Goal: Task Accomplishment & Management: Use online tool/utility

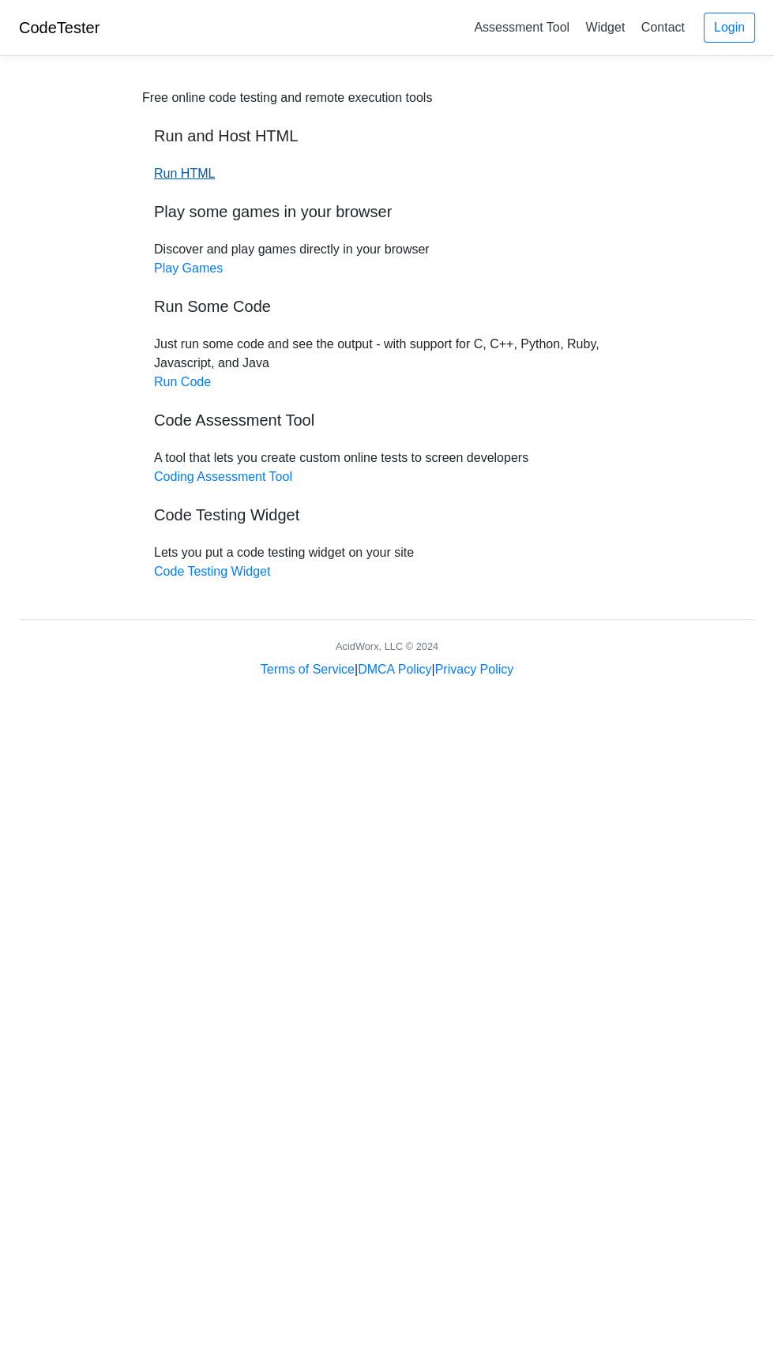
click at [193, 178] on link "Run HTML" at bounding box center [184, 173] width 61 height 13
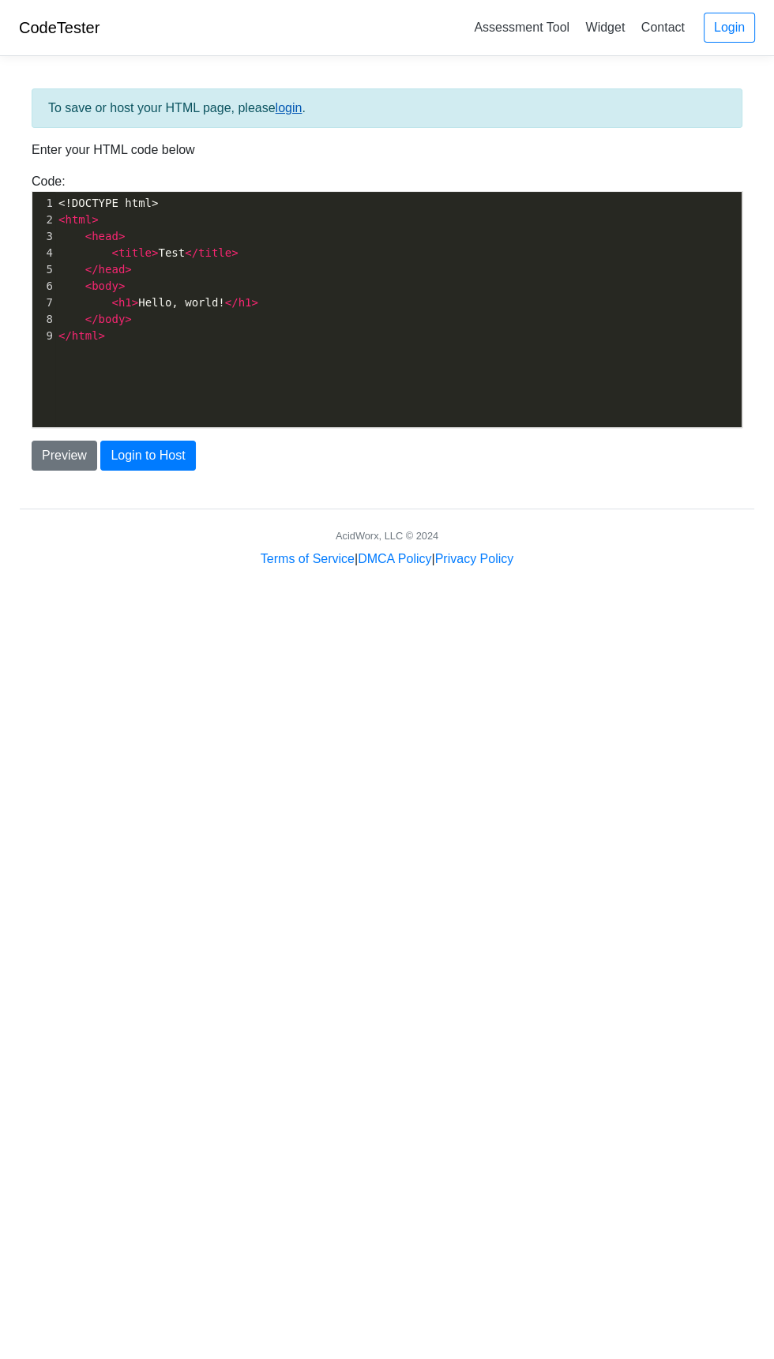
click at [296, 107] on link "login" at bounding box center [289, 107] width 27 height 13
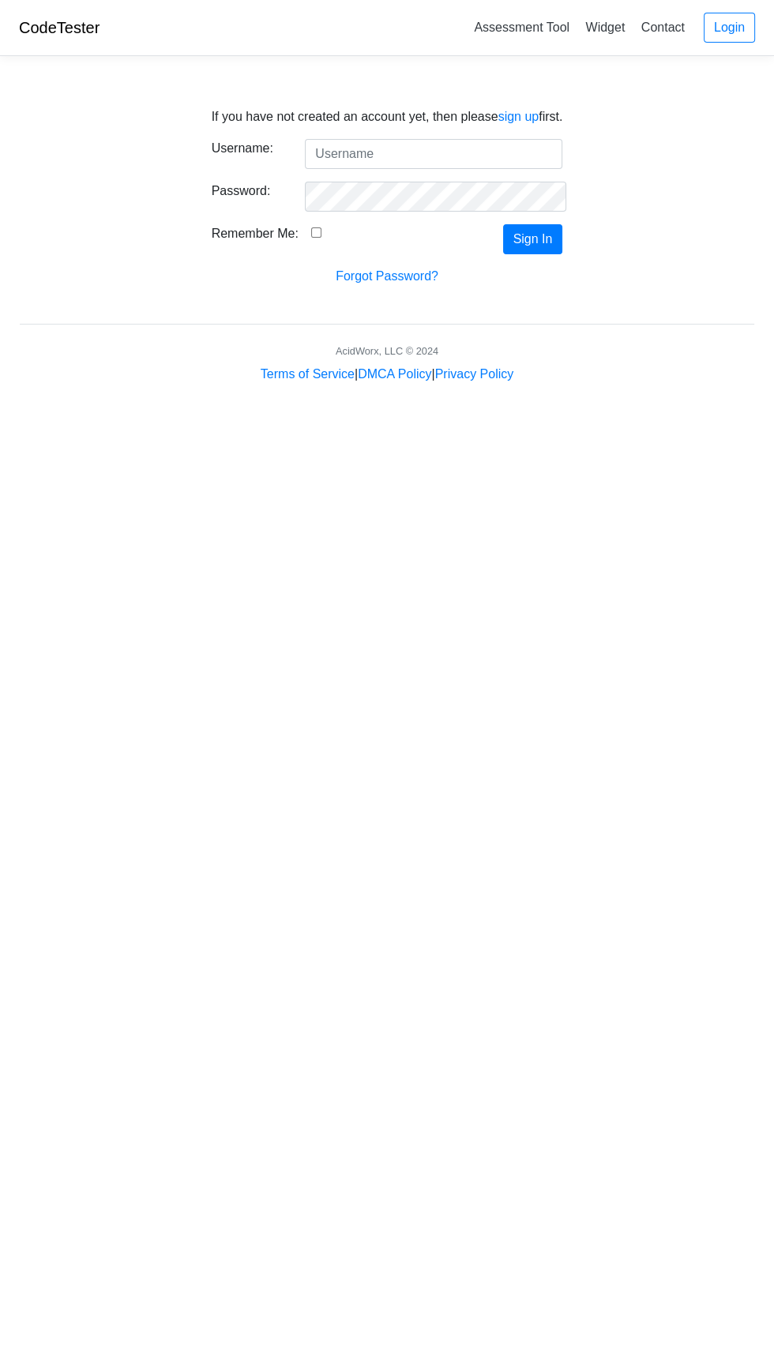
click at [445, 155] on input "Username:" at bounding box center [433, 154] width 257 height 30
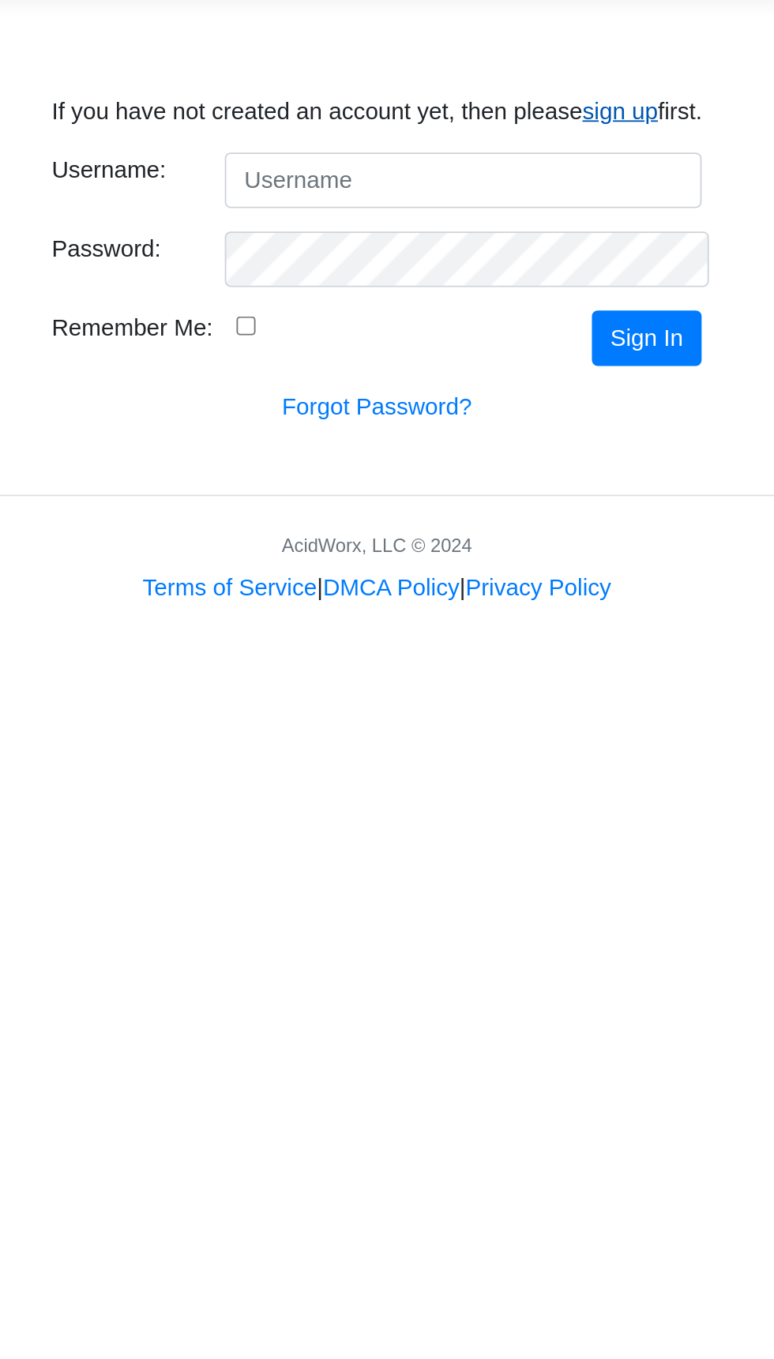
click at [516, 118] on link "sign up" at bounding box center [518, 116] width 41 height 13
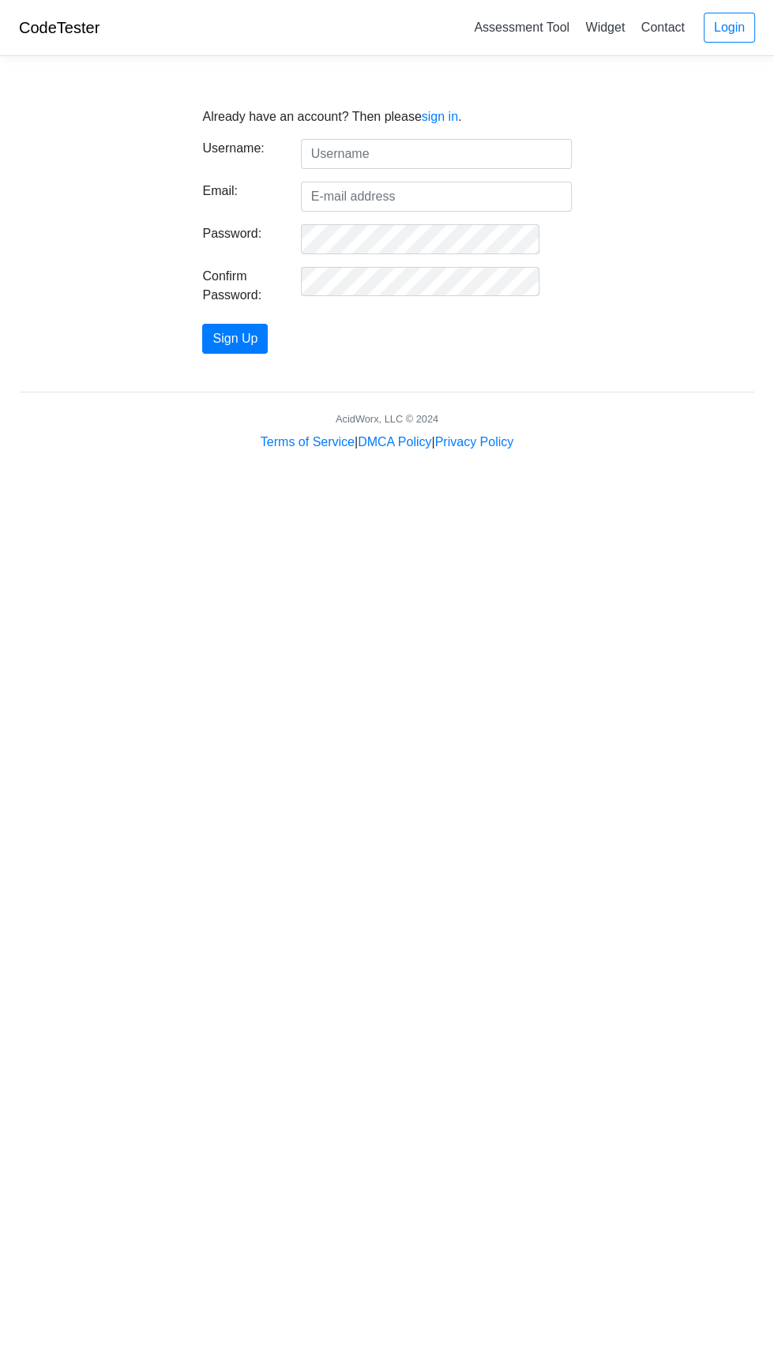
click at [491, 154] on input "text" at bounding box center [436, 154] width 271 height 30
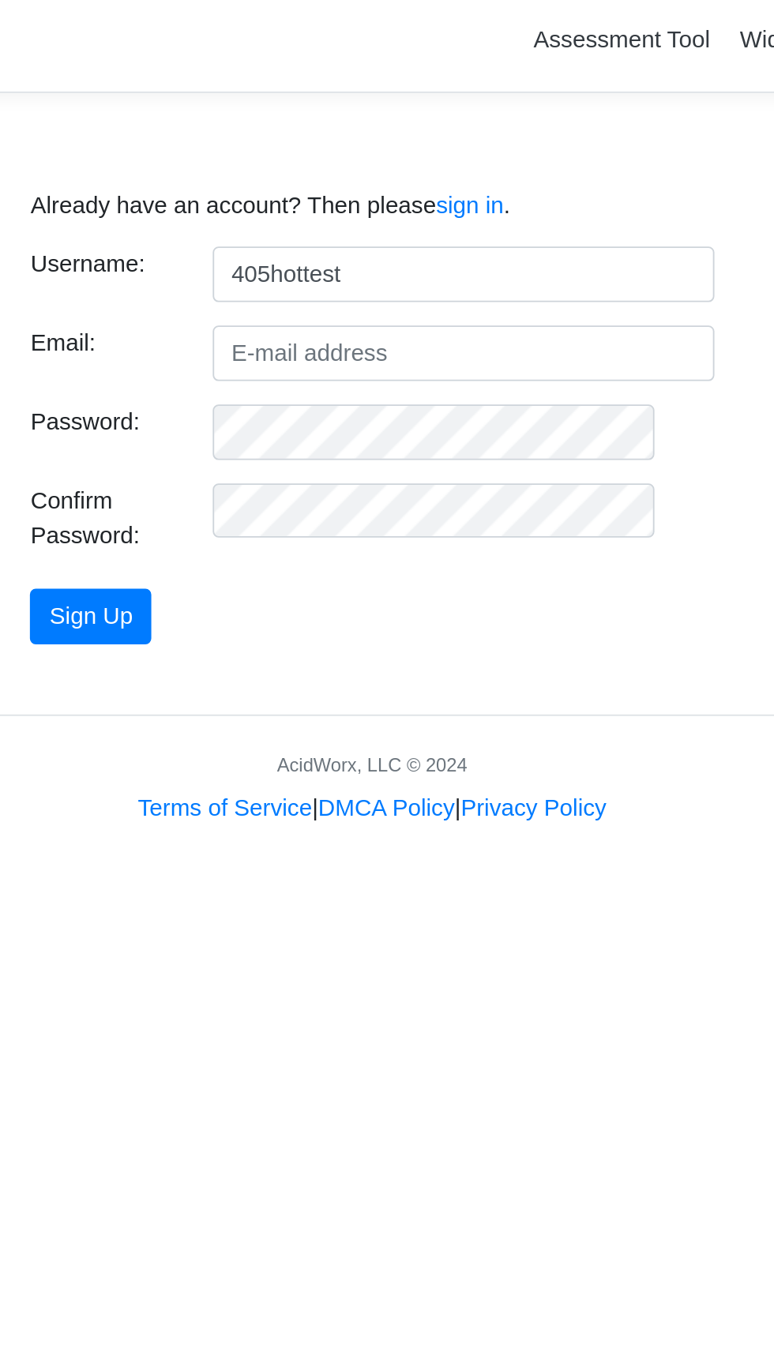
type input "405hottest"
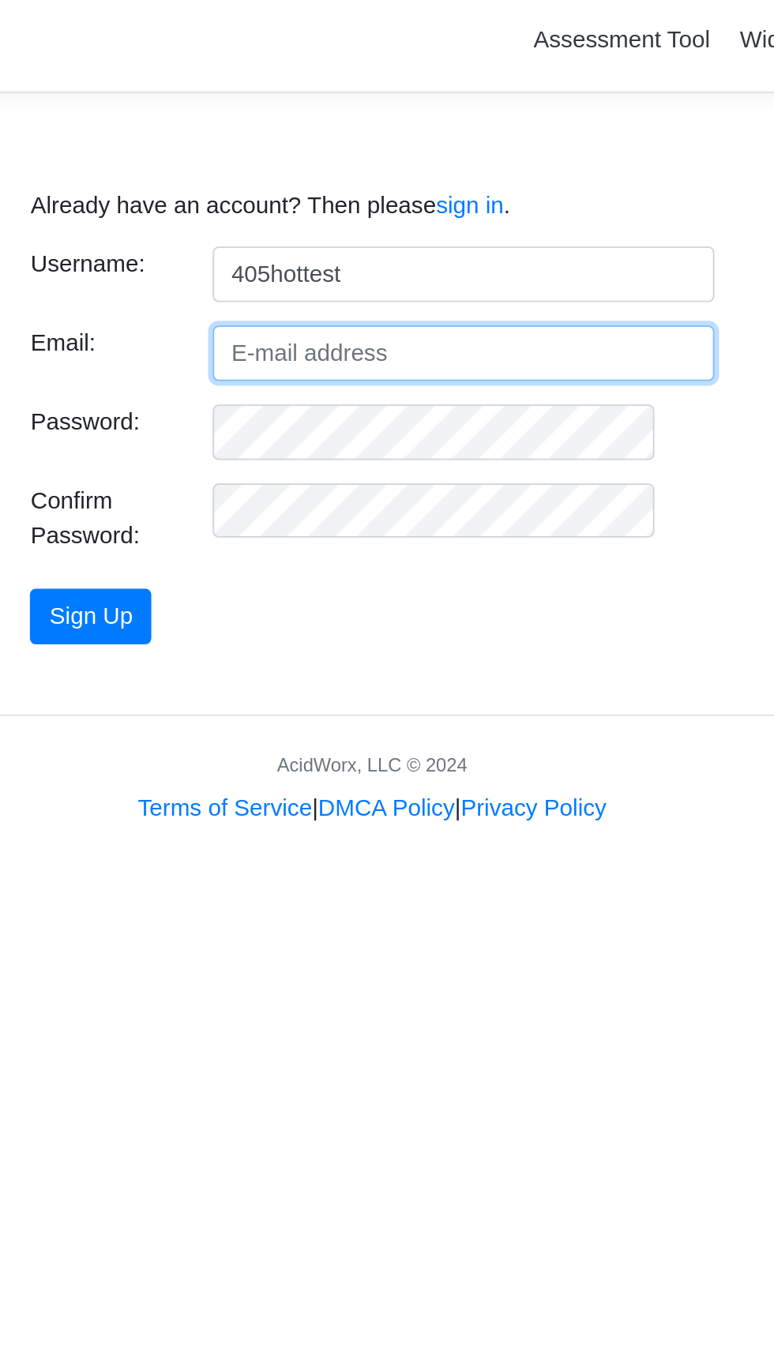
click at [456, 189] on input "Email:" at bounding box center [436, 197] width 271 height 30
type input "frazier87@405creations.com"
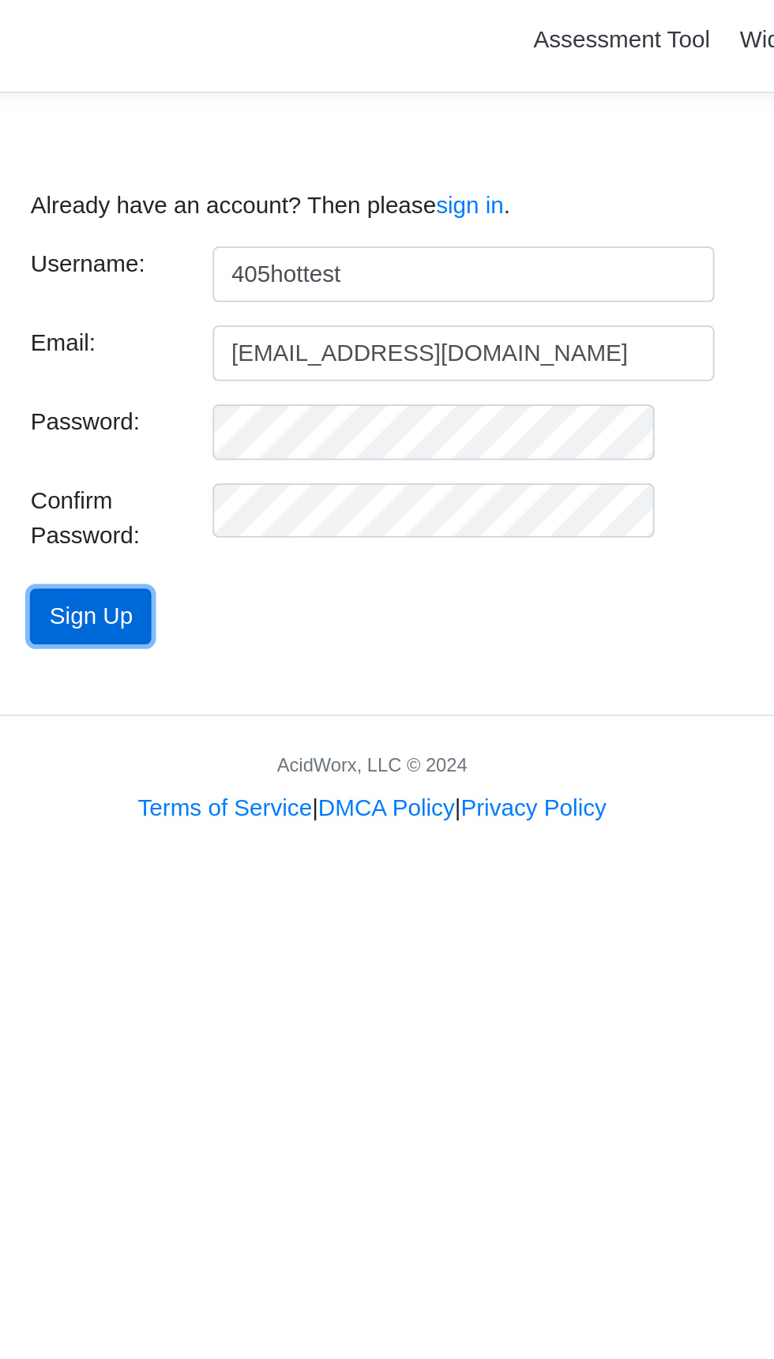
click at [252, 348] on button "Sign Up" at bounding box center [235, 339] width 66 height 30
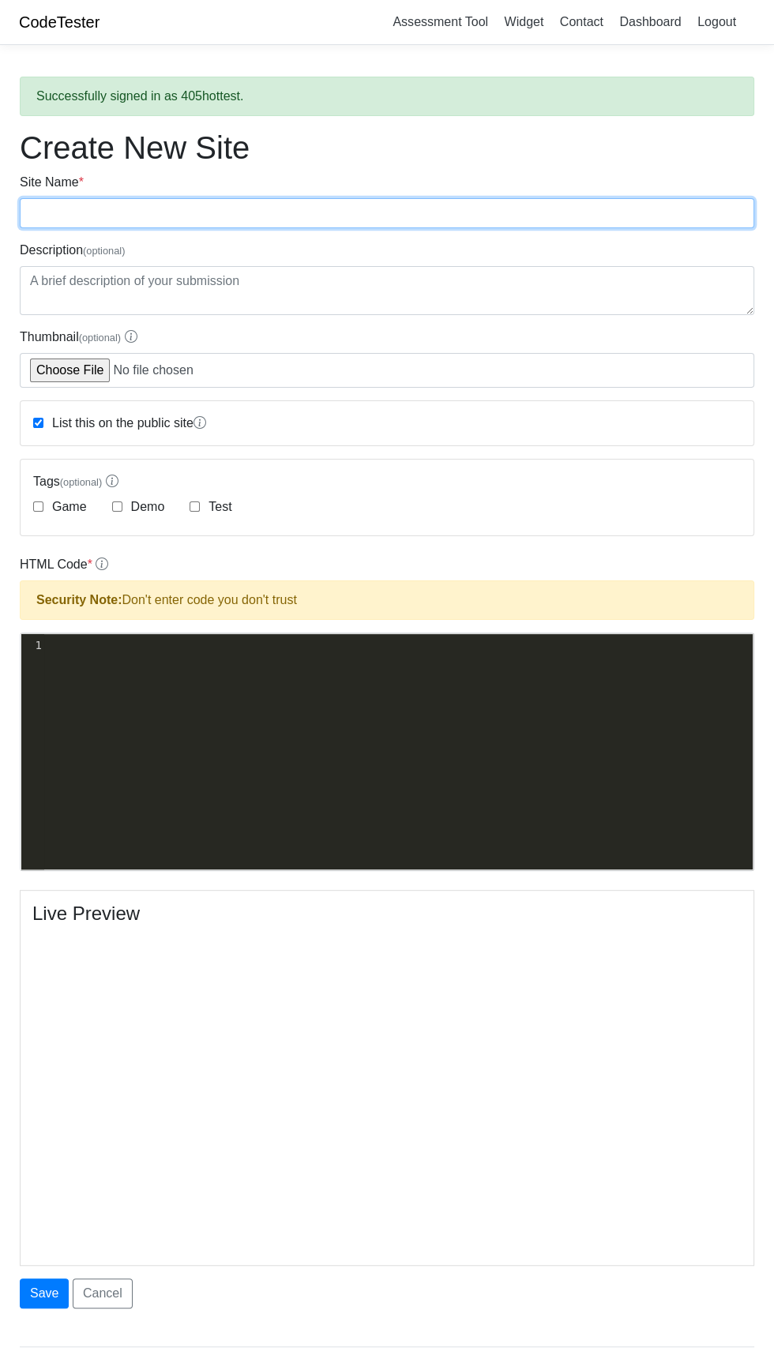
click at [366, 212] on input "Site Name *" at bounding box center [387, 213] width 734 height 30
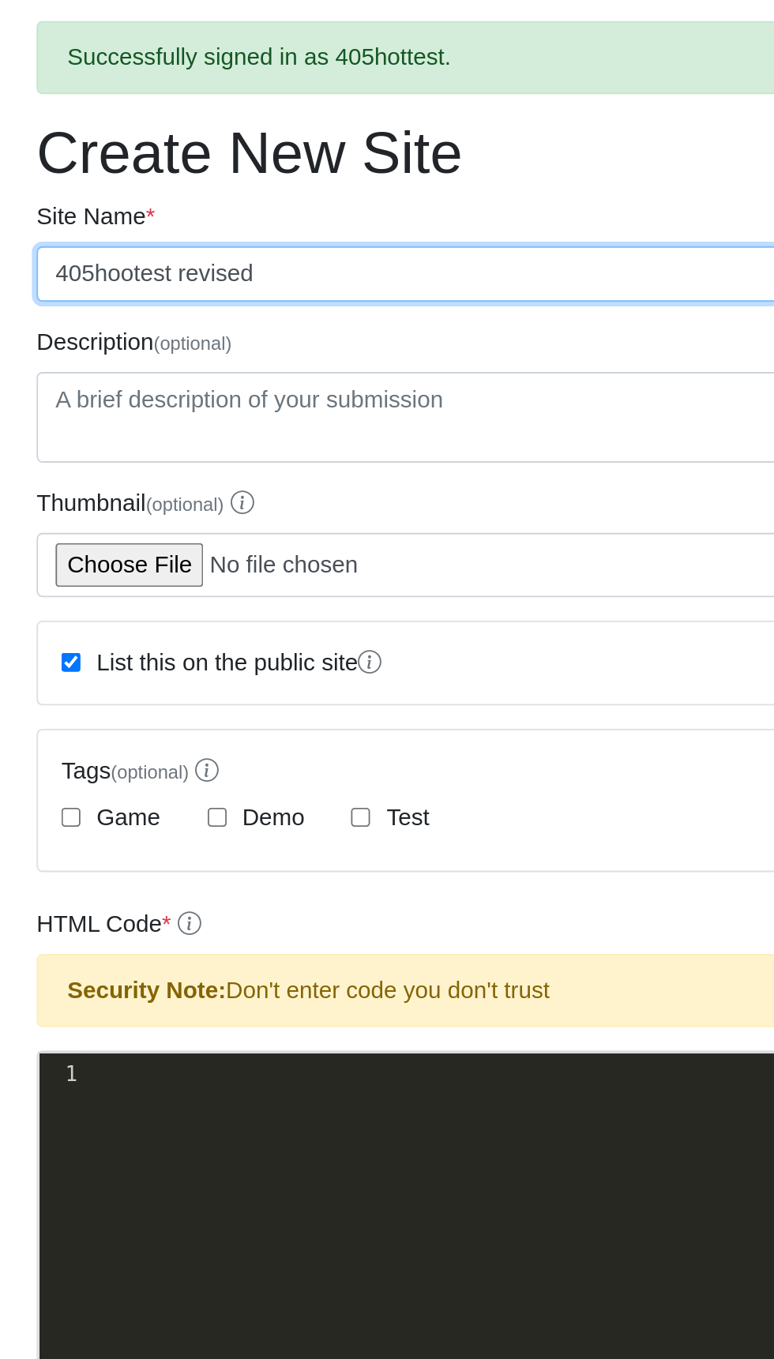
type input "405hootest revised"
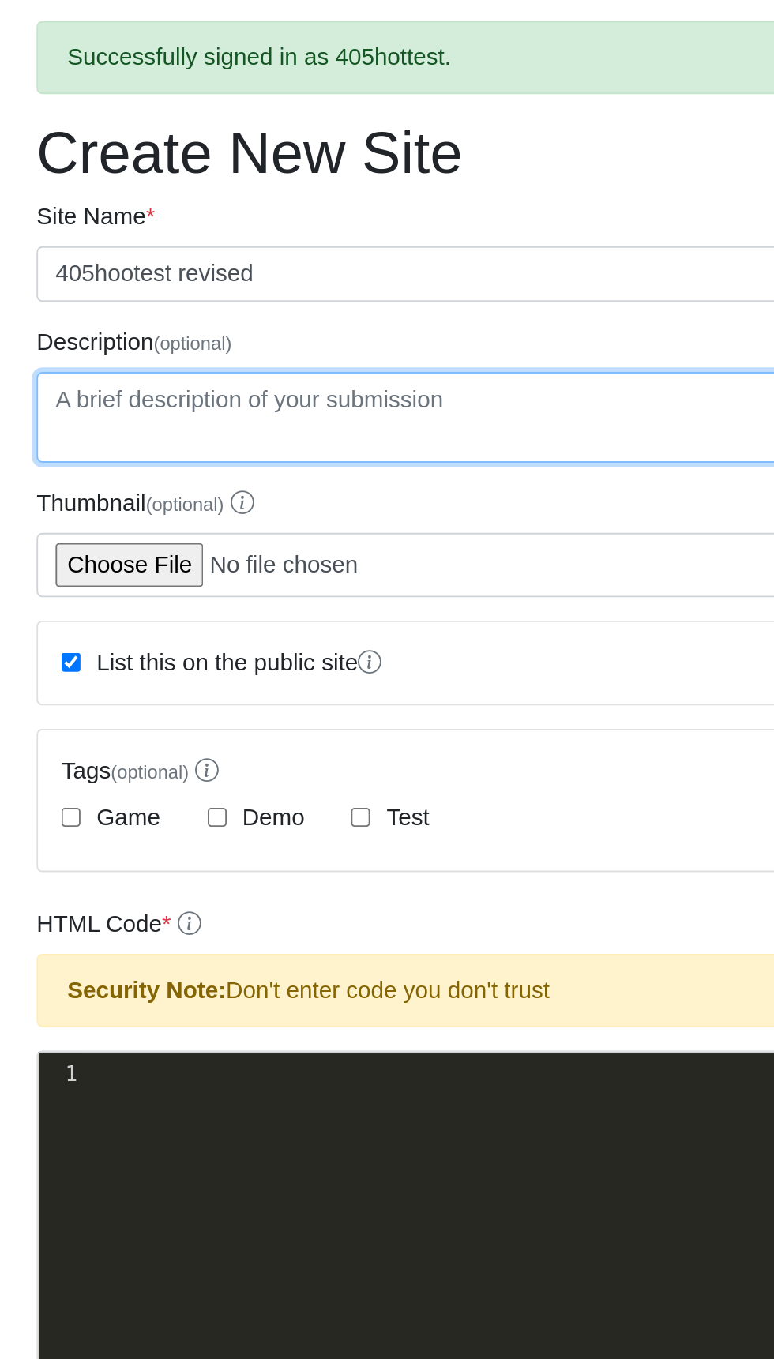
click at [233, 273] on textarea "Description (optional)" at bounding box center [387, 290] width 734 height 49
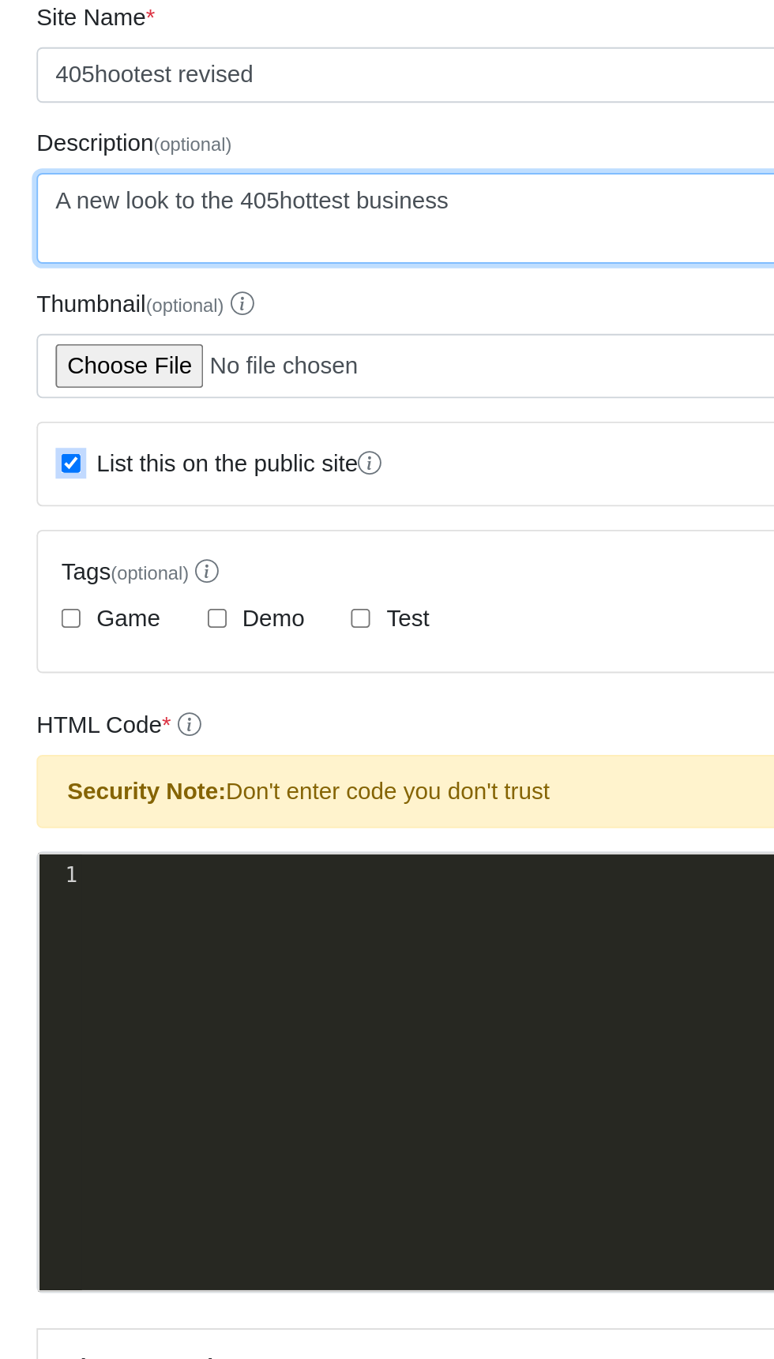
type textarea "A new look to the 405hottest business"
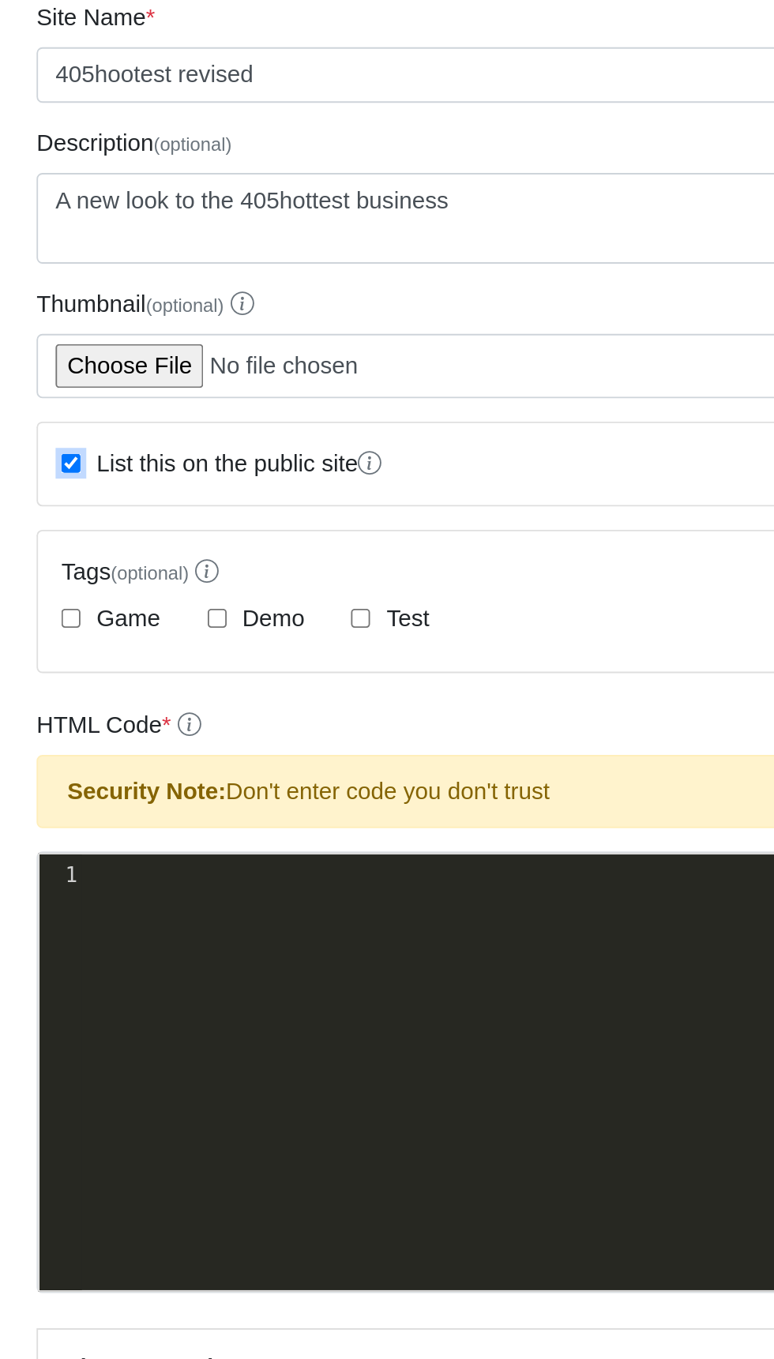
click at [37, 420] on input "List this on the public site" at bounding box center [38, 423] width 10 height 10
checkbox input "false"
click at [196, 507] on input "Test" at bounding box center [194, 506] width 10 height 10
checkbox input "true"
click at [113, 505] on input "Demo" at bounding box center [117, 506] width 10 height 10
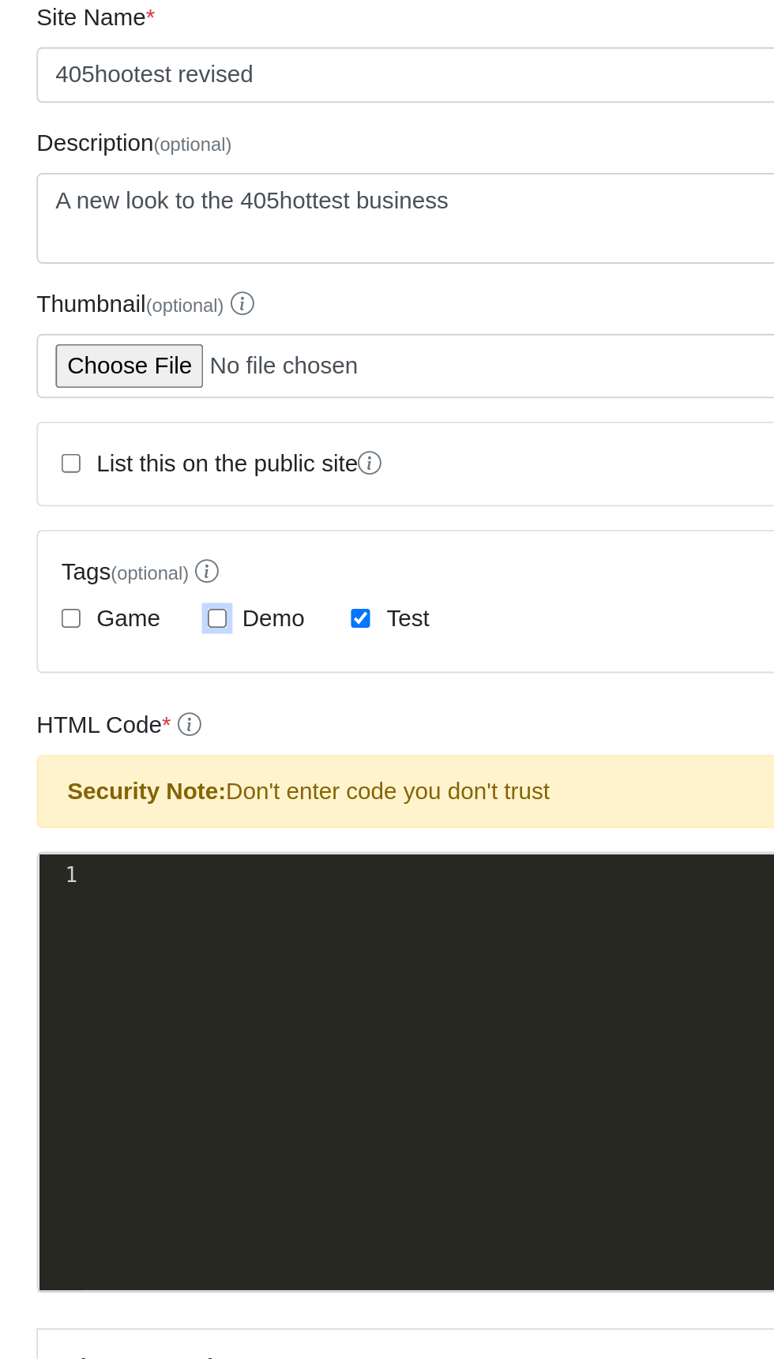
checkbox input "true"
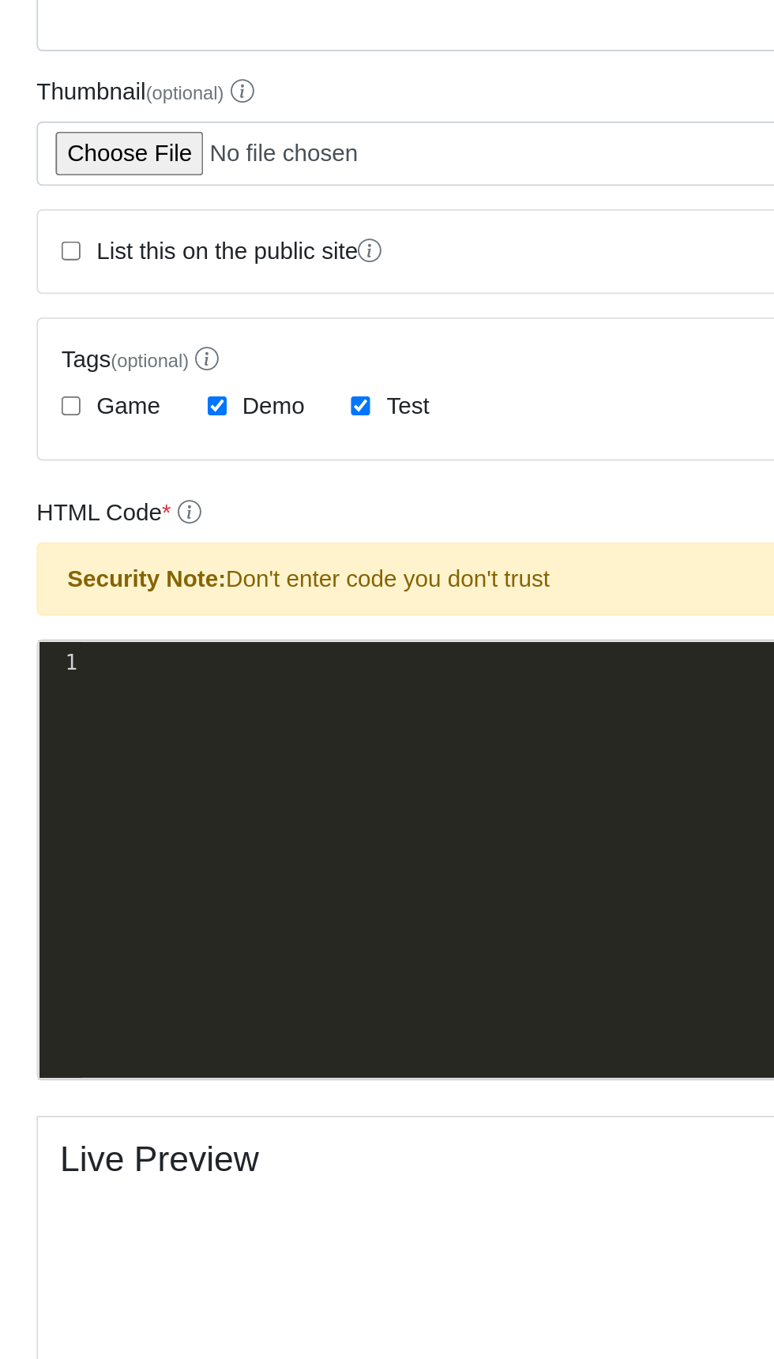
click at [98, 671] on div "xxxxxxxxxx 1 ​" at bounding box center [398, 763] width 755 height 259
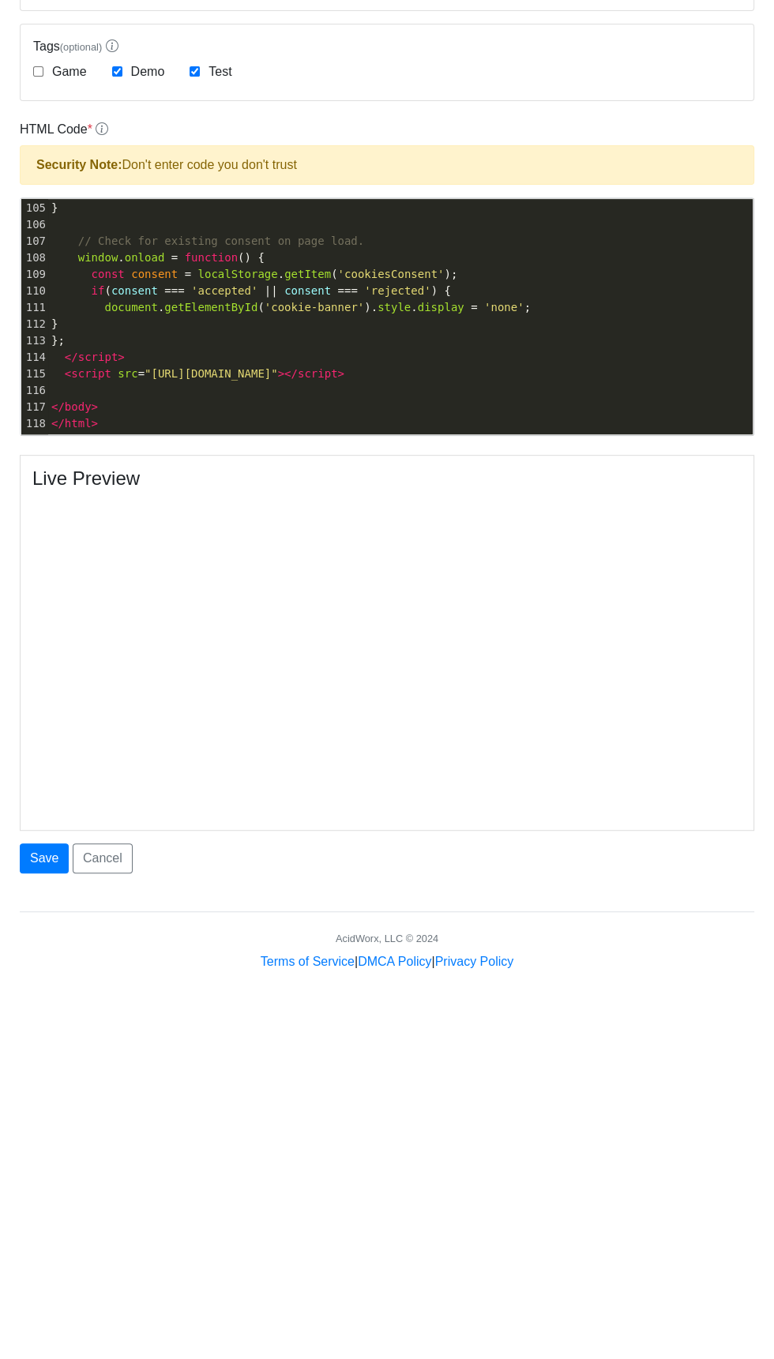
scroll to position [6, 0]
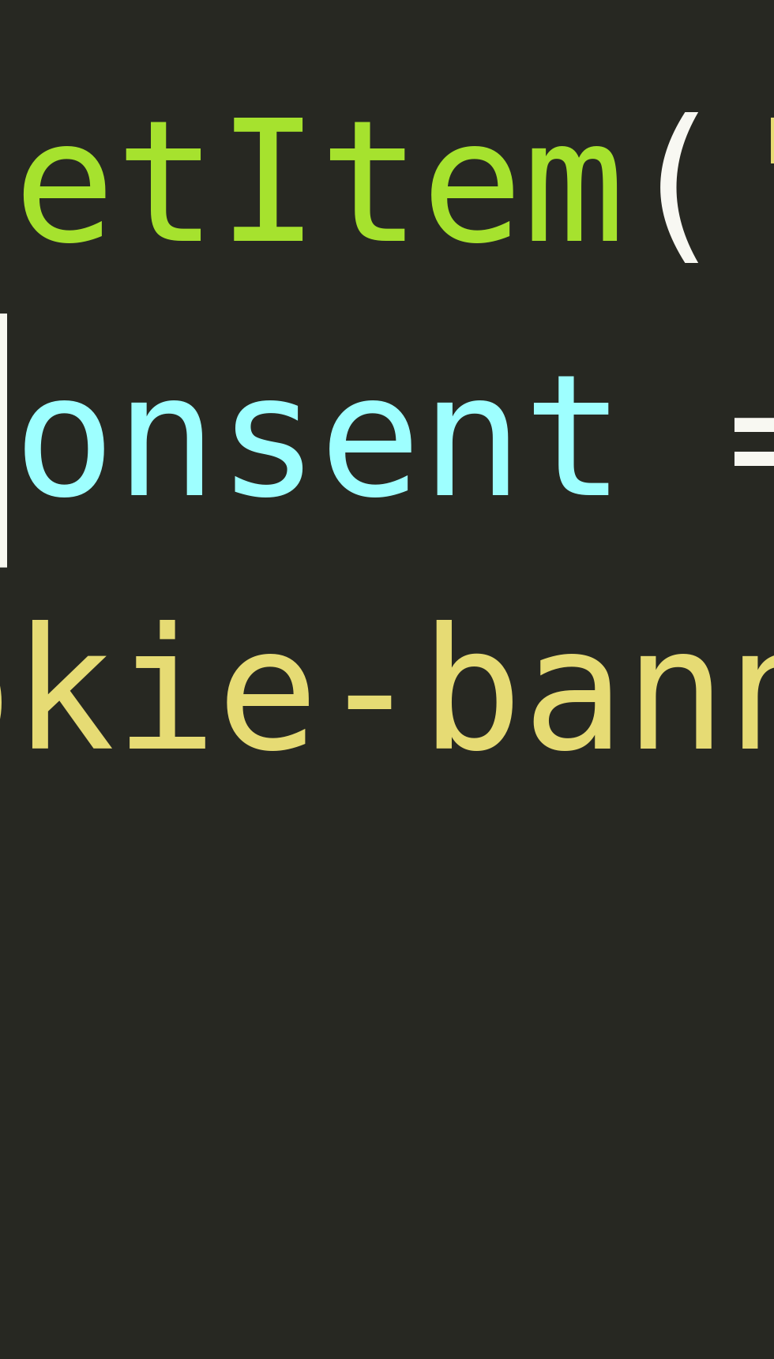
type textarea "<!DOCTYPE html> <html lang="en" class="scroll-smooth"> <head> <meta charset="UT…"
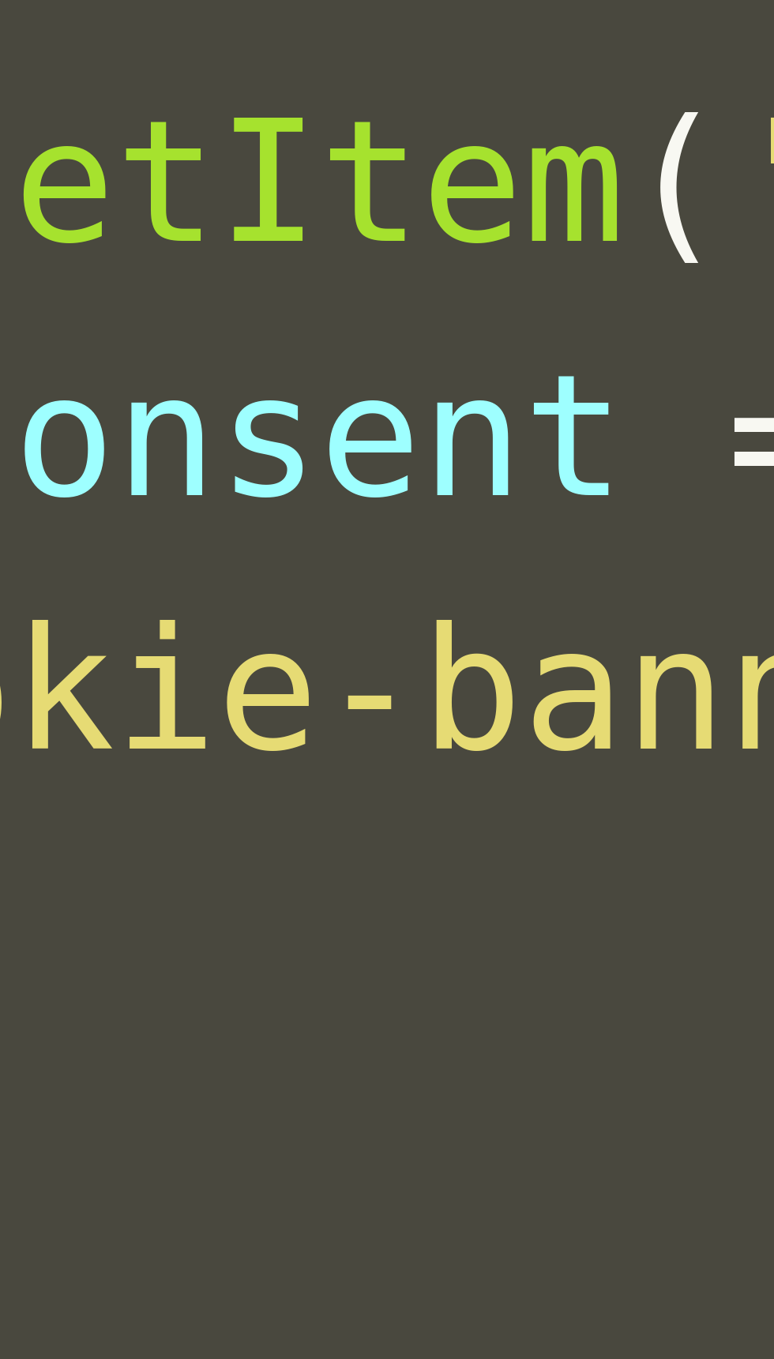
scroll to position [0, 0]
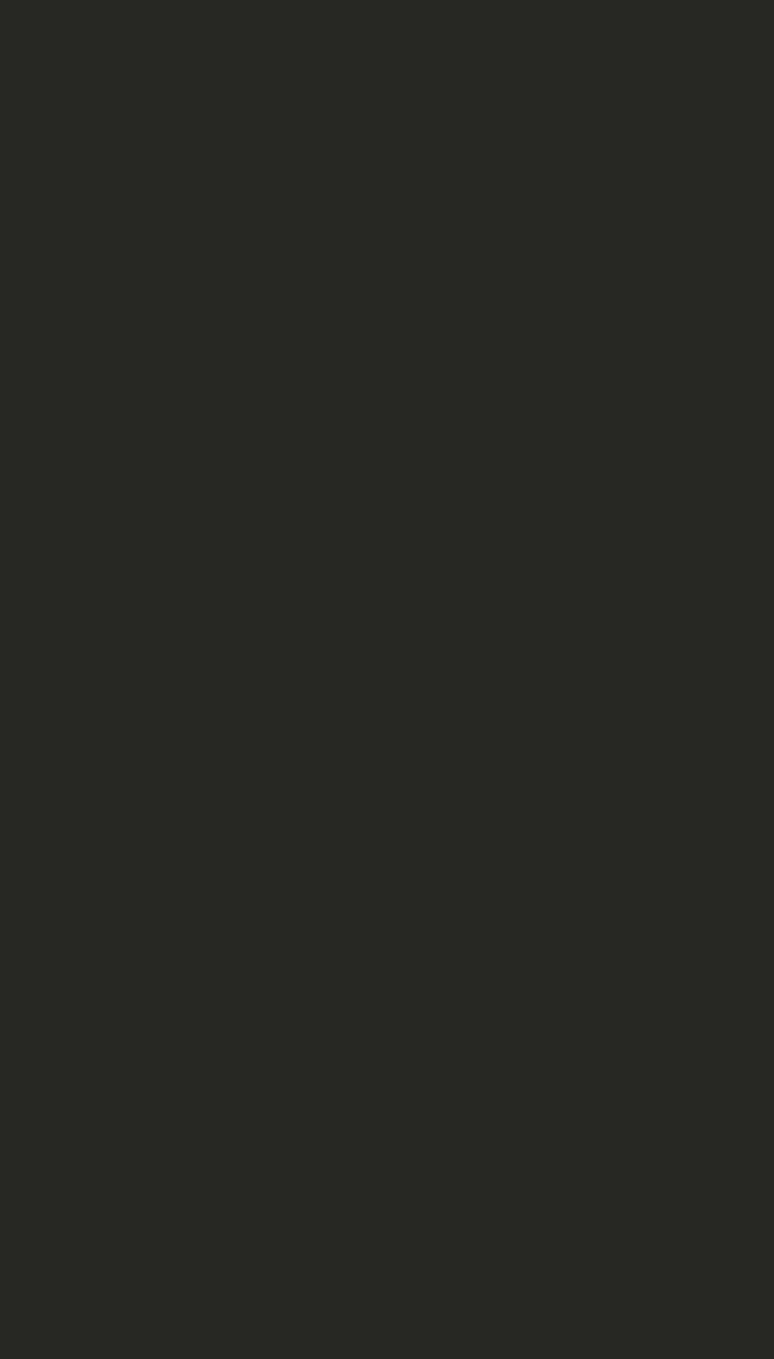
type textarea "​"
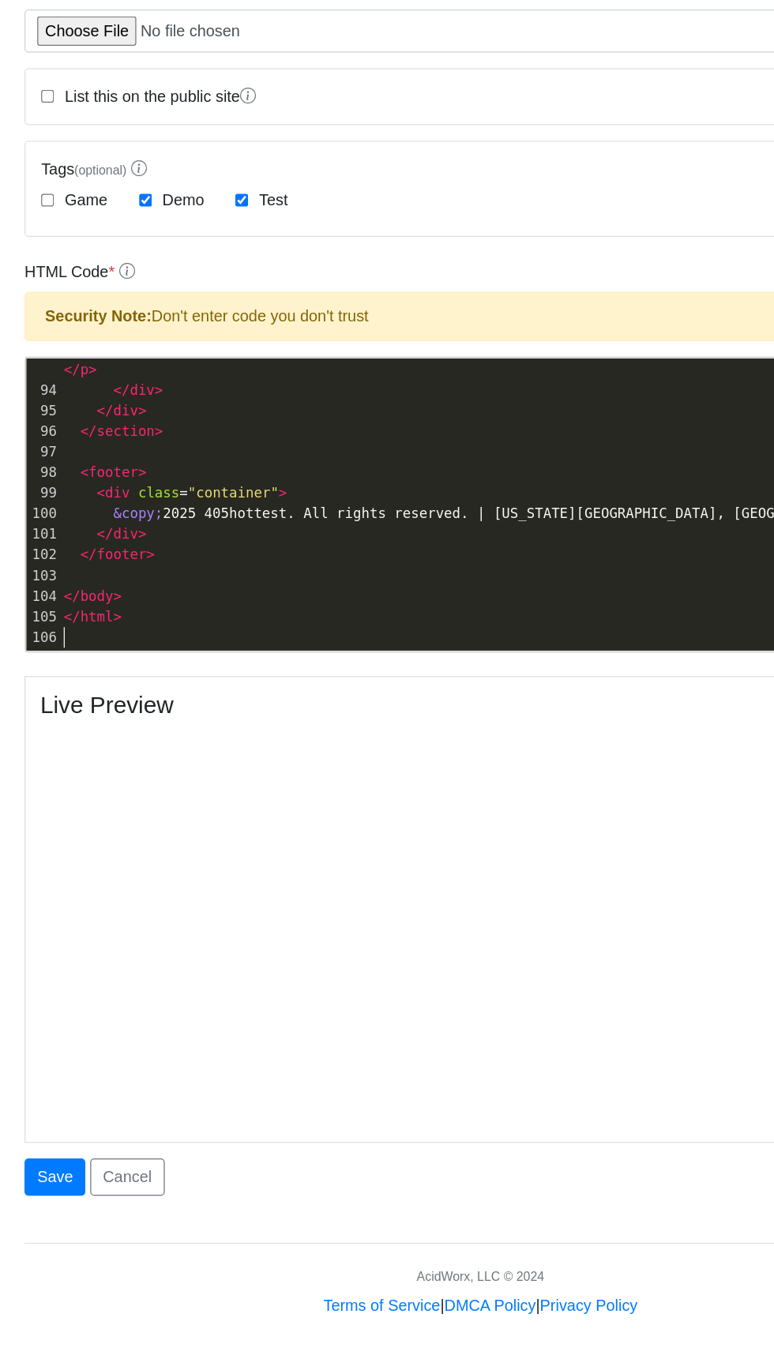
scroll to position [82, 0]
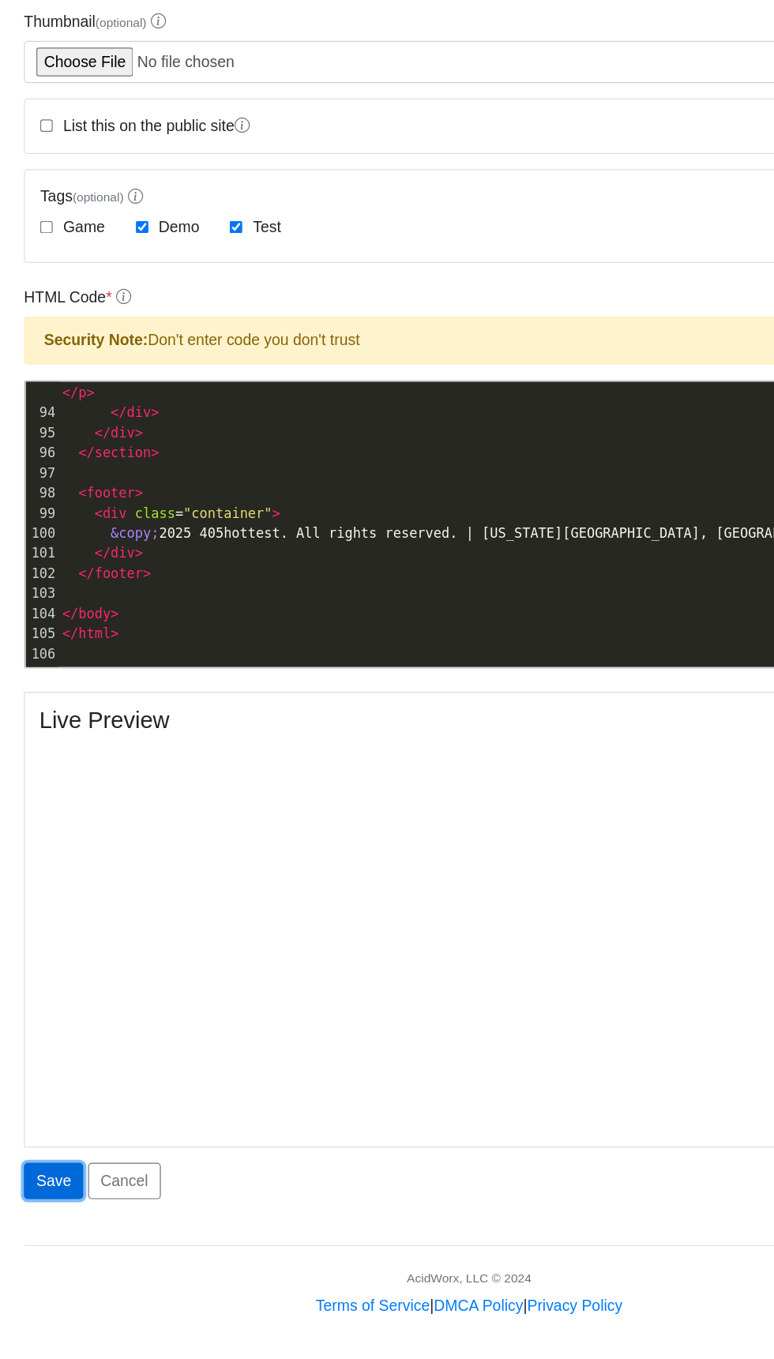
click at [44, 1214] on button "Save" at bounding box center [44, 1211] width 49 height 30
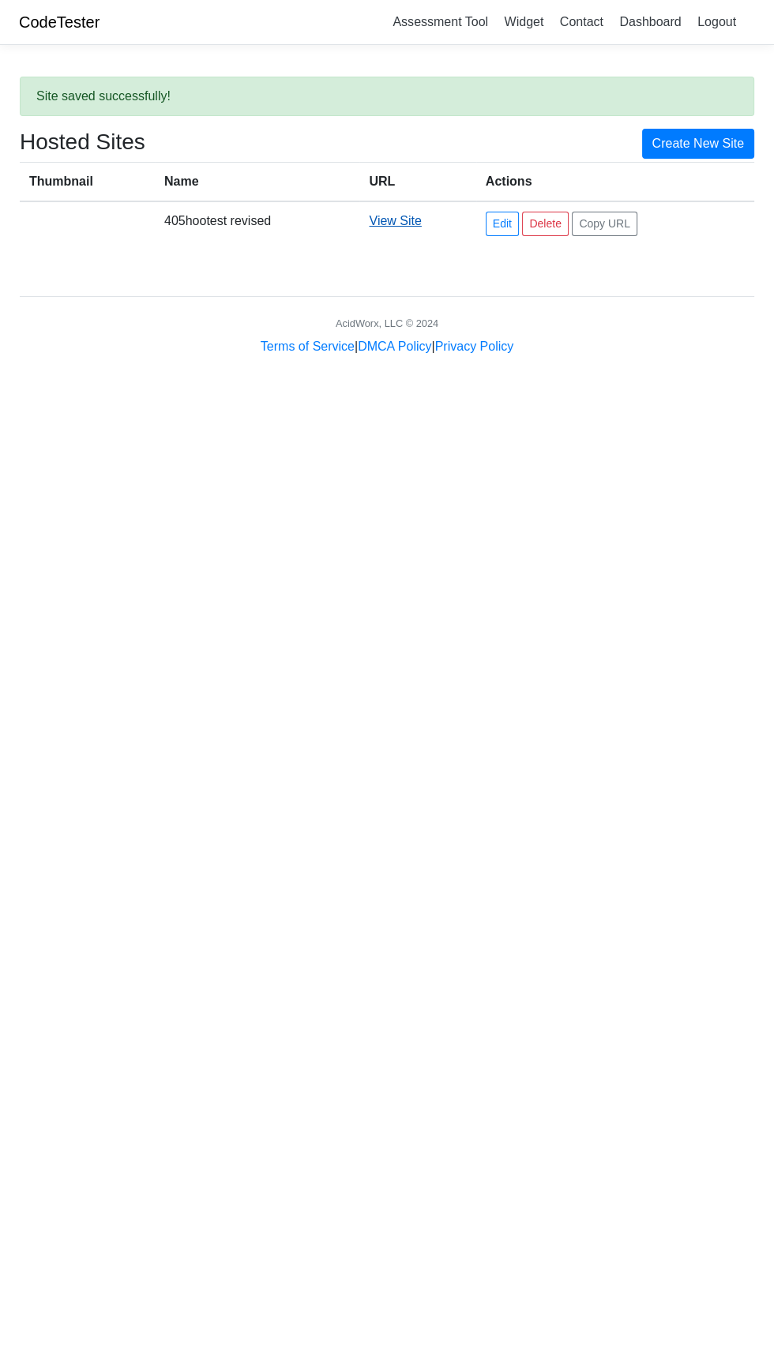
click at [393, 223] on link "View Site" at bounding box center [395, 220] width 52 height 13
click at [417, 221] on link "View Site" at bounding box center [395, 220] width 52 height 13
click at [703, 144] on link "Create New Site" at bounding box center [698, 144] width 113 height 30
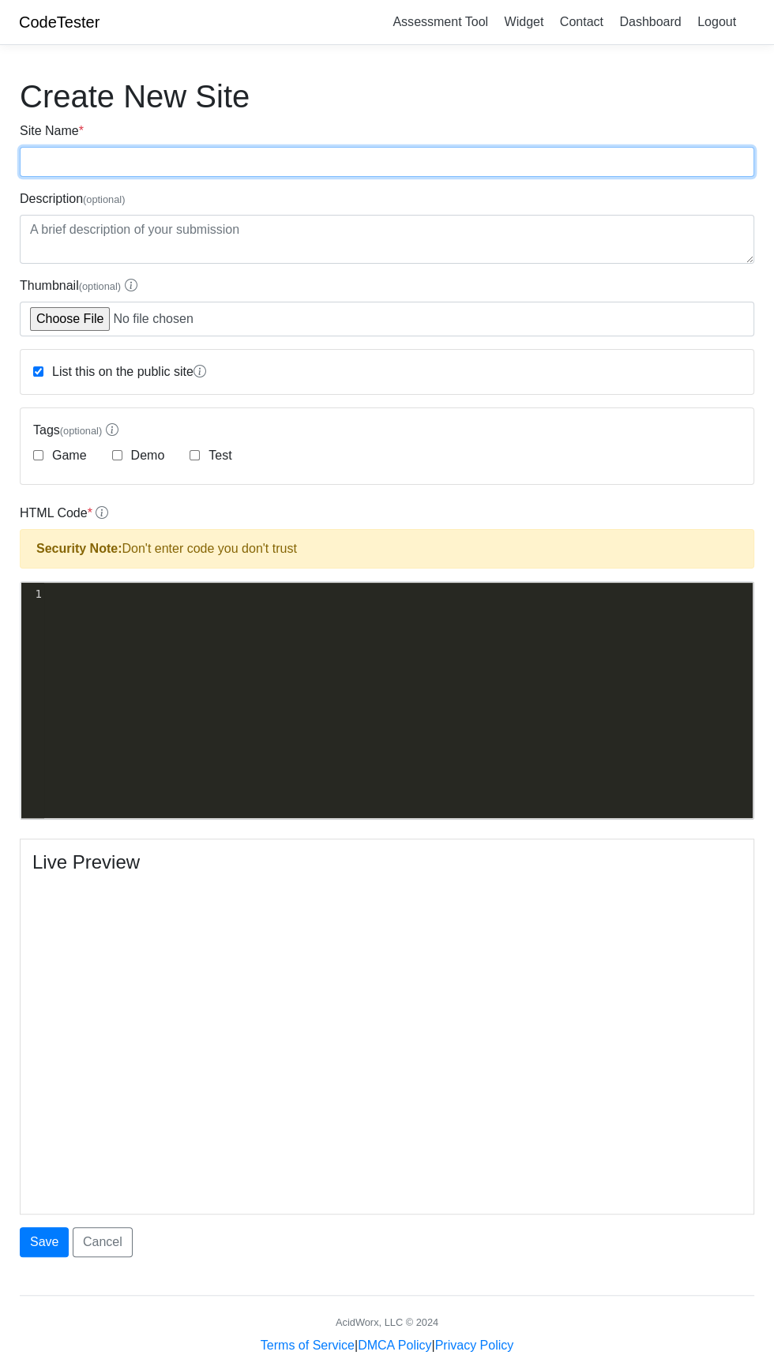
click at [456, 161] on input "Site Name *" at bounding box center [387, 162] width 734 height 30
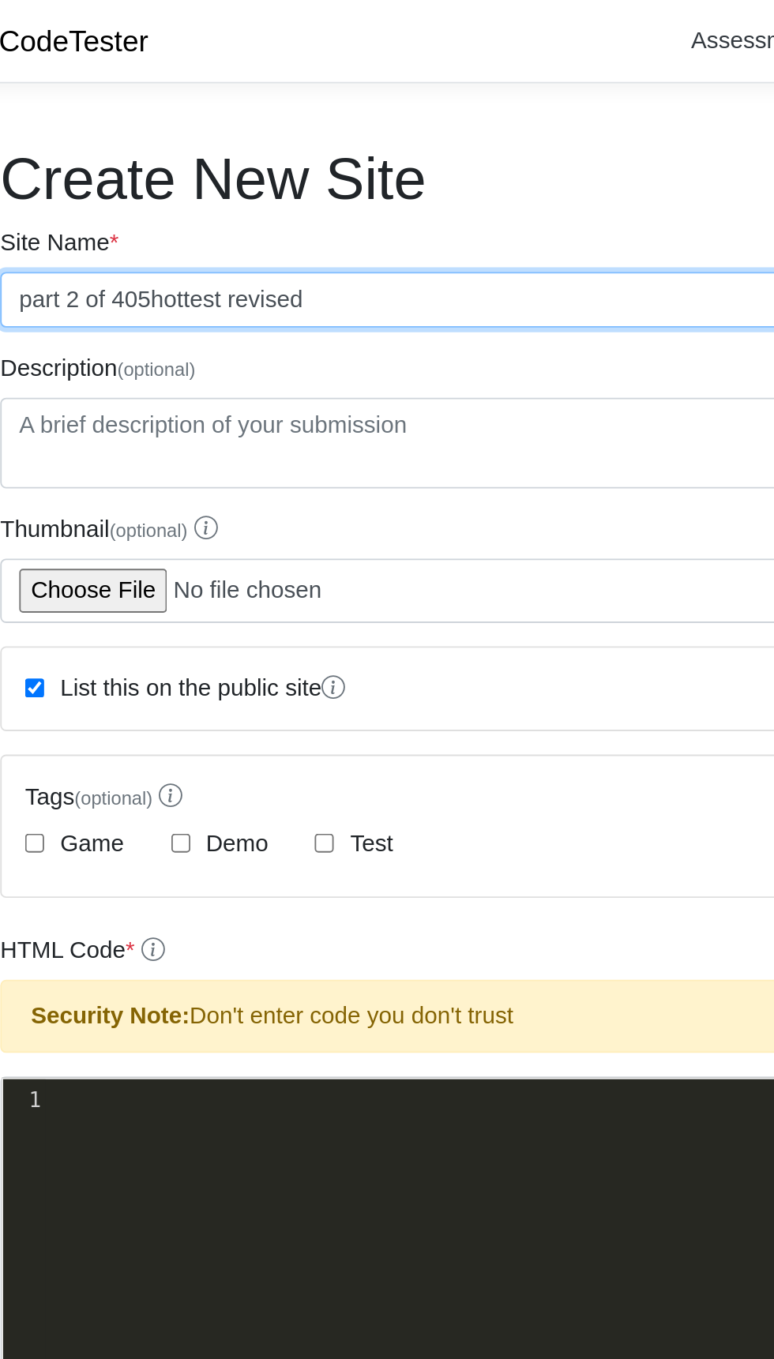
type input "part 2 of 405hottest revised"
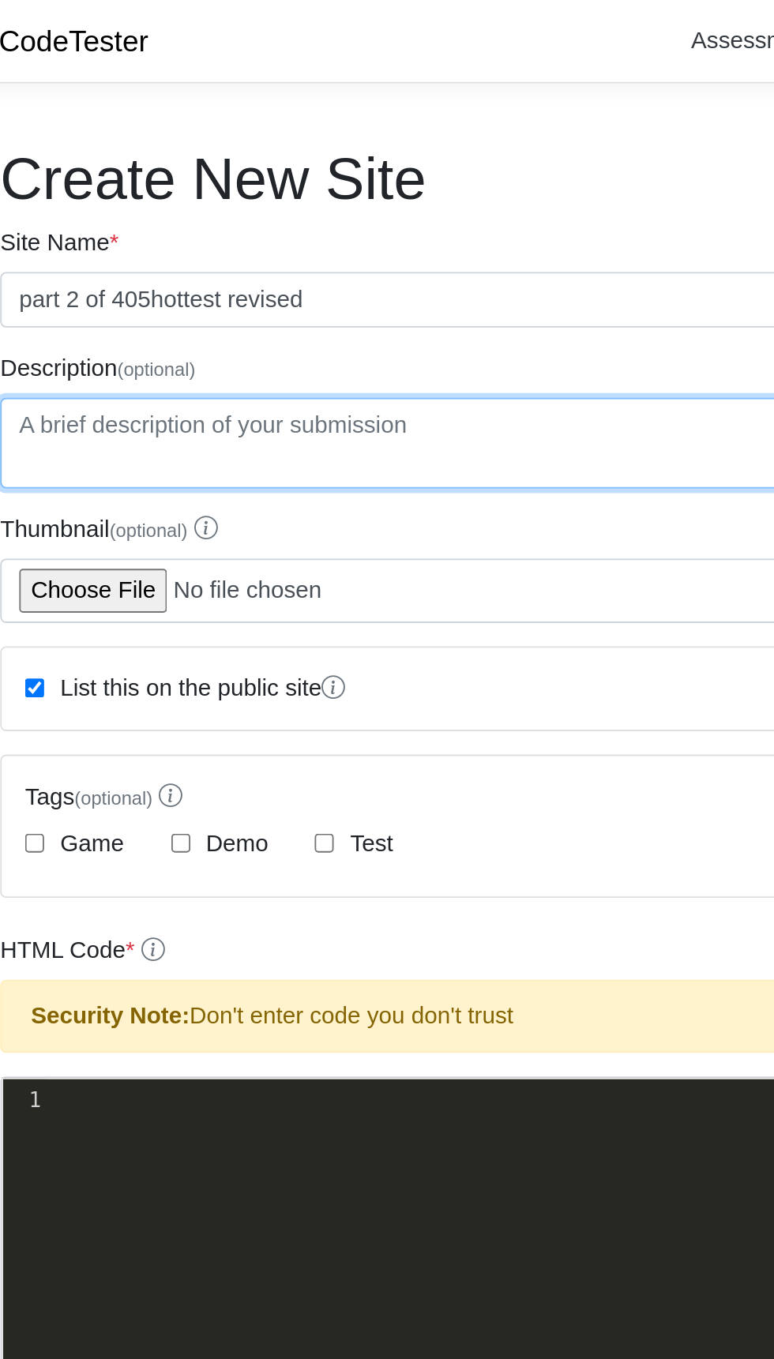
click at [247, 231] on textarea "Description (optional)" at bounding box center [387, 239] width 734 height 49
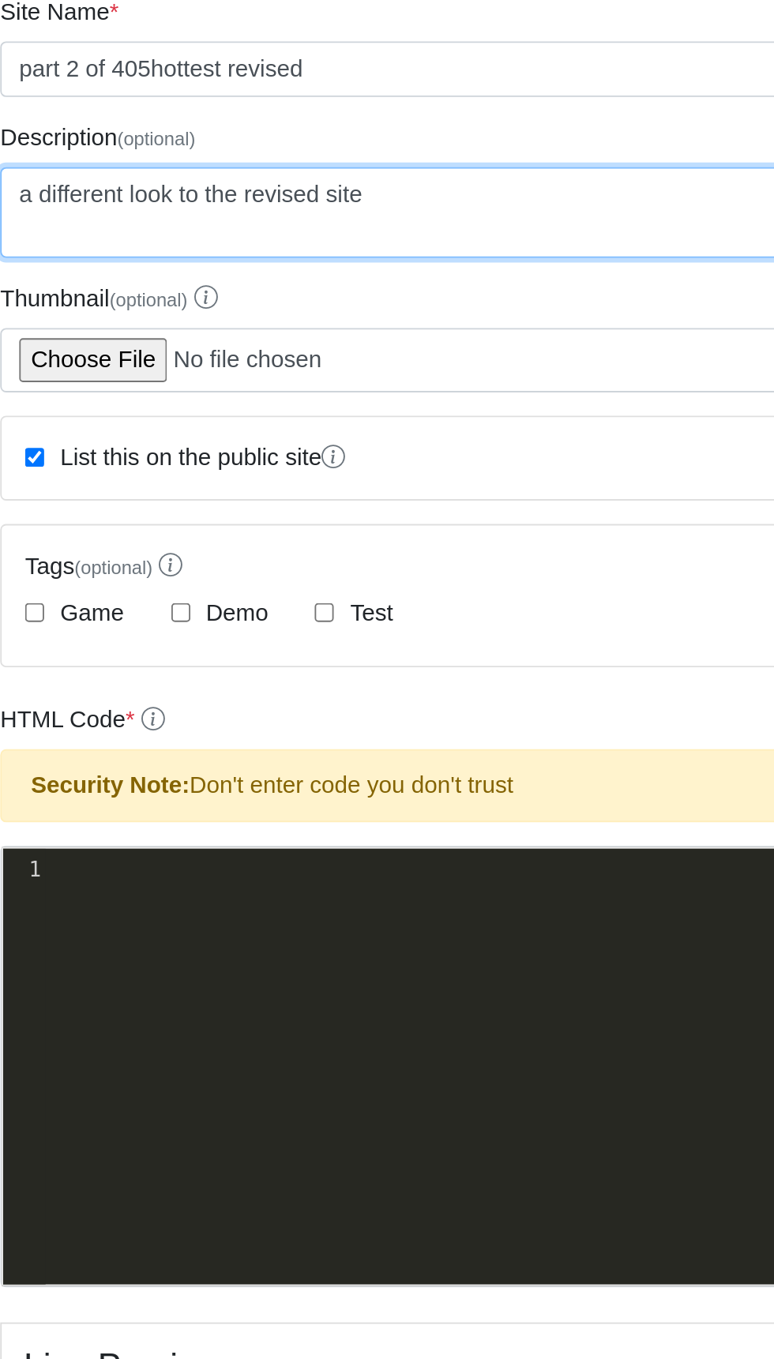
type textarea "a different look to the revised site"
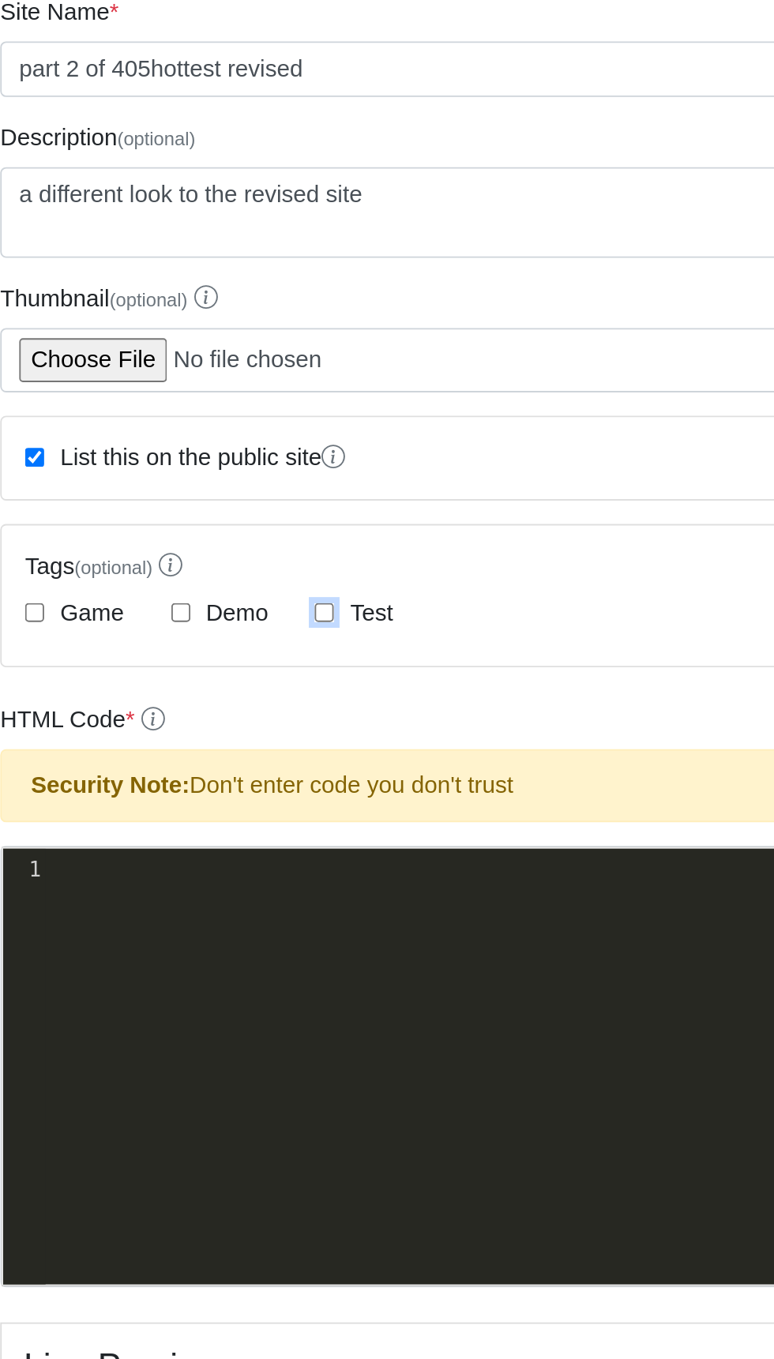
click at [194, 452] on input "Test" at bounding box center [194, 455] width 10 height 10
checkbox input "true"
click at [186, 650] on div "xxxxxxxxxx 1 ​" at bounding box center [398, 712] width 755 height 259
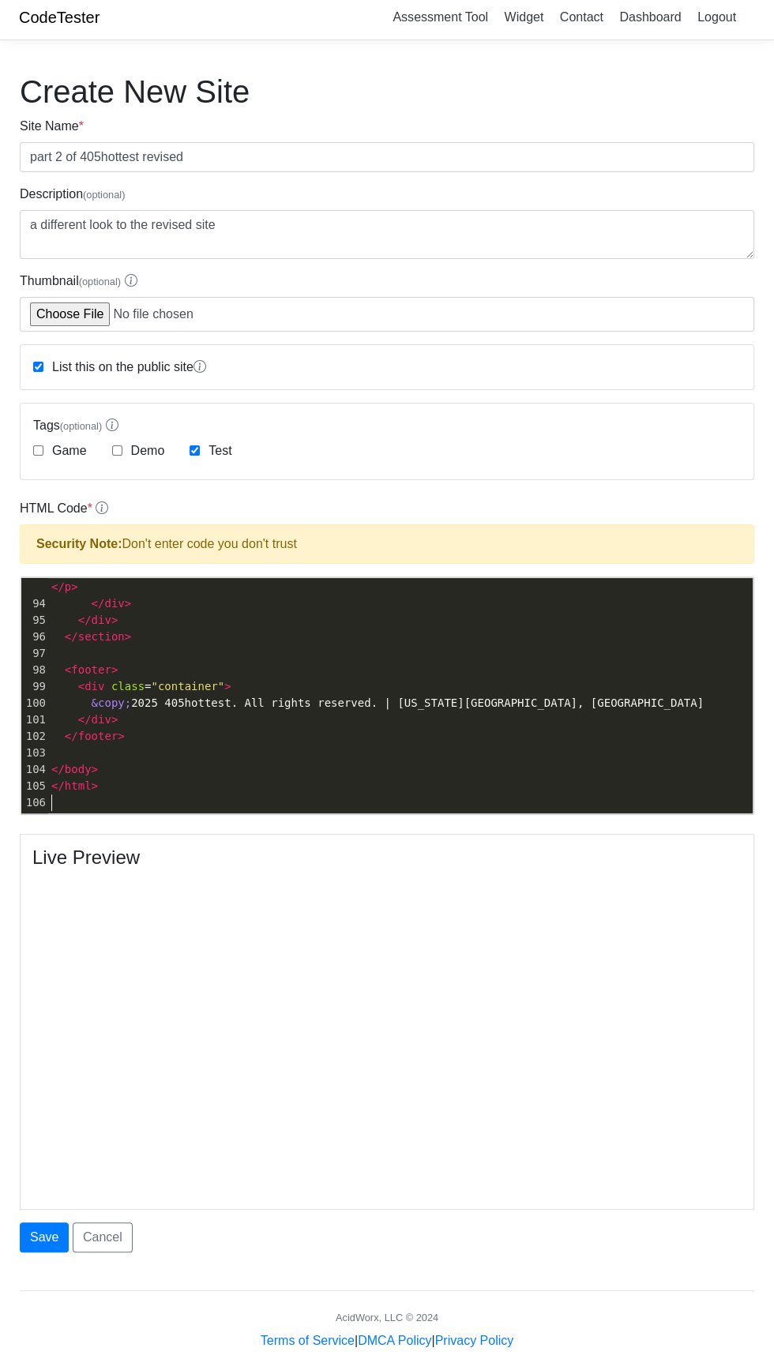
scroll to position [32, 0]
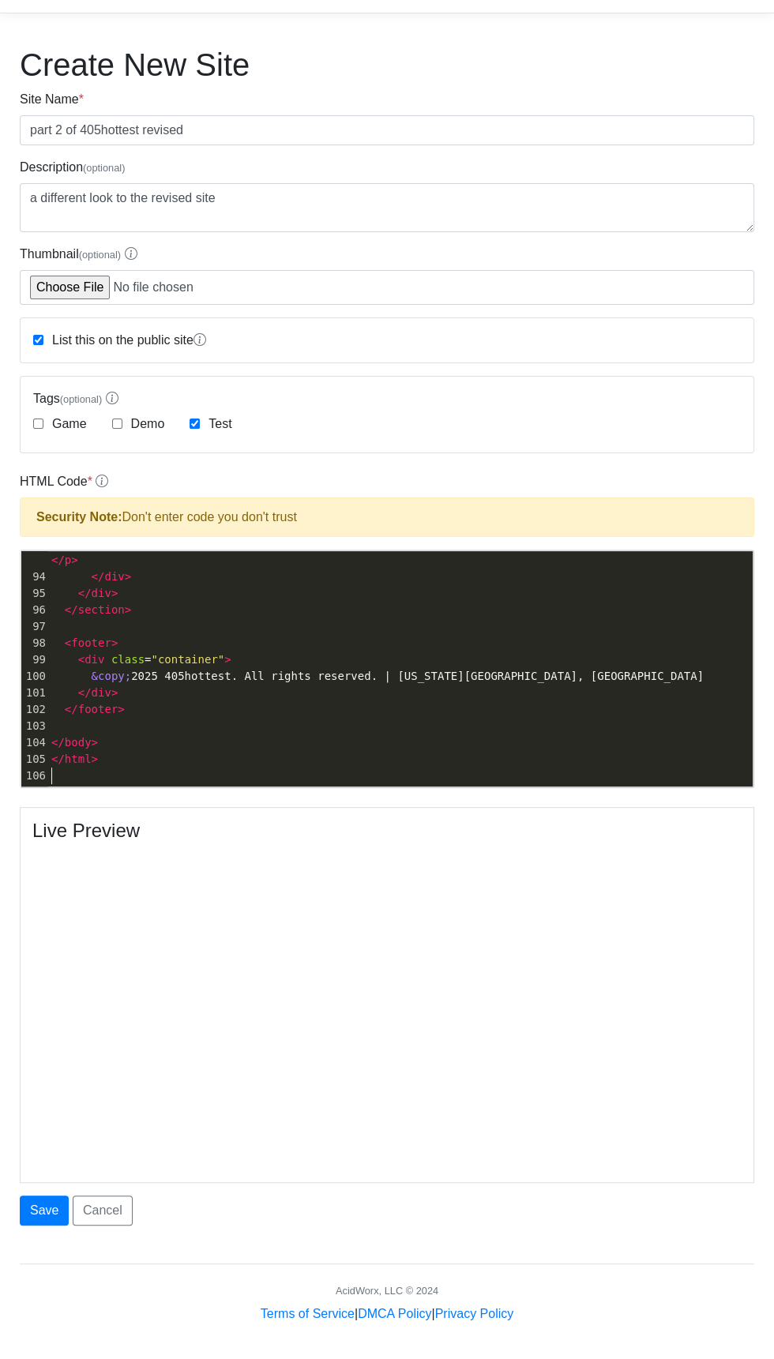
type textarea "​"
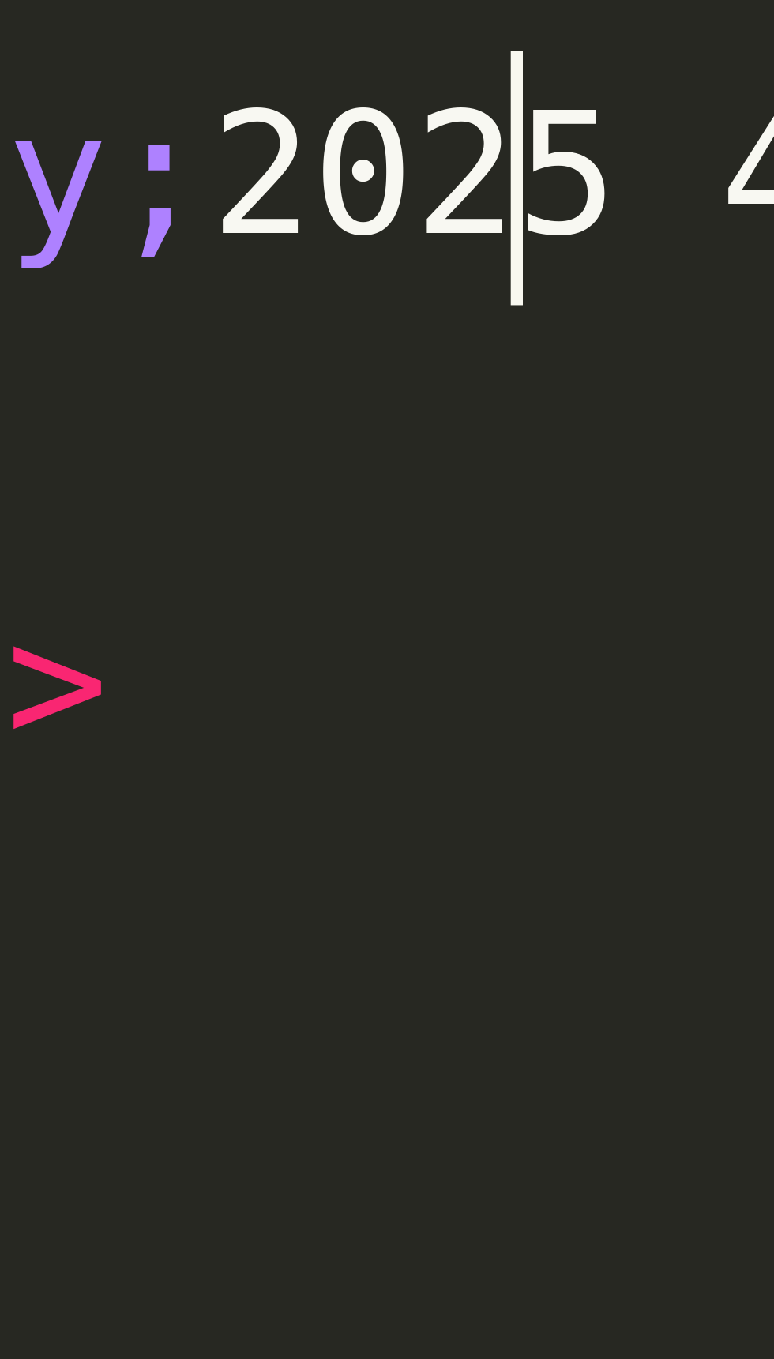
scroll to position [1, 0]
type textarea "<!DOCTYPE html> <html lang="en"> <head> <meta charset="UTF-8"> <meta name="view…"
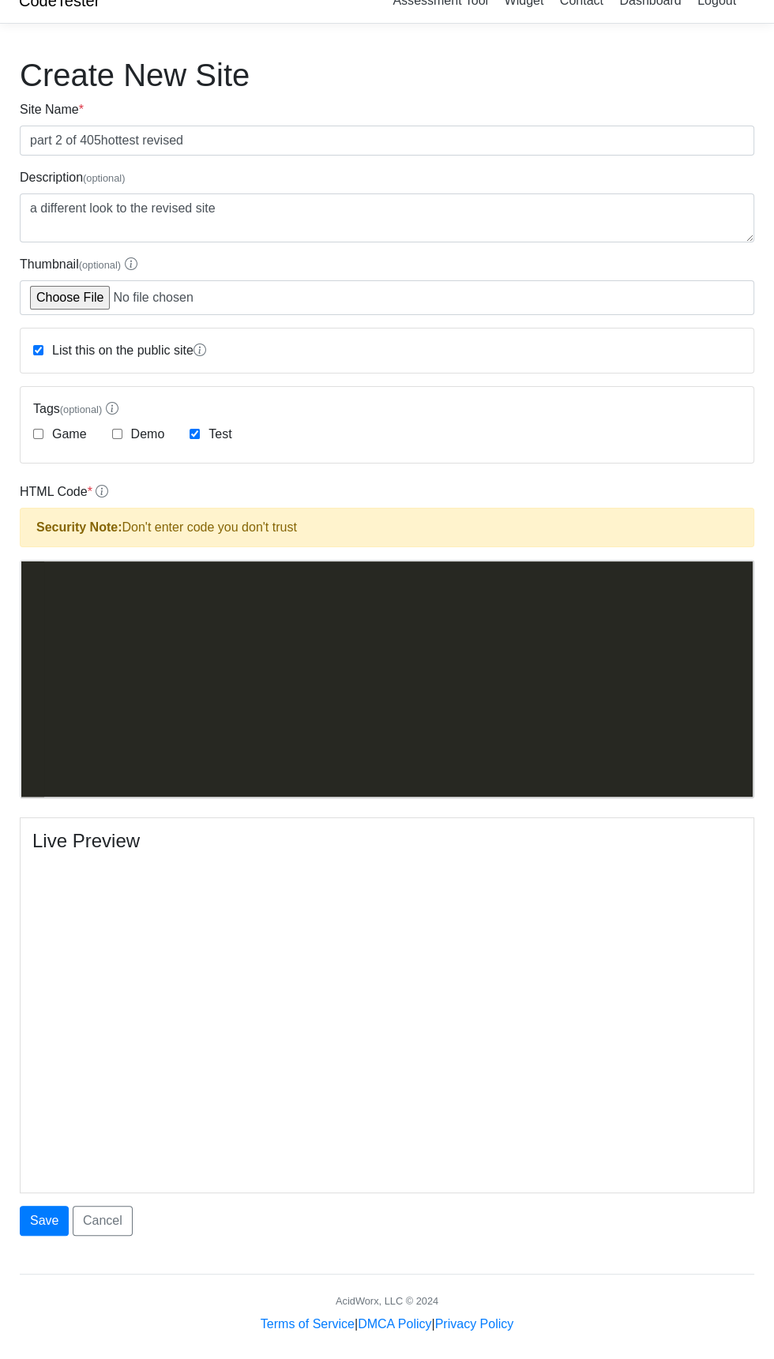
scroll to position [1345, 0]
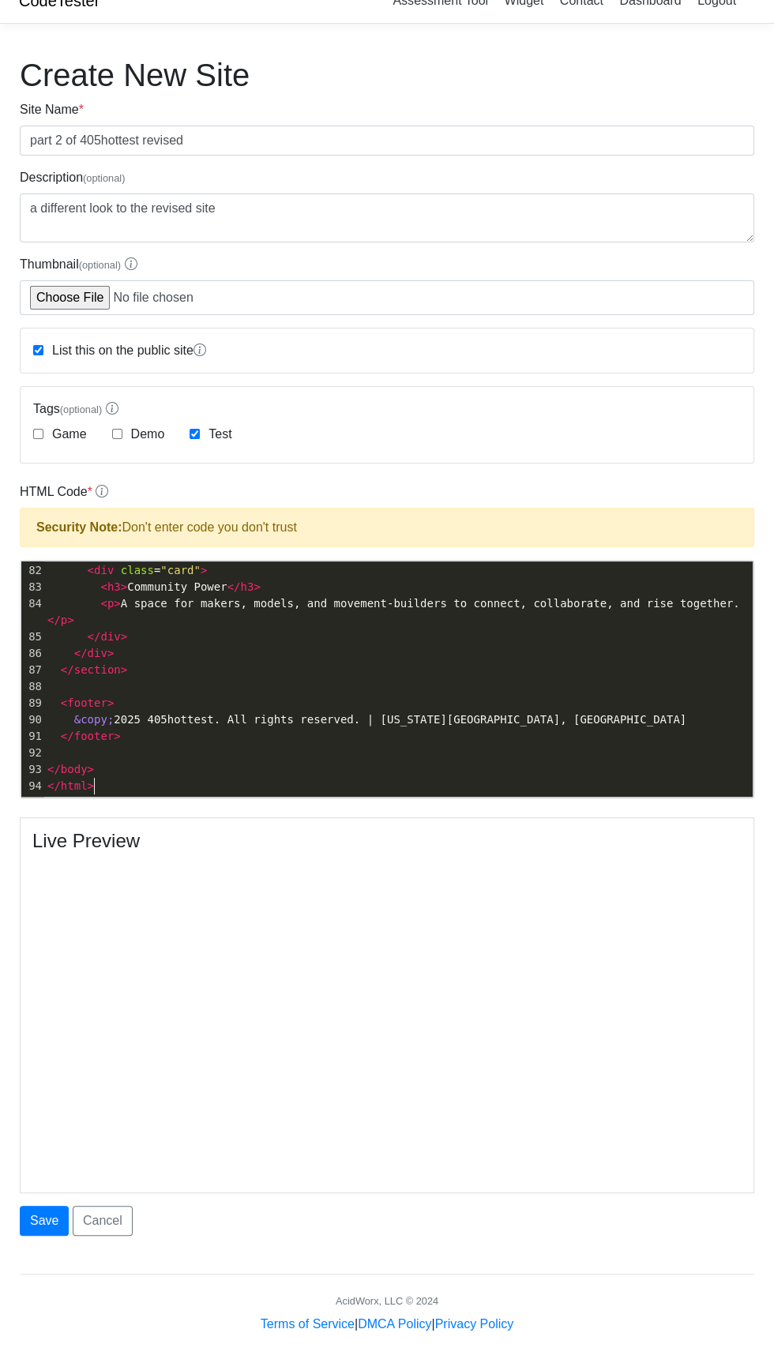
click at [179, 784] on pre "</ html >" at bounding box center [398, 786] width 708 height 17
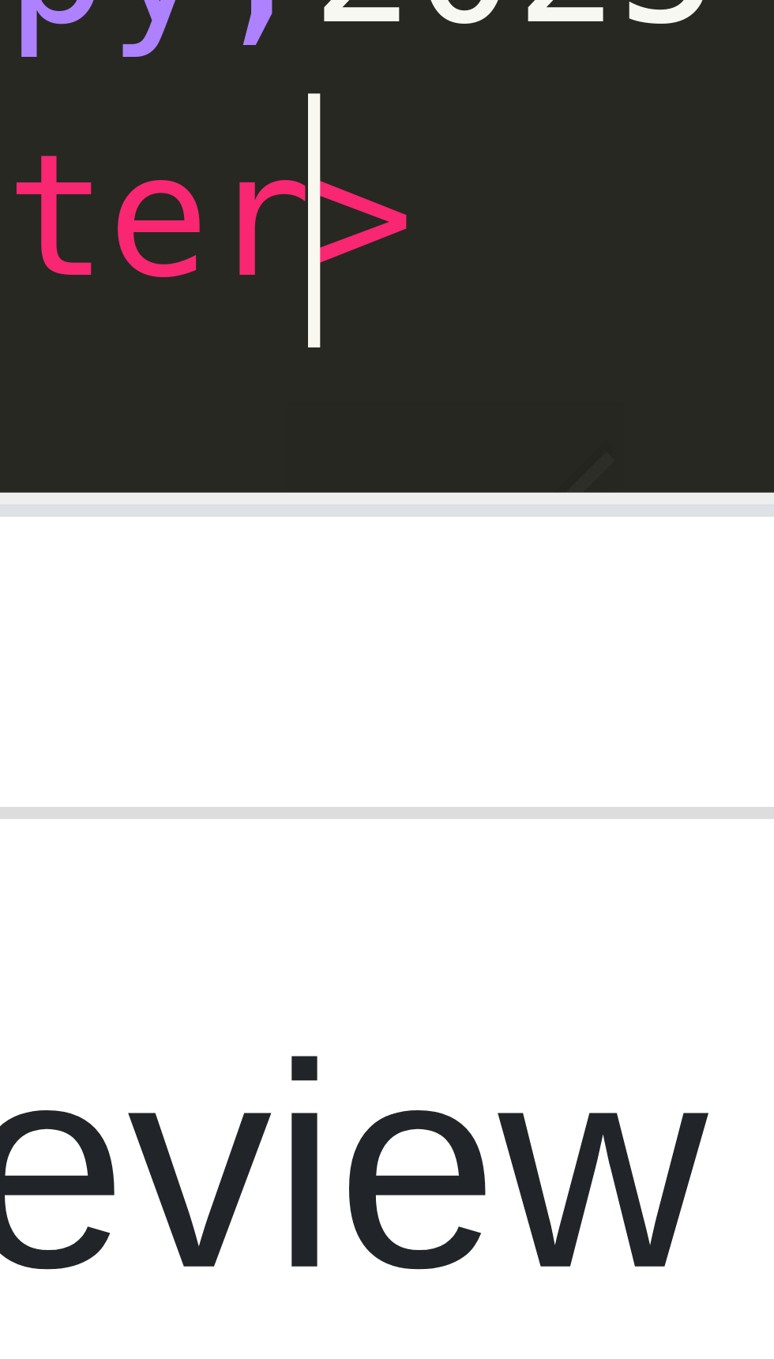
scroll to position [0, 0]
type textarea "<!DOCTYPE html> <html lang="en"> <head> <meta charset="UTF-8" /> <meta name="vi…"
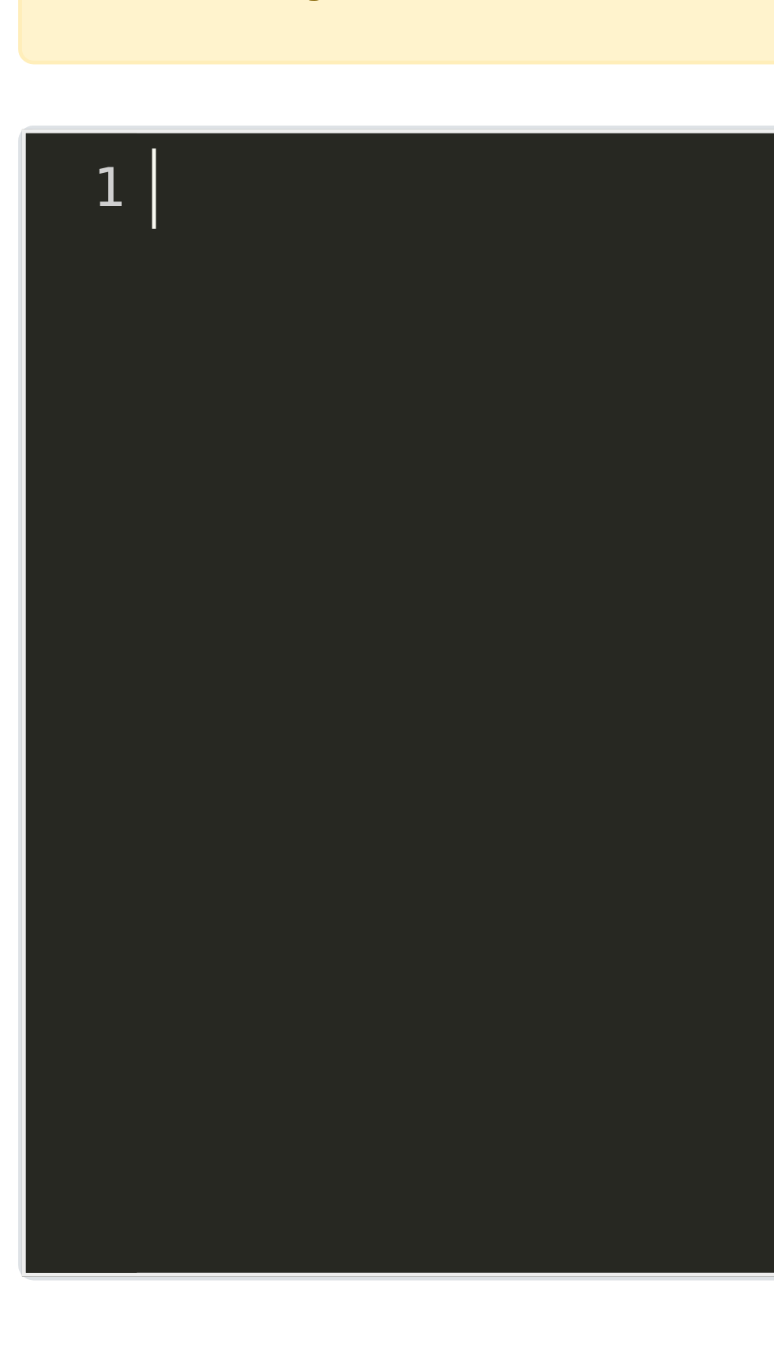
click at [63, 575] on pre "​" at bounding box center [398, 572] width 708 height 17
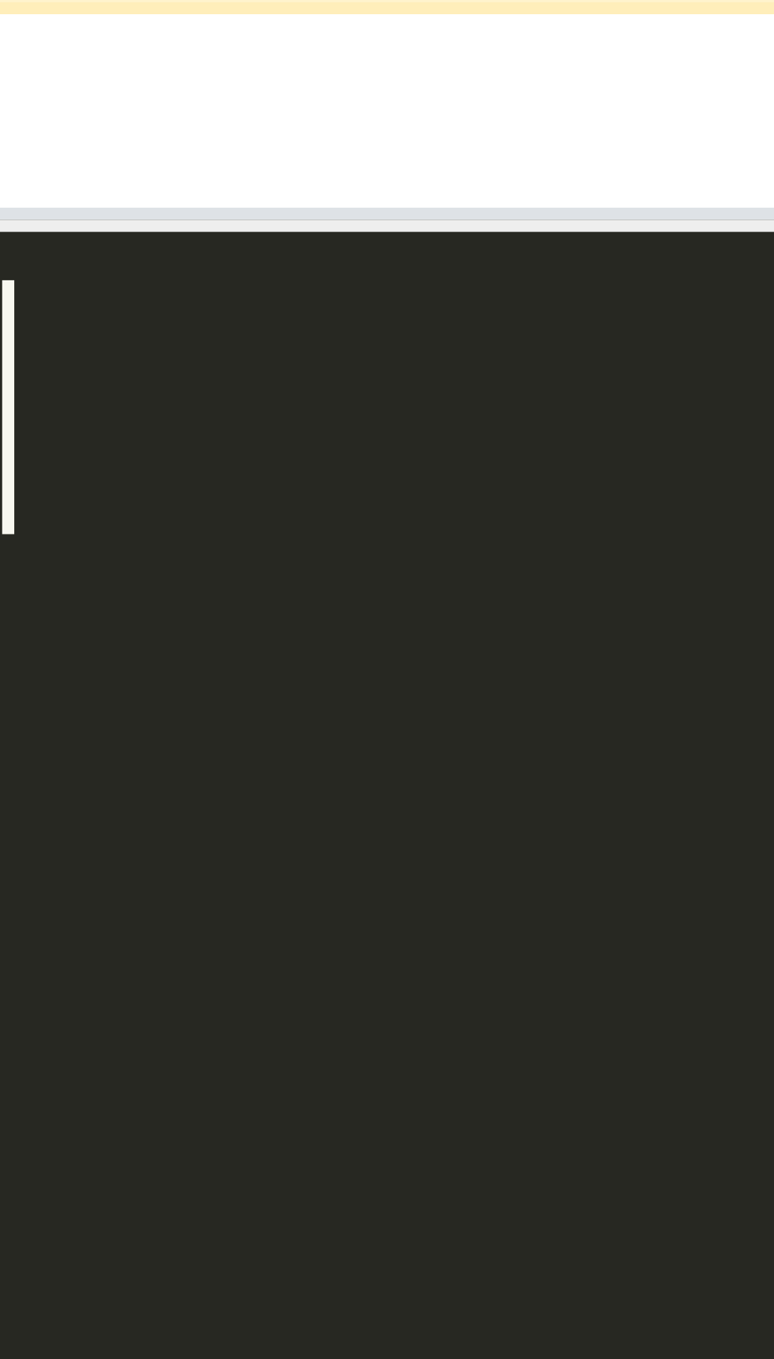
click at [66, 566] on pre "​" at bounding box center [398, 572] width 708 height 17
type textarea "​"
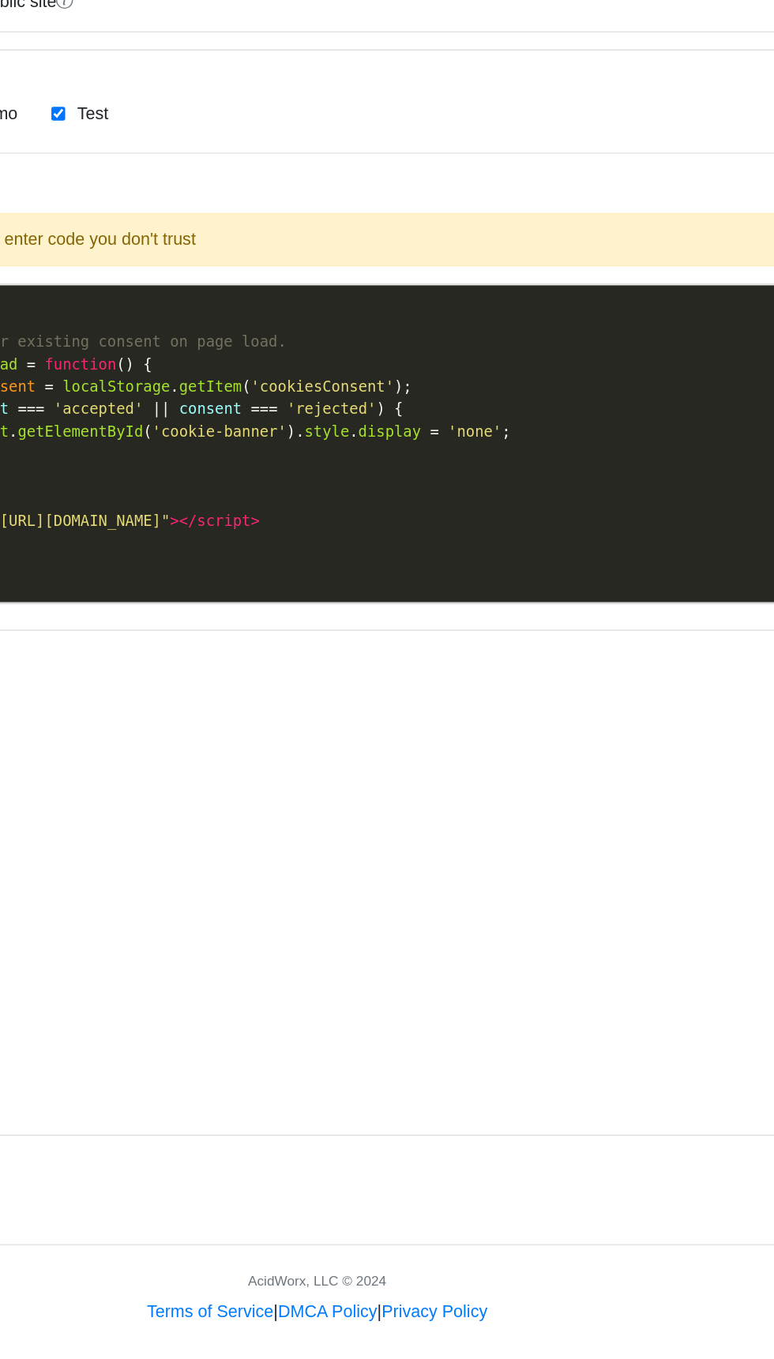
scroll to position [32, 0]
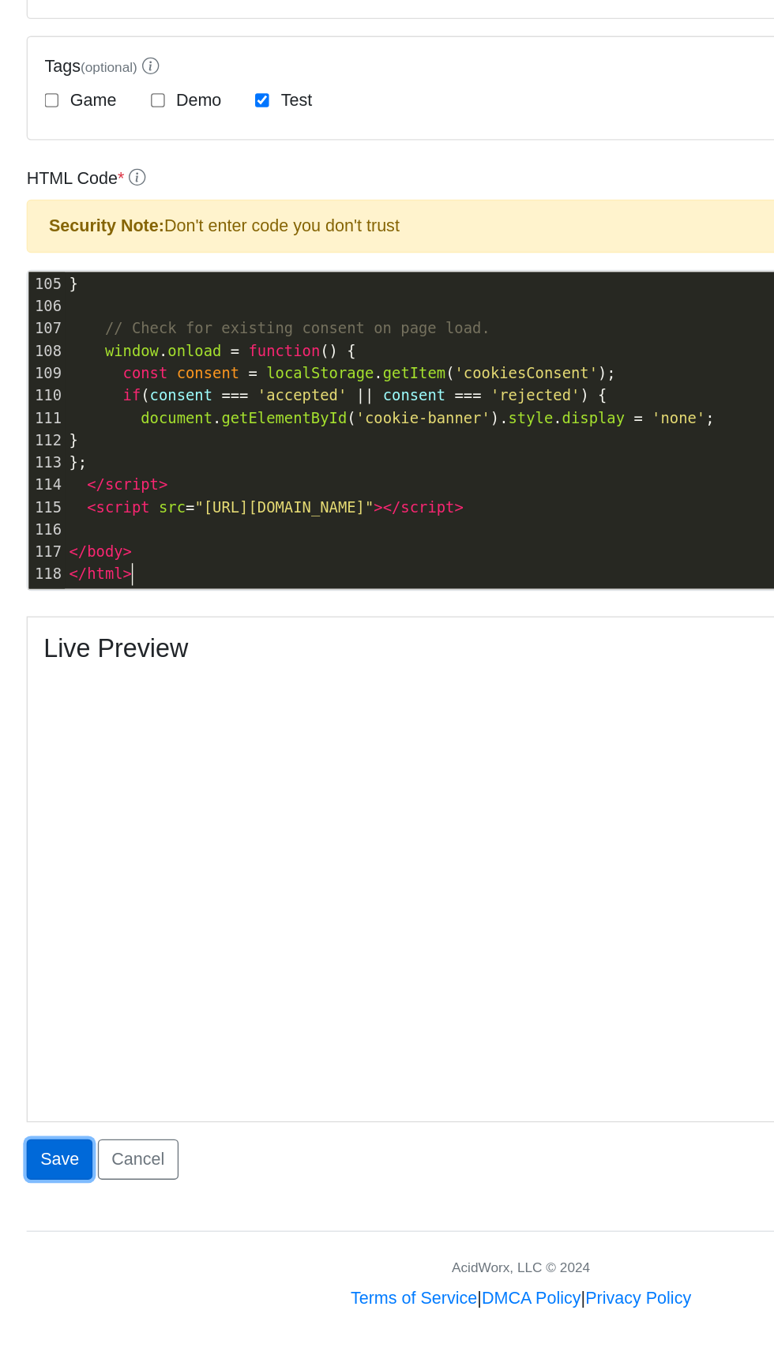
click at [43, 1209] on button "Save" at bounding box center [44, 1210] width 49 height 30
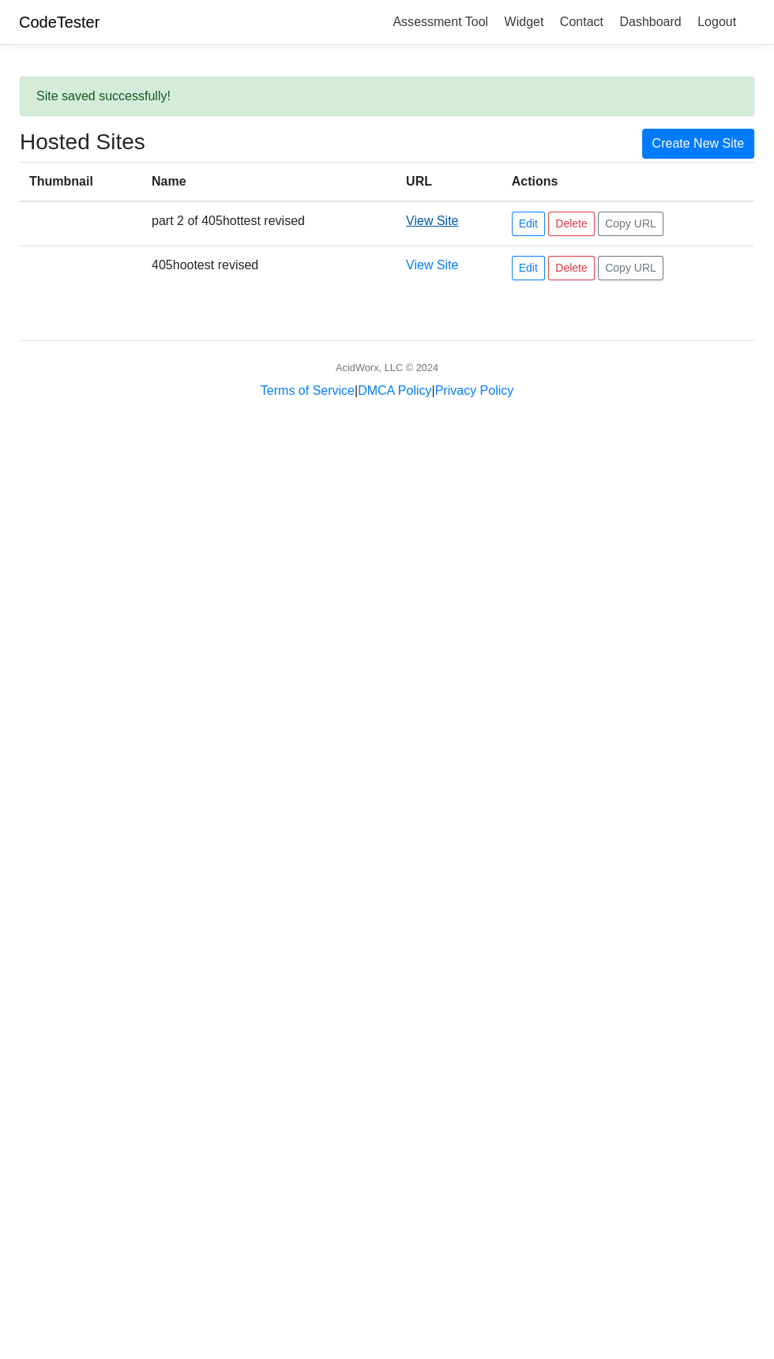
click at [436, 216] on link "View Site" at bounding box center [432, 220] width 52 height 13
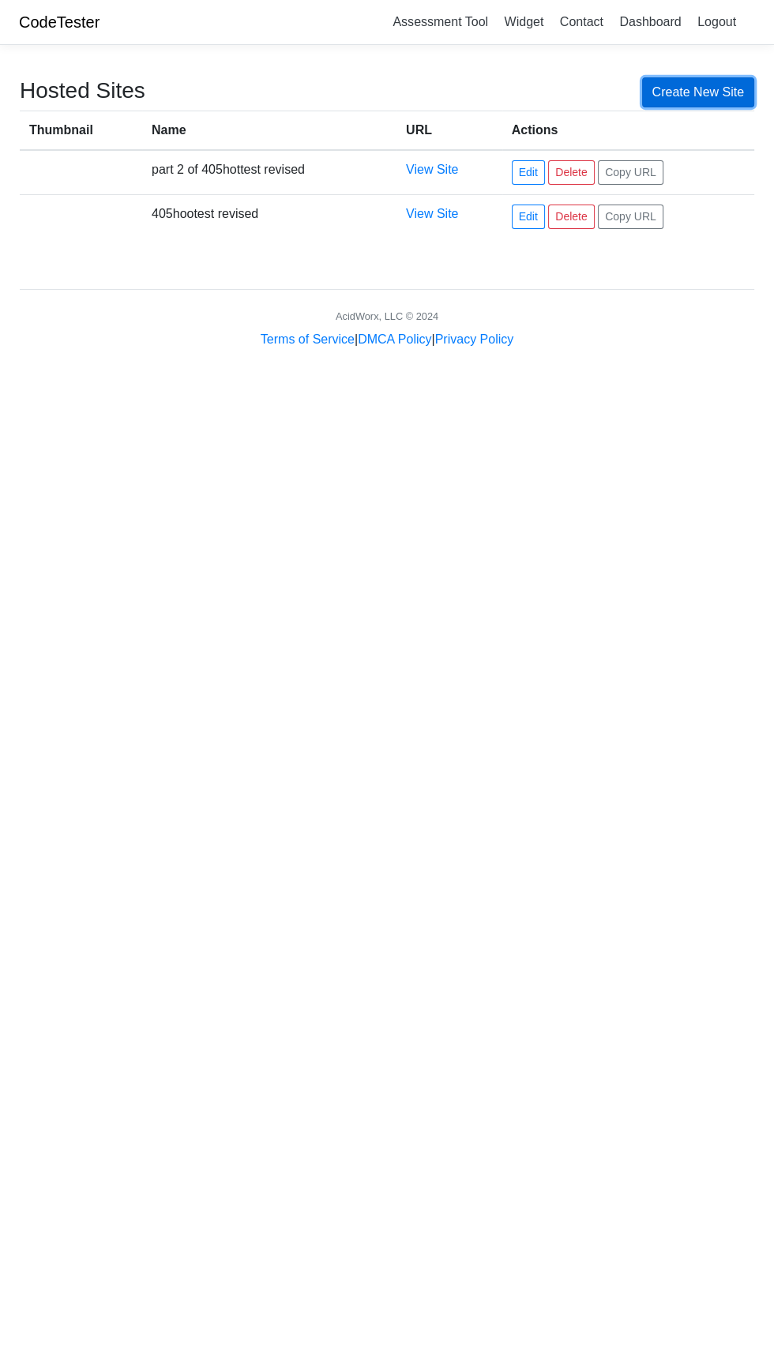
click at [719, 87] on link "Create New Site" at bounding box center [698, 92] width 113 height 30
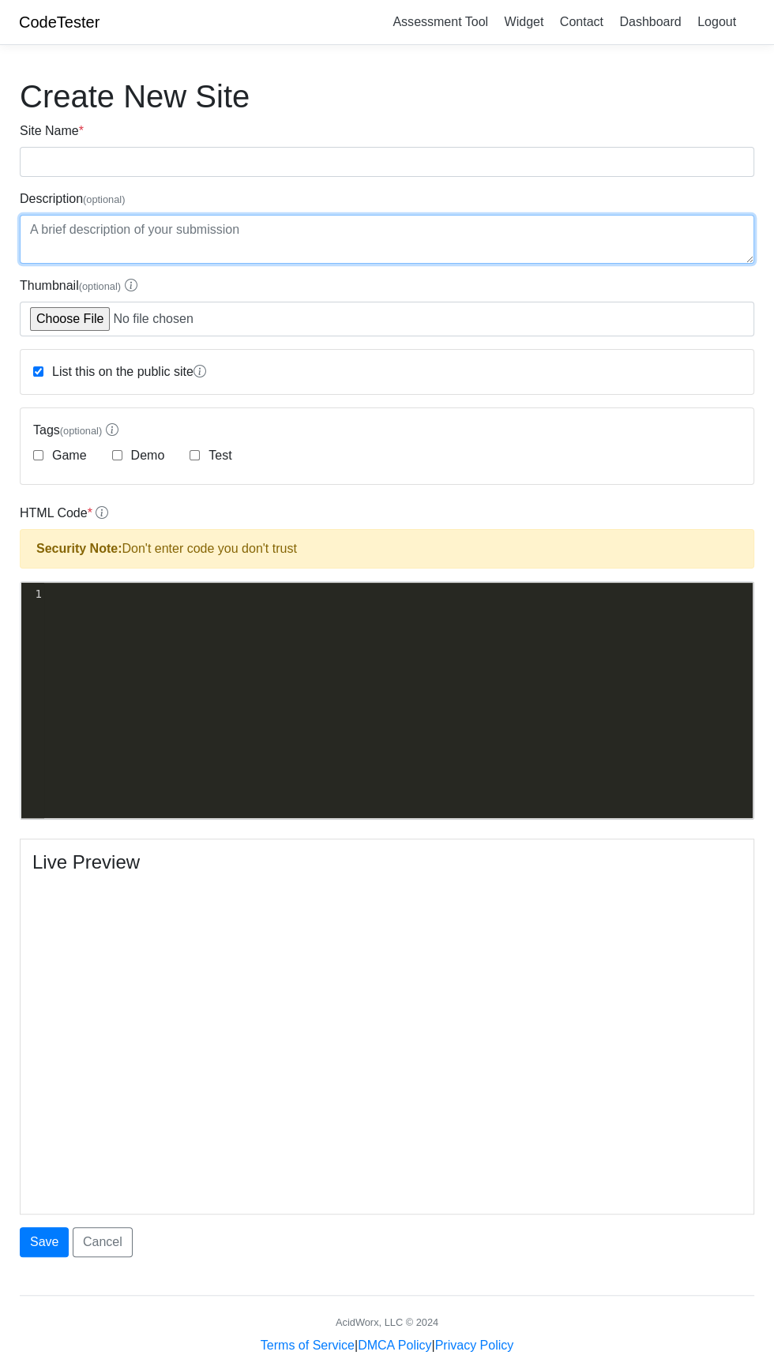
click at [448, 221] on textarea "Description (optional)" at bounding box center [387, 239] width 734 height 49
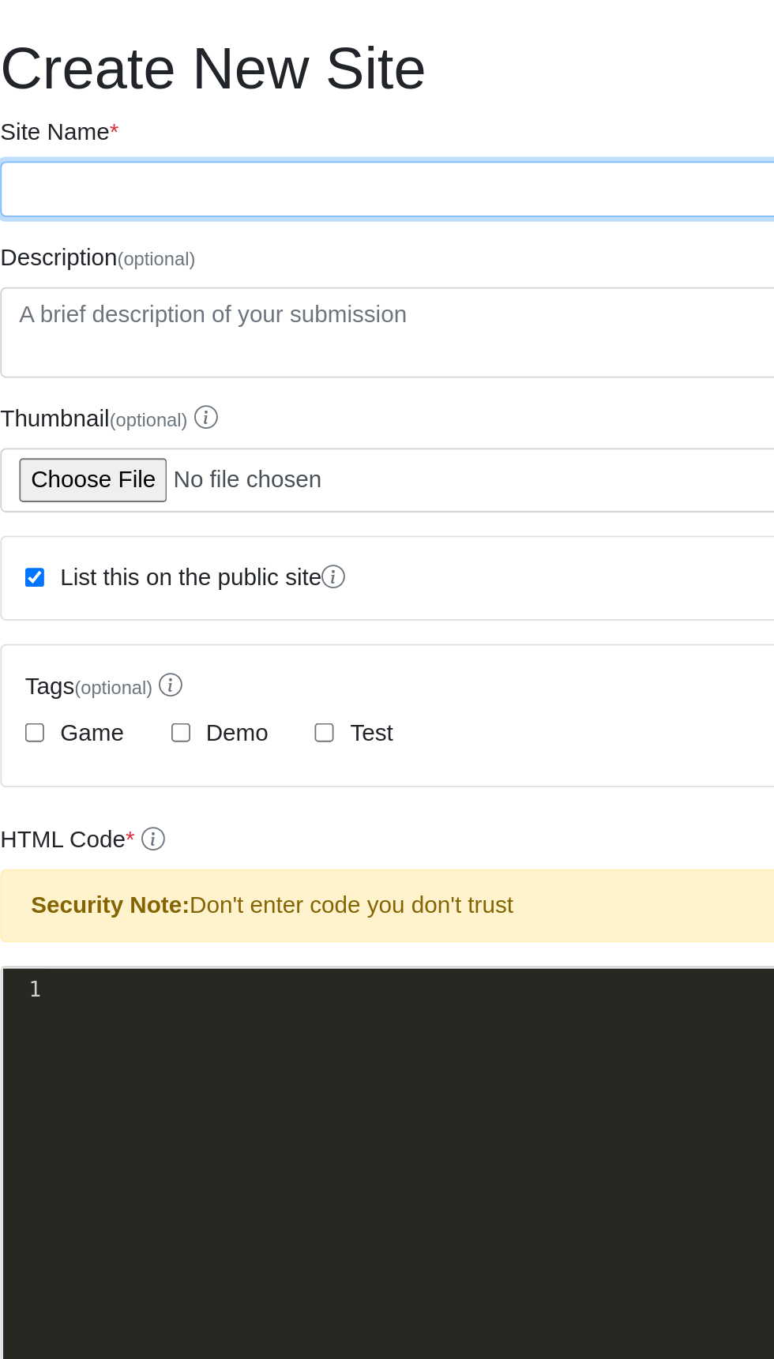
click at [309, 154] on input "Site Name *" at bounding box center [387, 162] width 734 height 30
type input "the idea for 405hottest revised"
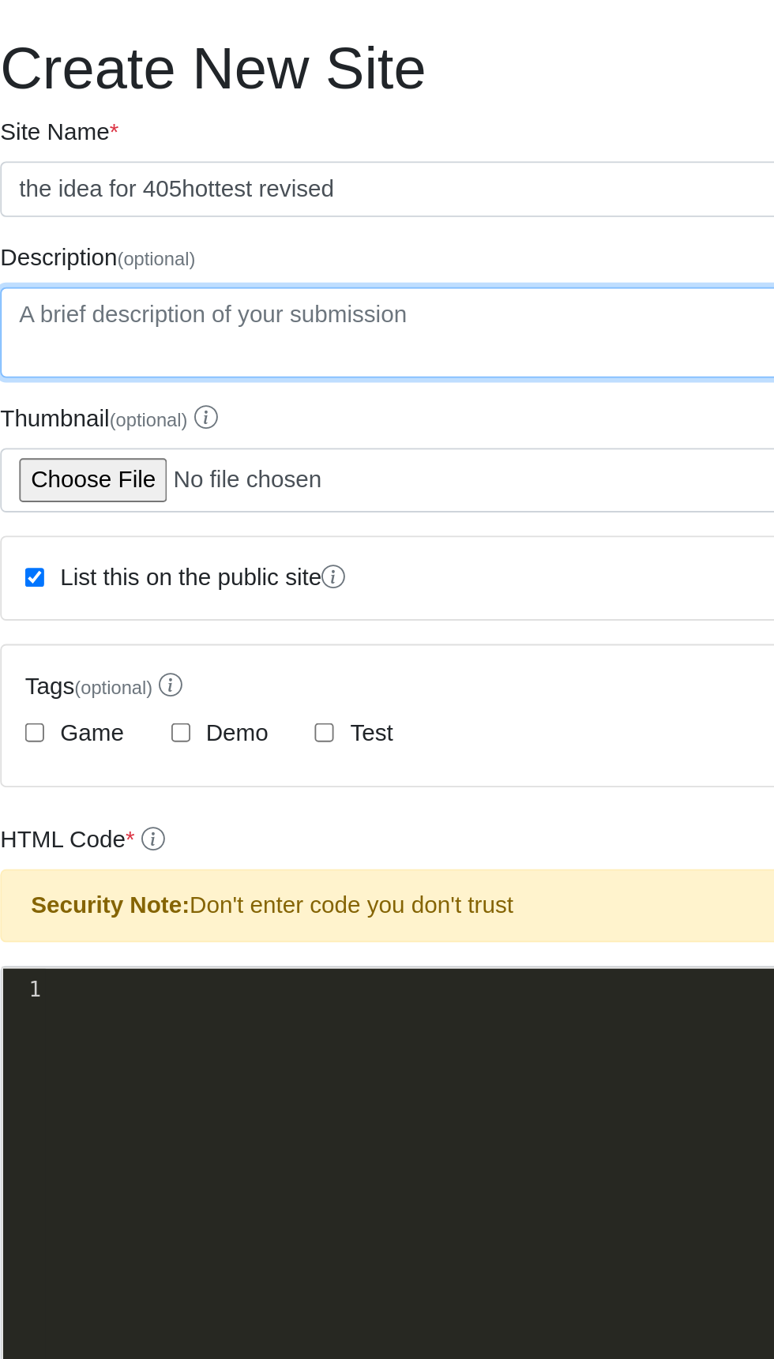
click at [254, 226] on textarea "Description (optional)" at bounding box center [387, 239] width 734 height 49
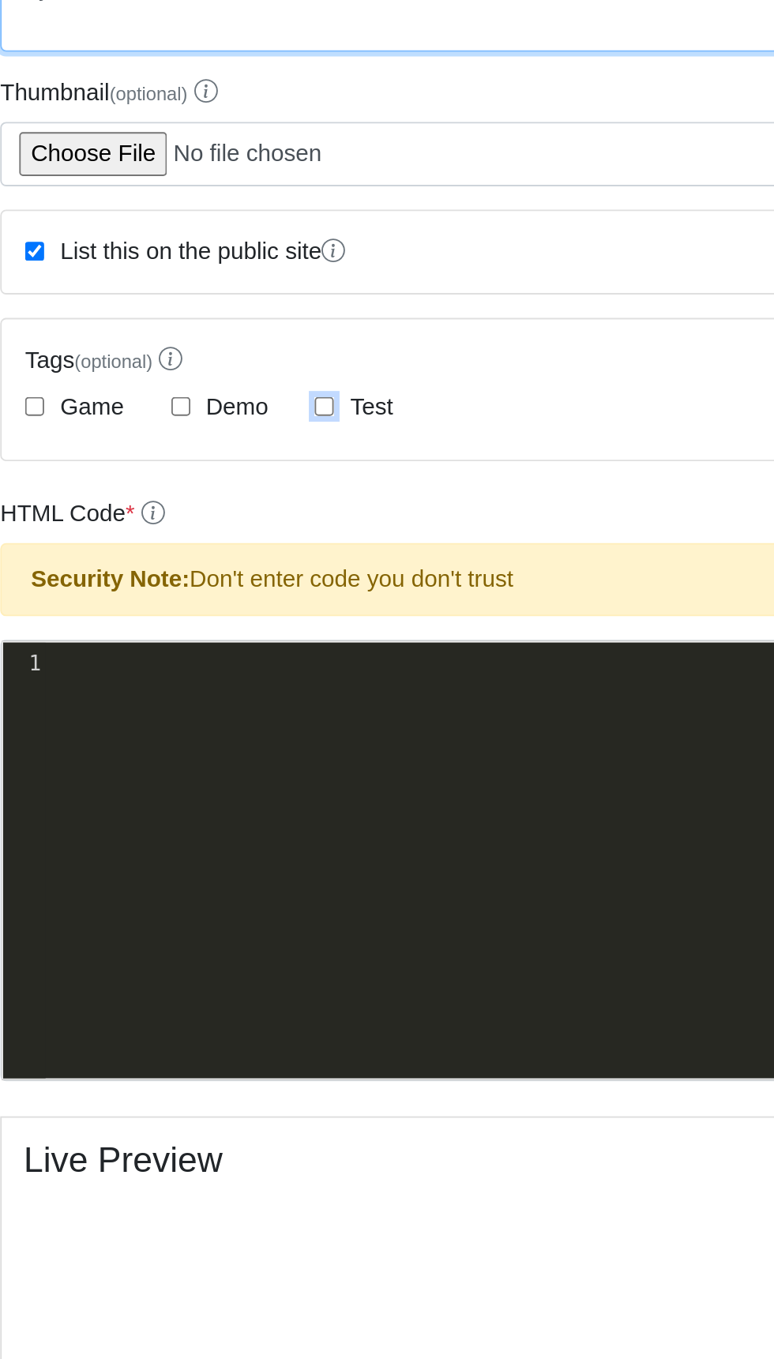
type textarea "my idea for the finished look of 405hottest revised"
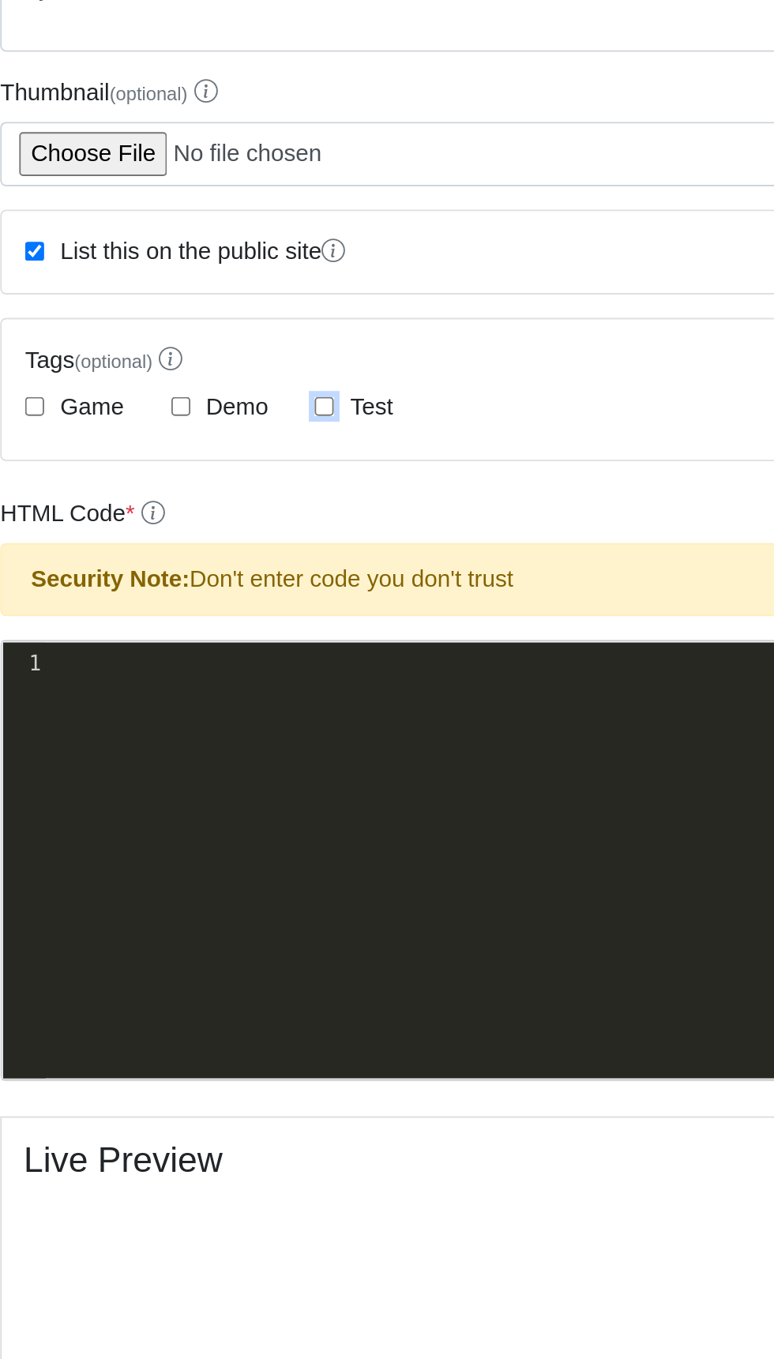
click at [193, 456] on input "Test" at bounding box center [194, 455] width 10 height 10
checkbox input "true"
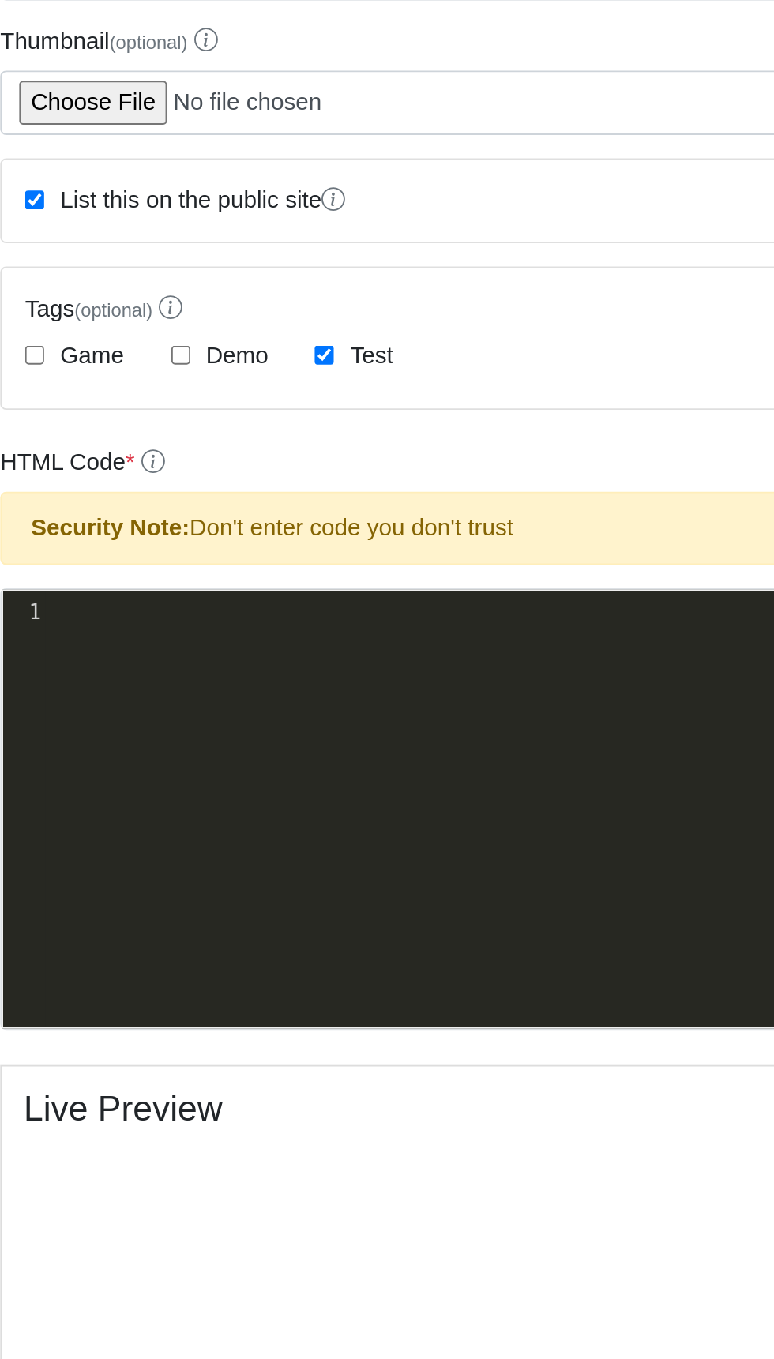
click at [196, 625] on div "xxxxxxxxxx 1 ​" at bounding box center [398, 712] width 755 height 259
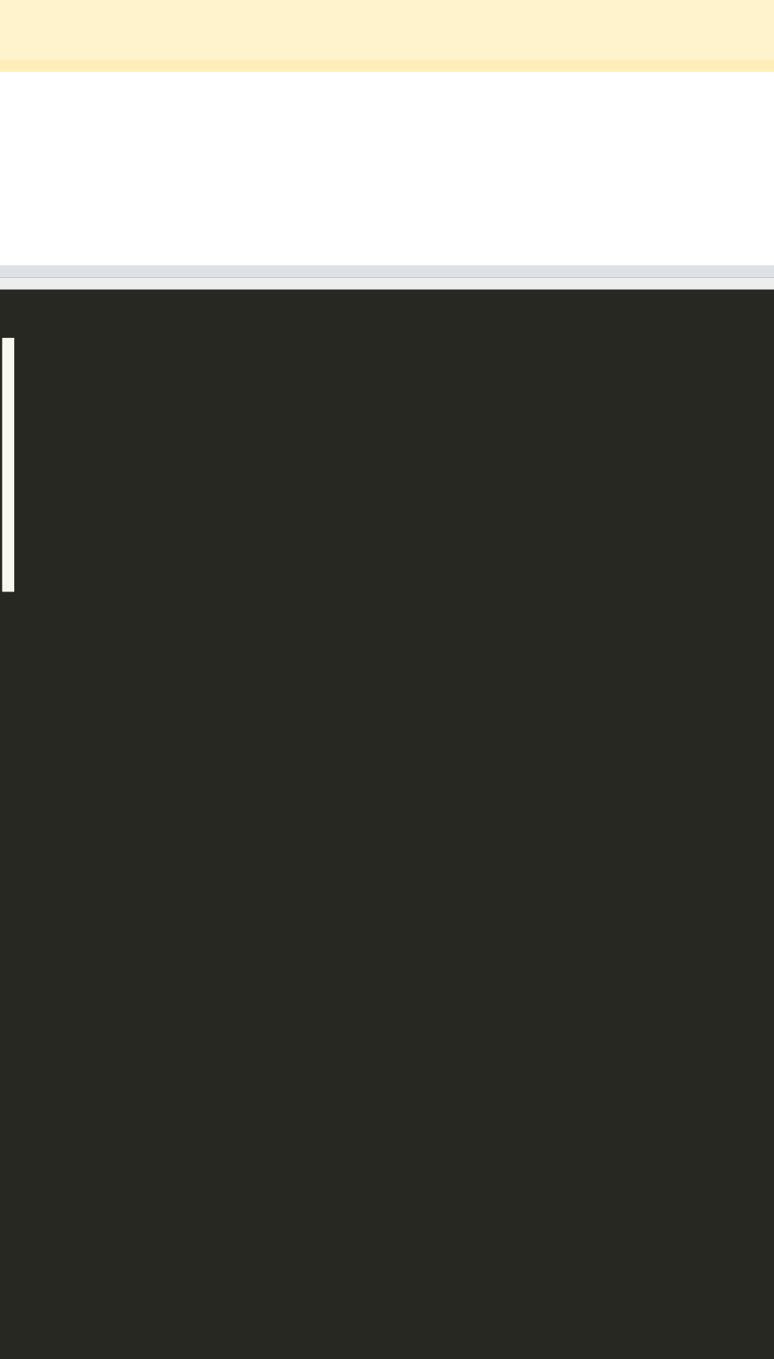
type textarea "​"
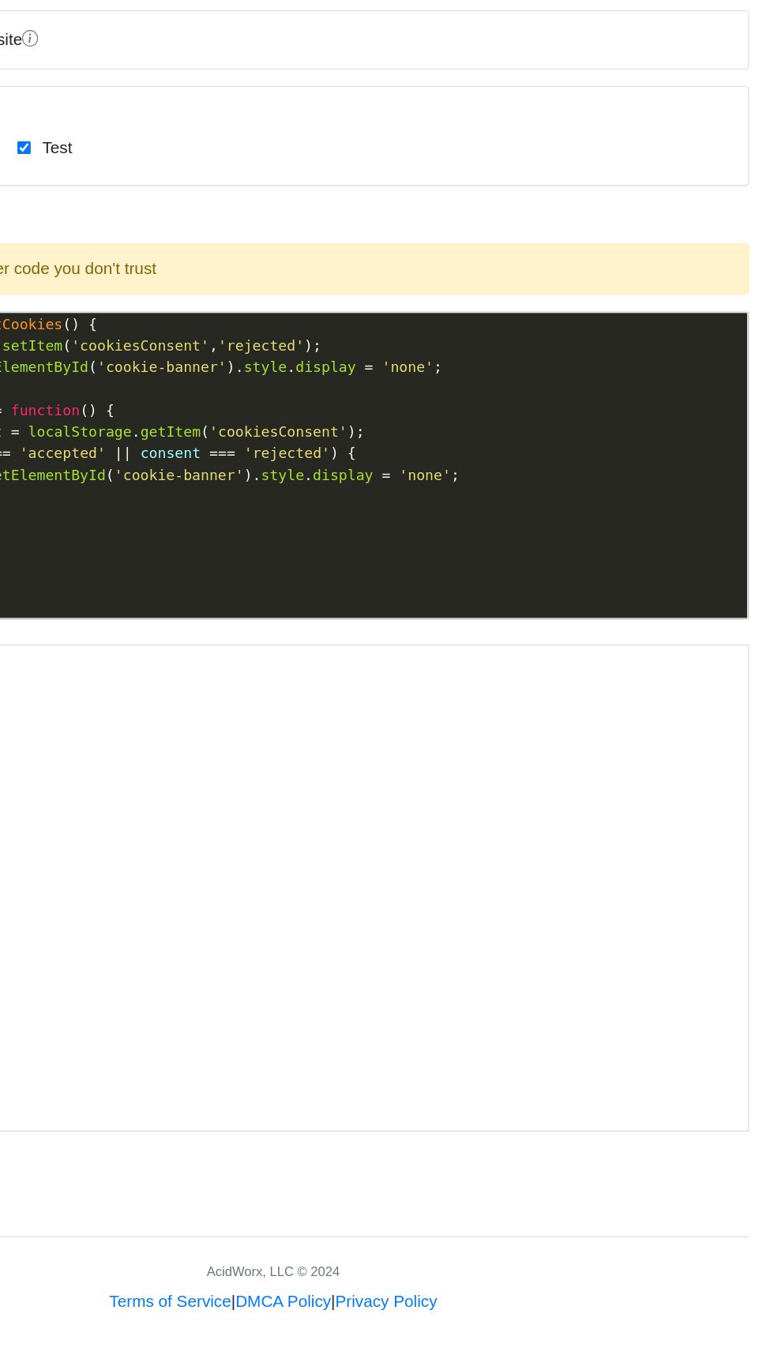
scroll to position [32, 0]
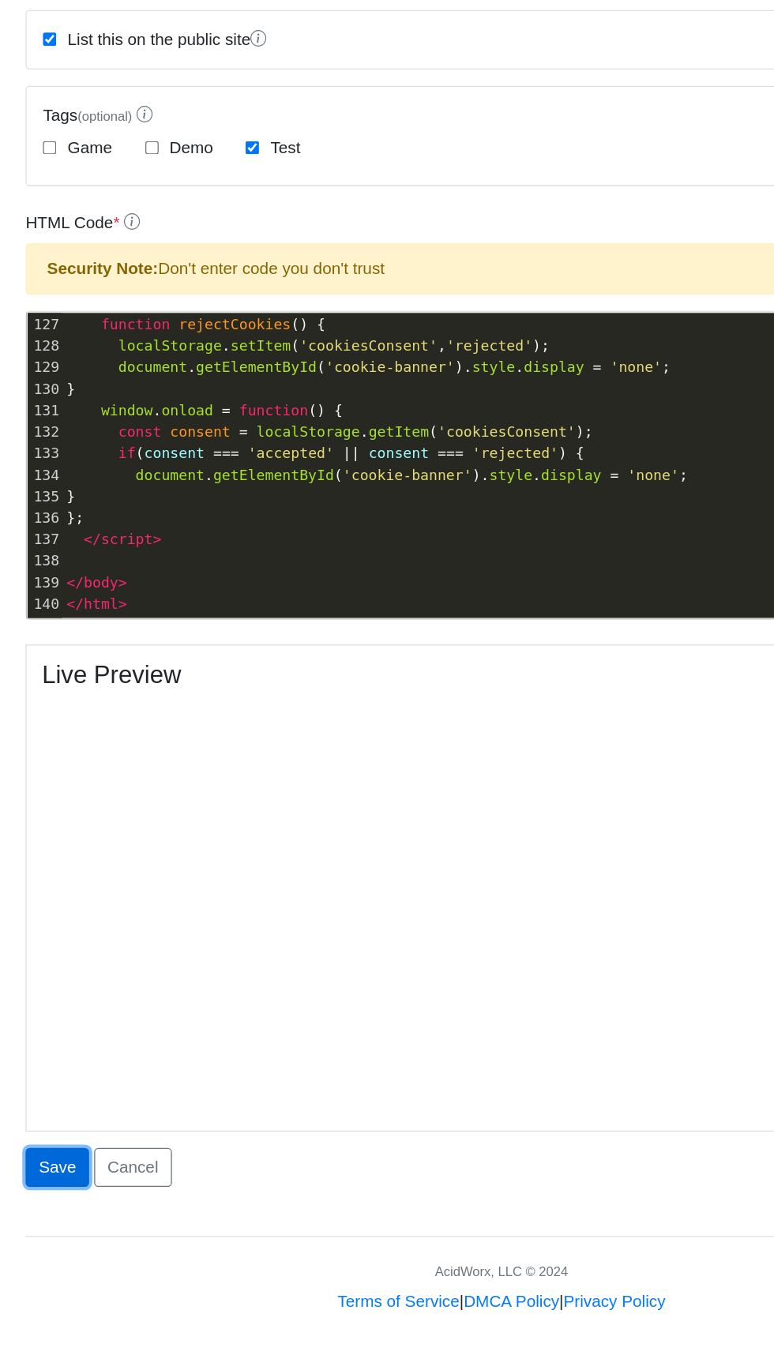
click at [36, 1202] on button "Save" at bounding box center [44, 1210] width 49 height 30
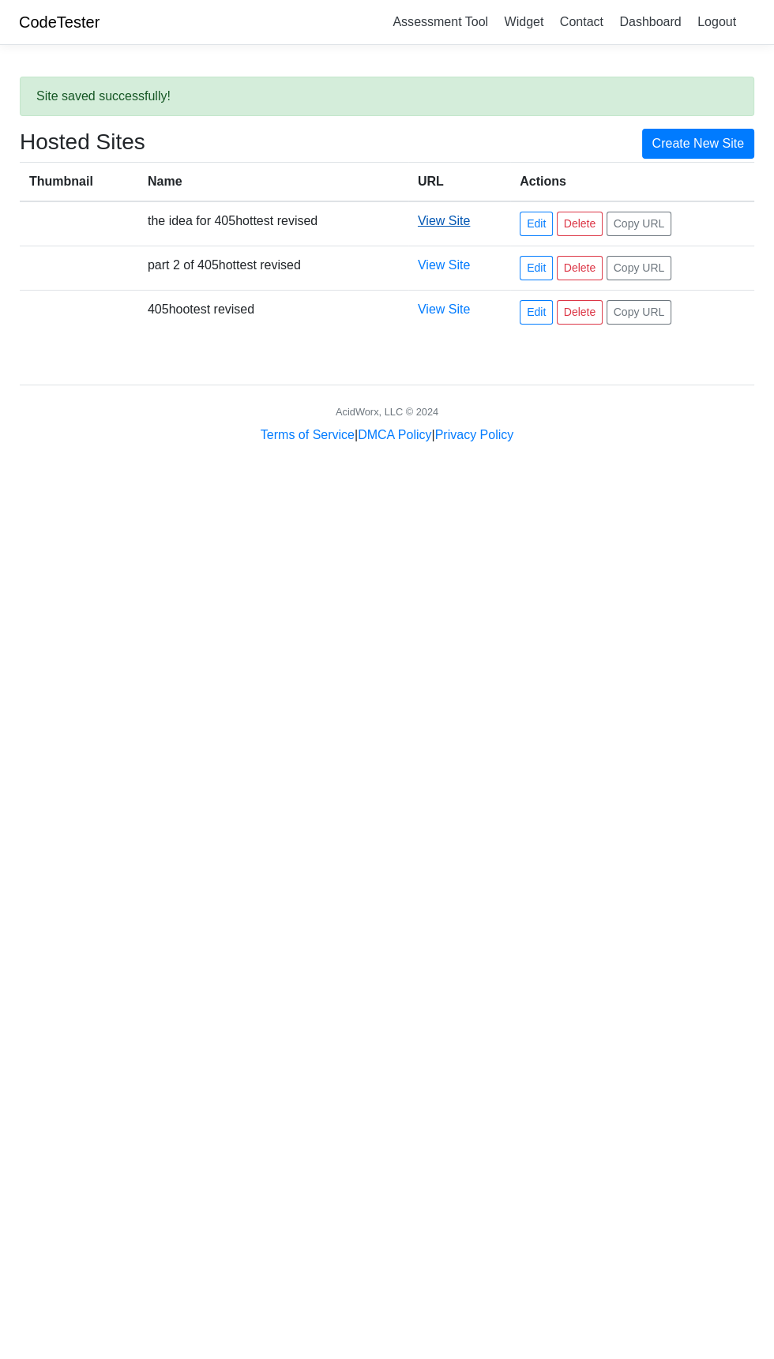
click at [442, 219] on link "View Site" at bounding box center [444, 220] width 52 height 13
click at [648, 321] on button "Copy URL" at bounding box center [639, 312] width 66 height 24
click at [648, 261] on button "Copy URL" at bounding box center [639, 268] width 66 height 24
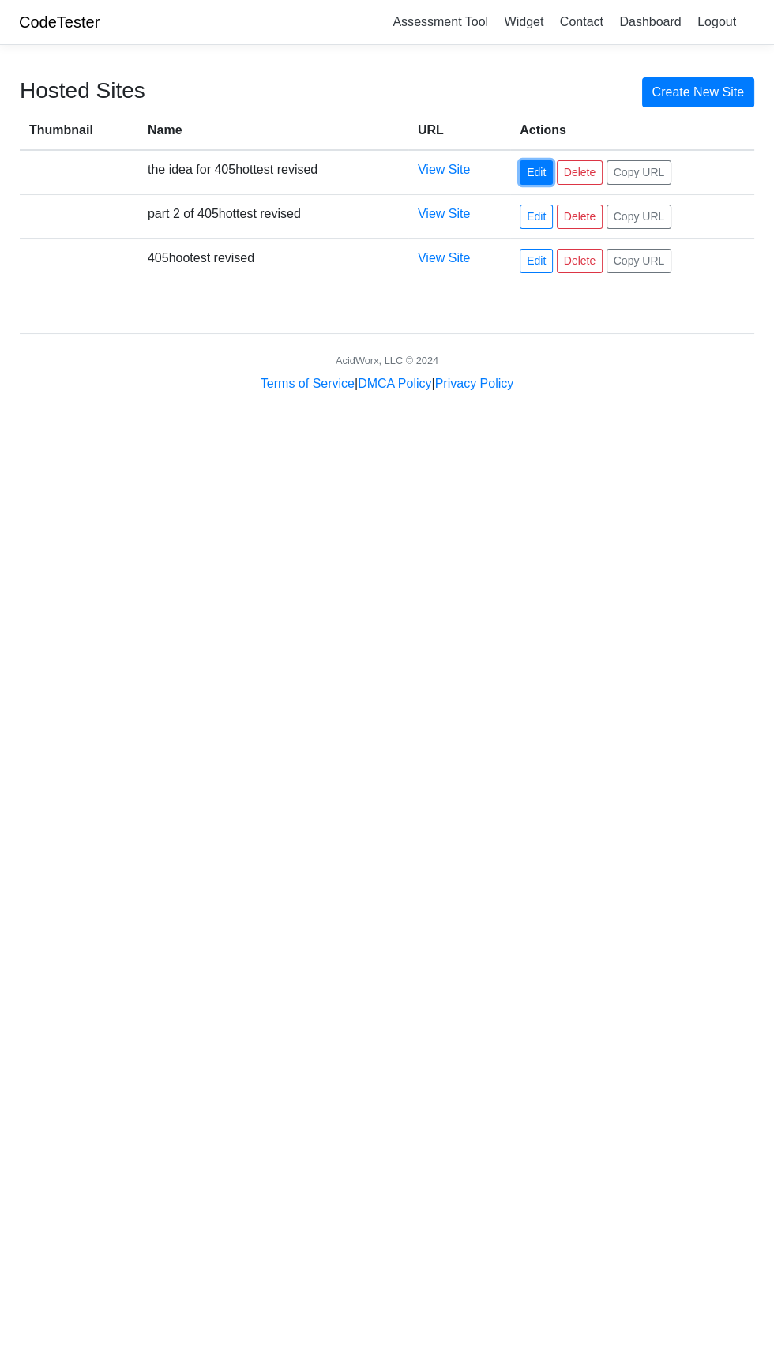
click at [538, 164] on link "Edit" at bounding box center [535, 172] width 33 height 24
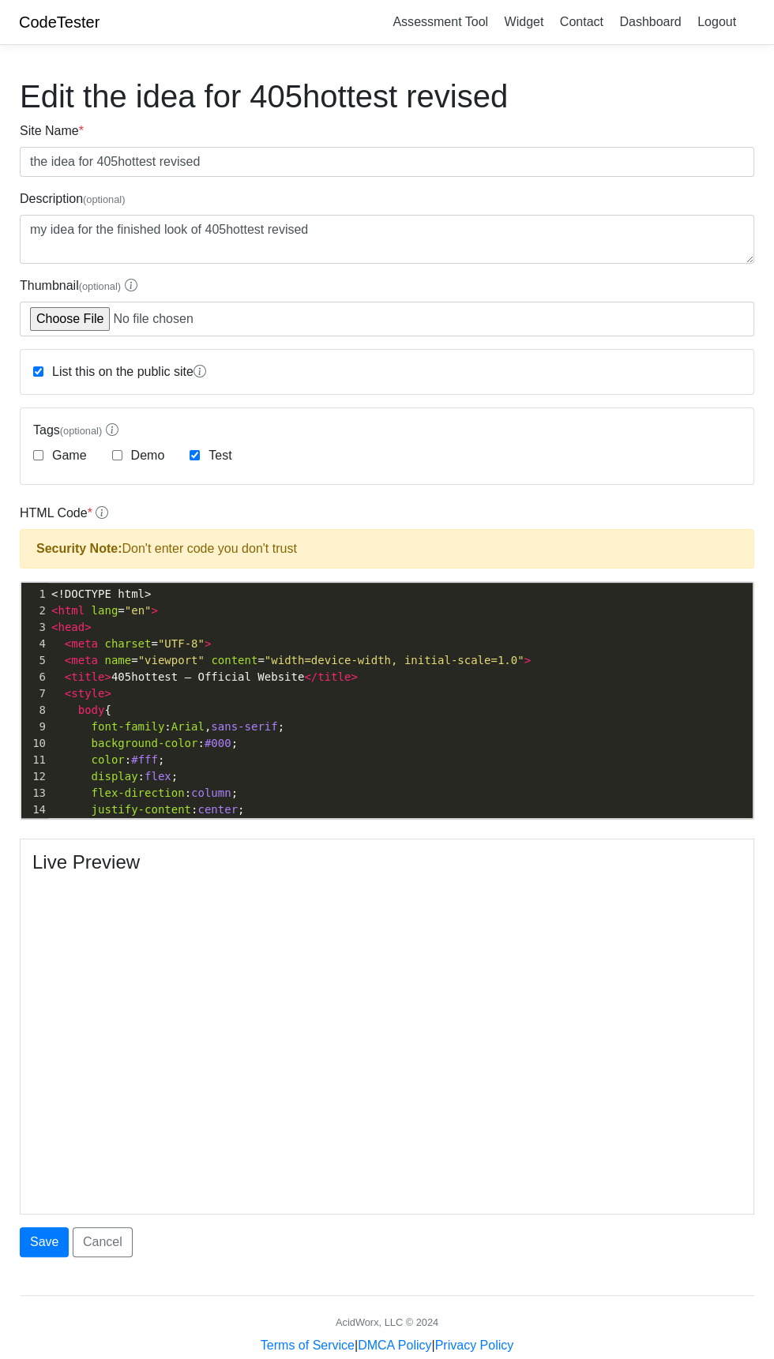
type textarea "​"
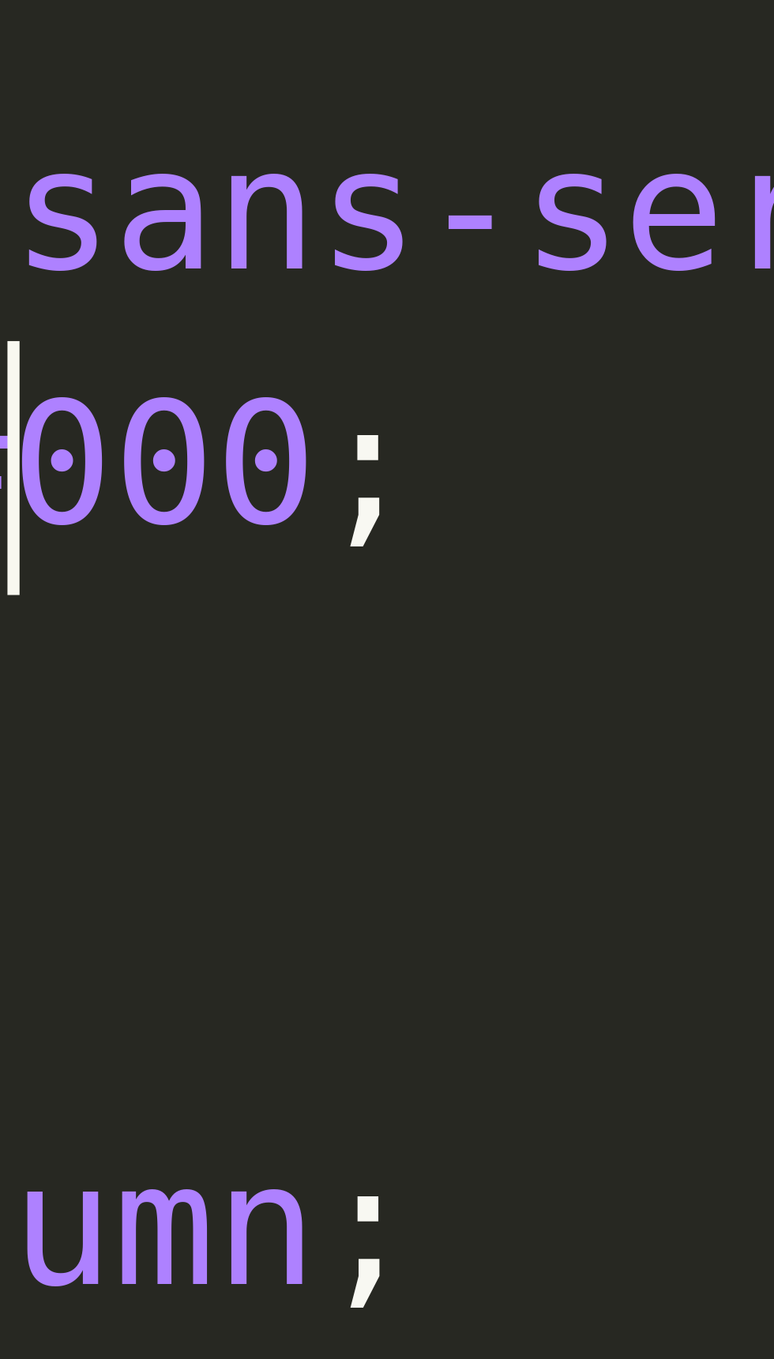
scroll to position [2, 0]
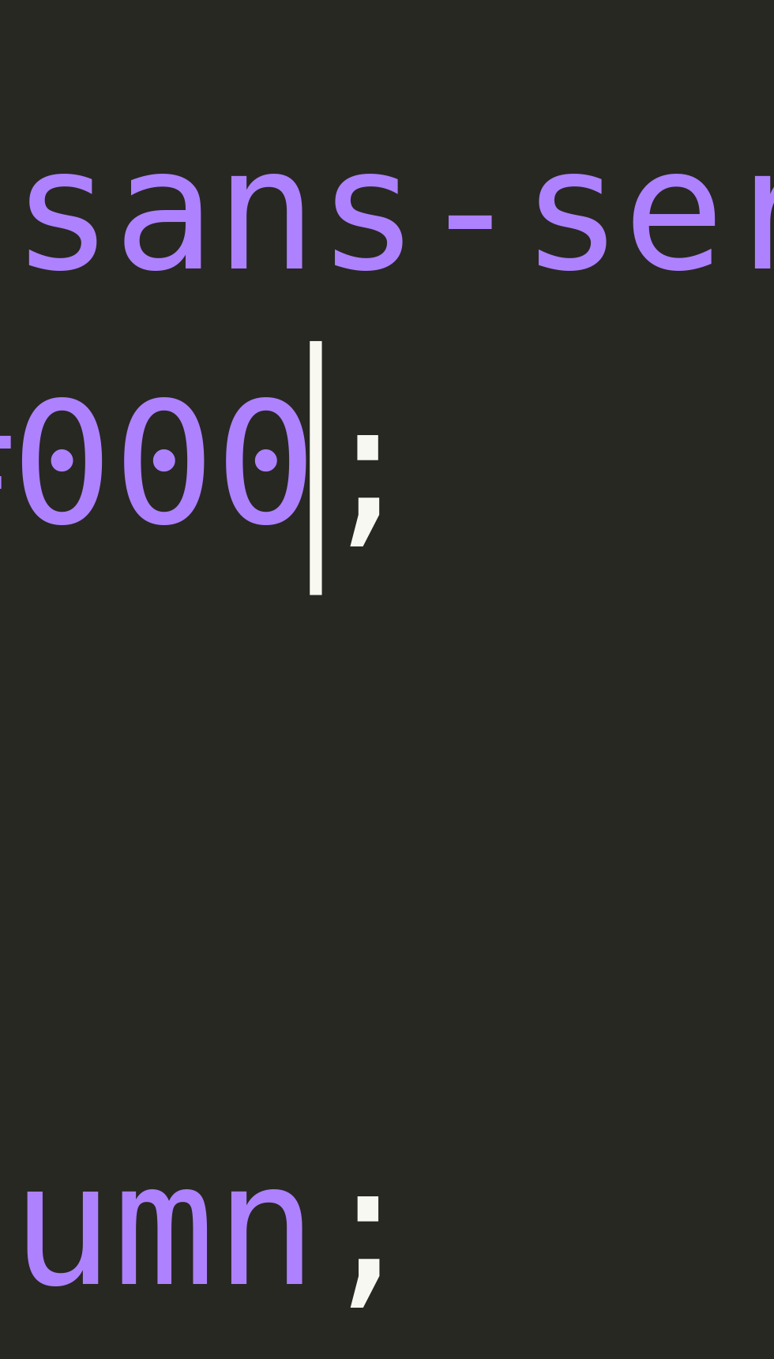
type textarea "<!DOCTYPE html> <html lang="en"> <head> <meta charset="UTF-8"> <meta name="view…"
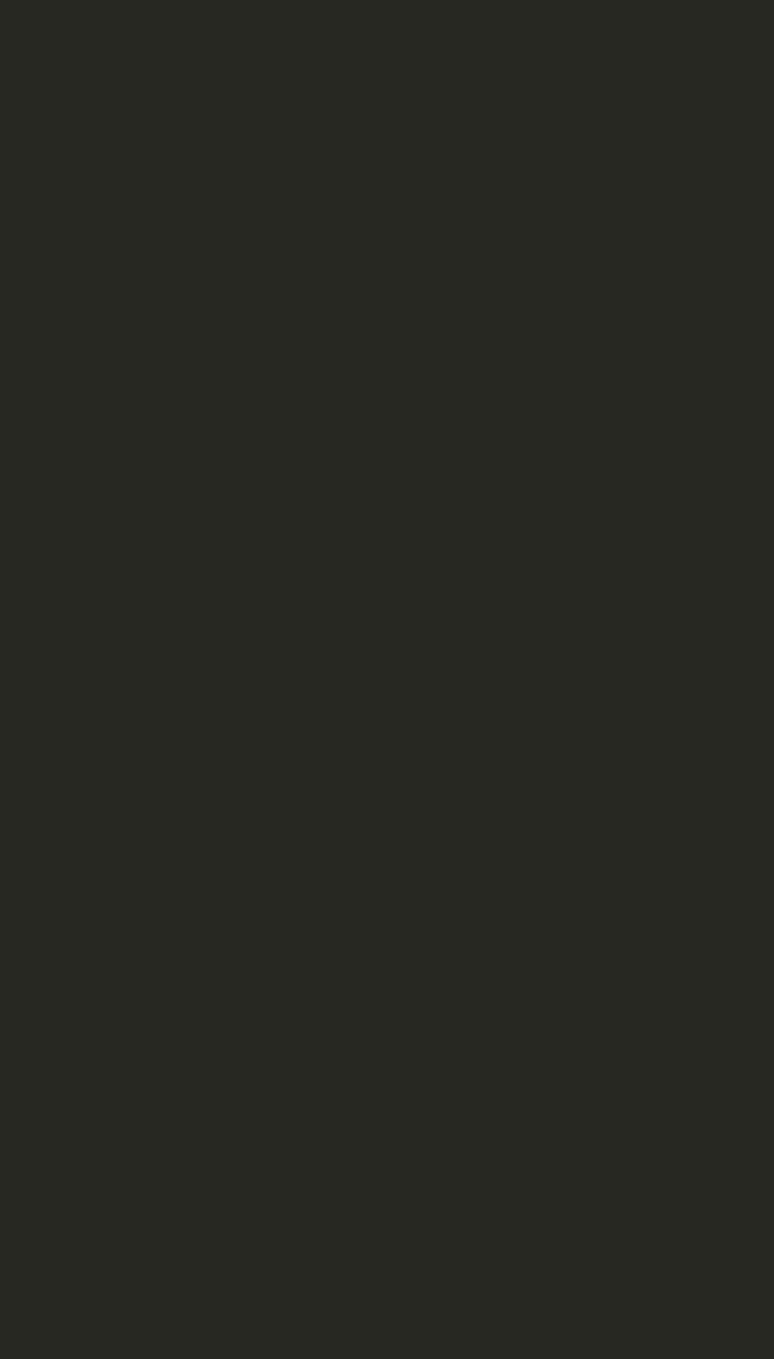
click at [235, 725] on div "​ x </ html > 1 ​" at bounding box center [398, 712] width 755 height 259
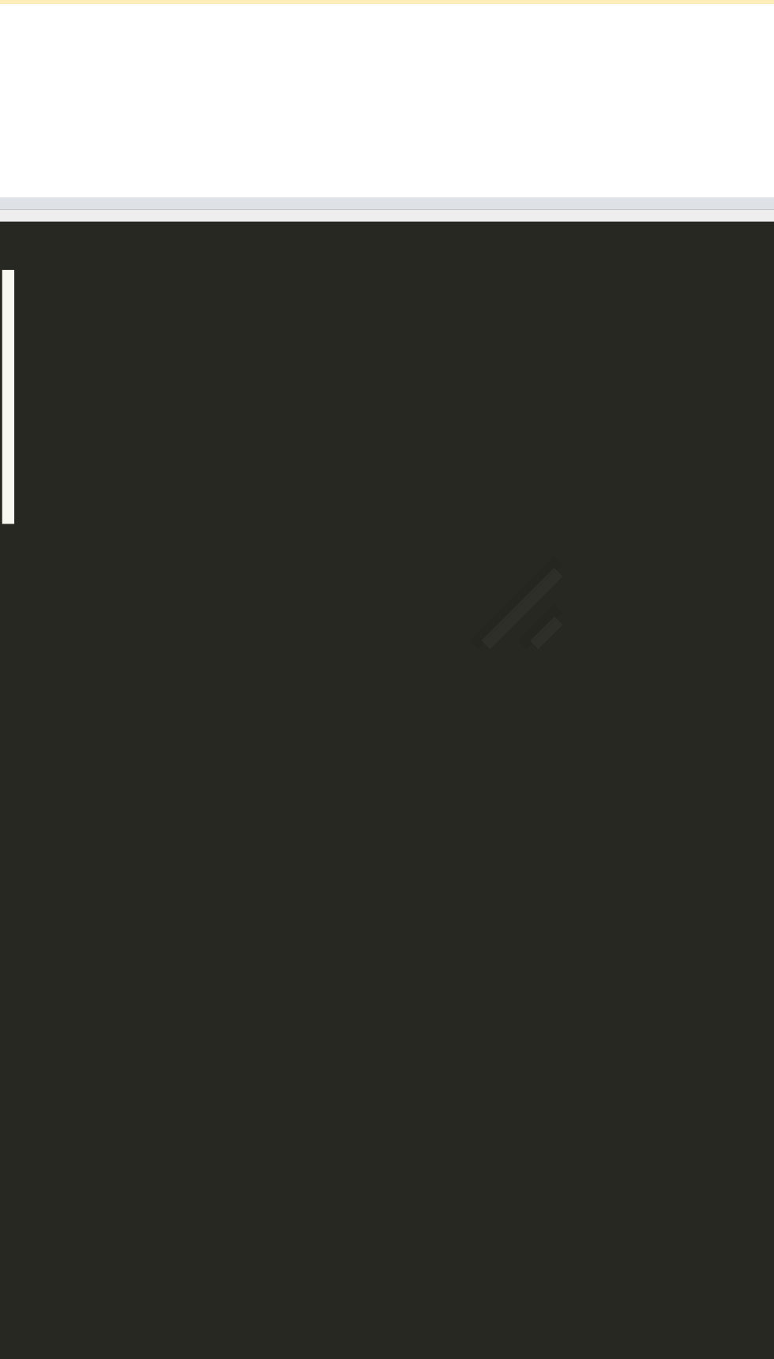
type textarea "​"
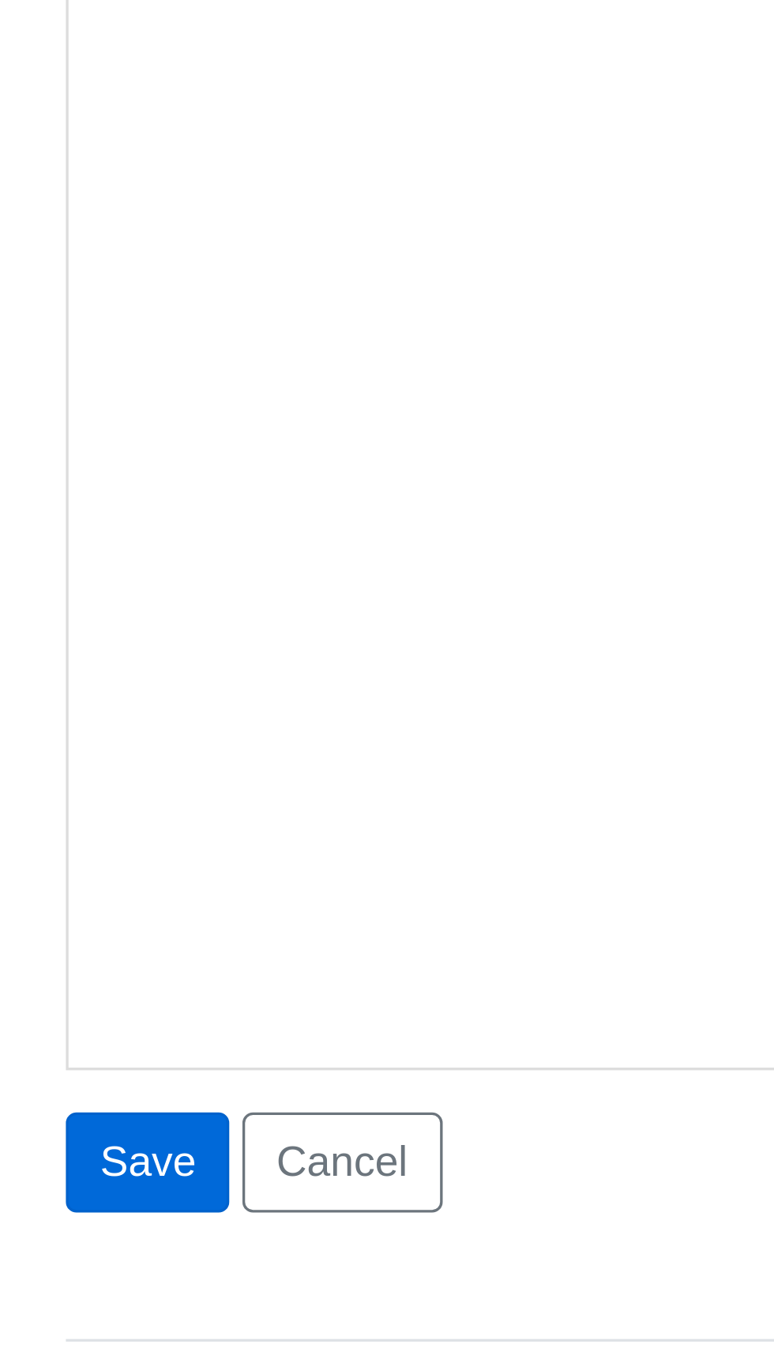
click at [38, 1246] on button "Save" at bounding box center [44, 1242] width 49 height 30
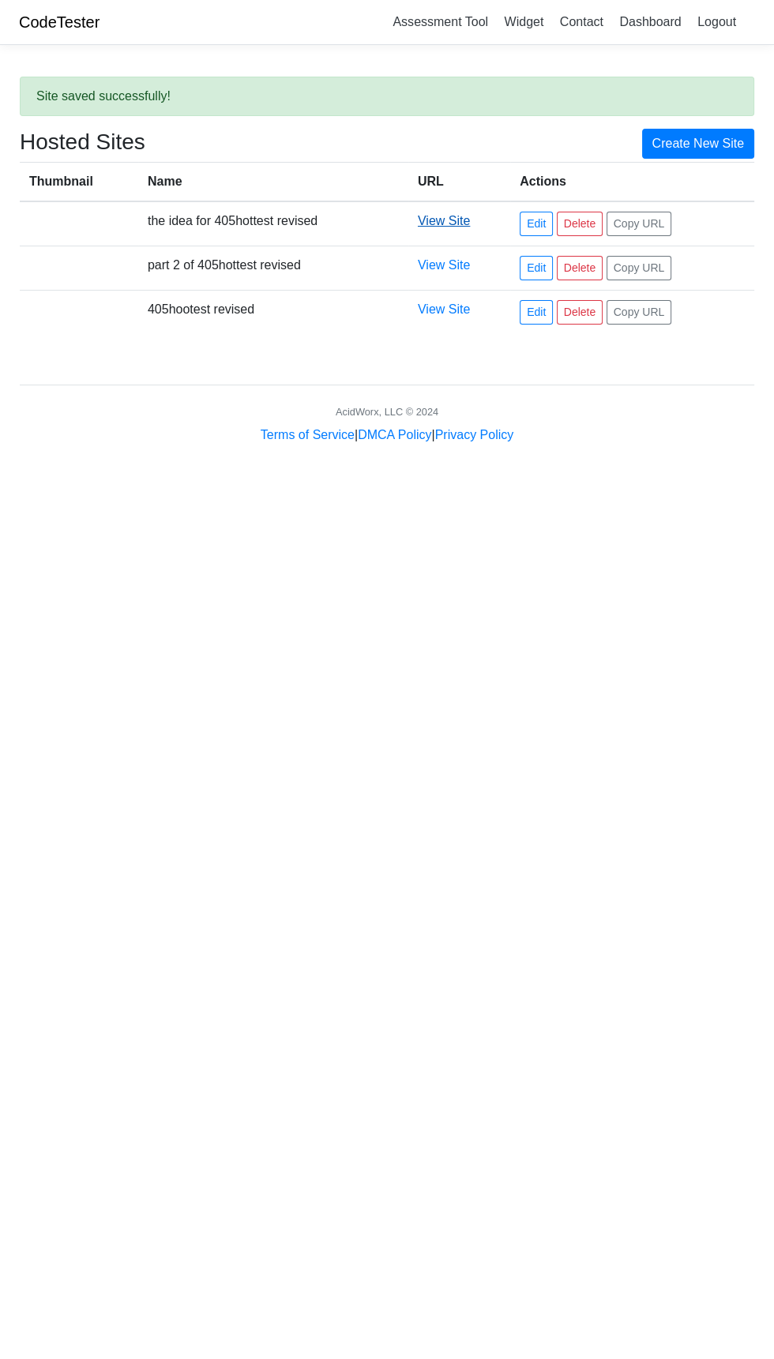
click at [449, 221] on link "View Site" at bounding box center [444, 220] width 52 height 13
click at [540, 223] on link "Edit" at bounding box center [535, 224] width 33 height 24
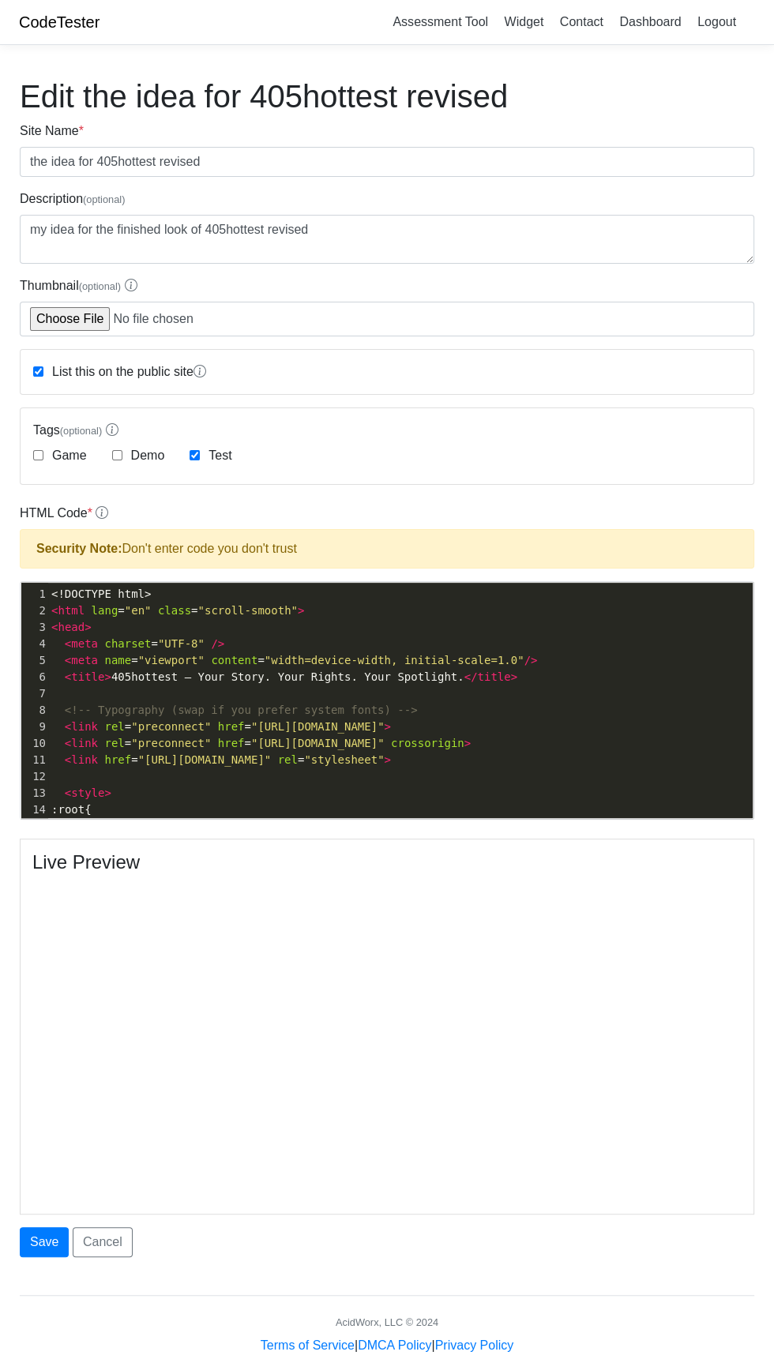
type textarea "​"
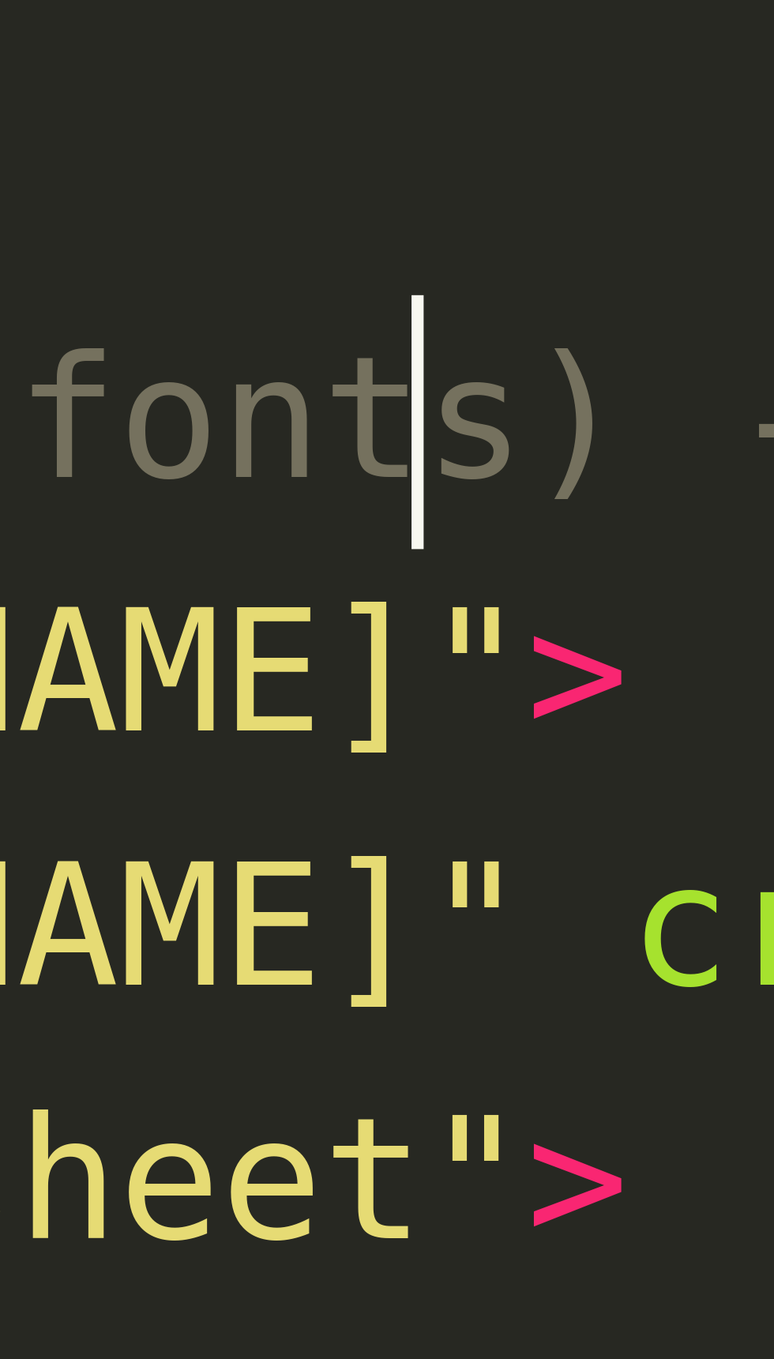
scroll to position [2, 0]
type textarea "<!DOCTYPE html> <html lang="en" class="scroll-smooth"> <head> <meta charset="UT…"
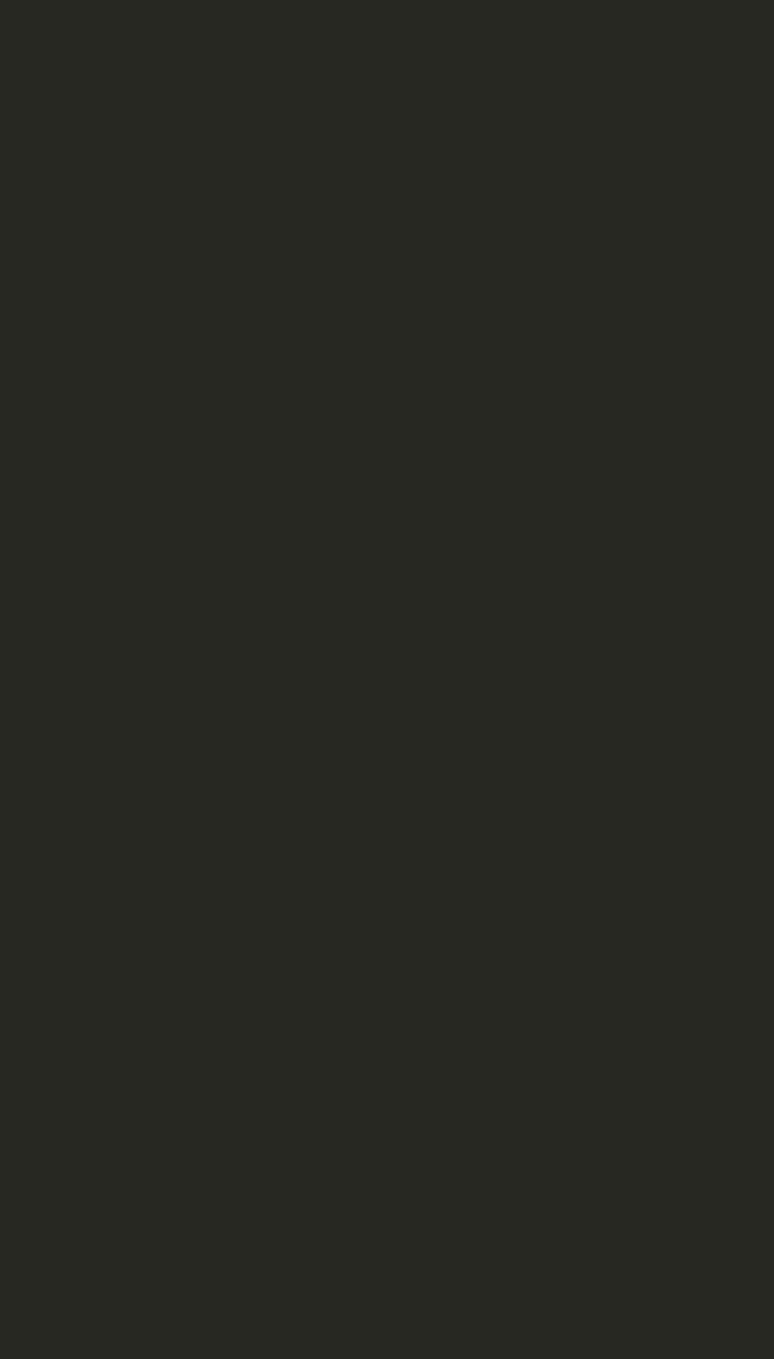
click at [378, 703] on div "1 </ html > 1 ​" at bounding box center [398, 712] width 755 height 259
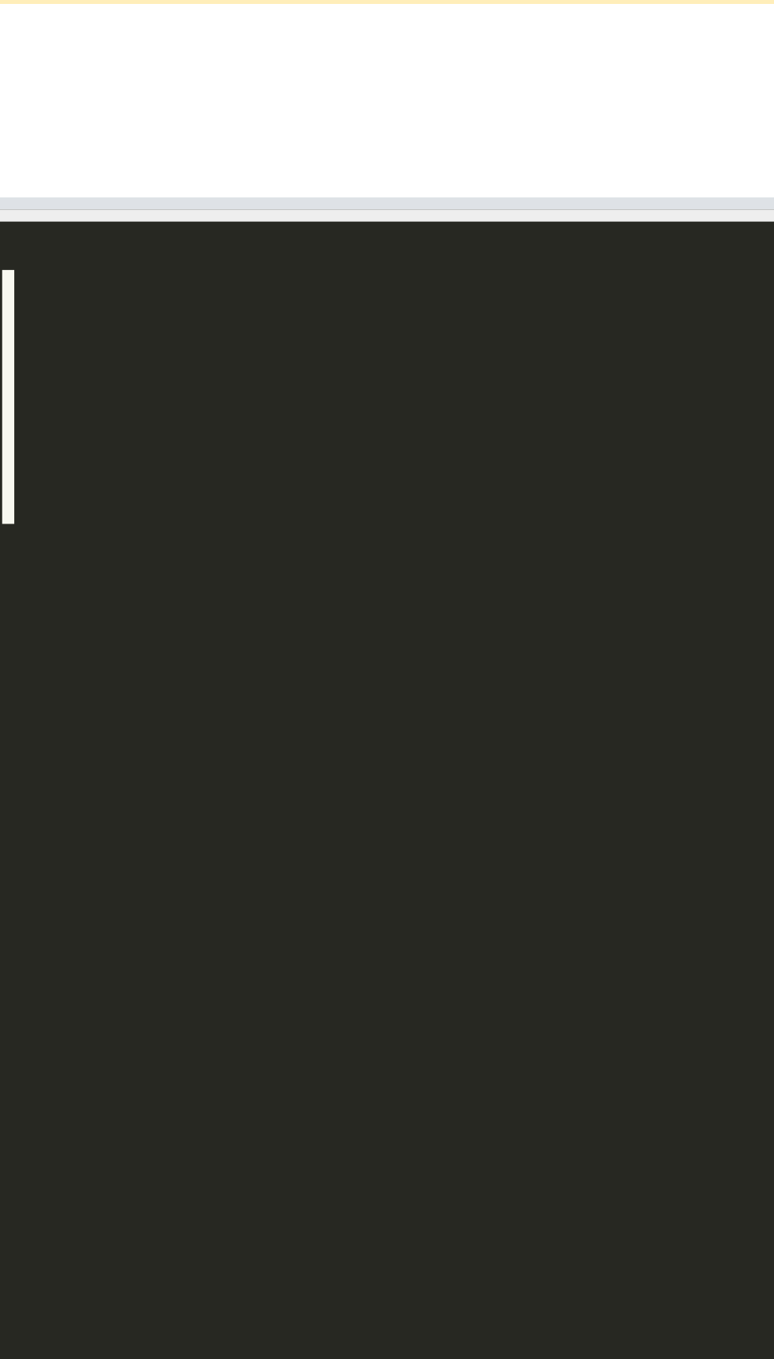
type textarea "​"
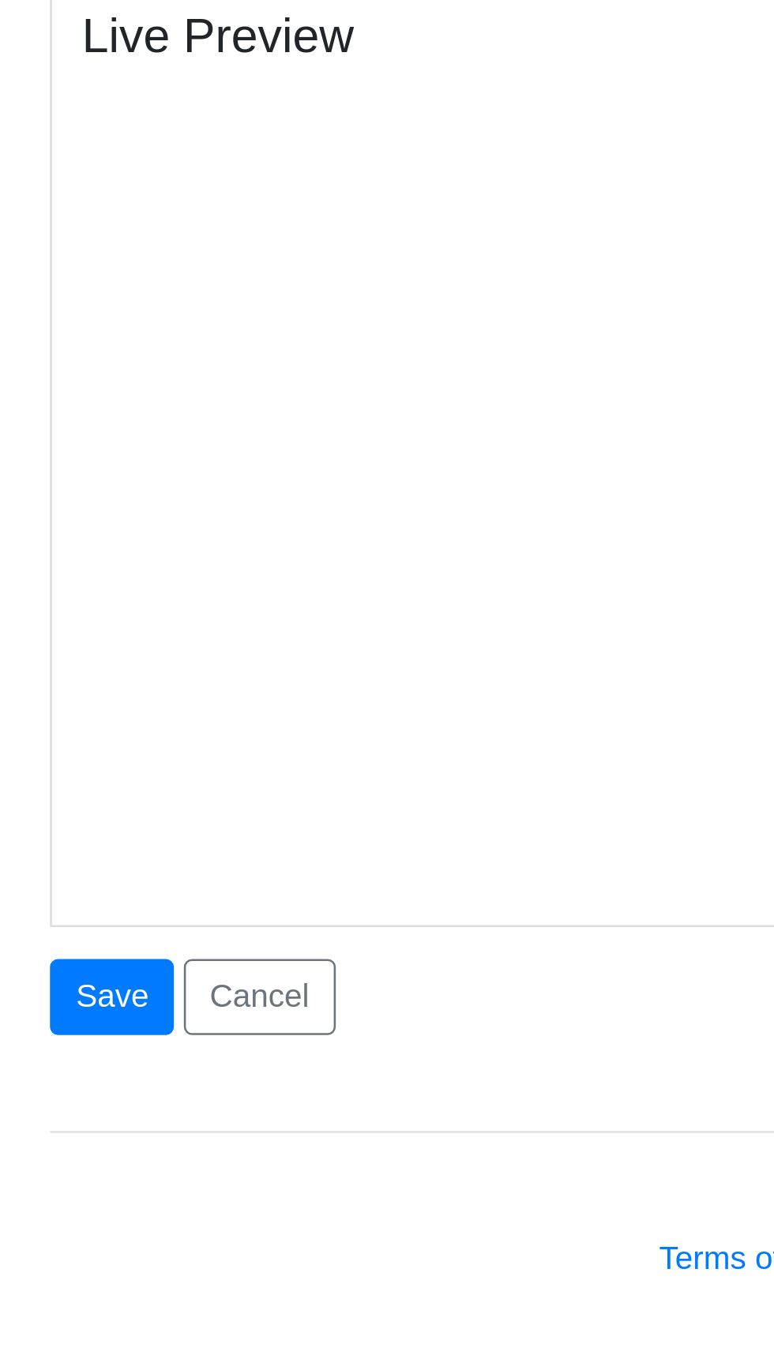
scroll to position [32, 0]
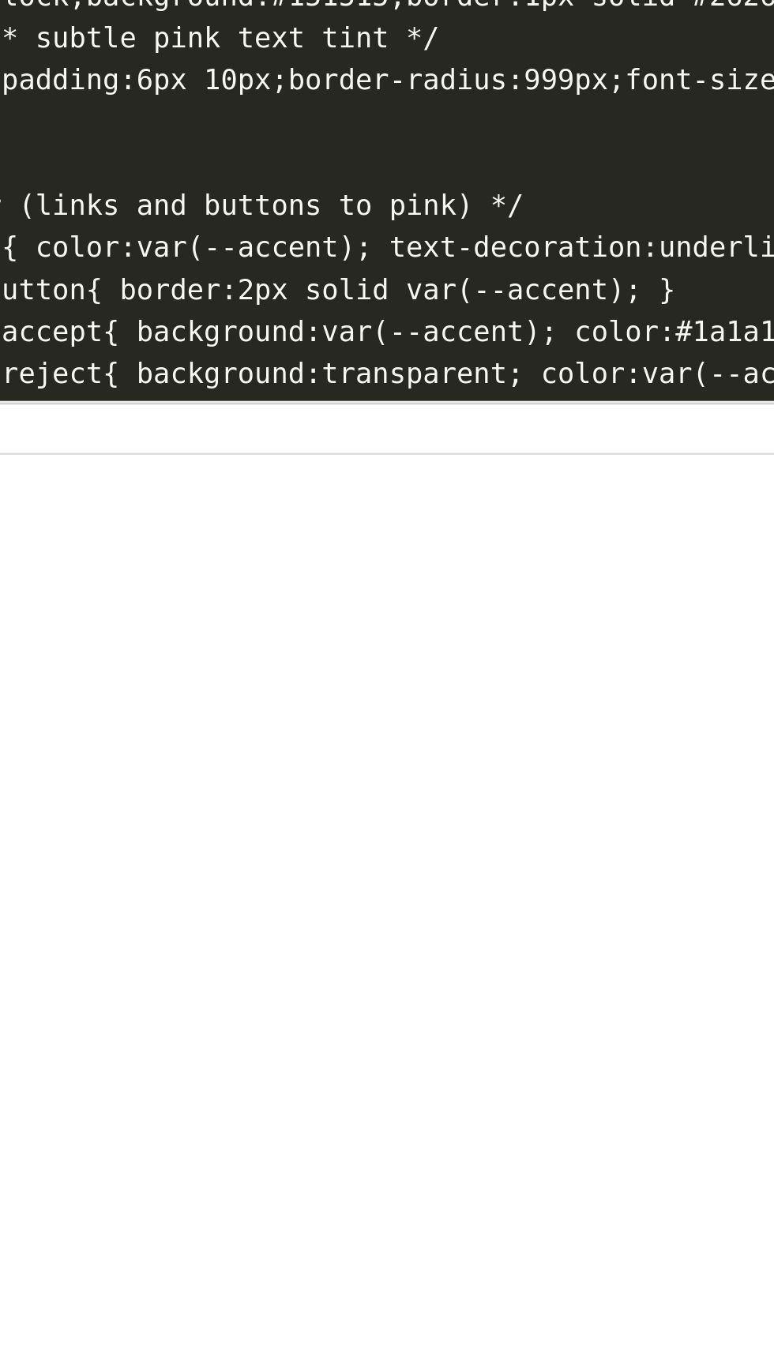
click at [375, 744] on span "#cookie-banner button{ border:2px solid var(--accent); }" at bounding box center [233, 742] width 373 height 13
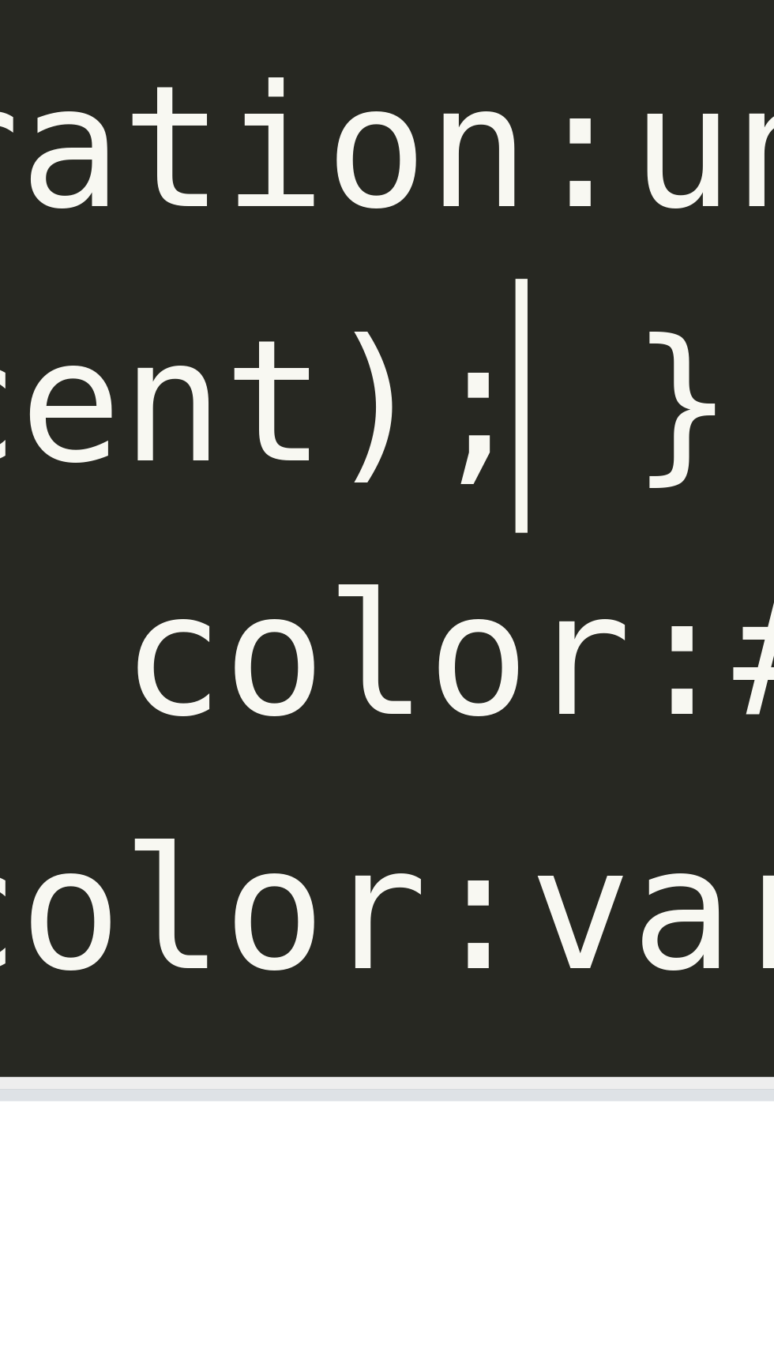
scroll to position [1, 0]
type textarea ":root{ --bg:#0a0a0a; --bg-elev:#131313; --text:#f6f6f6; --muted:#bfbfbf; --acce…"
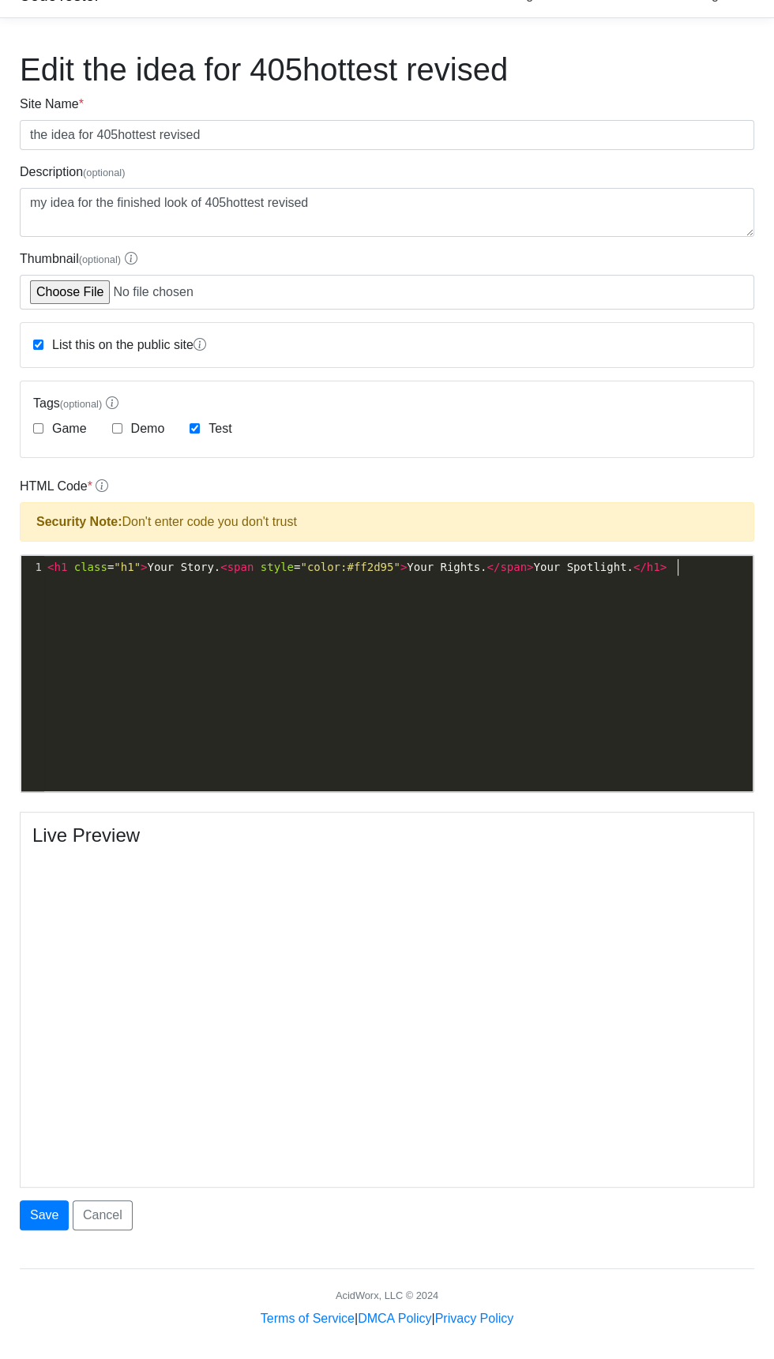
scroll to position [6, 628]
type textarea "<h1 class="h1">Your Story. <span style="color:#ff2d95">Your Rights.</span> Your…"
type textarea "​"
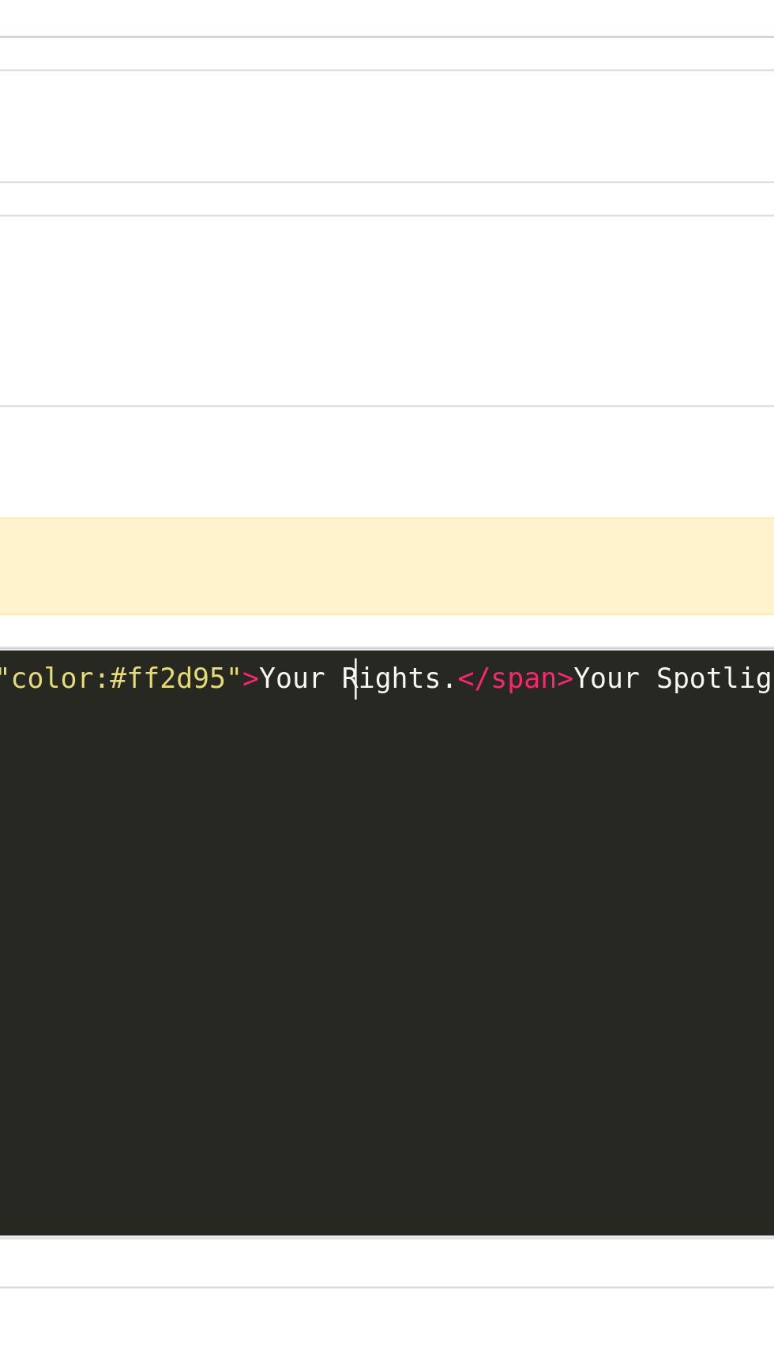
scroll to position [27, 0]
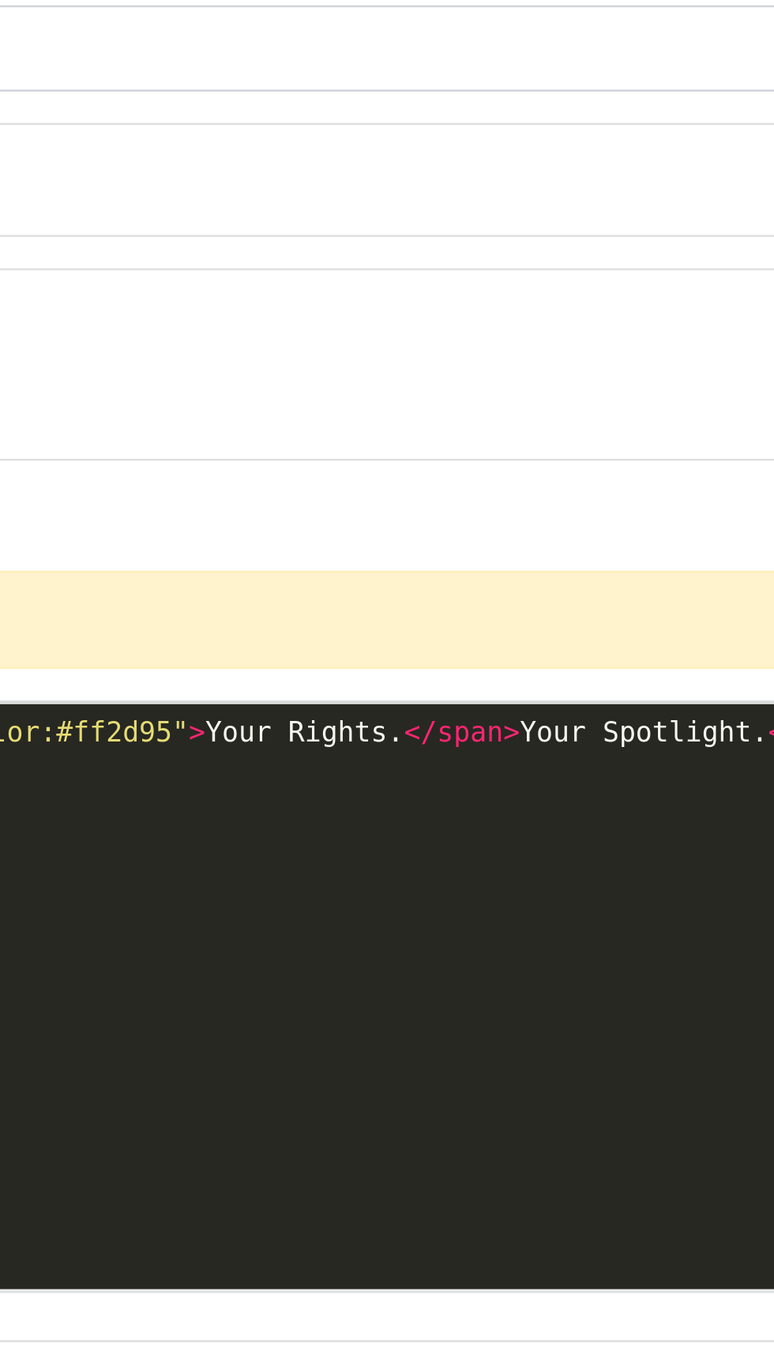
type textarea "​"
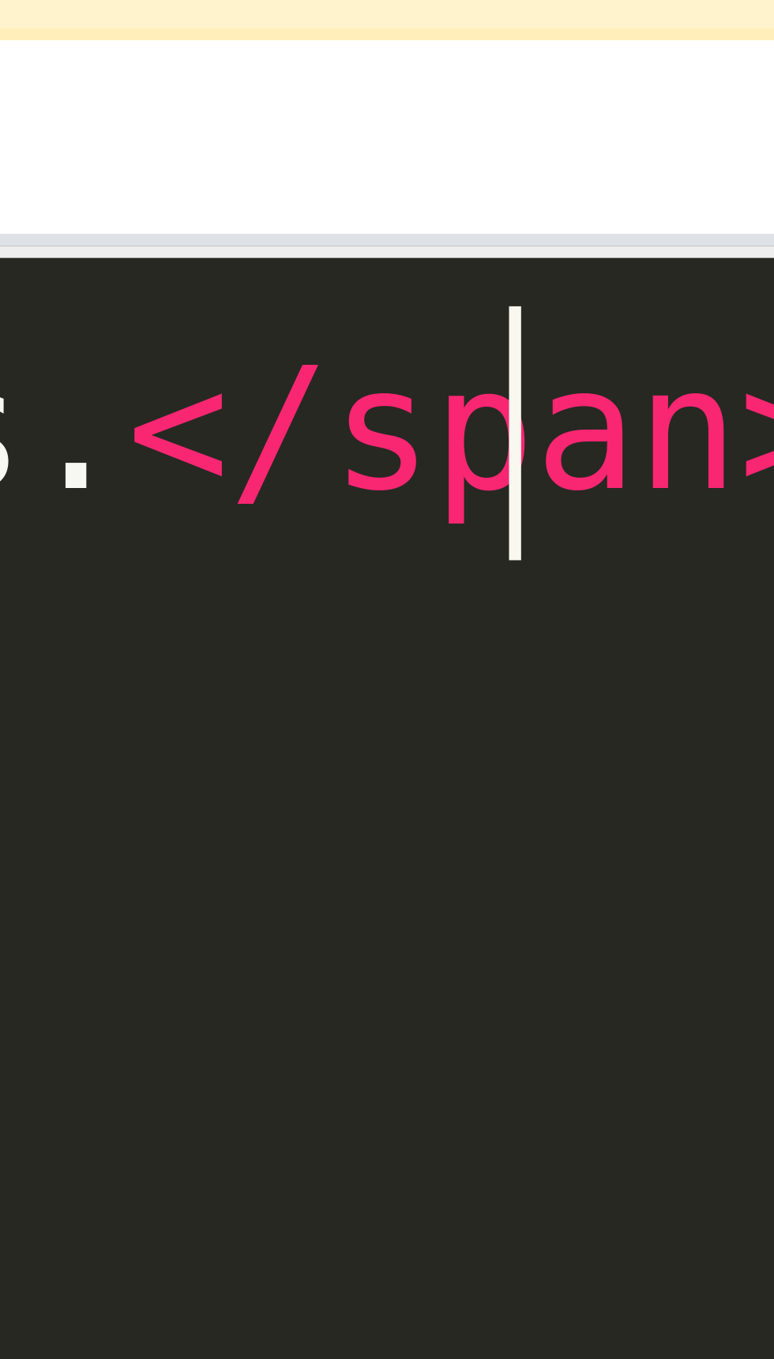
scroll to position [2, 0]
type textarea "<h1 class="h1">Your Story. <span style="color:#ff2d95">Your Rights.</span> Your…"
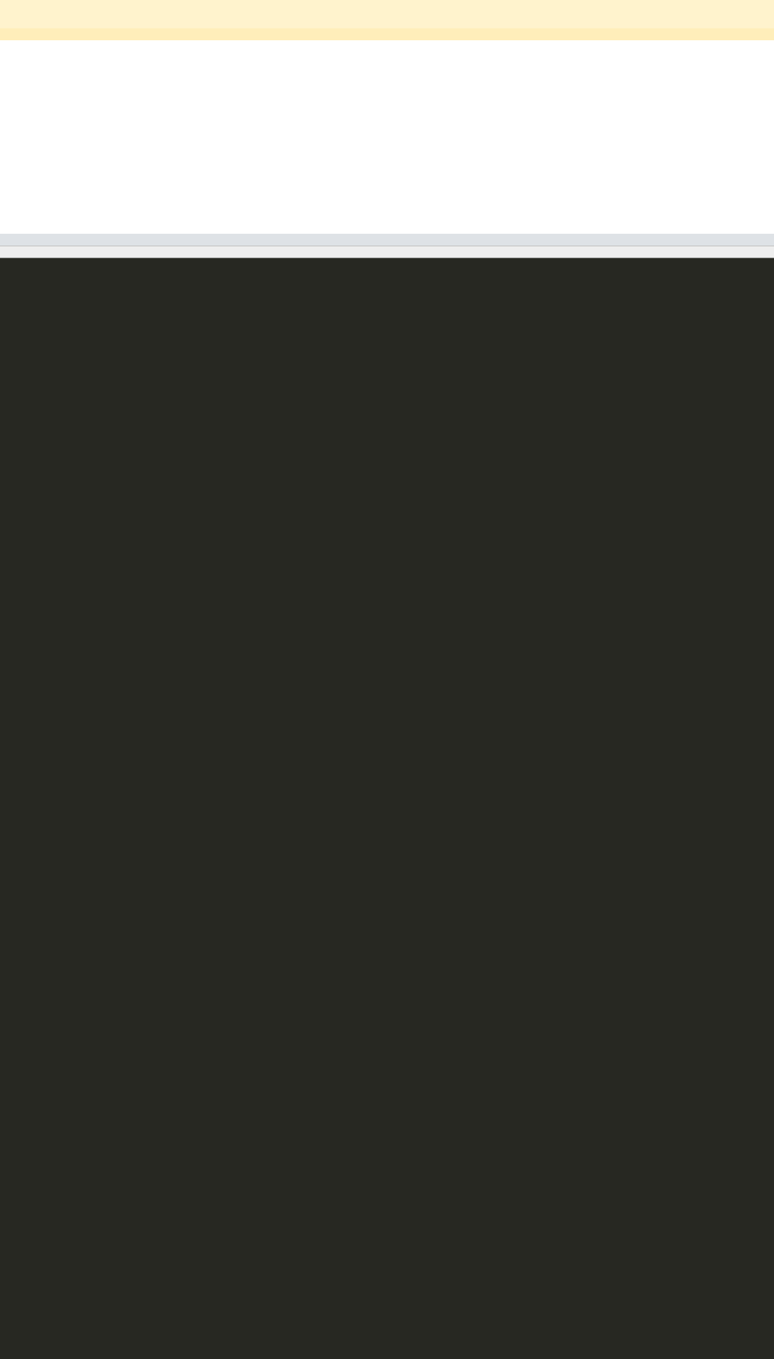
click at [503, 560] on pre "​" at bounding box center [398, 567] width 708 height 17
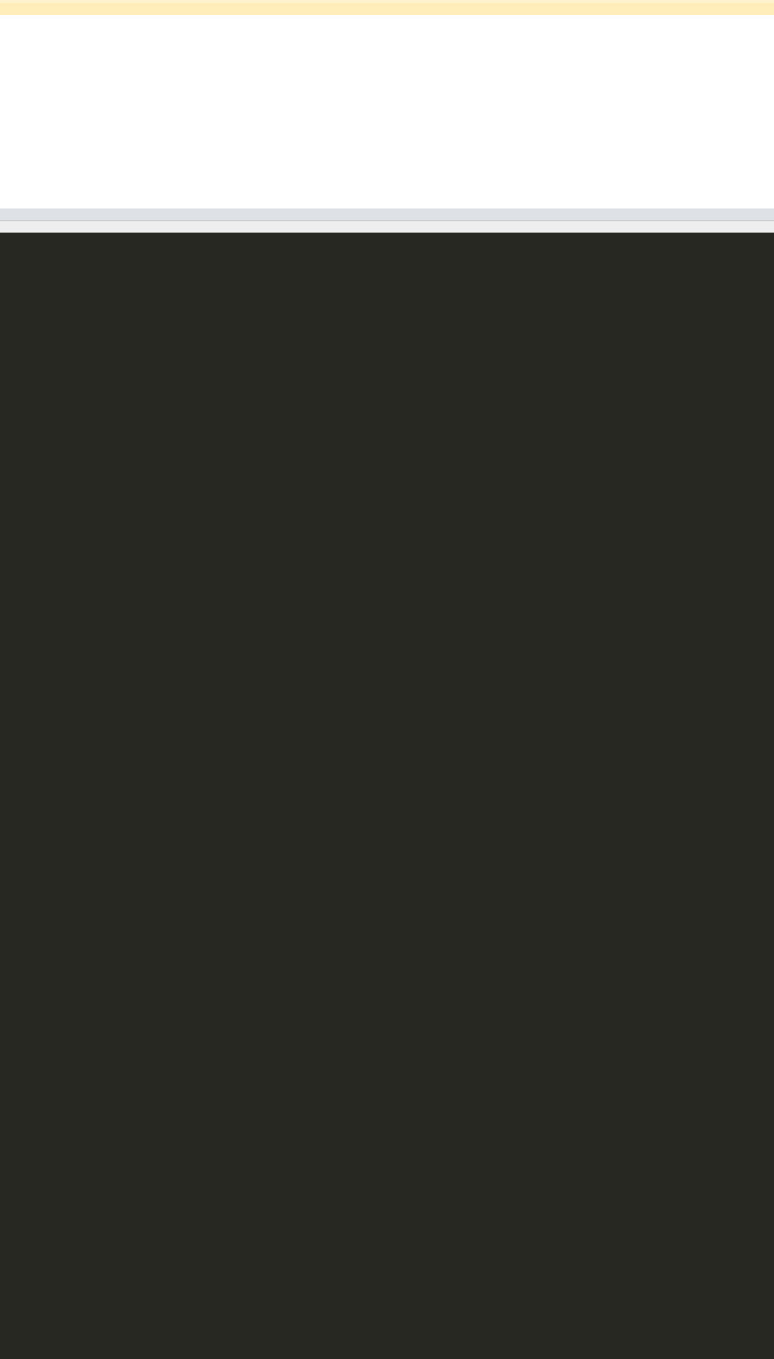
type textarea "​"
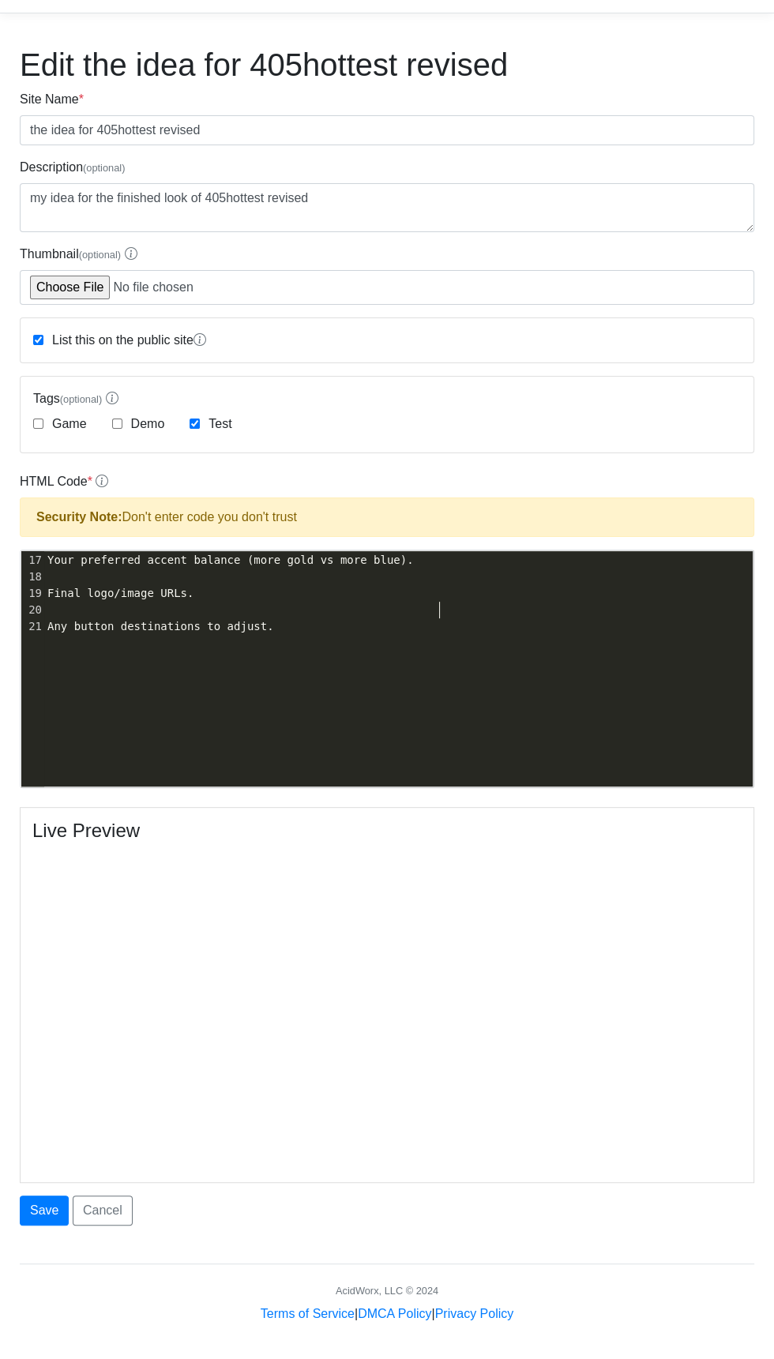
scroll to position [1, 0]
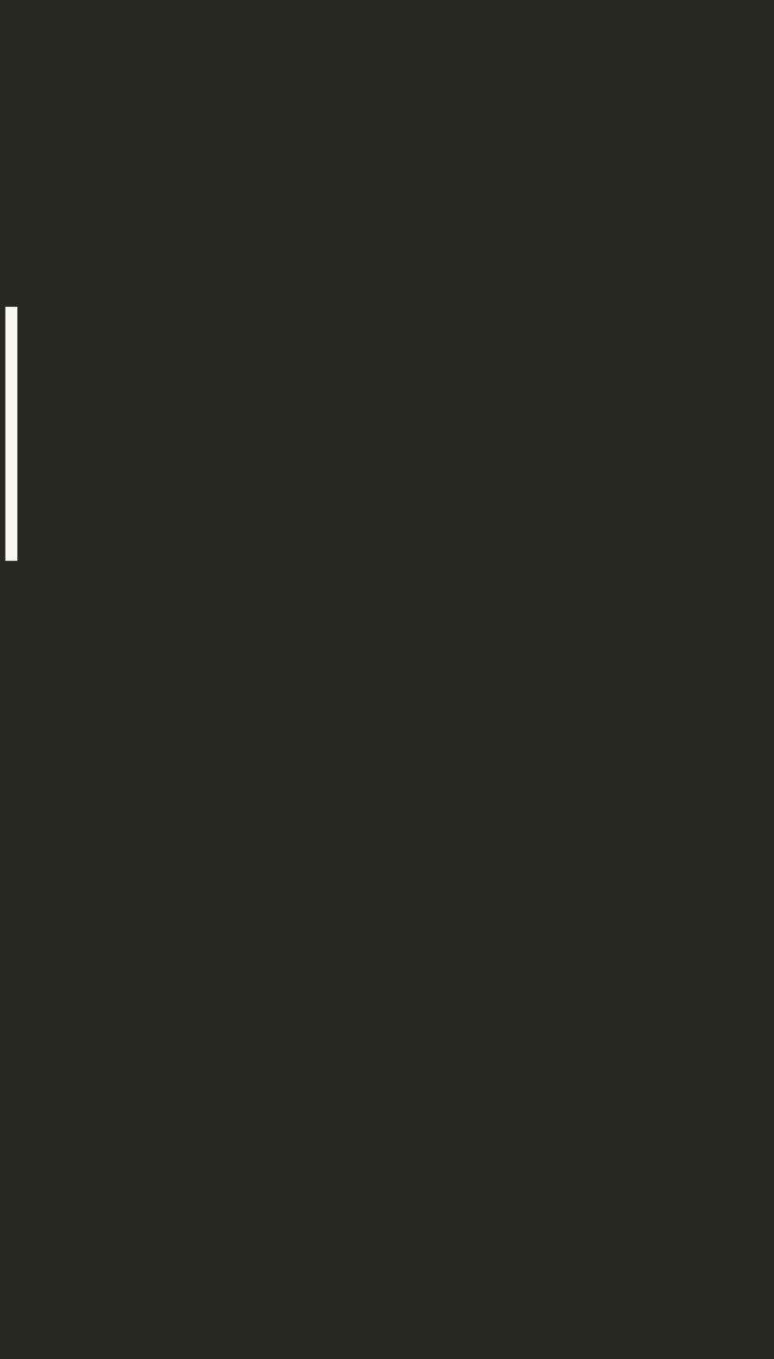
type textarea "Combined landing page design You want the bold, text‑driven mission look, but w…"
click div "1 :root{ 1 ​"
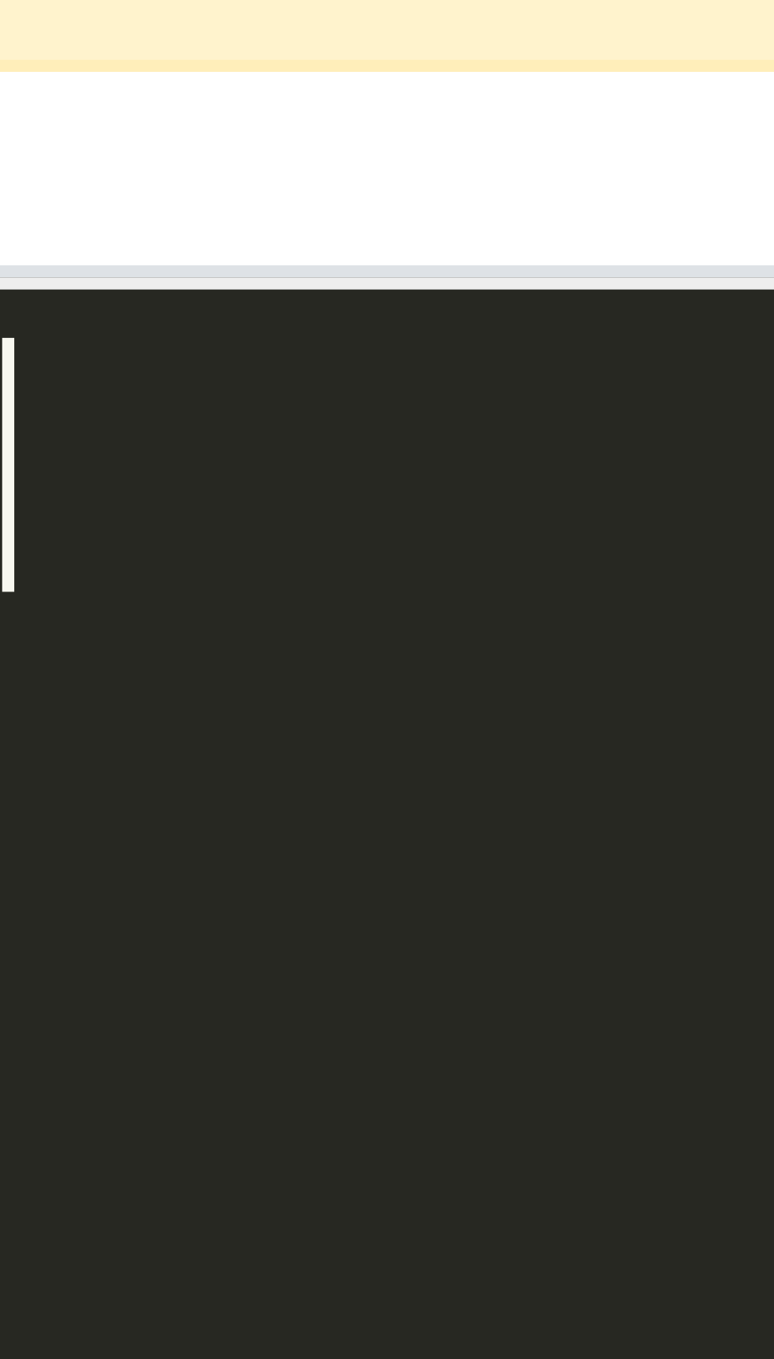
type textarea "​"
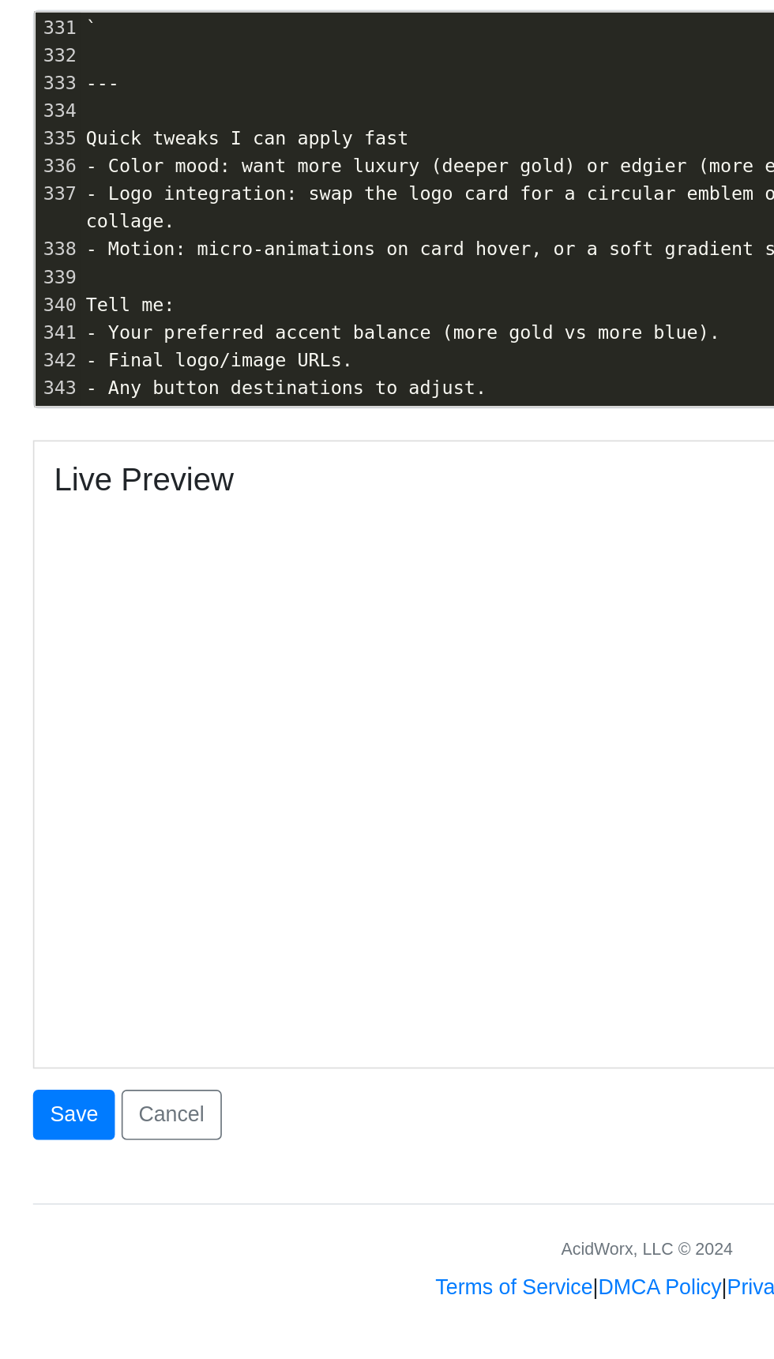
scroll to position [28, 0]
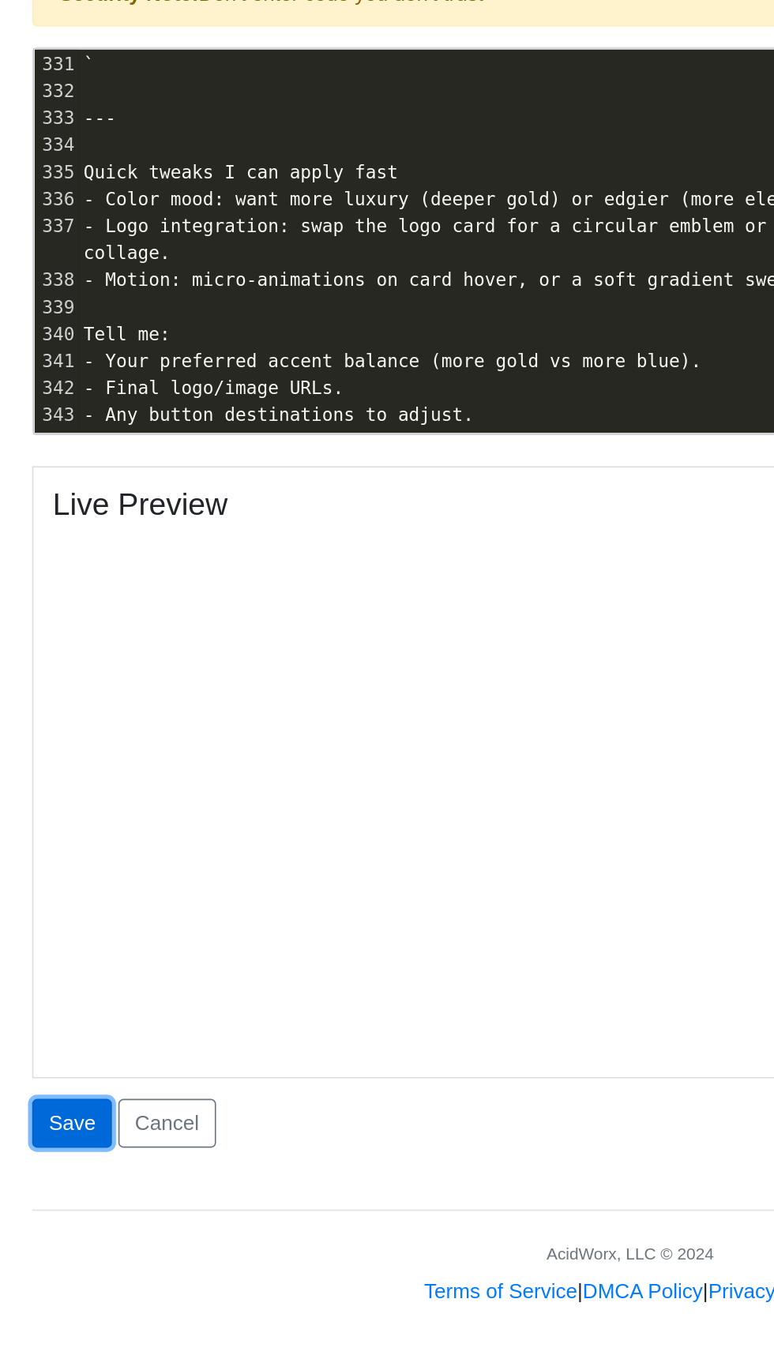
click button "Save"
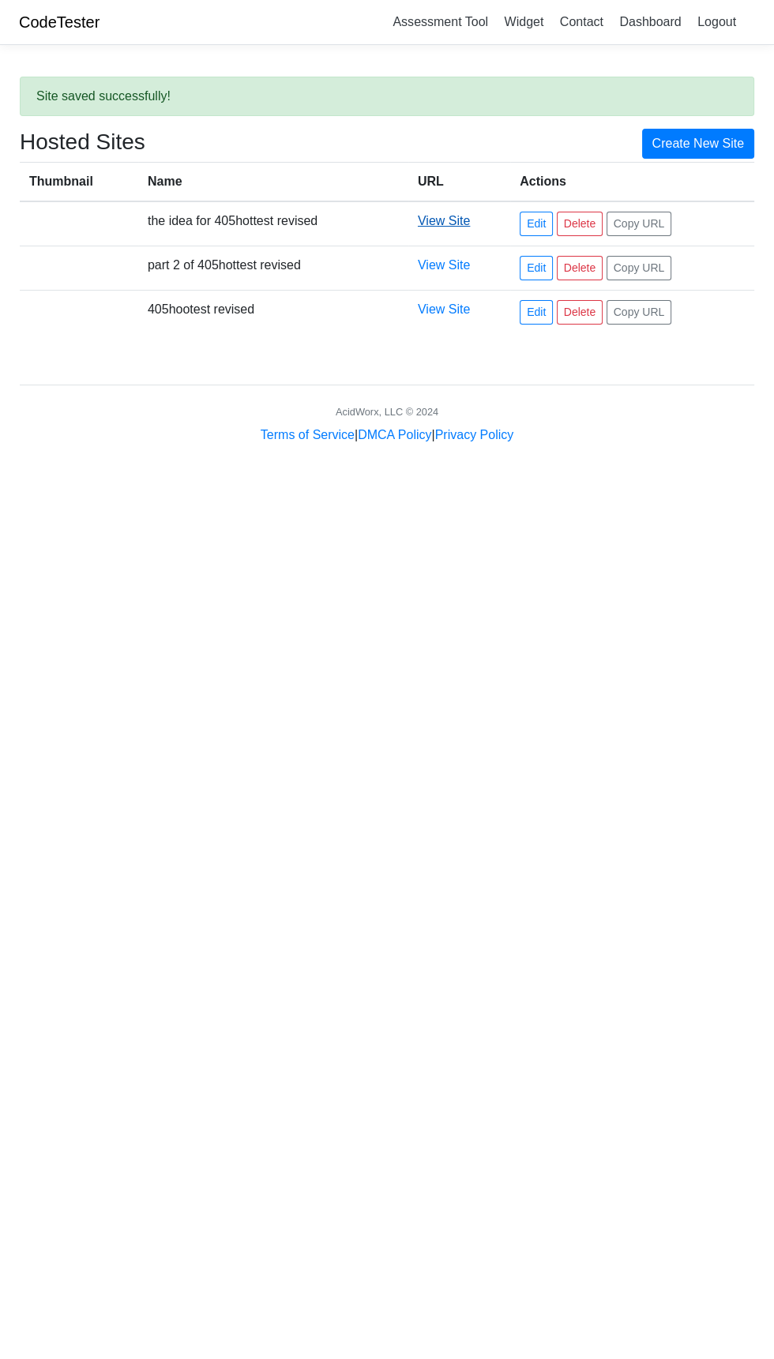
click at [429, 219] on link "View Site" at bounding box center [444, 220] width 52 height 13
click at [540, 216] on link "Edit" at bounding box center [535, 224] width 33 height 24
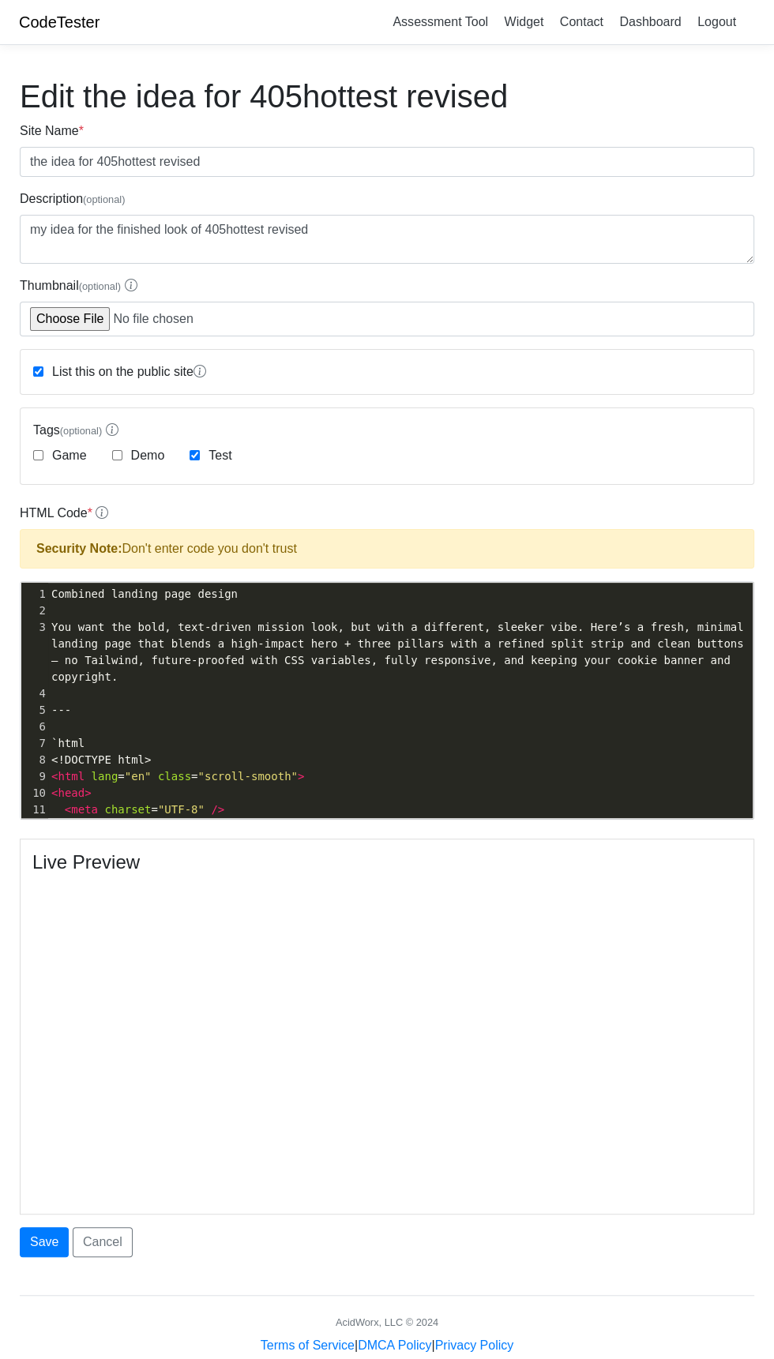
click at [93, 705] on pre "---" at bounding box center [400, 710] width 704 height 17
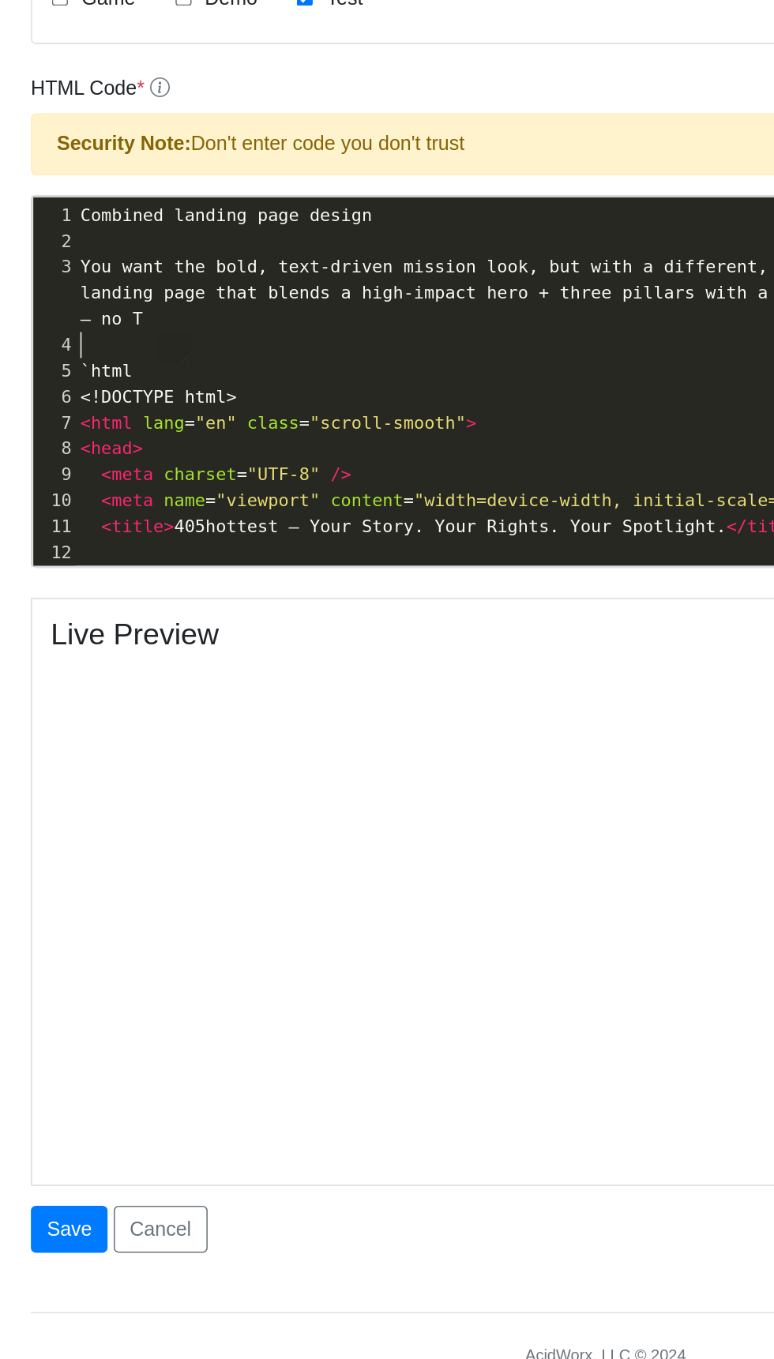
type textarea "​"
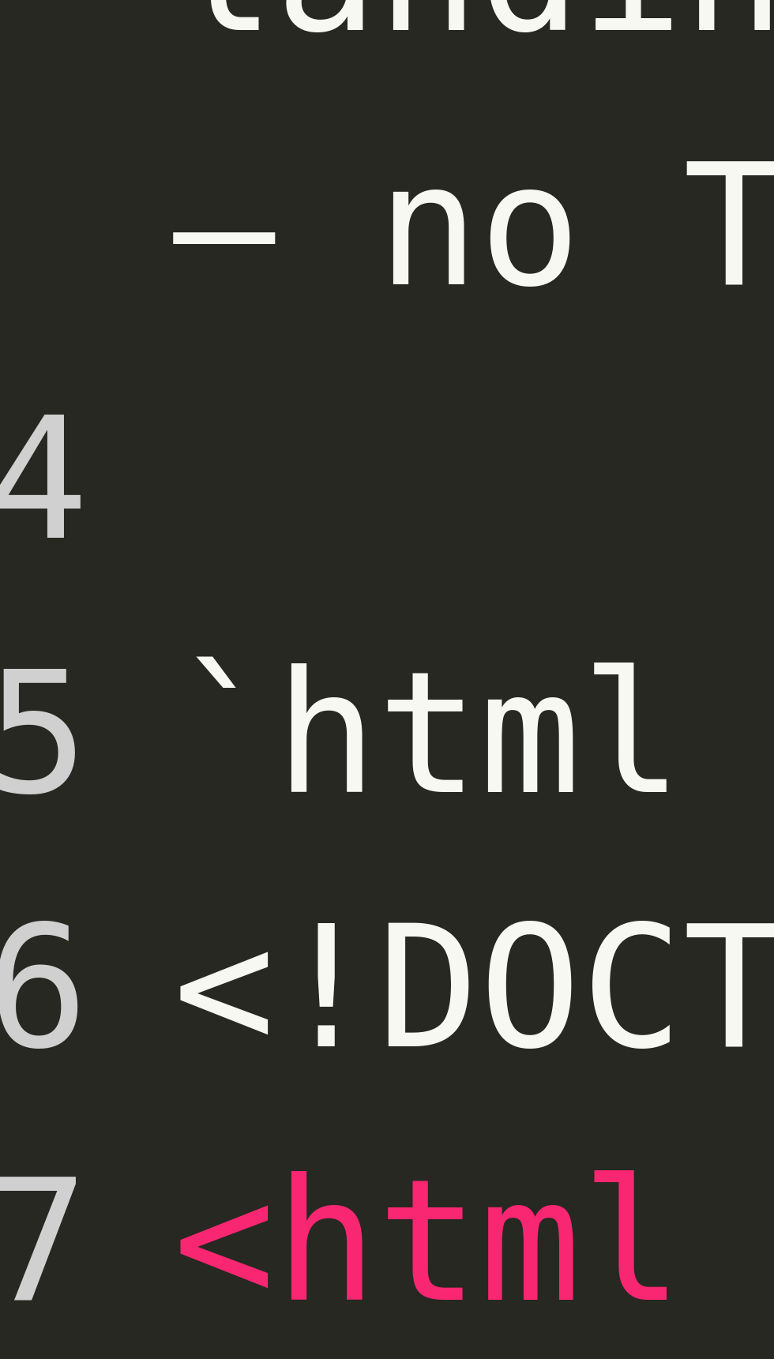
type textarea "​"
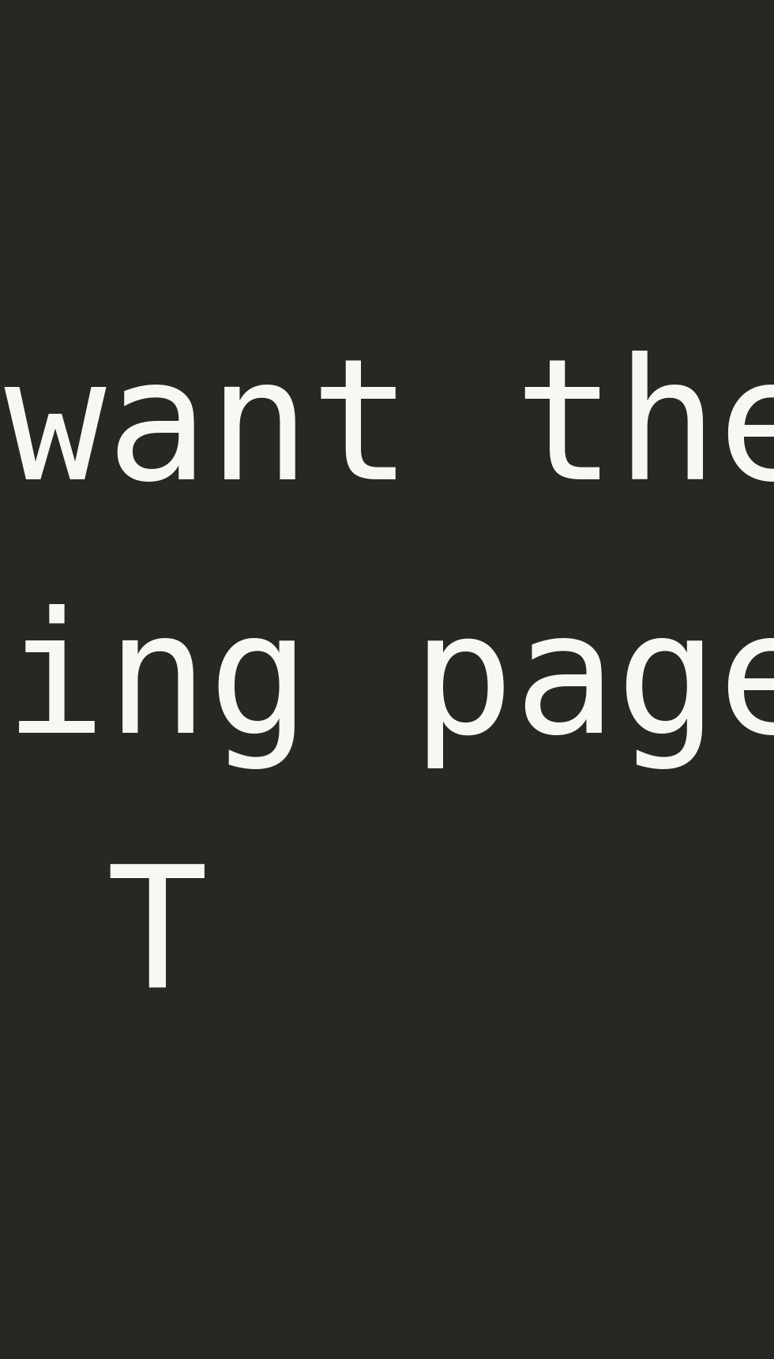
type textarea "​"
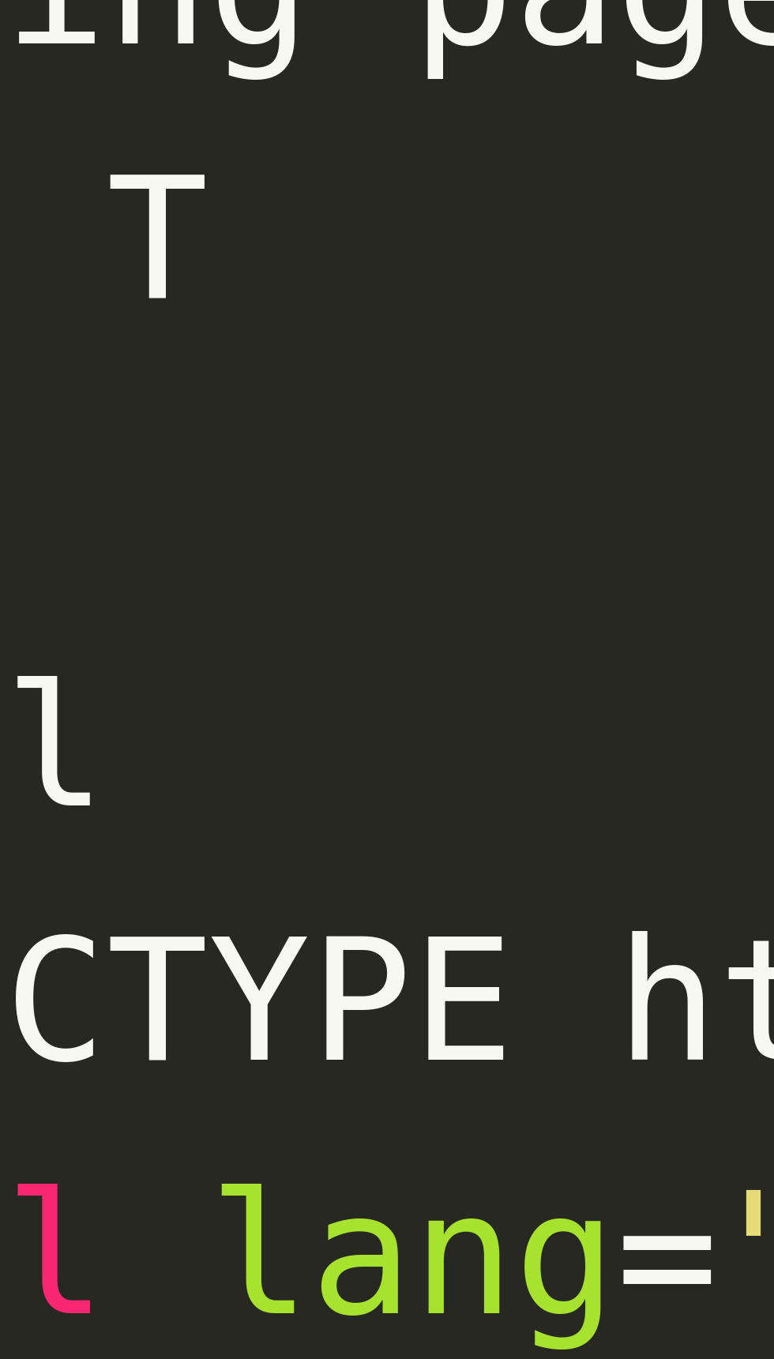
scroll to position [0, 0]
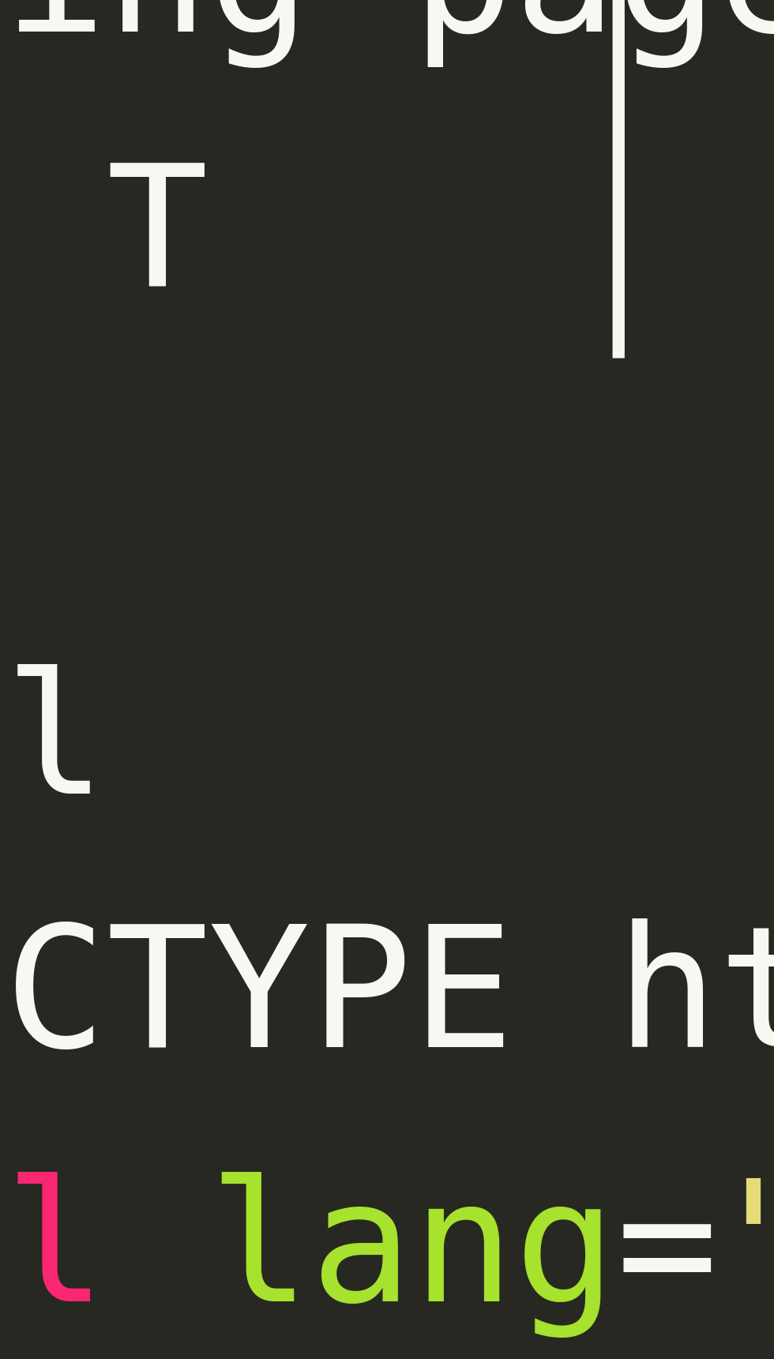
click at [93, 613] on pre "You want the bold, text‑driven mission look, but with a different, sleeker vibe…" at bounding box center [400, 598] width 704 height 50
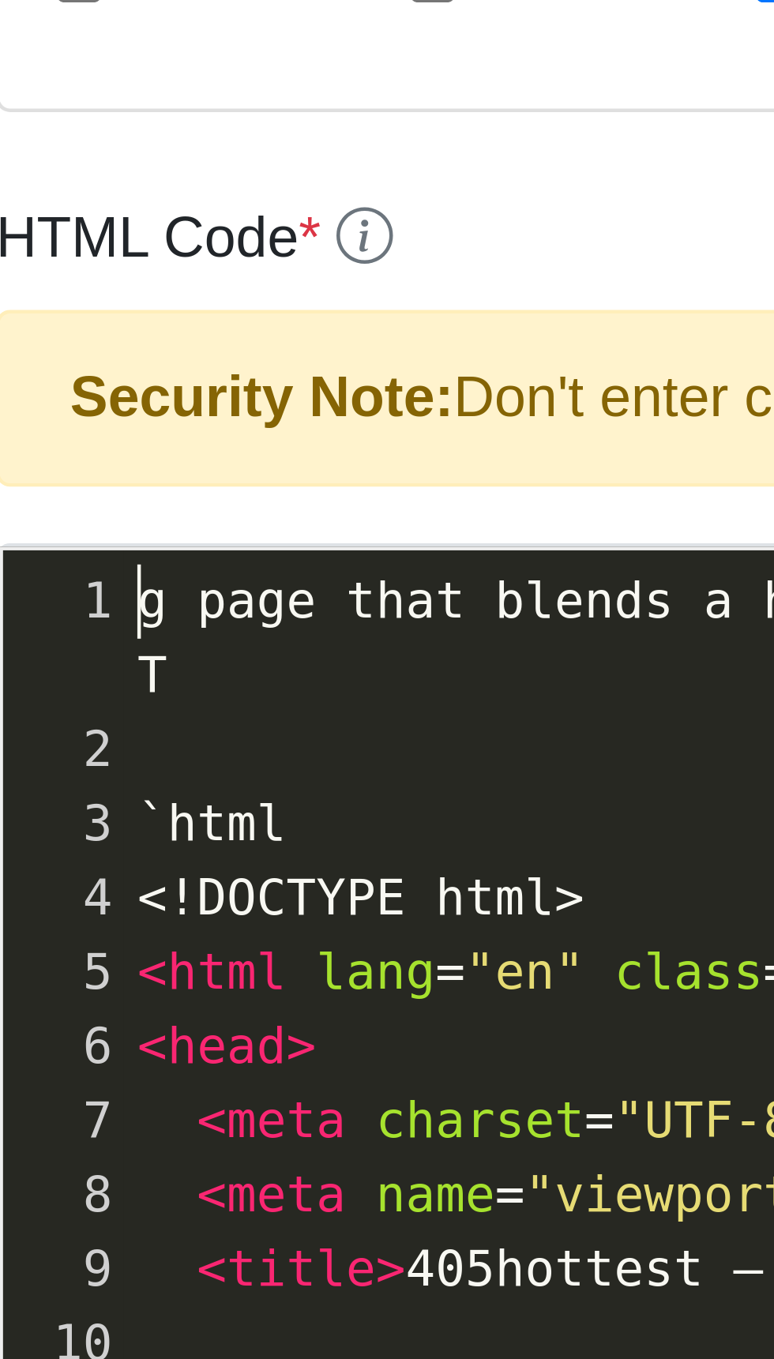
scroll to position [1, 0]
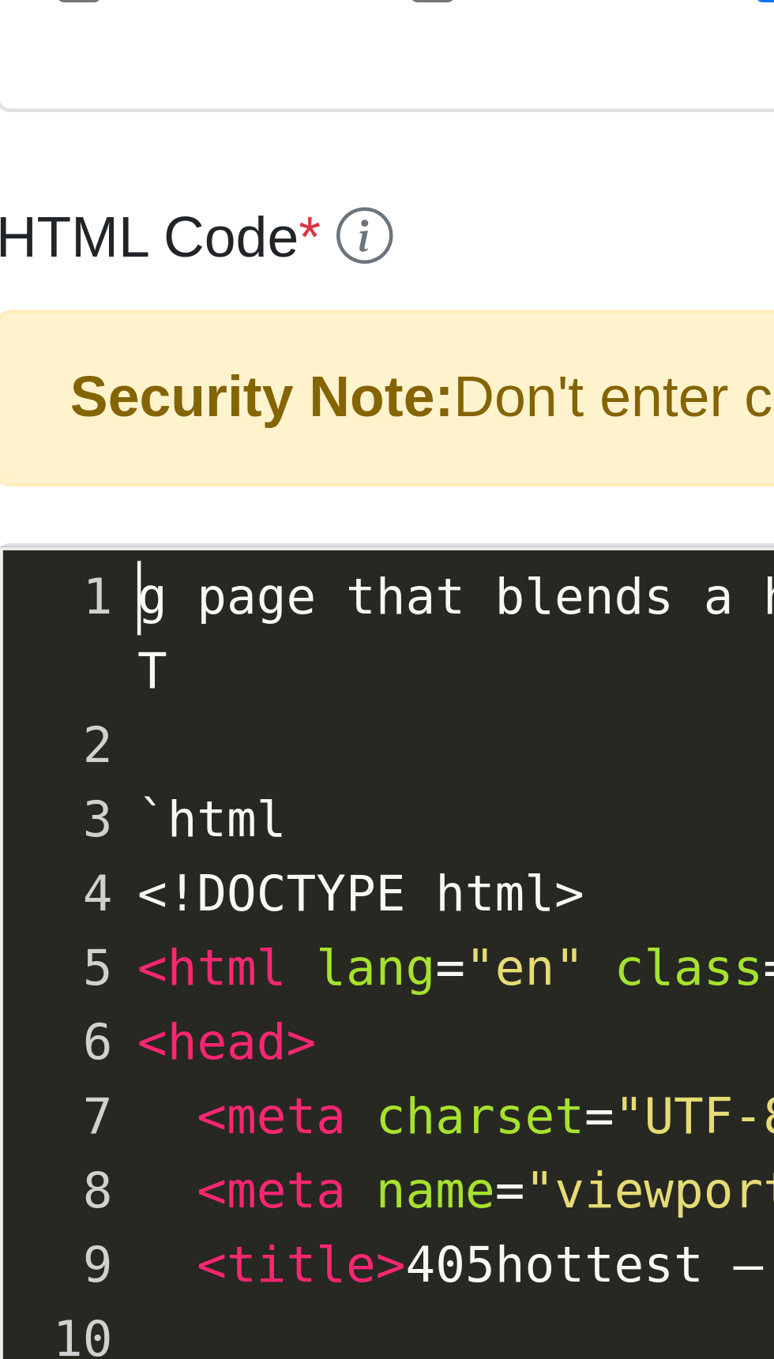
click at [62, 618] on pre "​" at bounding box center [400, 626] width 704 height 17
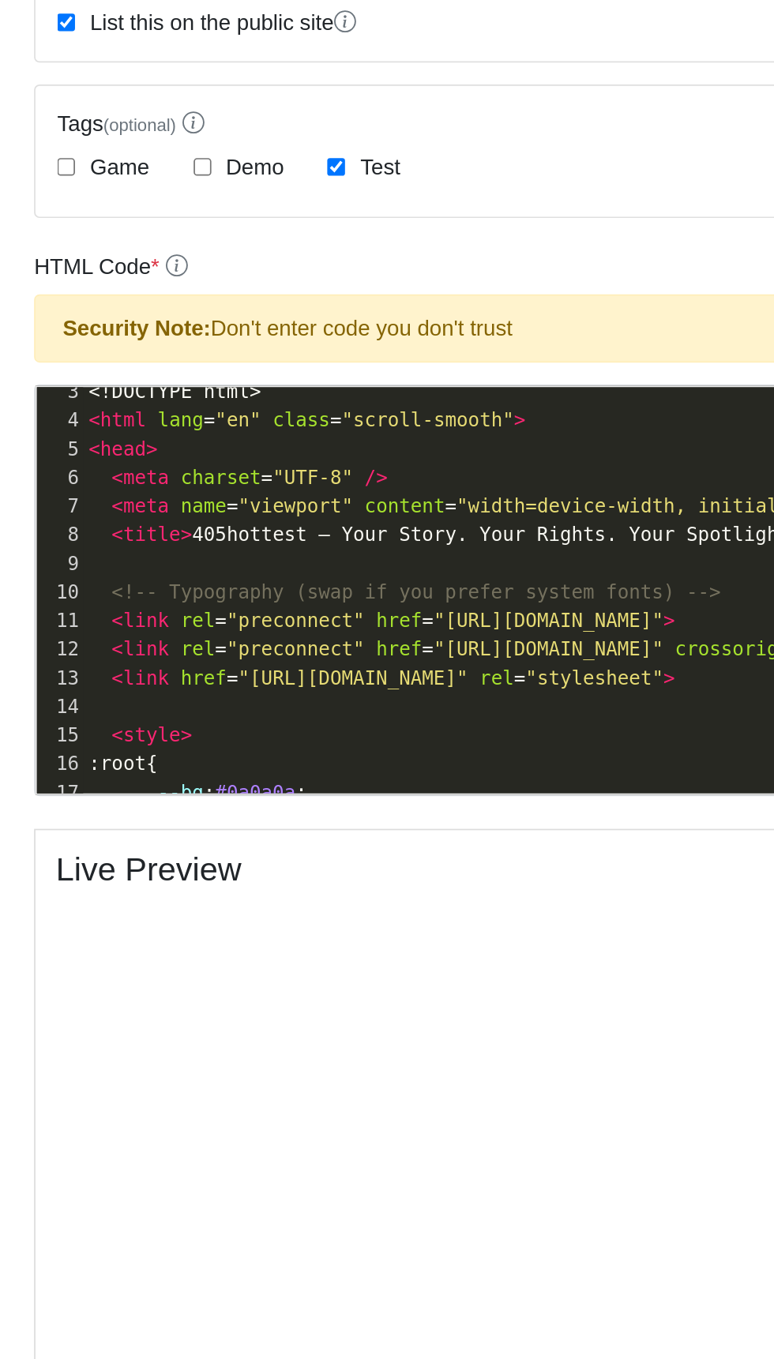
scroll to position [0, 0]
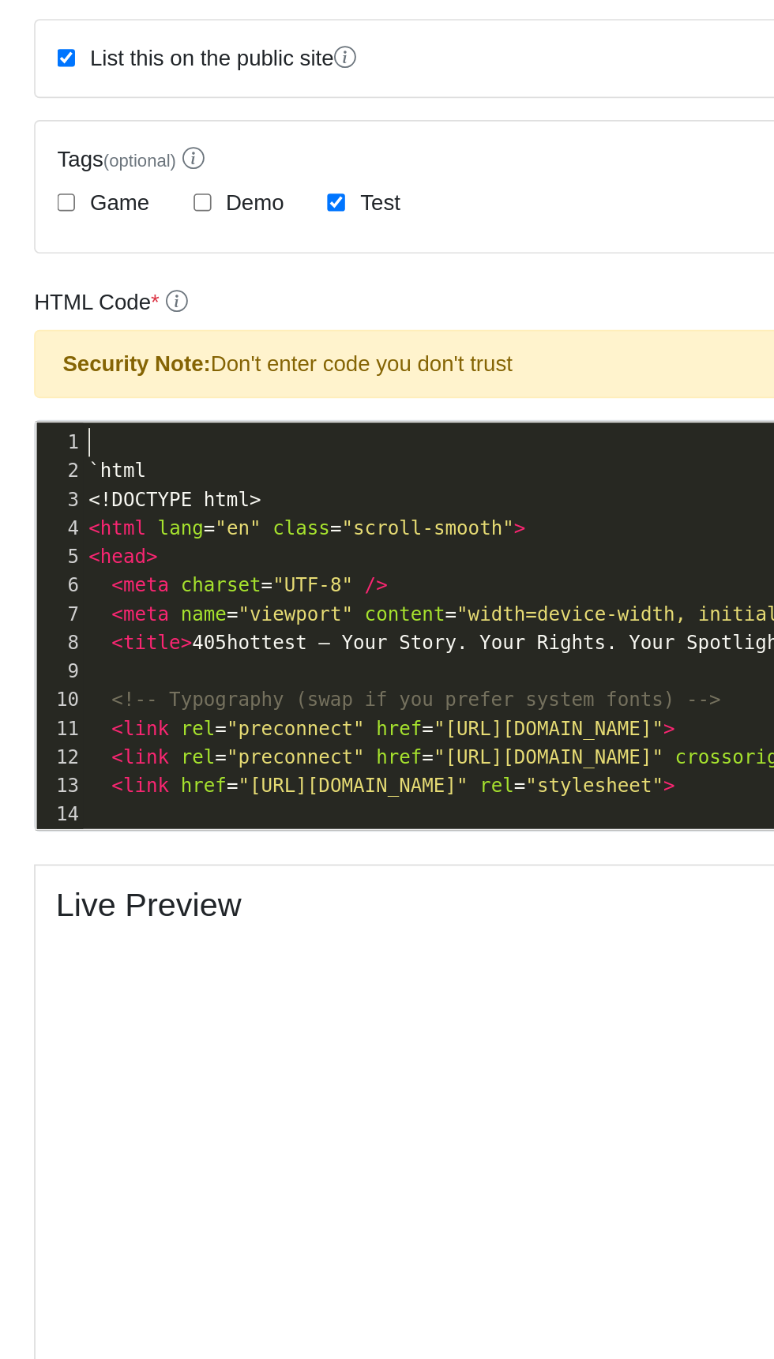
click at [96, 609] on pre "`html" at bounding box center [400, 610] width 704 height 17
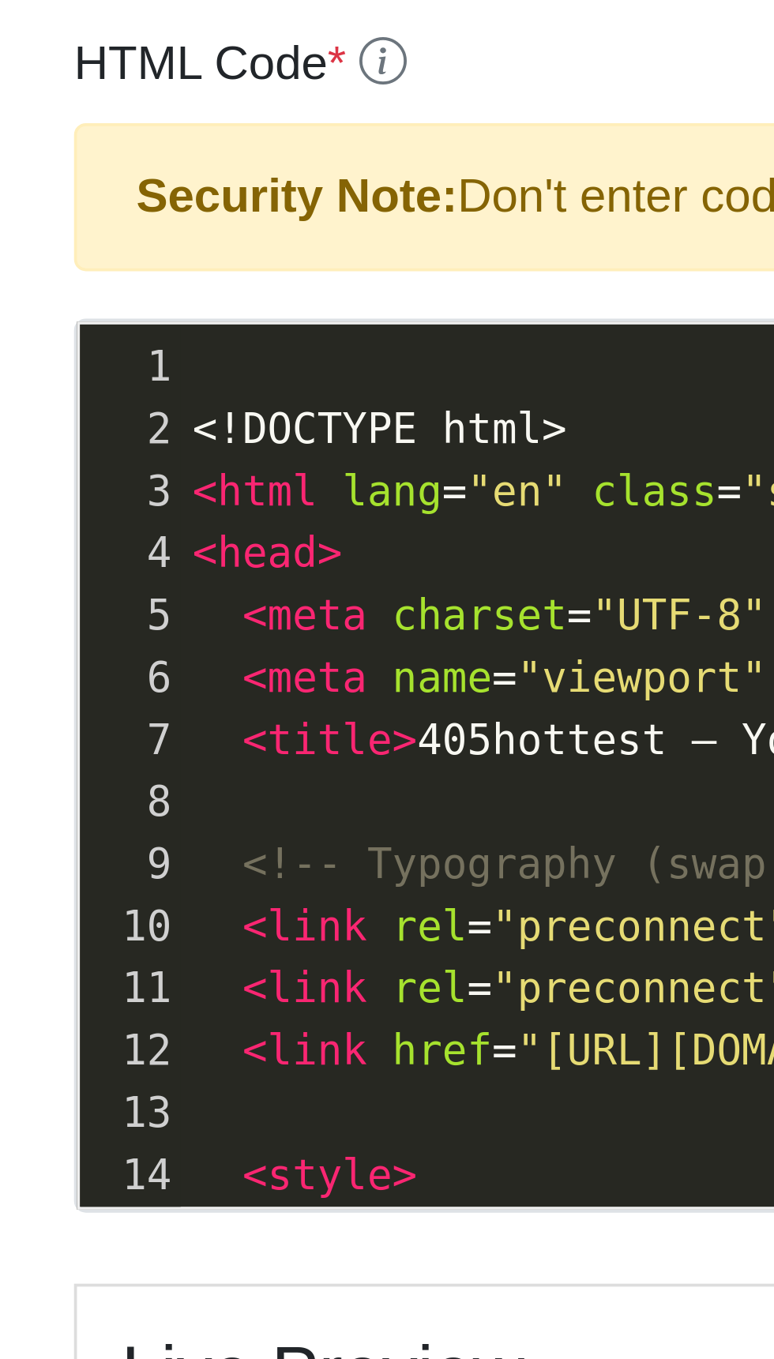
click at [156, 609] on pre "<!DOCTYPE html>" at bounding box center [400, 610] width 704 height 17
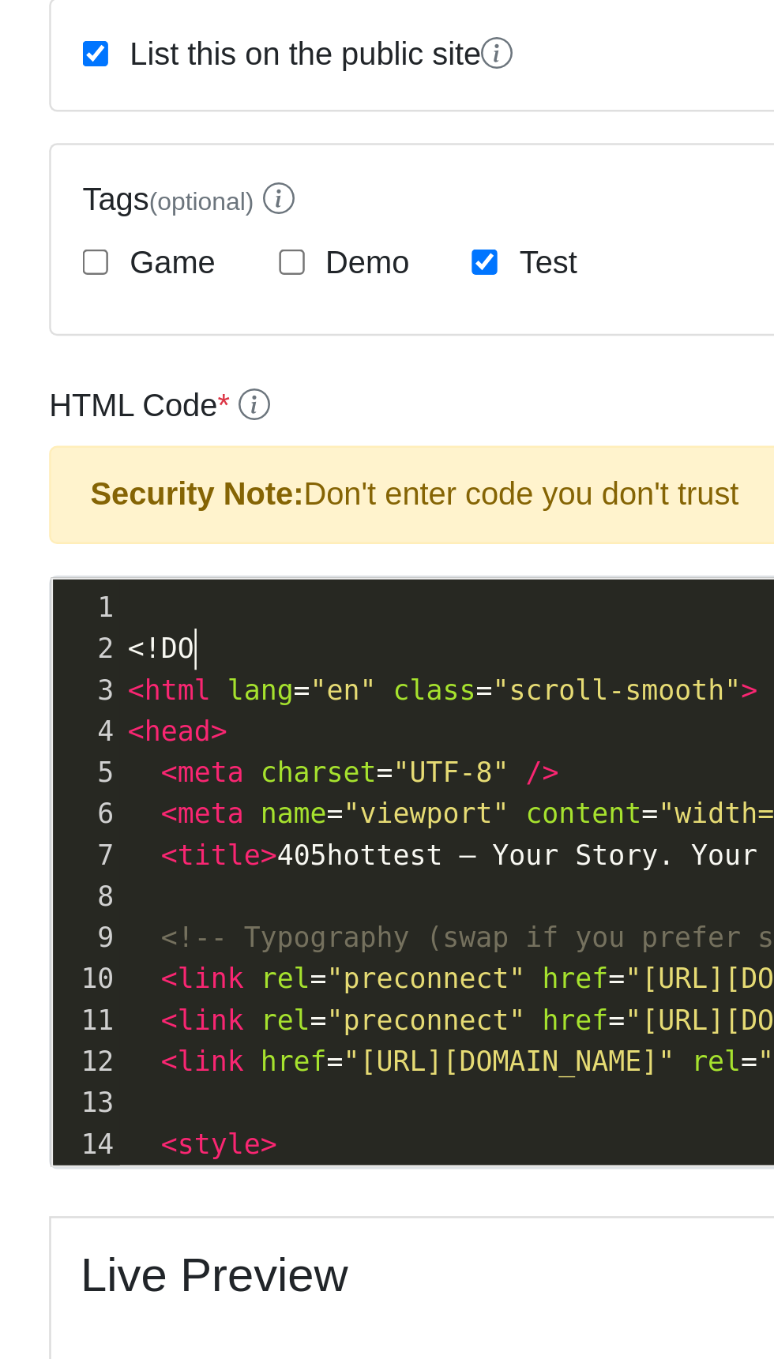
click at [107, 619] on pre "< html lang = "en" class = "scroll-smooth" >" at bounding box center [400, 627] width 704 height 17
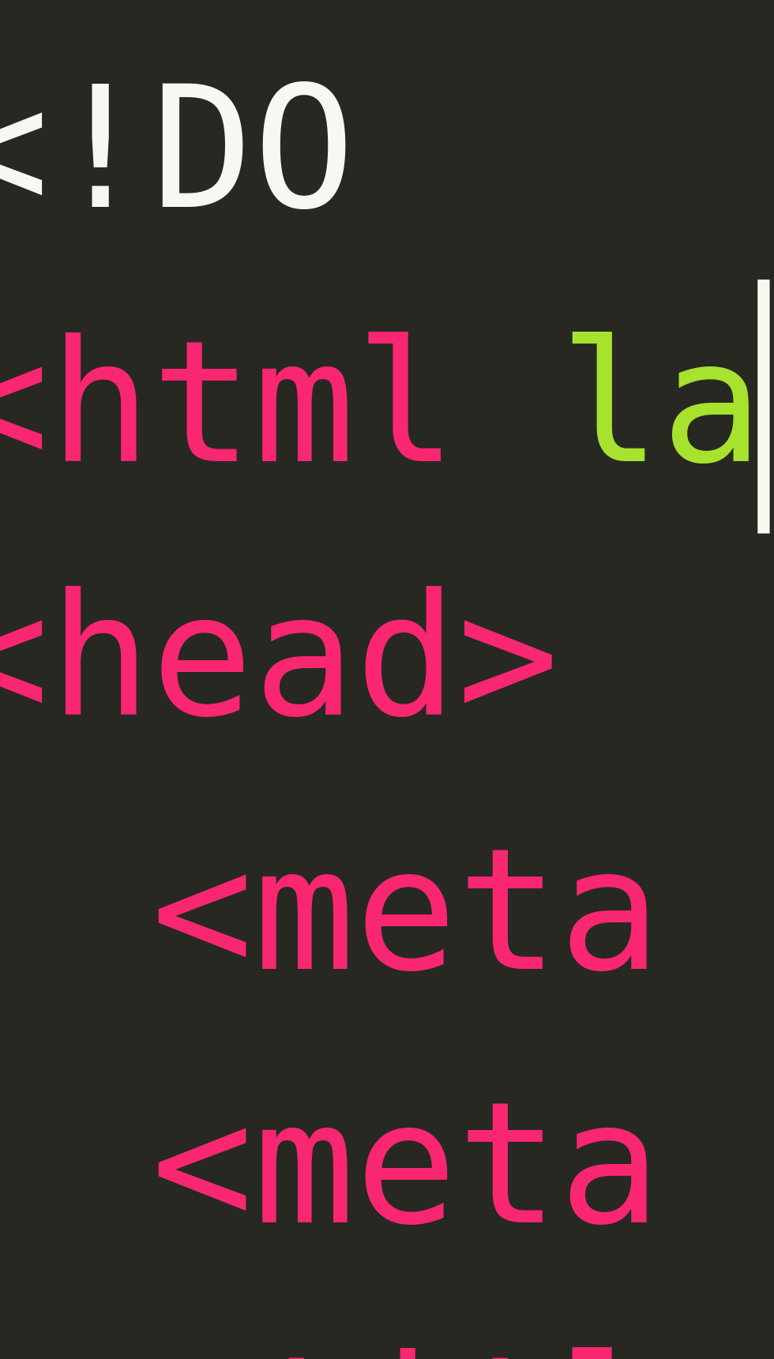
click at [77, 610] on pre "<!DO" at bounding box center [400, 610] width 704 height 17
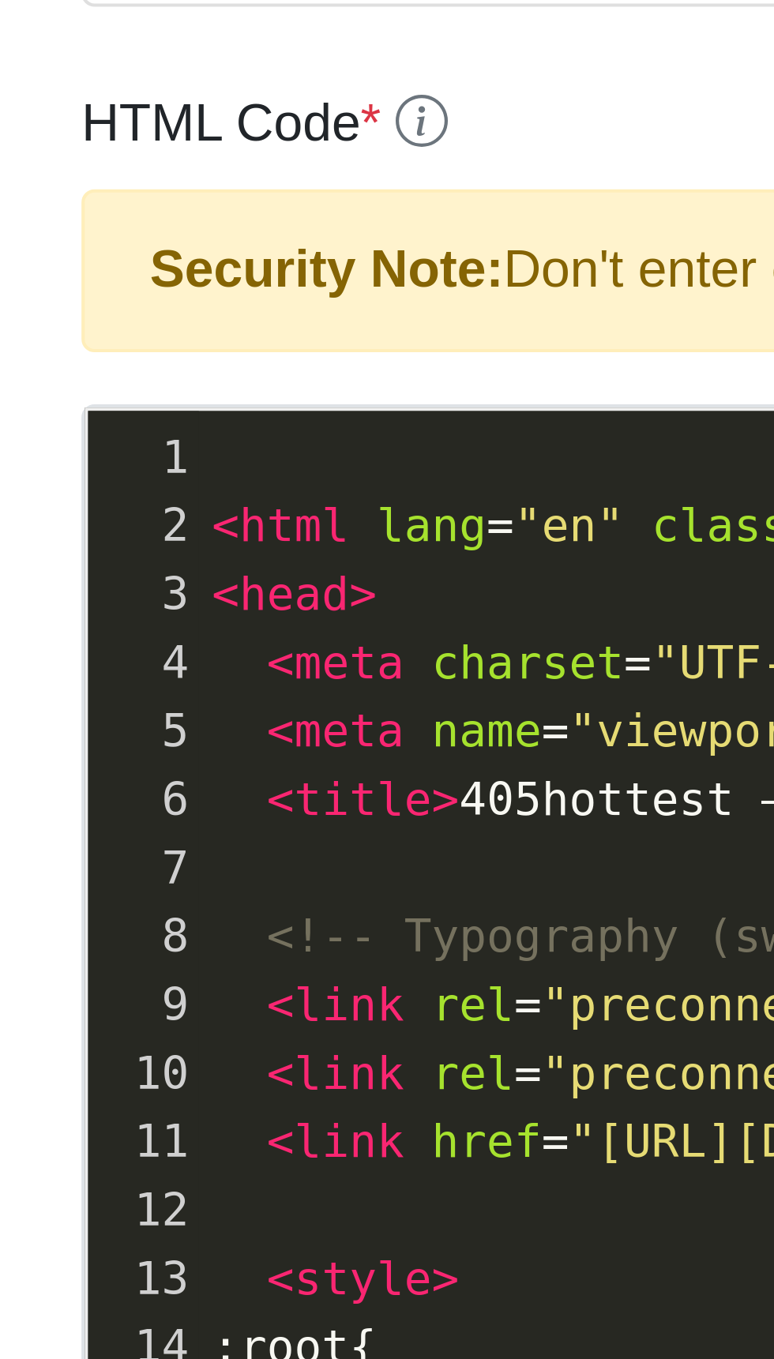
click at [51, 609] on span "<" at bounding box center [54, 610] width 6 height 13
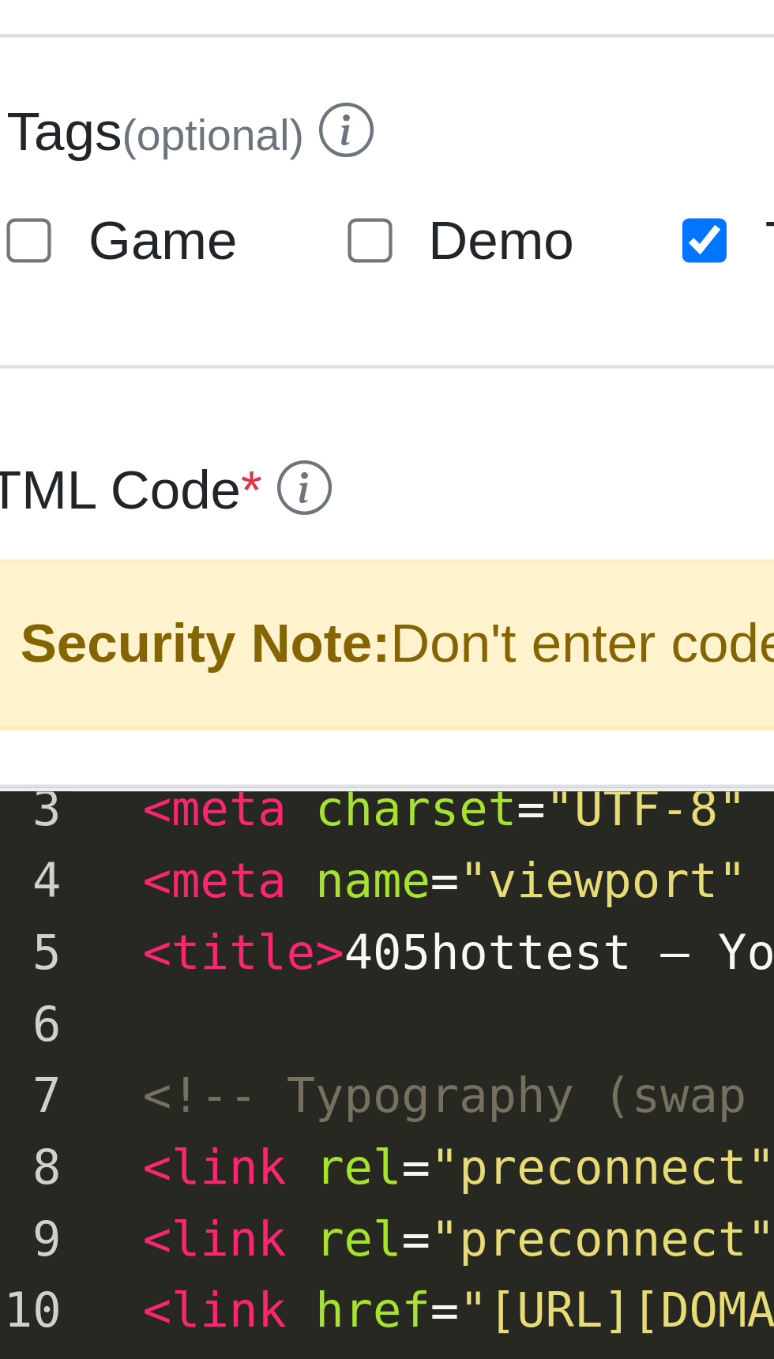
scroll to position [41, 0]
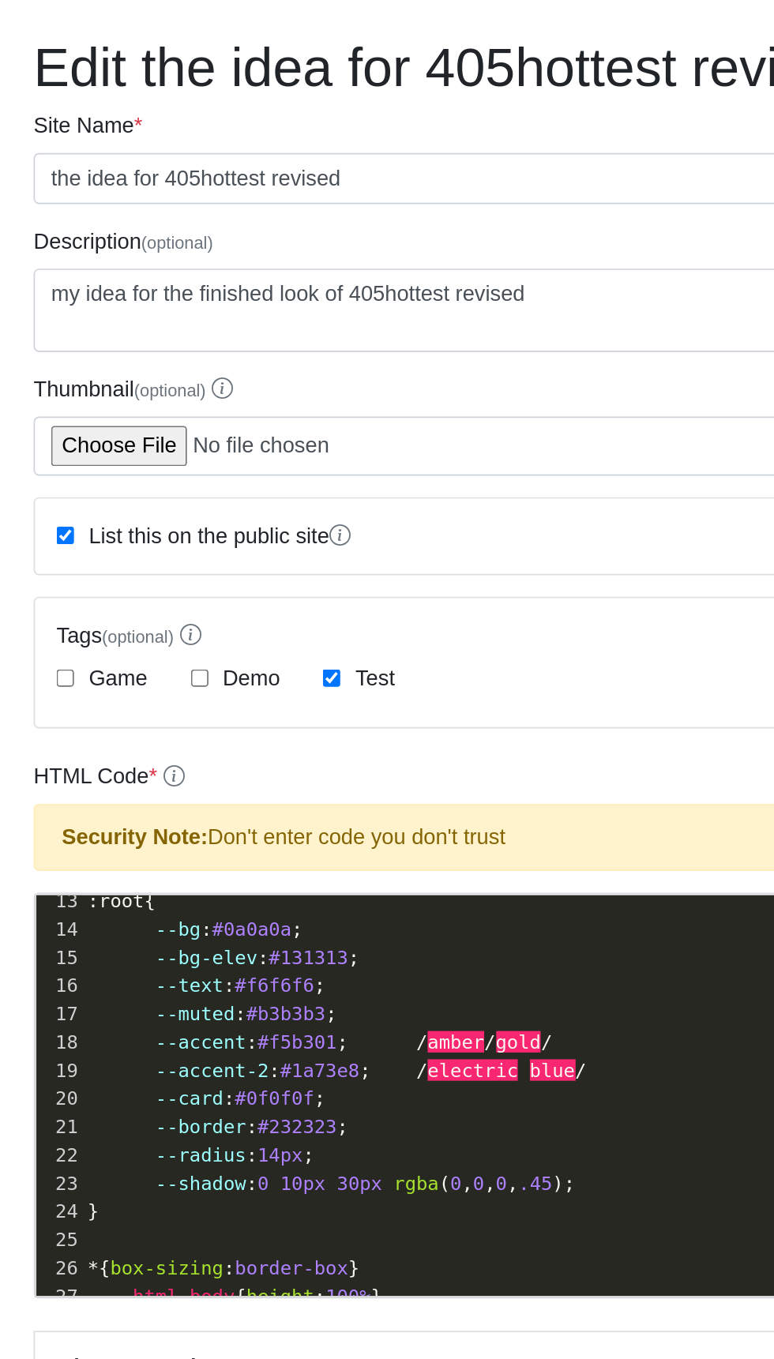
click at [318, 675] on span "gold" at bounding box center [304, 668] width 27 height 13
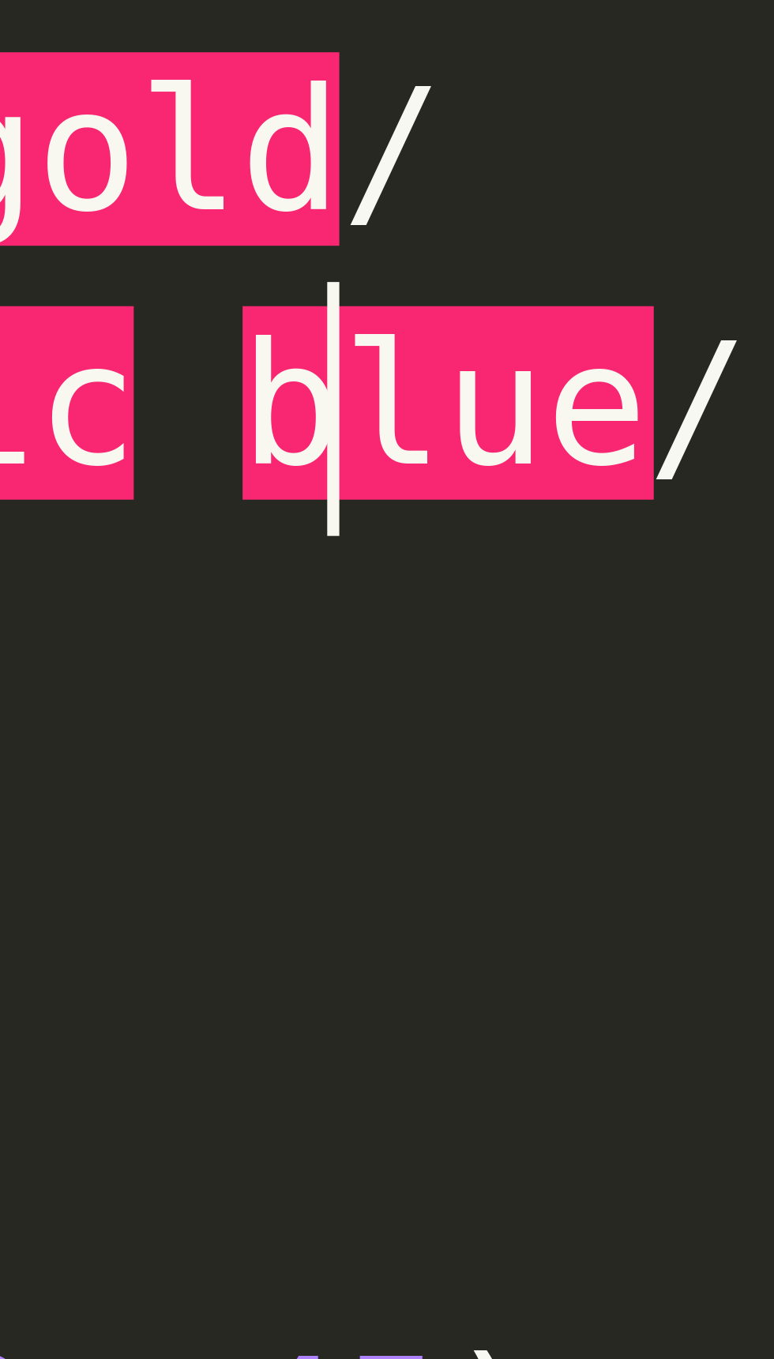
click at [324, 675] on span "--accent : #f5b301 ; / amber / gold /" at bounding box center [187, 668] width 273 height 13
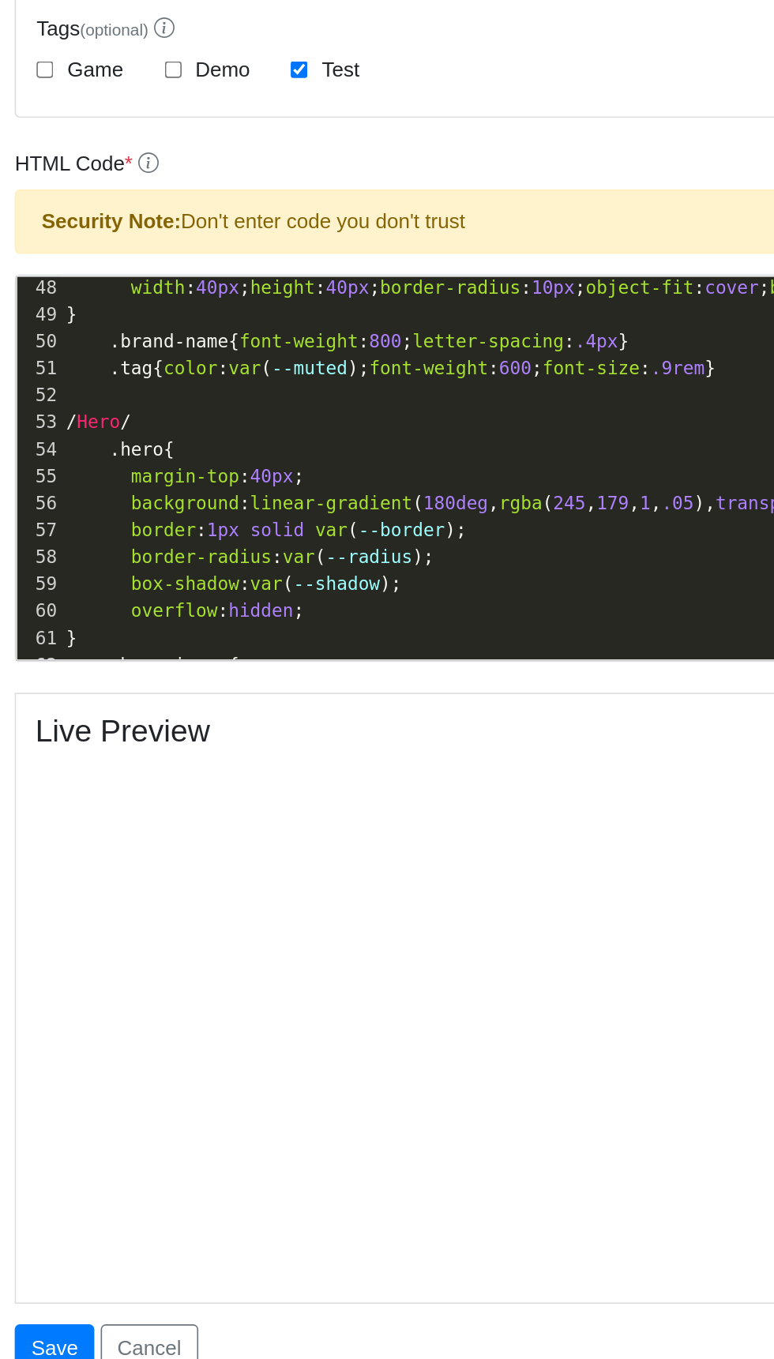
type textarea "pink"
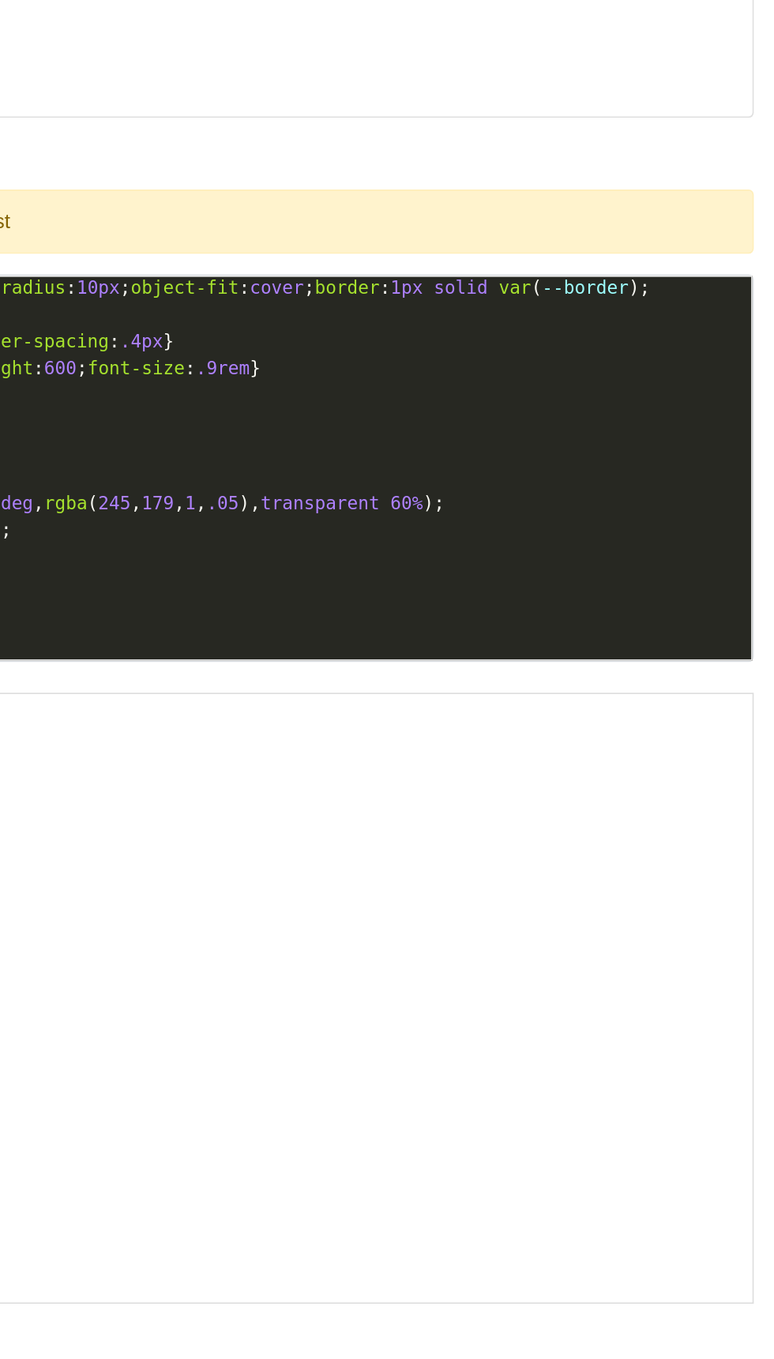
click at [586, 750] on pre "border-radius : var ( --radius );" at bounding box center [400, 755] width 704 height 17
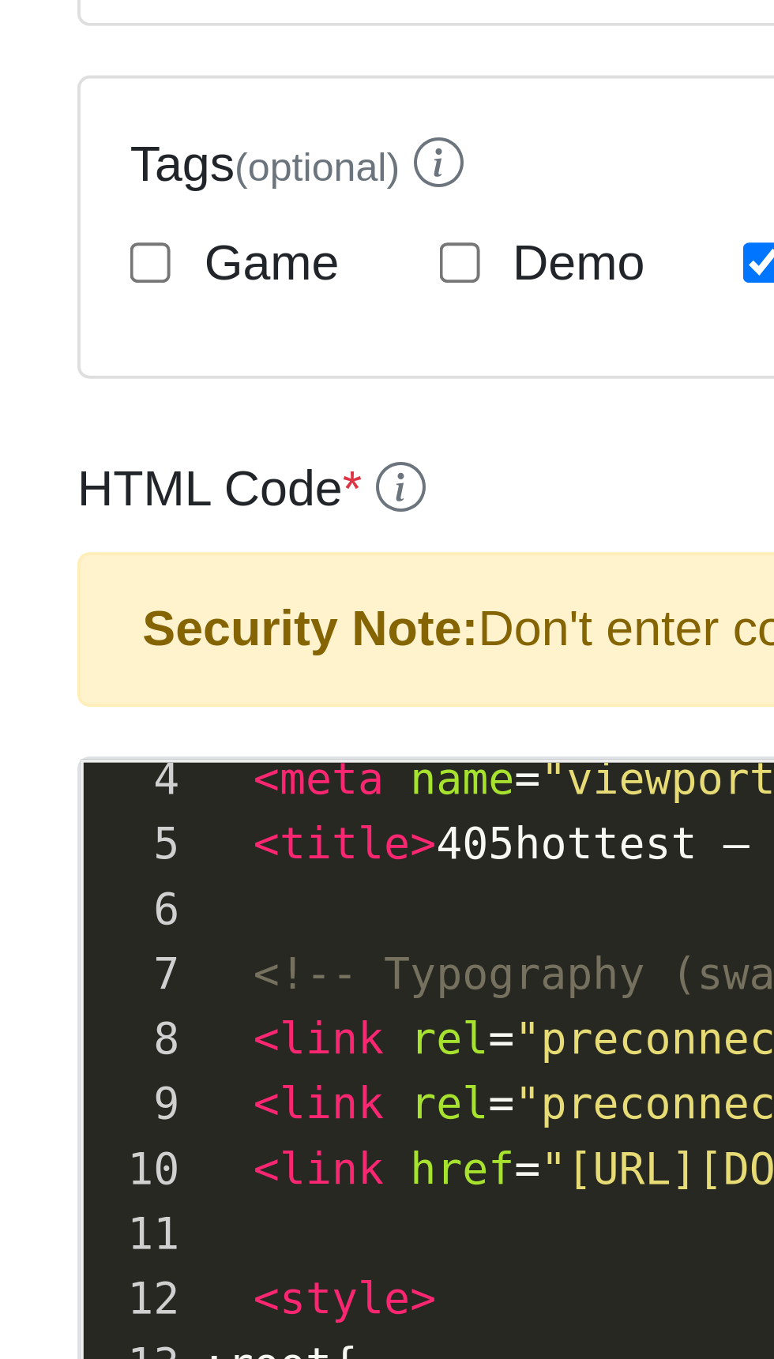
scroll to position [60, 0]
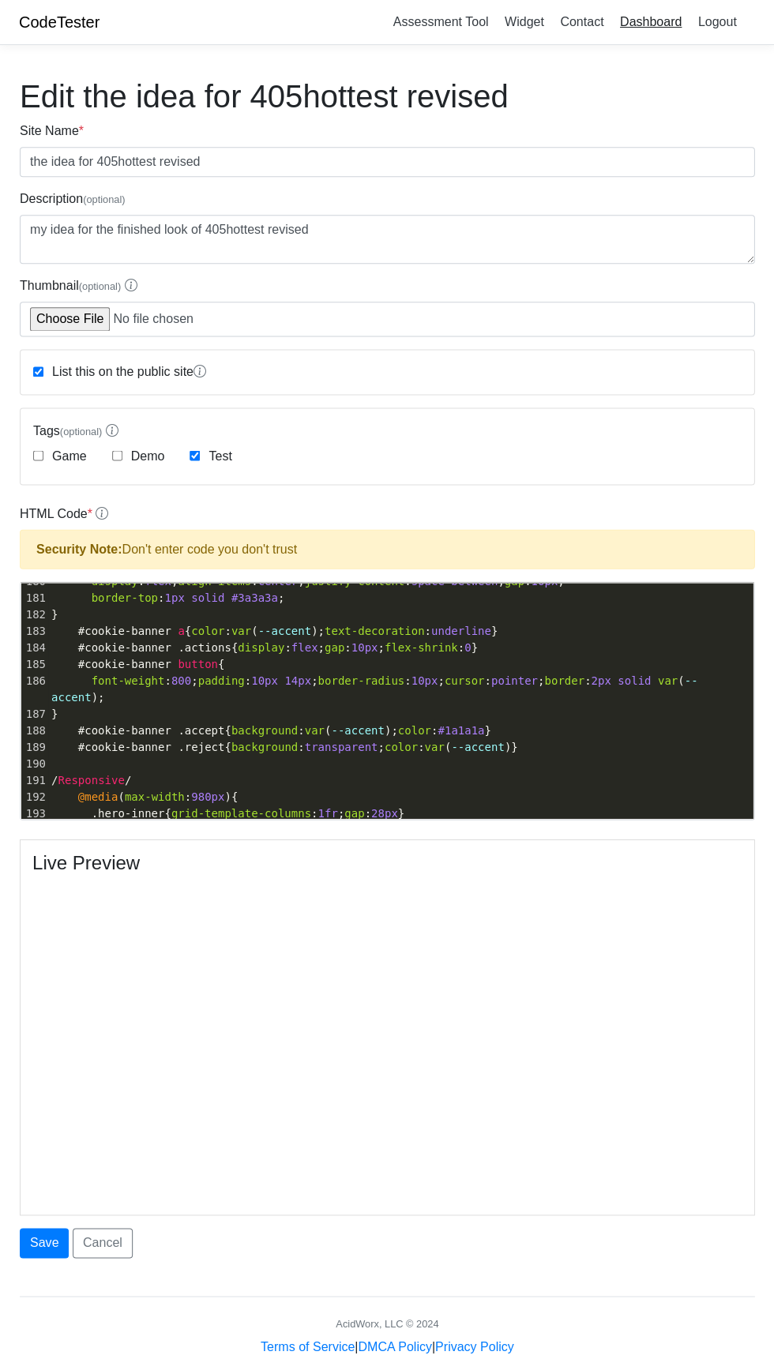
click at [658, 24] on link "Dashboard" at bounding box center [650, 22] width 74 height 26
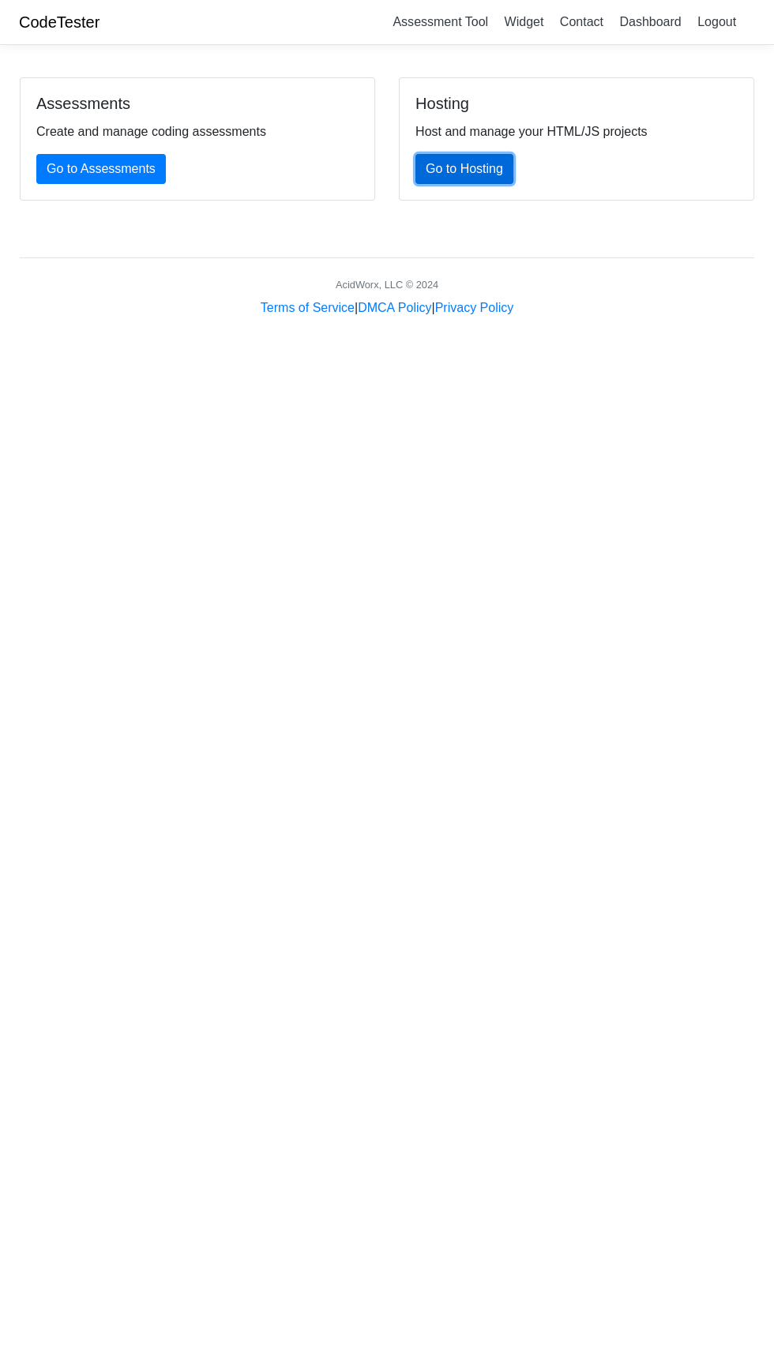
click at [489, 178] on link "Go to Hosting" at bounding box center [464, 169] width 98 height 30
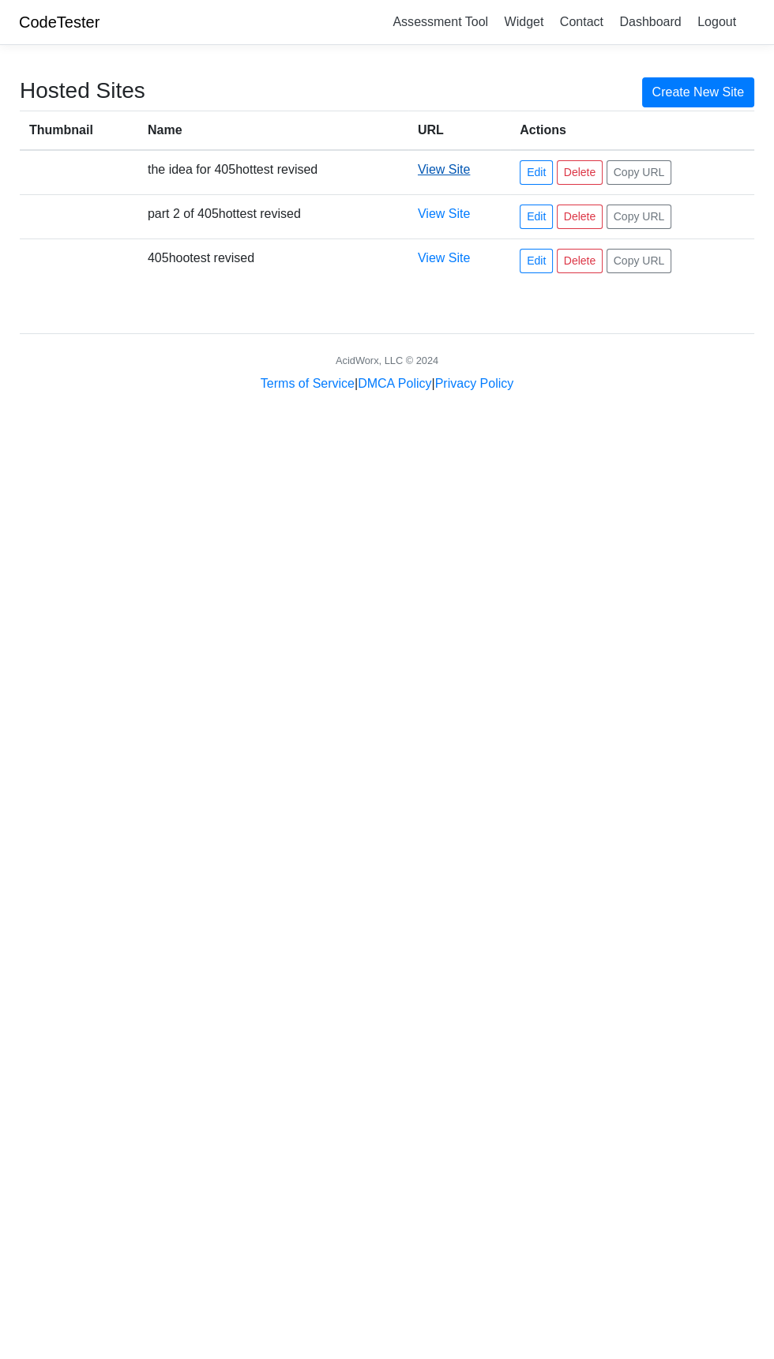
click at [450, 169] on link "View Site" at bounding box center [444, 169] width 52 height 13
click at [536, 174] on link "Edit" at bounding box center [535, 172] width 33 height 24
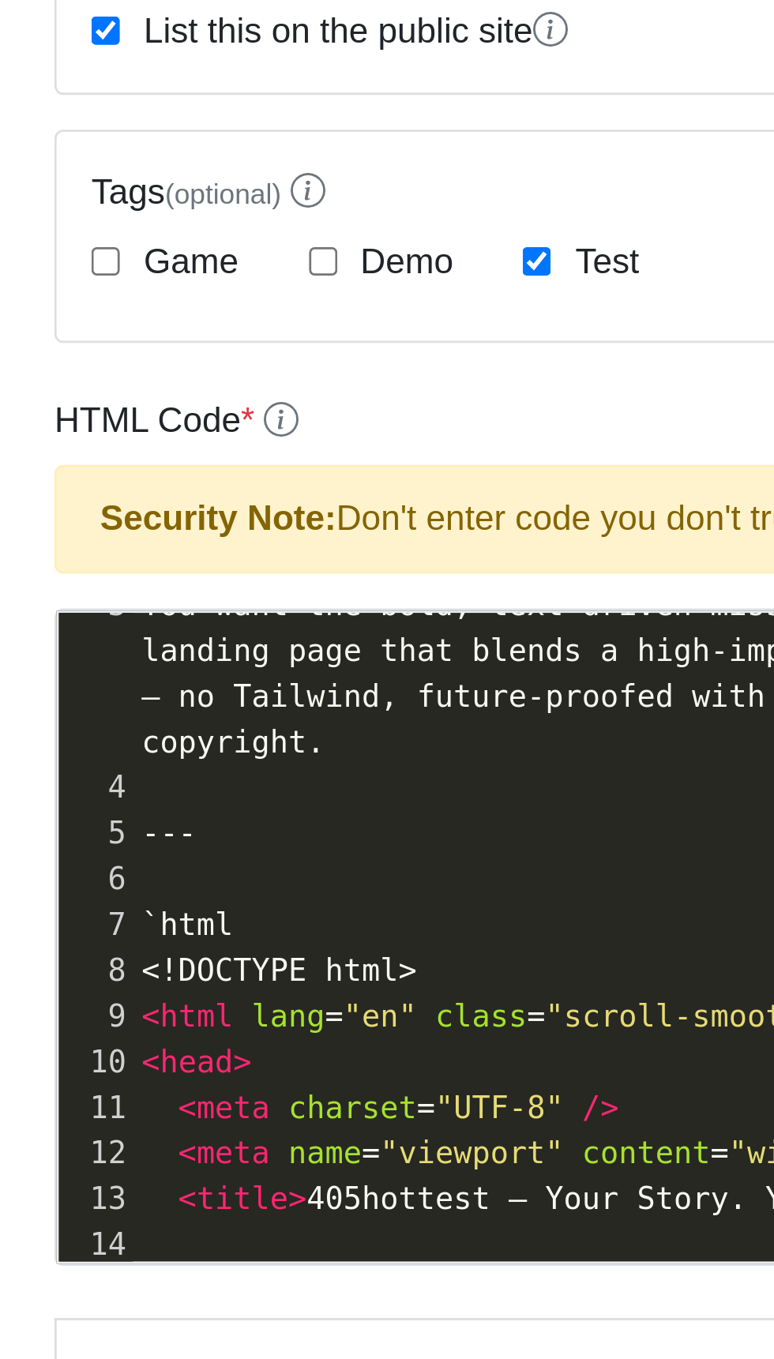
scroll to position [58, 0]
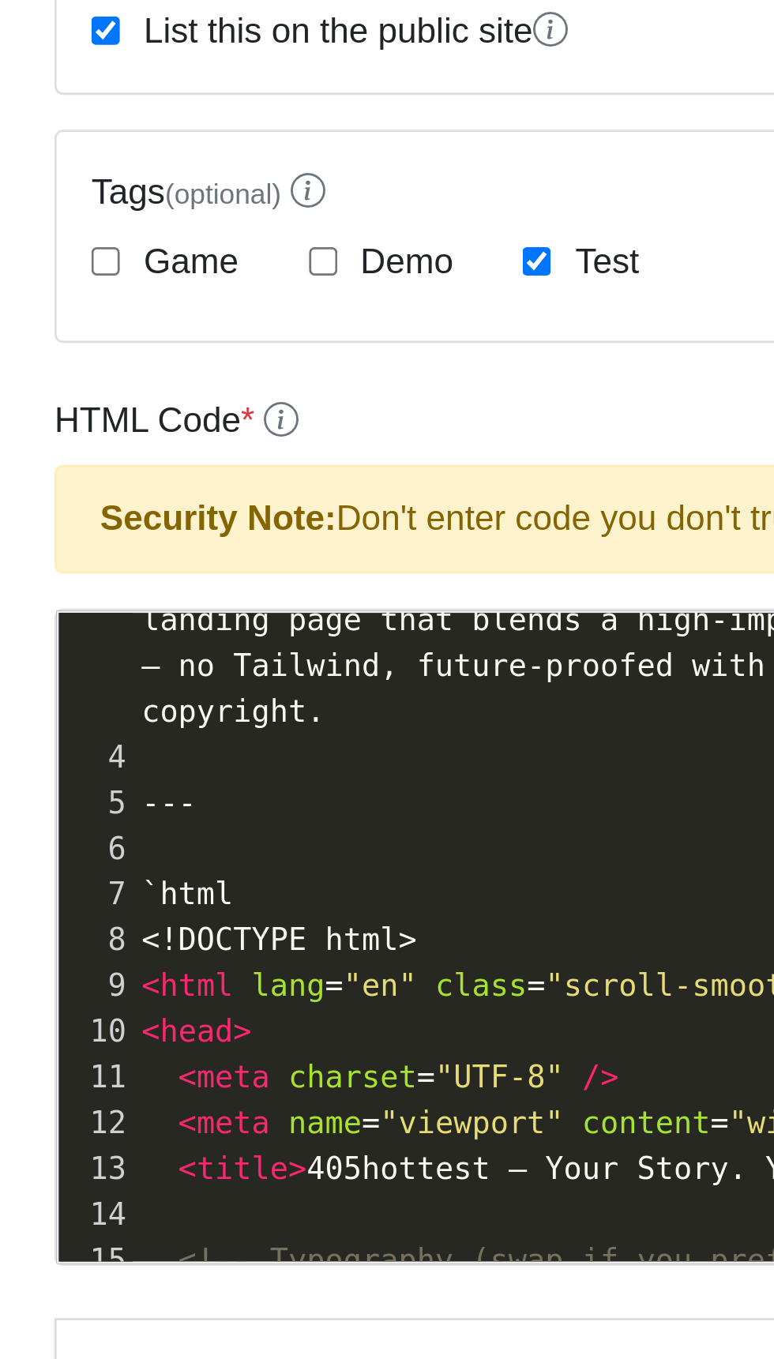
click at [86, 649] on pre "---" at bounding box center [400, 651] width 704 height 17
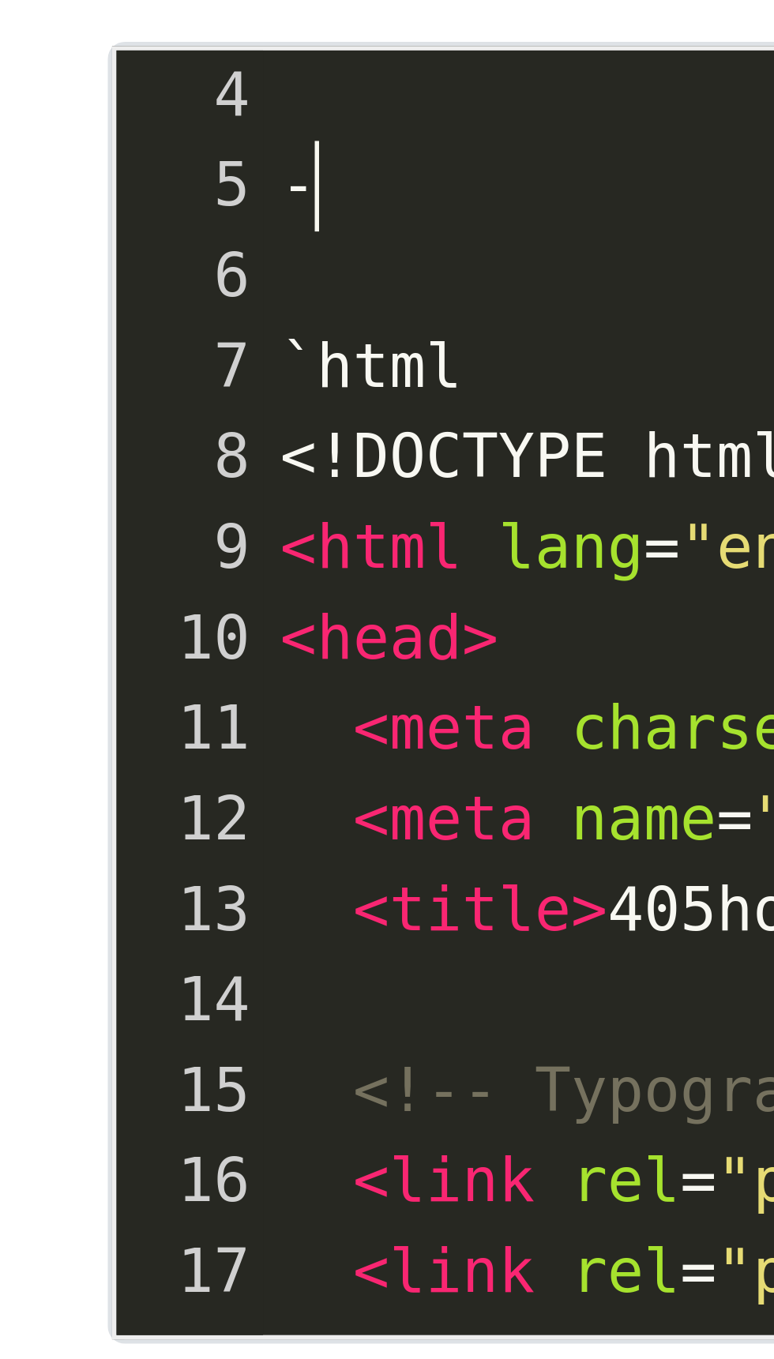
scroll to position [0, 0]
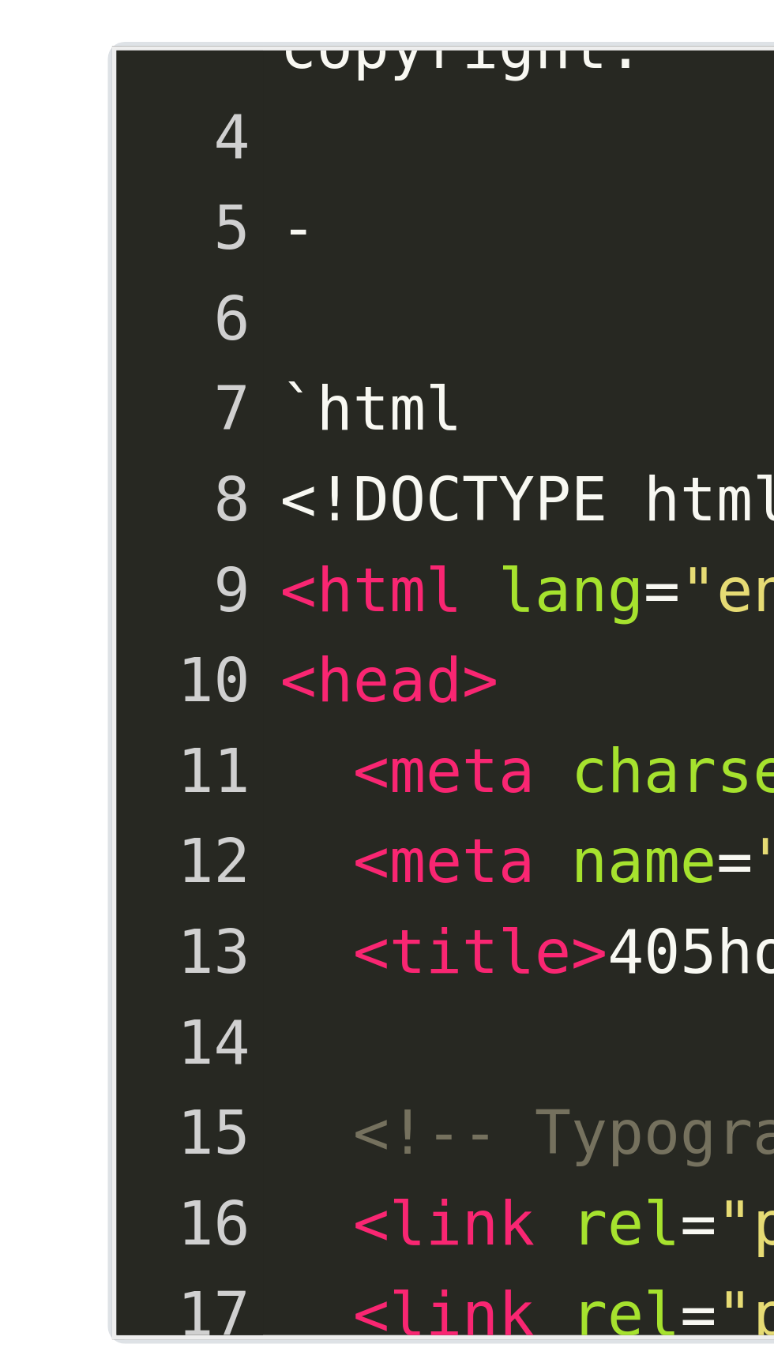
click at [84, 649] on span "`html" at bounding box center [67, 648] width 33 height 13
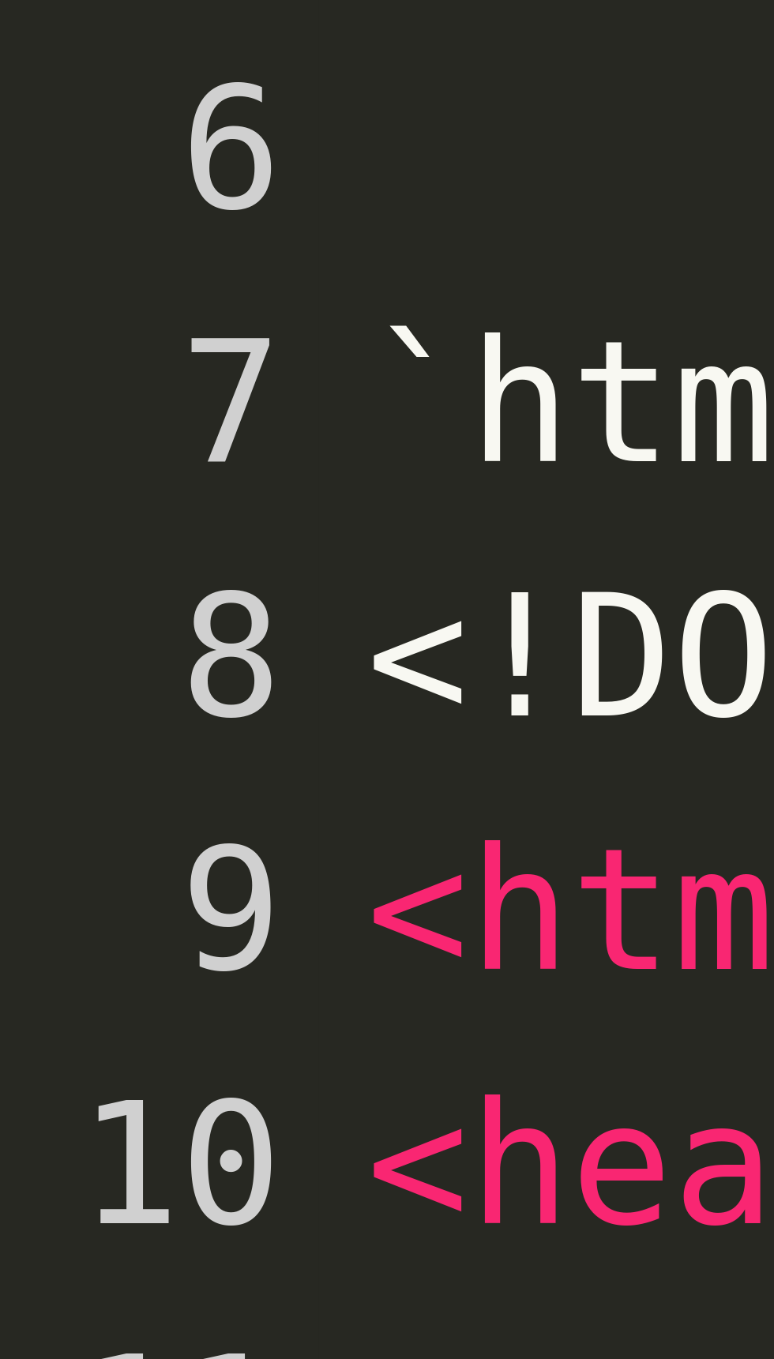
click at [56, 647] on span "`html" at bounding box center [67, 648] width 33 height 13
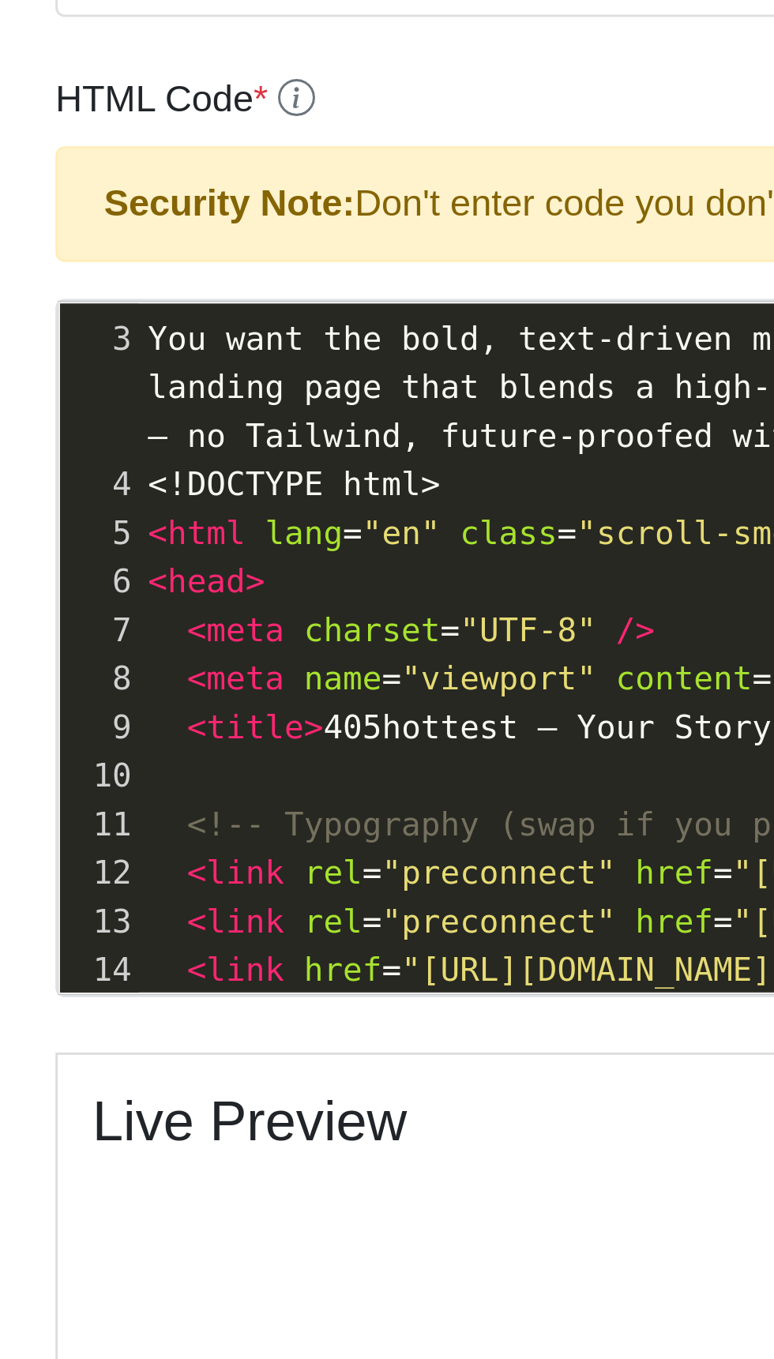
type textarea "​"
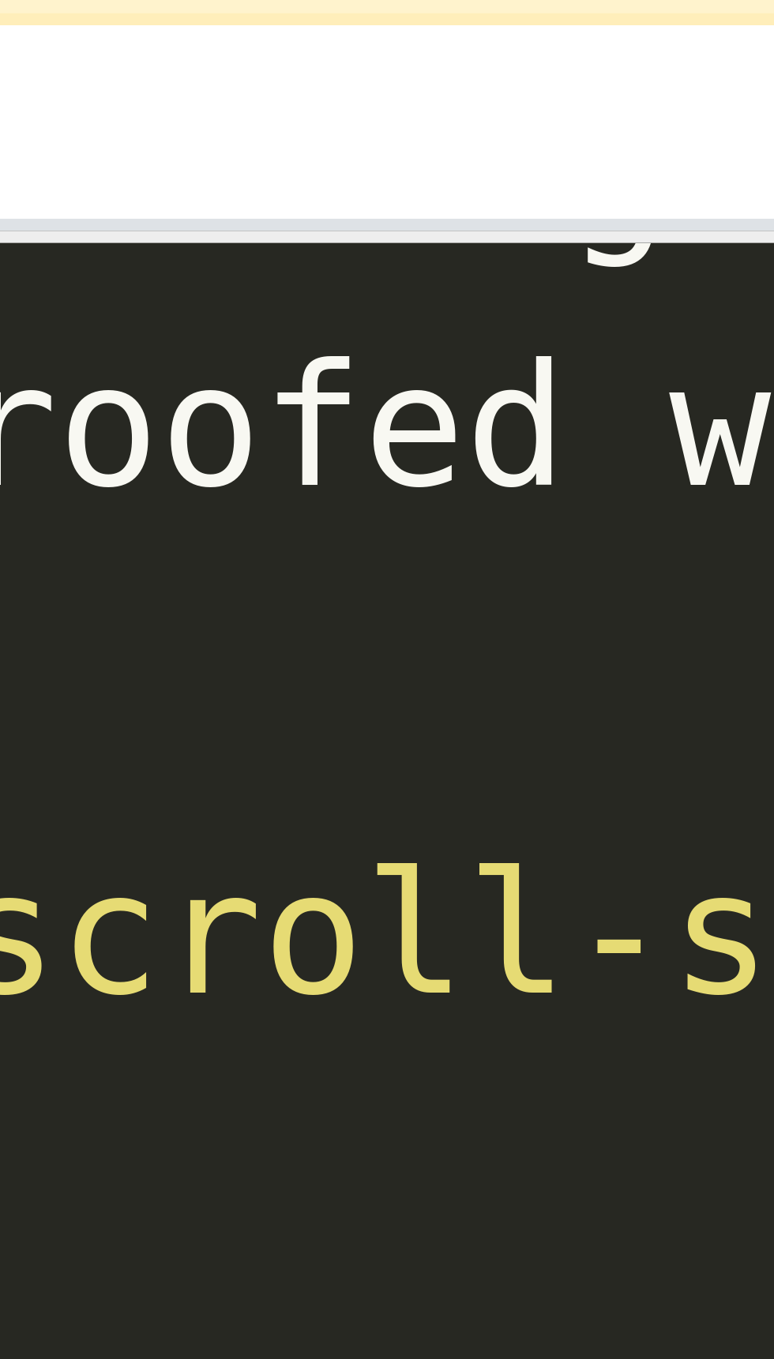
type textarea "Combined landing page design You want the bold, text‑driven mission look, but w…"
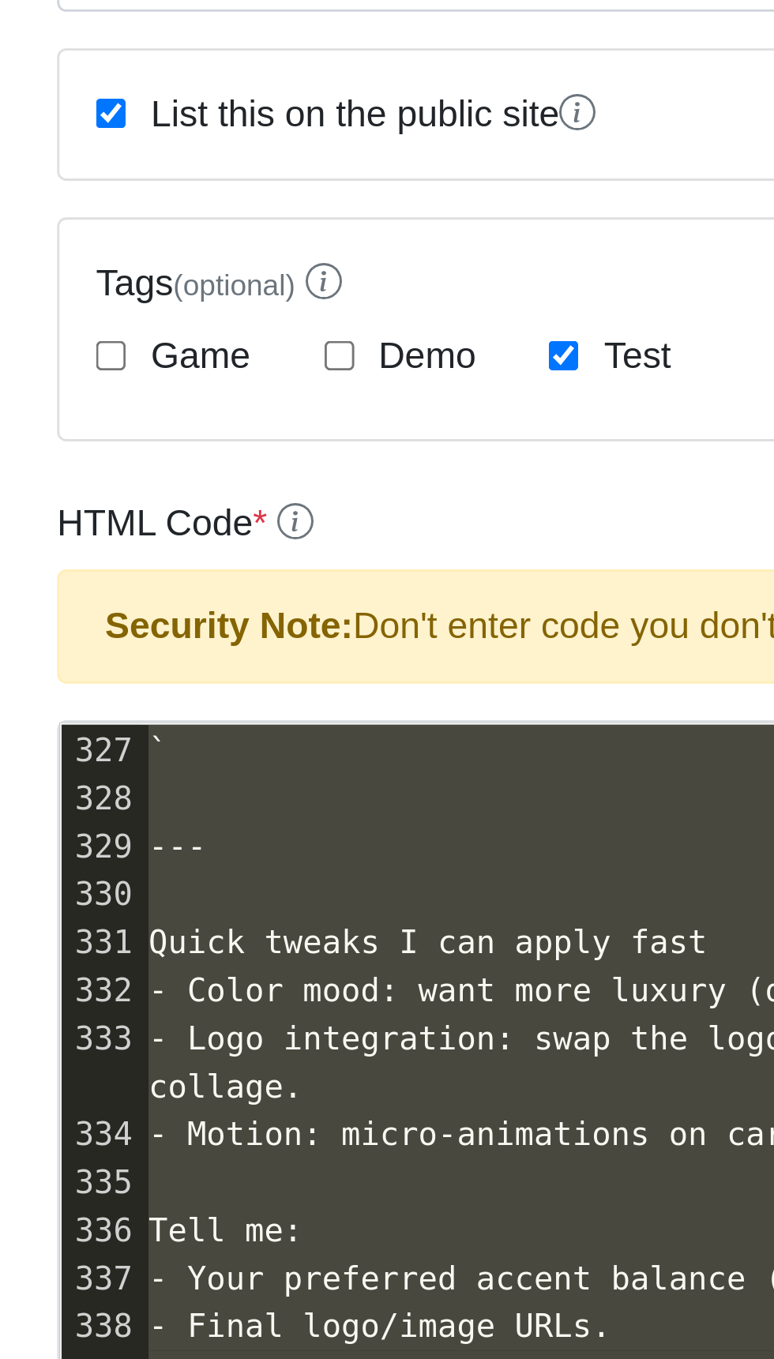
click at [197, 510] on div "HTML Code * Security Note: Don't enter code you don't trust x Combined landing …" at bounding box center [387, 662] width 734 height 316
click at [179, 620] on pre "---" at bounding box center [400, 625] width 704 height 17
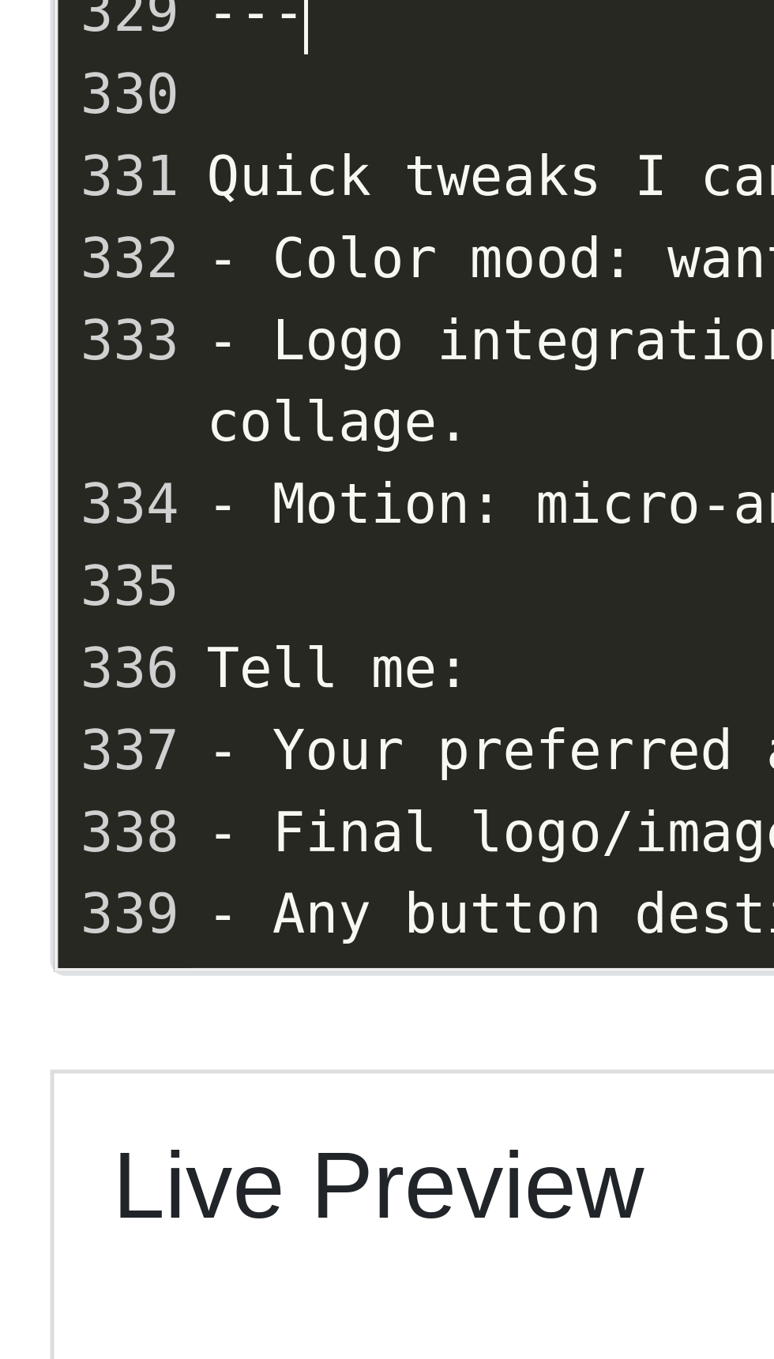
click at [110, 756] on pre "Tell me:" at bounding box center [400, 757] width 704 height 17
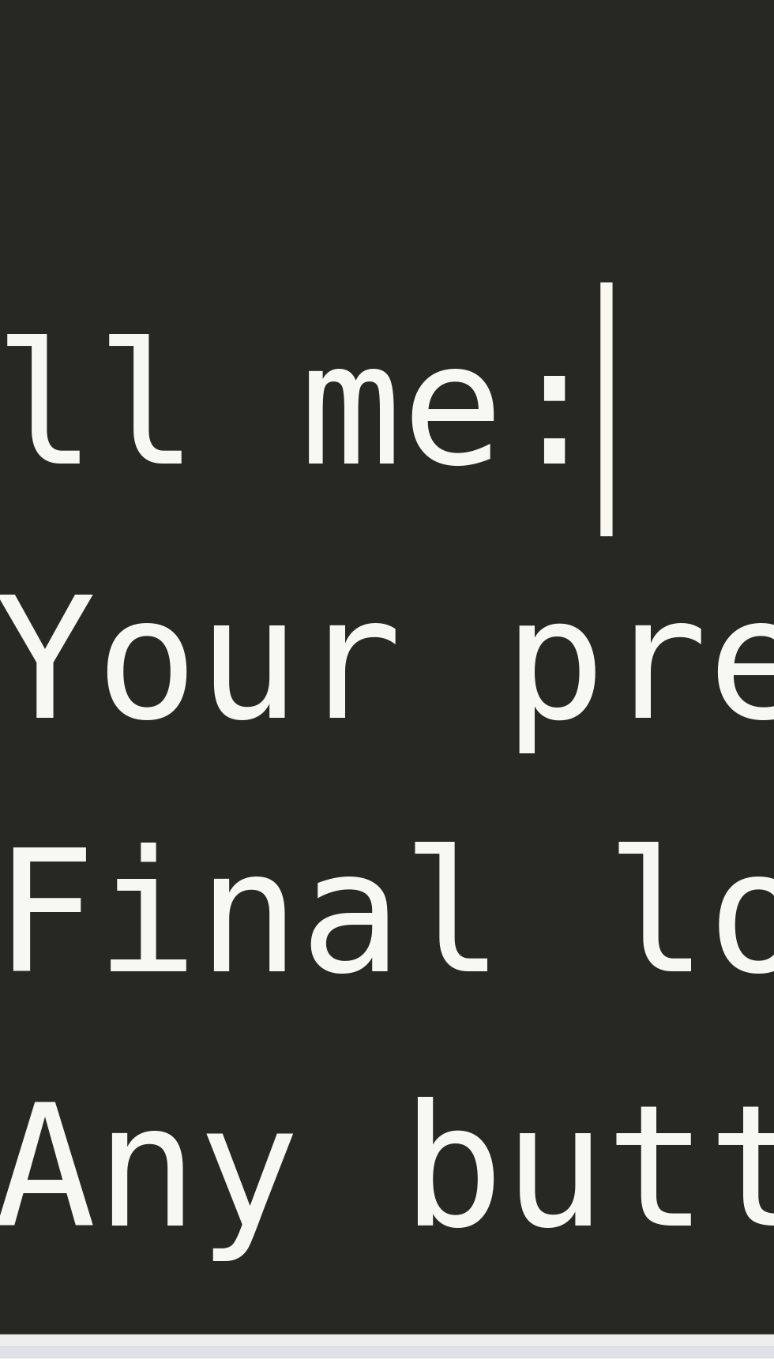
click at [105, 755] on pre "Tell me:" at bounding box center [400, 757] width 704 height 17
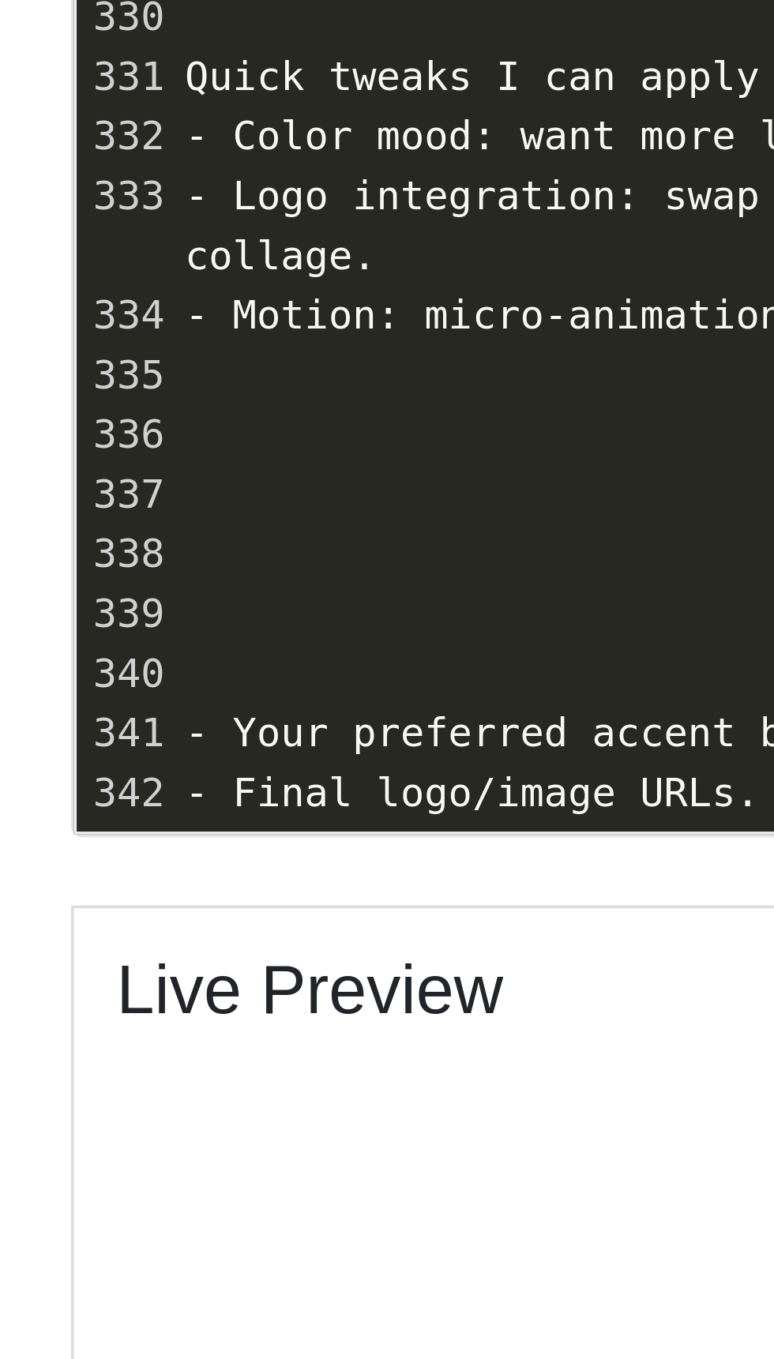
click at [74, 767] on pre "​" at bounding box center [400, 774] width 704 height 17
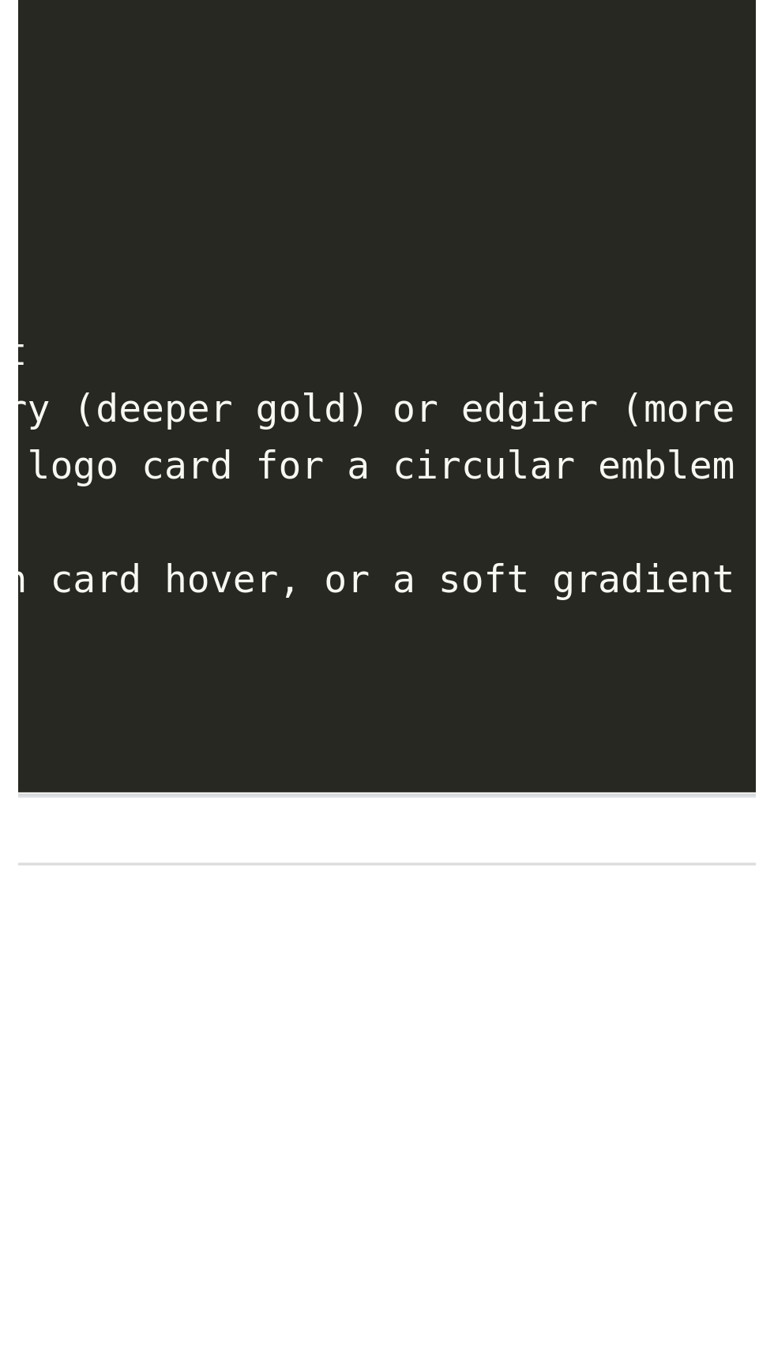
scroll to position [5555, 0]
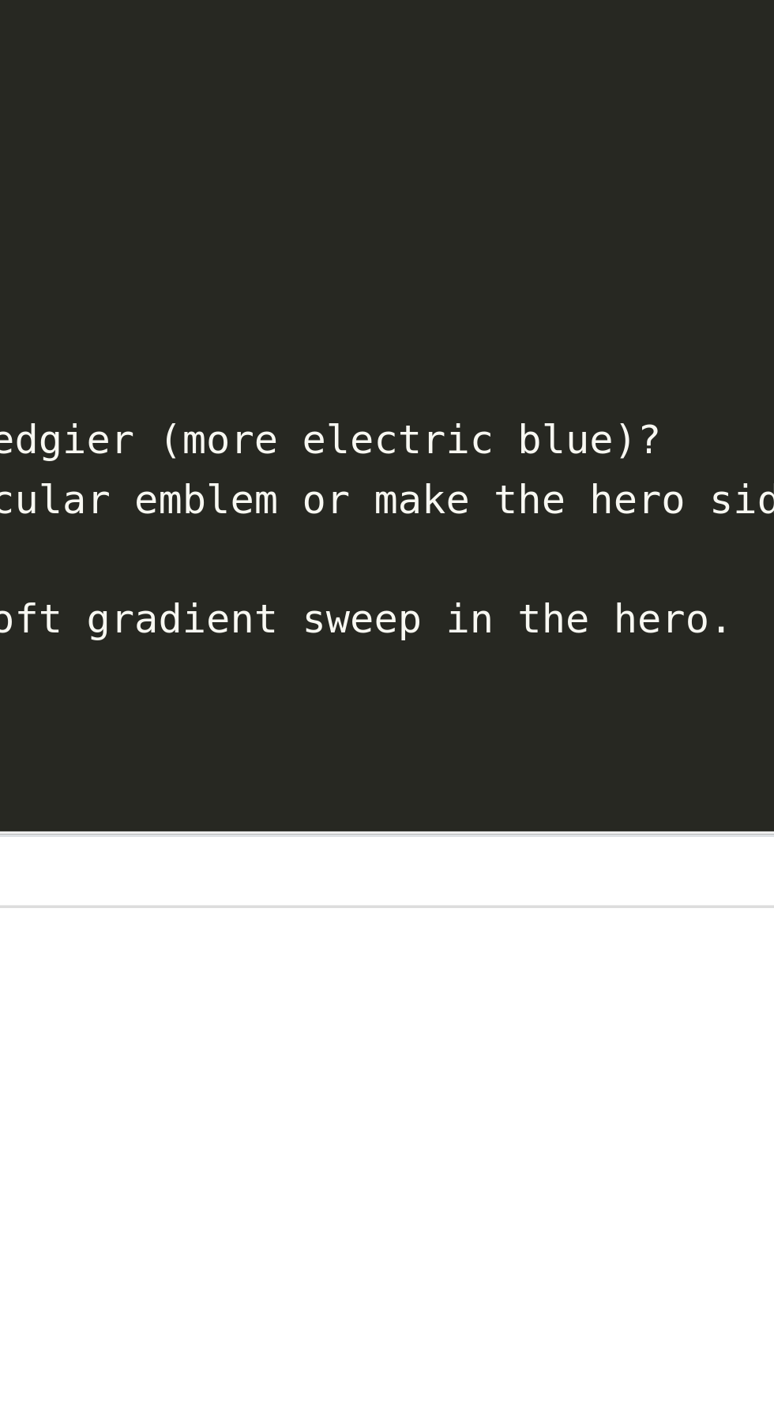
click at [572, 755] on span "- Motion: micro‑animations on card hover, or a soft gradient sweep in the hero." at bounding box center [314, 758] width 526 height 13
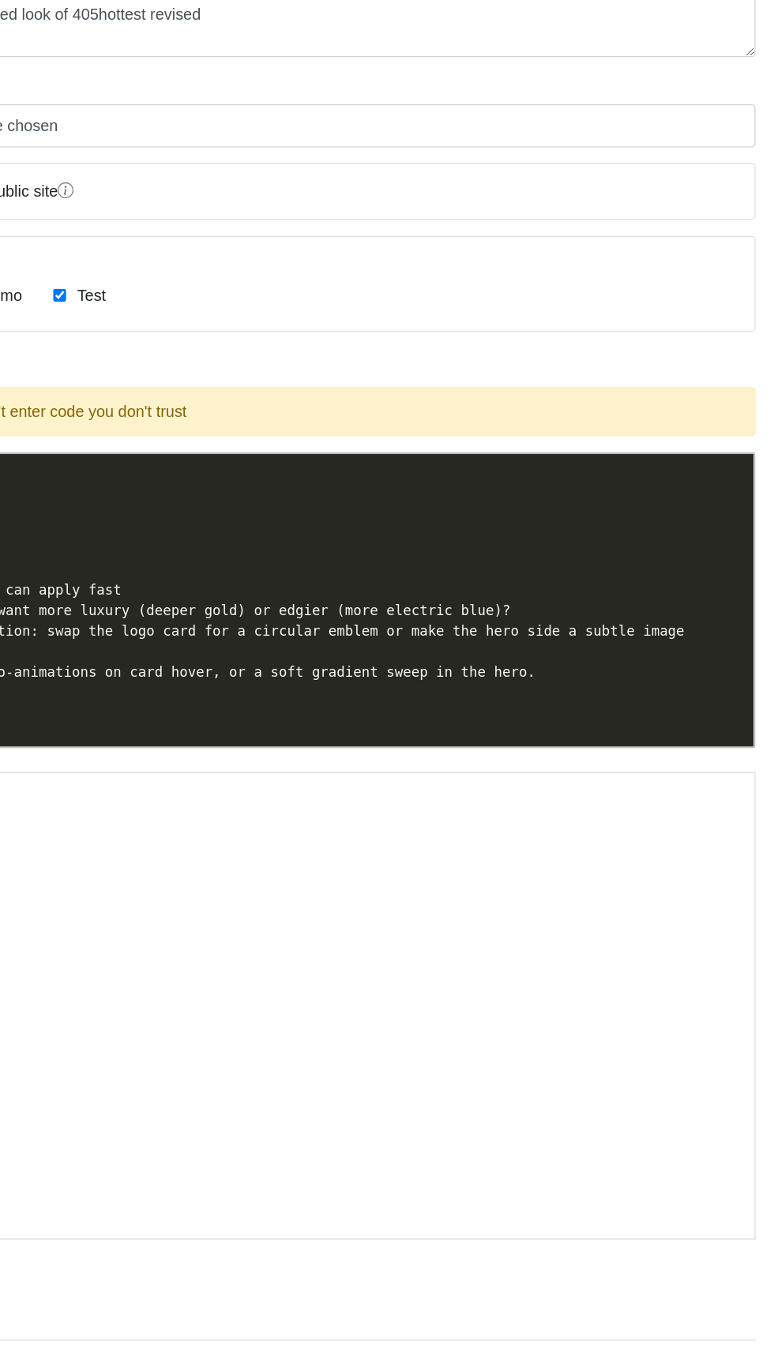
click at [587, 767] on pre "​" at bounding box center [400, 775] width 704 height 17
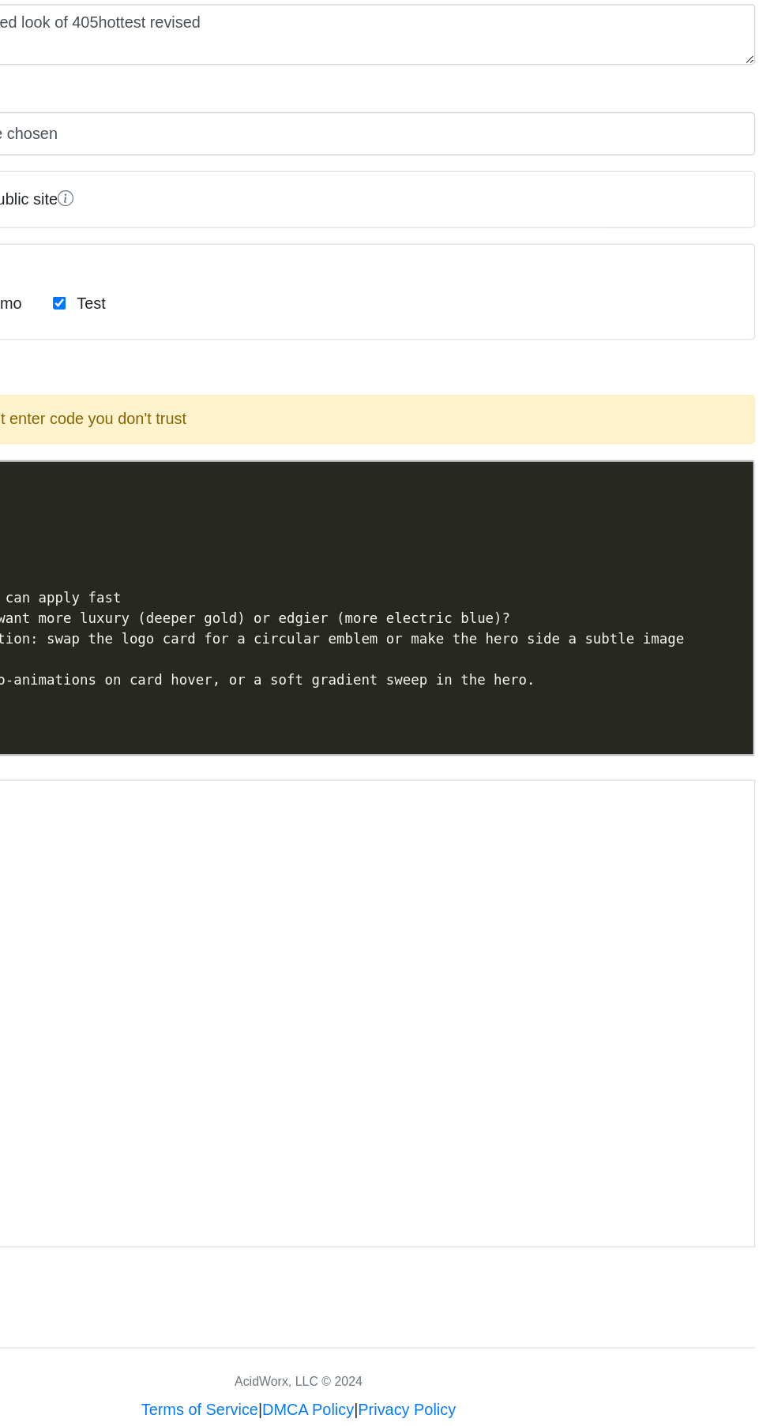
click at [611, 773] on pre "​" at bounding box center [400, 775] width 704 height 17
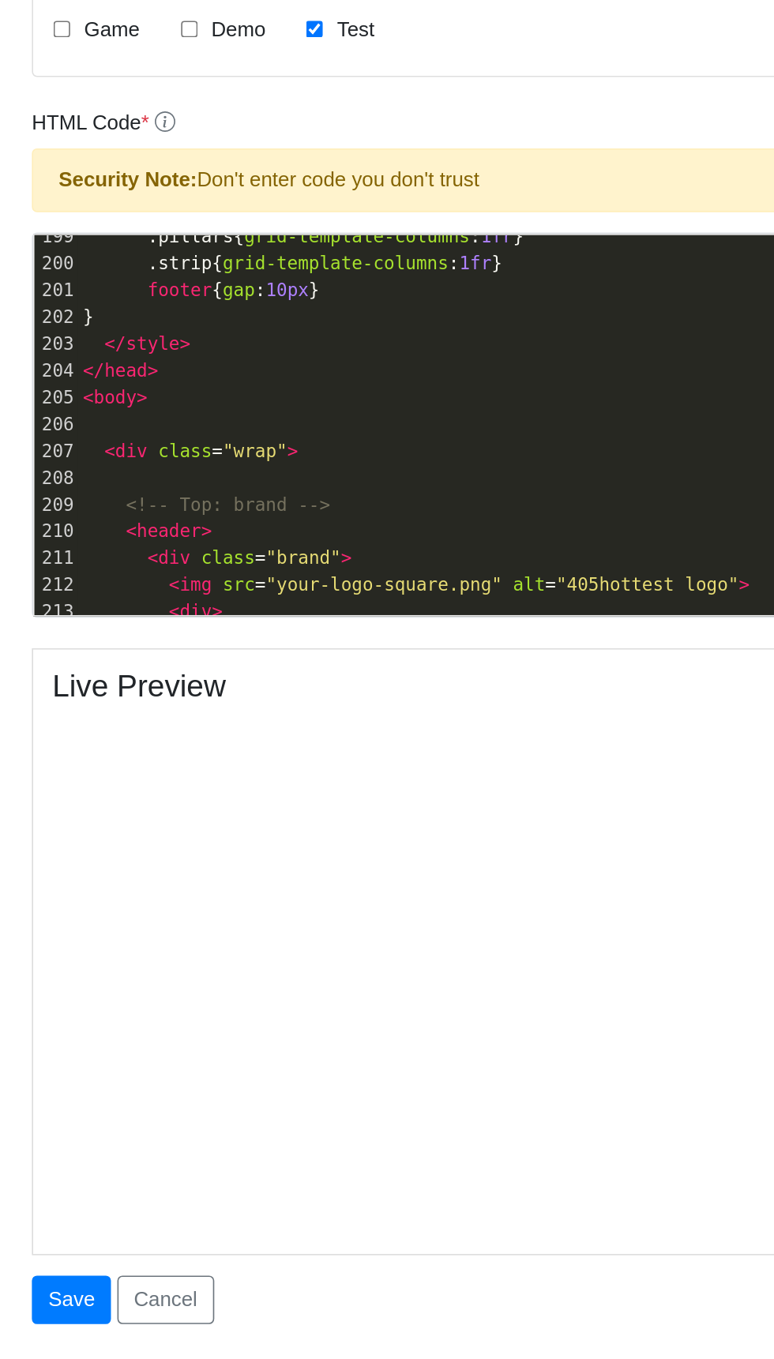
scroll to position [3259, 0]
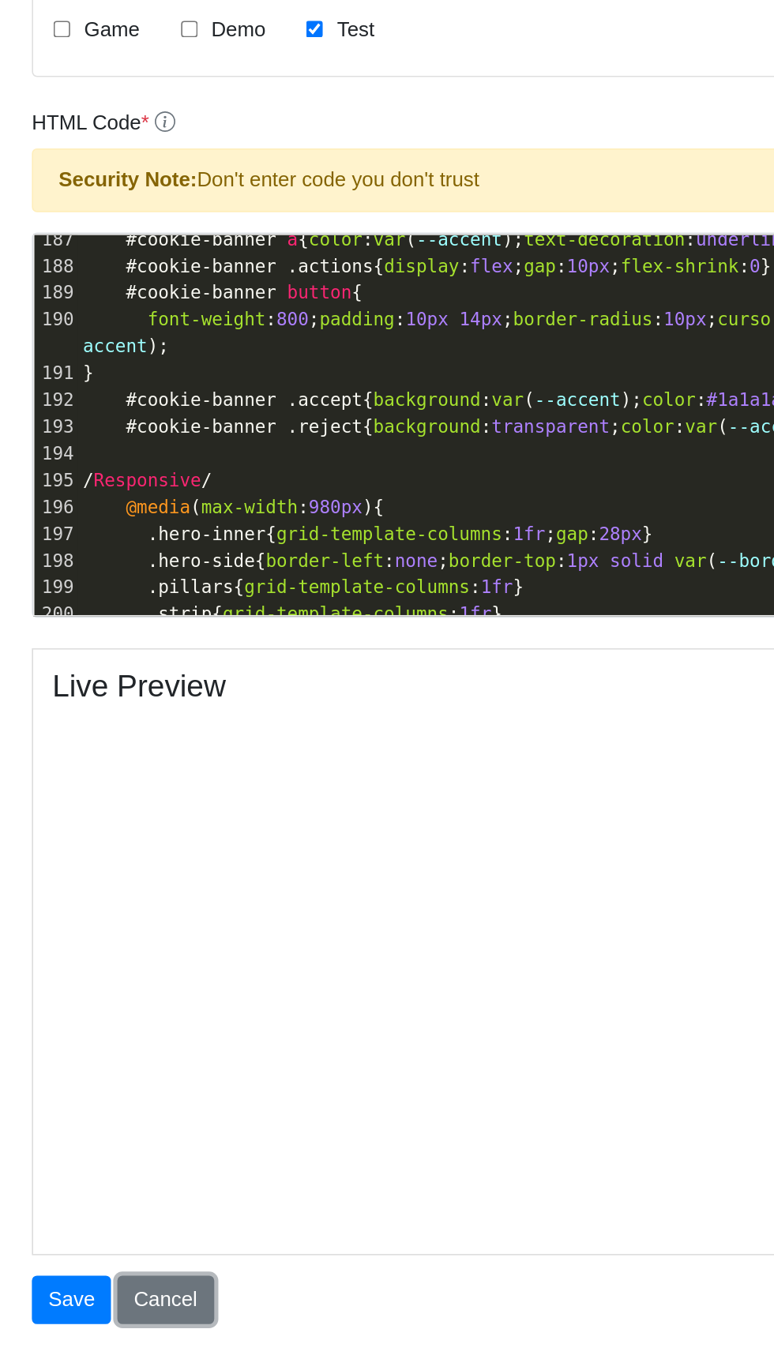
click at [115, 1232] on link "Cancel" at bounding box center [103, 1240] width 60 height 30
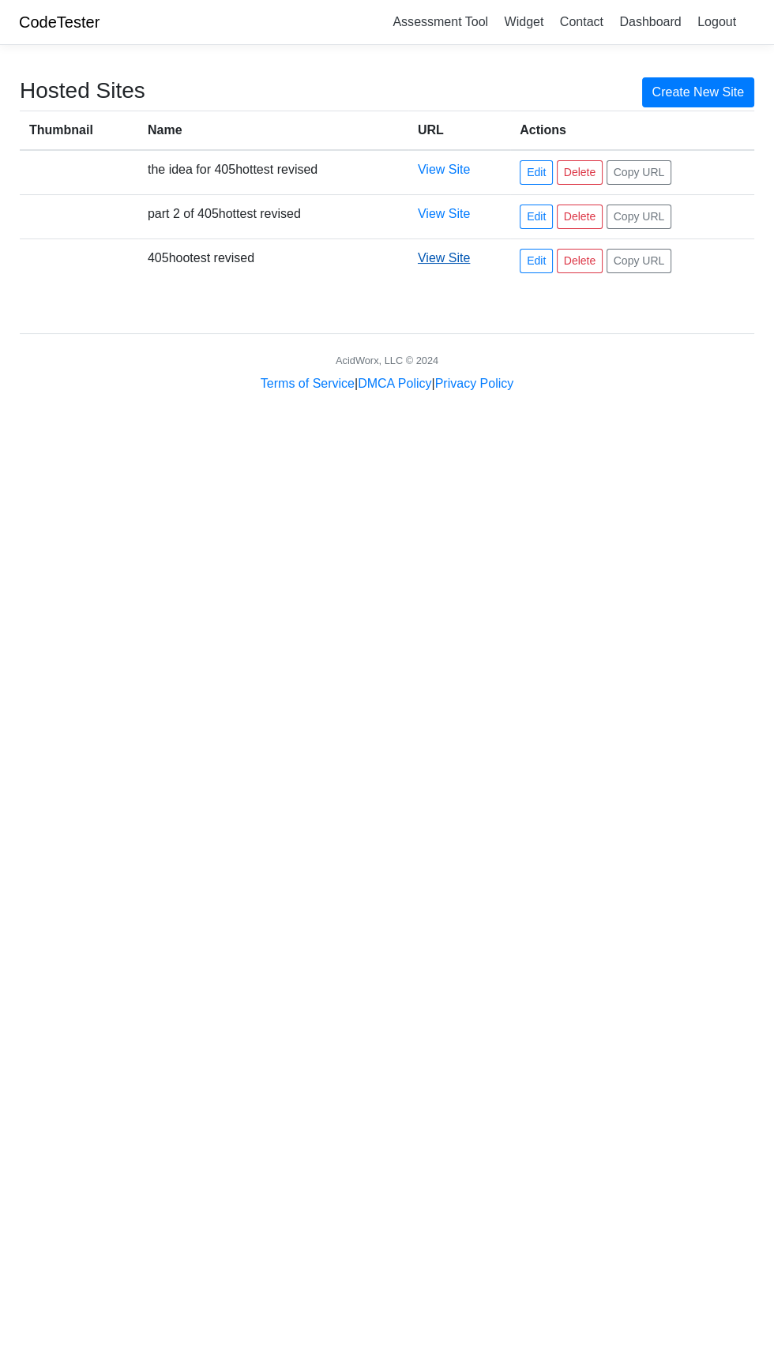
click at [446, 259] on link "View Site" at bounding box center [444, 257] width 52 height 13
click at [444, 212] on link "View Site" at bounding box center [444, 213] width 52 height 13
click at [442, 169] on link "View Site" at bounding box center [444, 169] width 52 height 13
click at [474, 19] on link "Assessment Tool" at bounding box center [440, 22] width 108 height 26
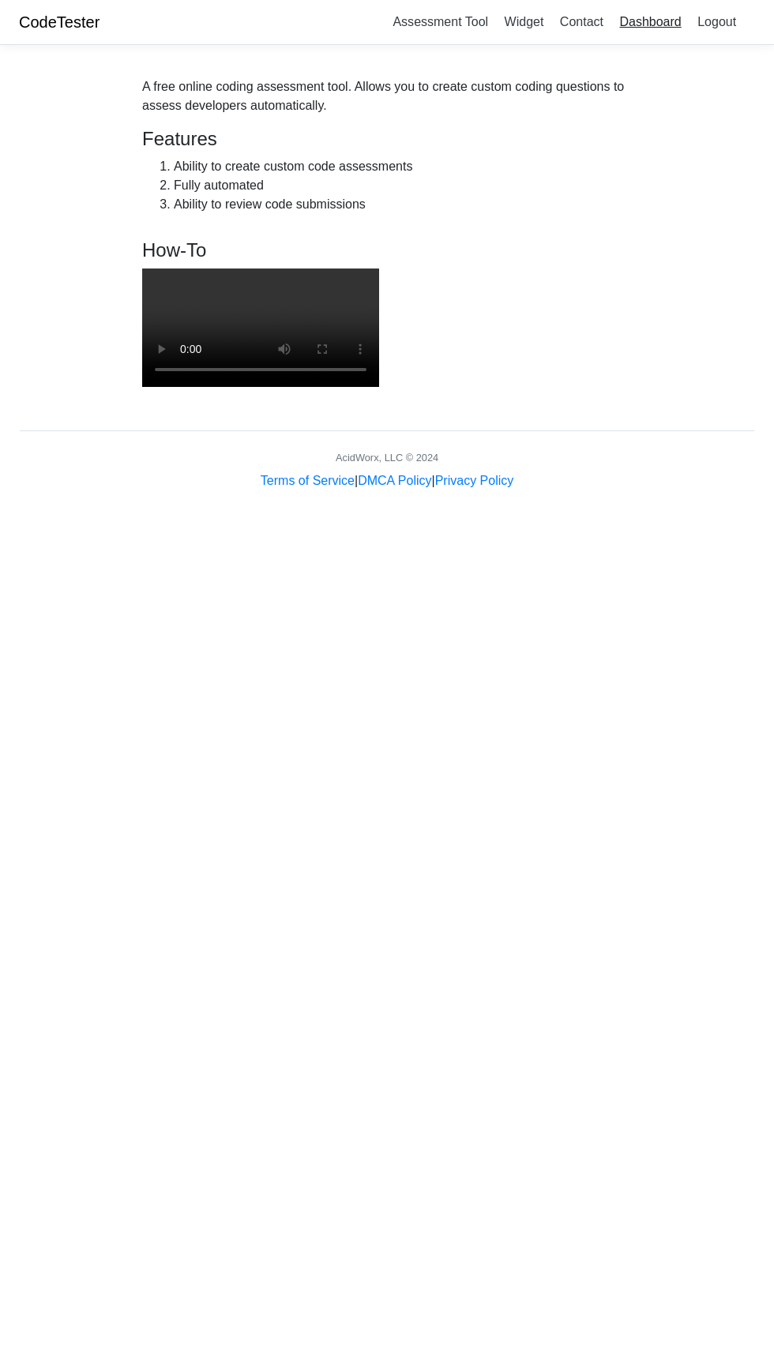
click at [666, 17] on link "Dashboard" at bounding box center [650, 22] width 74 height 26
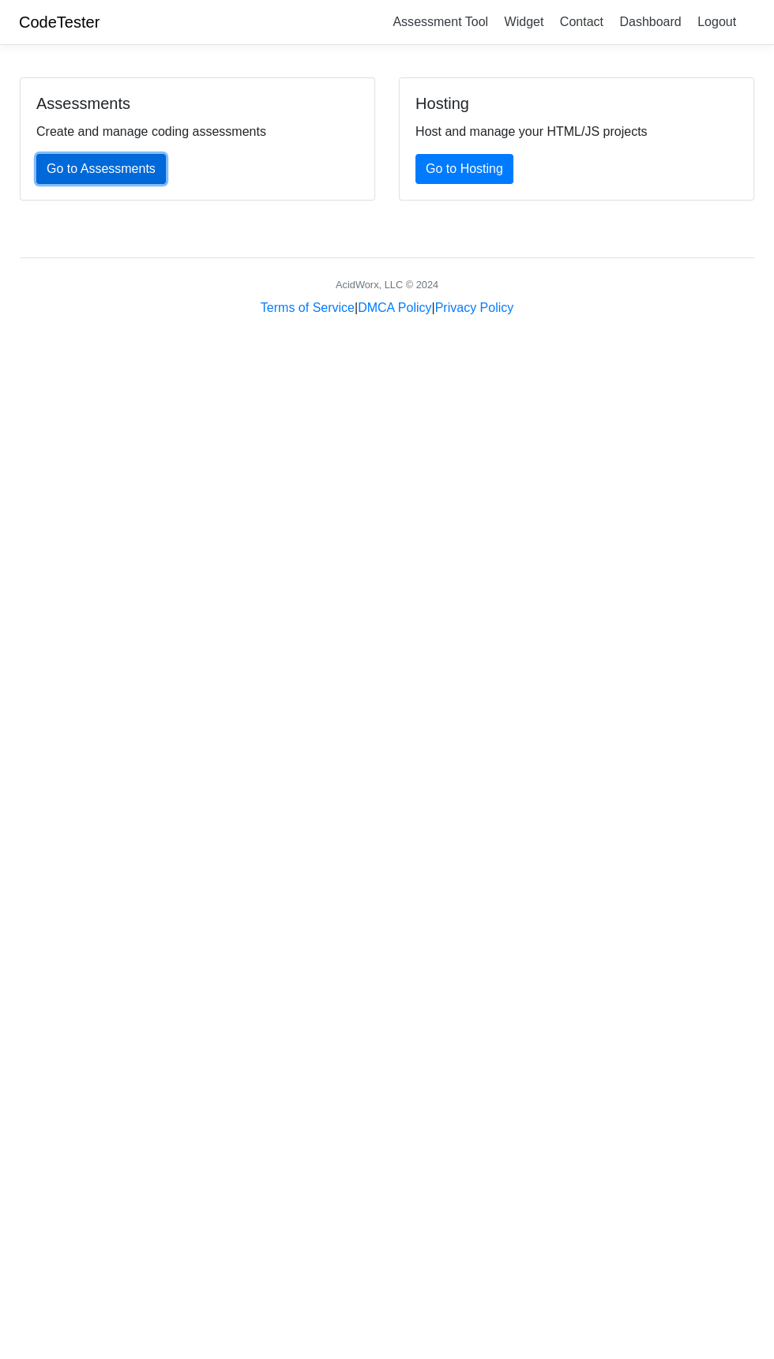
click at [93, 168] on link "Go to Assessments" at bounding box center [100, 169] width 129 height 30
click at [481, 161] on link "Go to Hosting" at bounding box center [464, 169] width 98 height 30
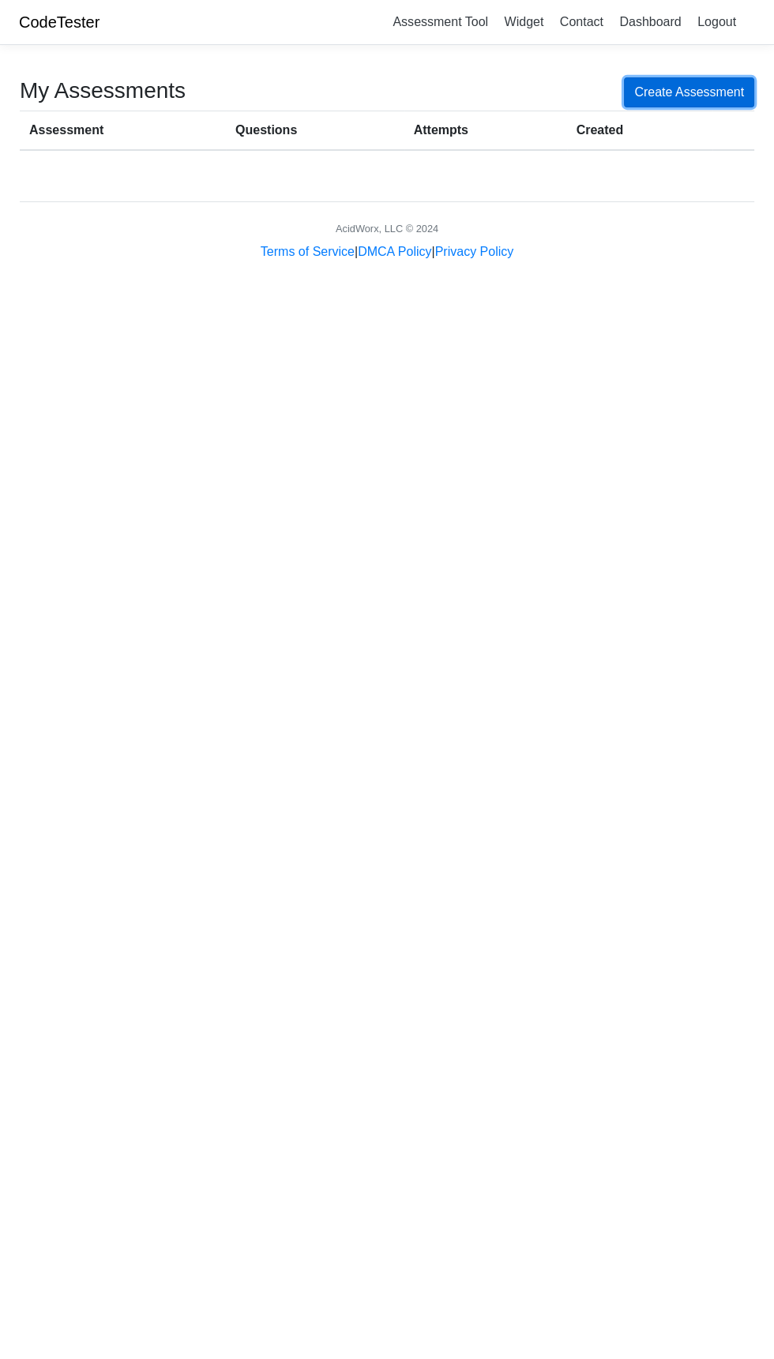
click at [695, 98] on link "Create Assessment" at bounding box center [689, 92] width 130 height 30
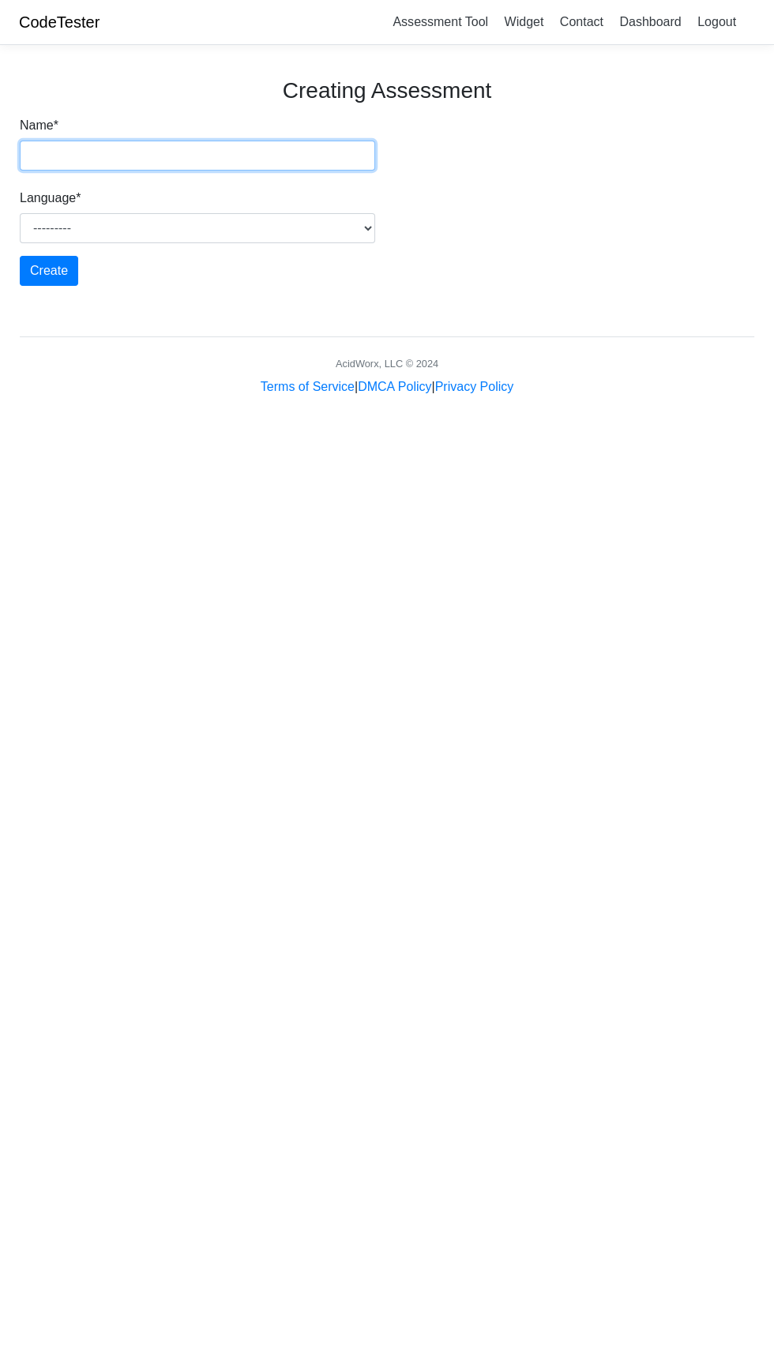
click at [318, 158] on input "Name *" at bounding box center [197, 156] width 355 height 30
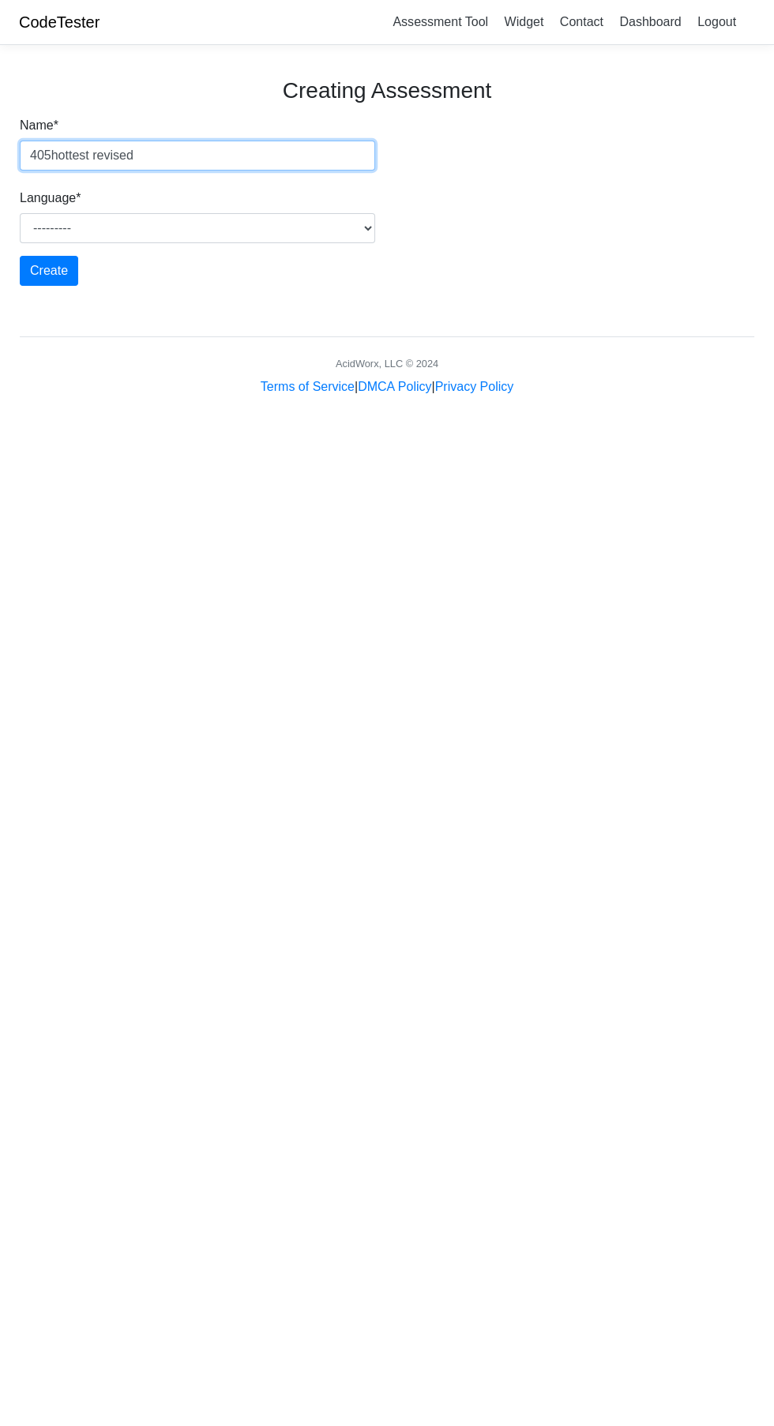
type input "405hottest revised"
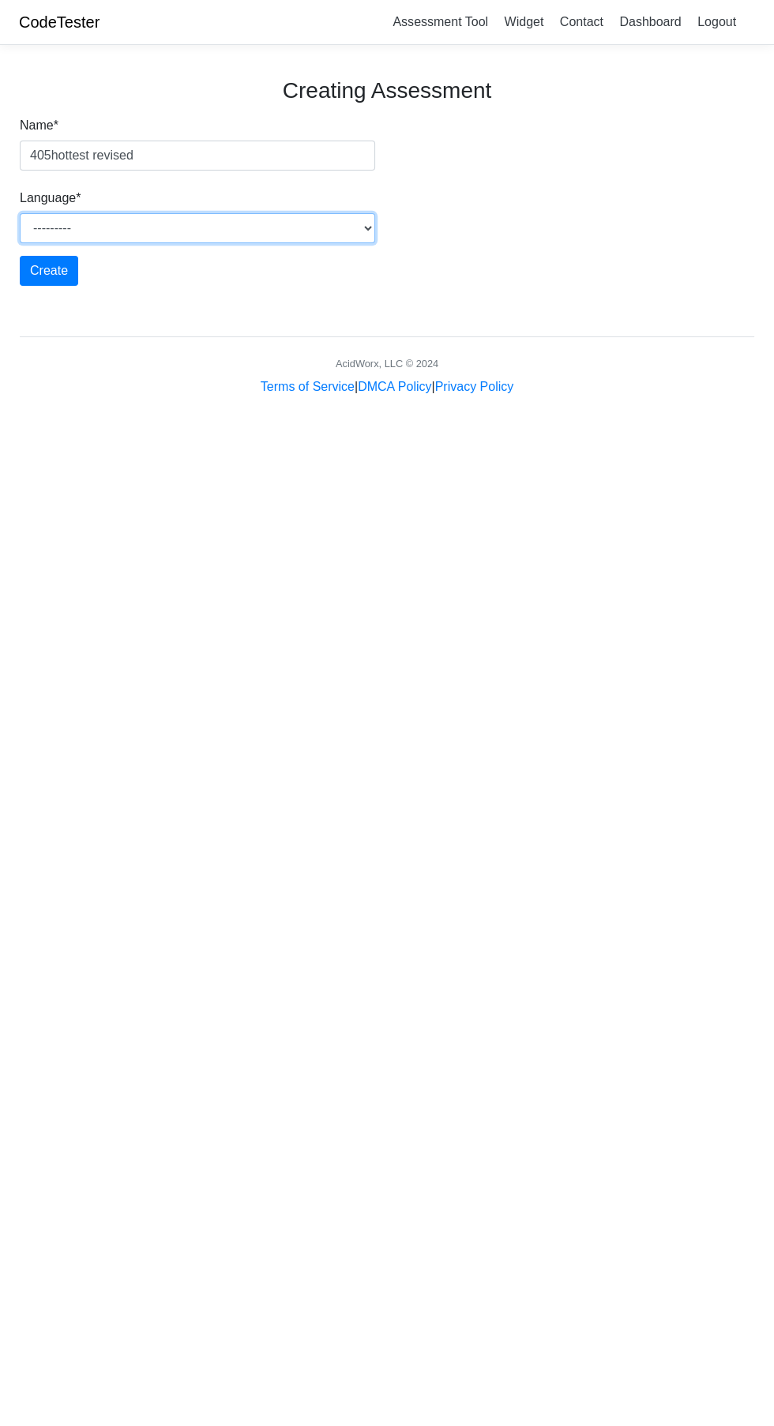
click at [338, 225] on select "--------- Java Javascript Python Ruby PHP C C++ Go HTML" at bounding box center [197, 228] width 355 height 30
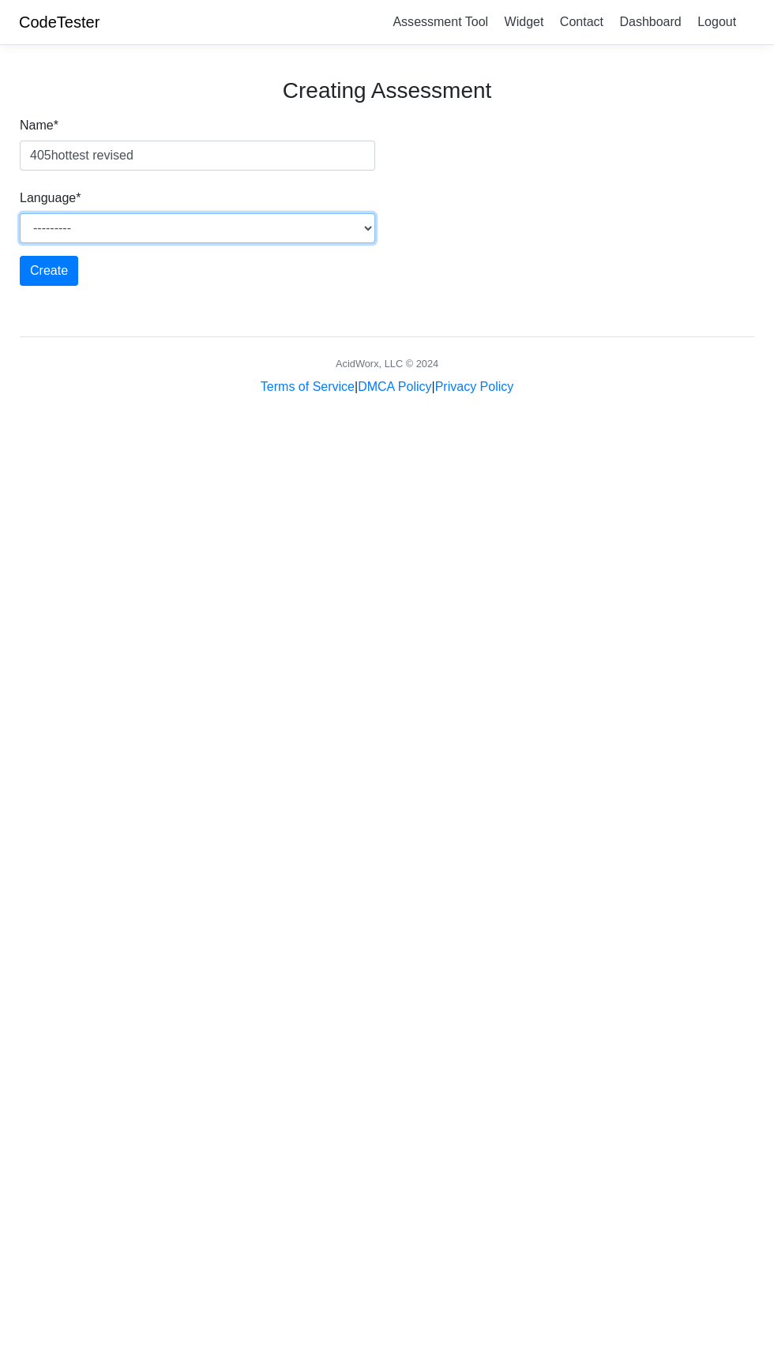
select select "html"
click at [20, 213] on select "--------- Java Javascript Python Ruby PHP C C++ Go HTML" at bounding box center [197, 228] width 355 height 30
click at [44, 271] on input "Create" at bounding box center [49, 271] width 58 height 30
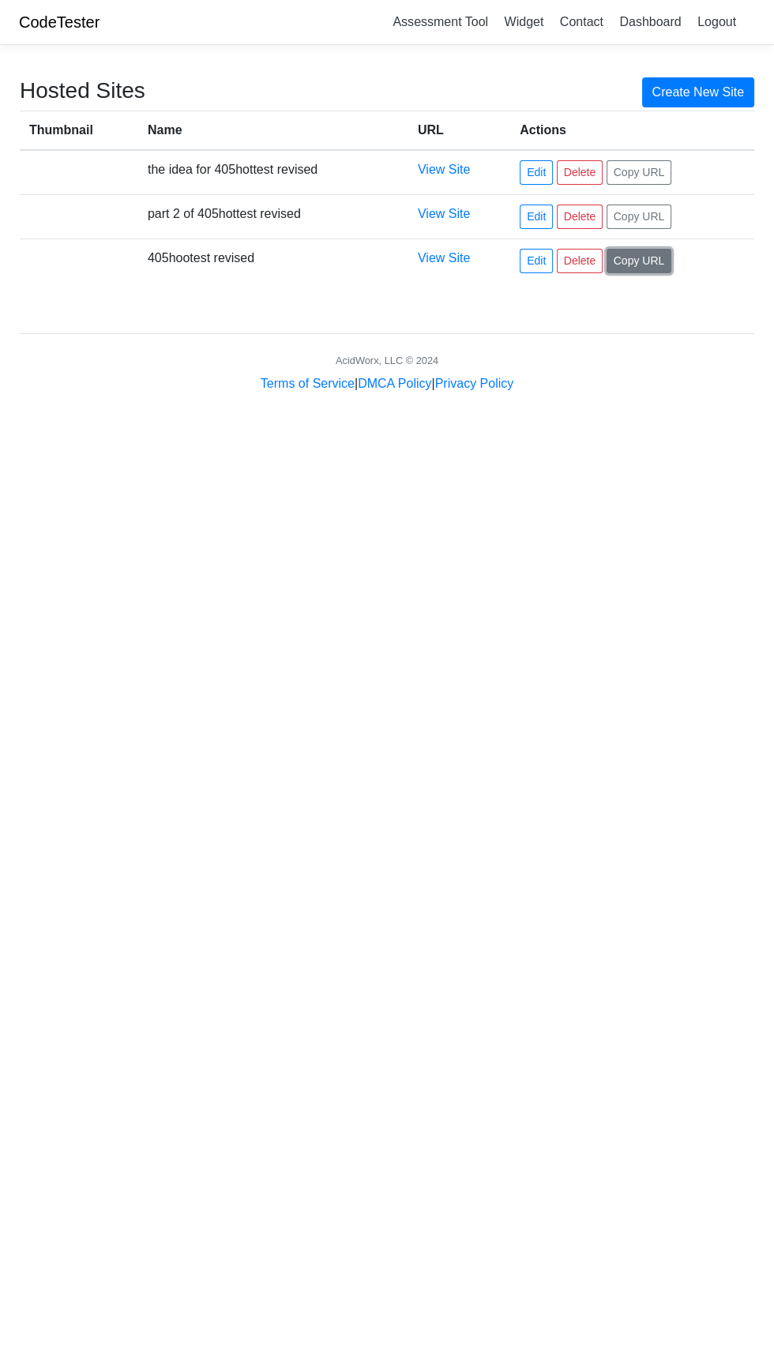
click at [656, 266] on button "Copy URL" at bounding box center [639, 261] width 66 height 24
click at [531, 264] on link "Edit" at bounding box center [535, 261] width 33 height 24
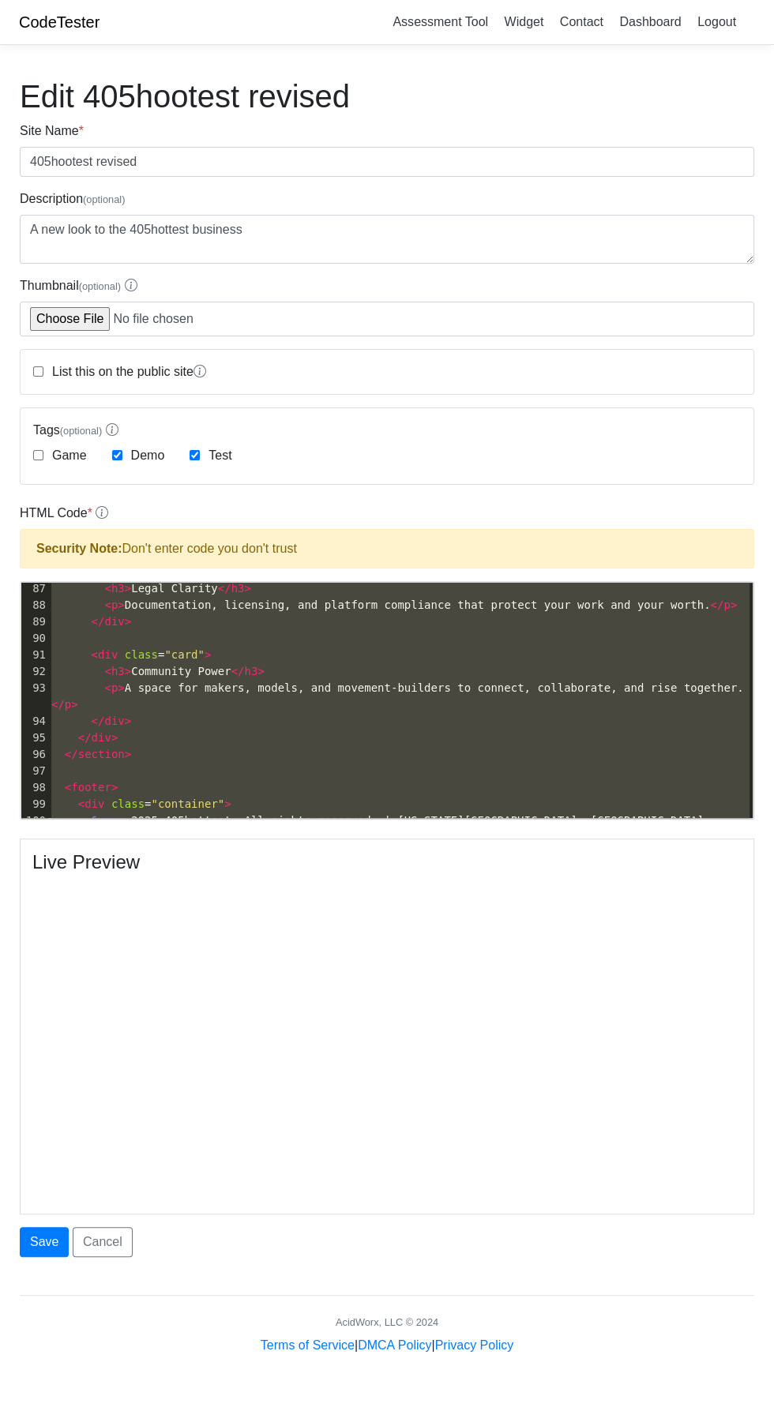
scroll to position [1544, 0]
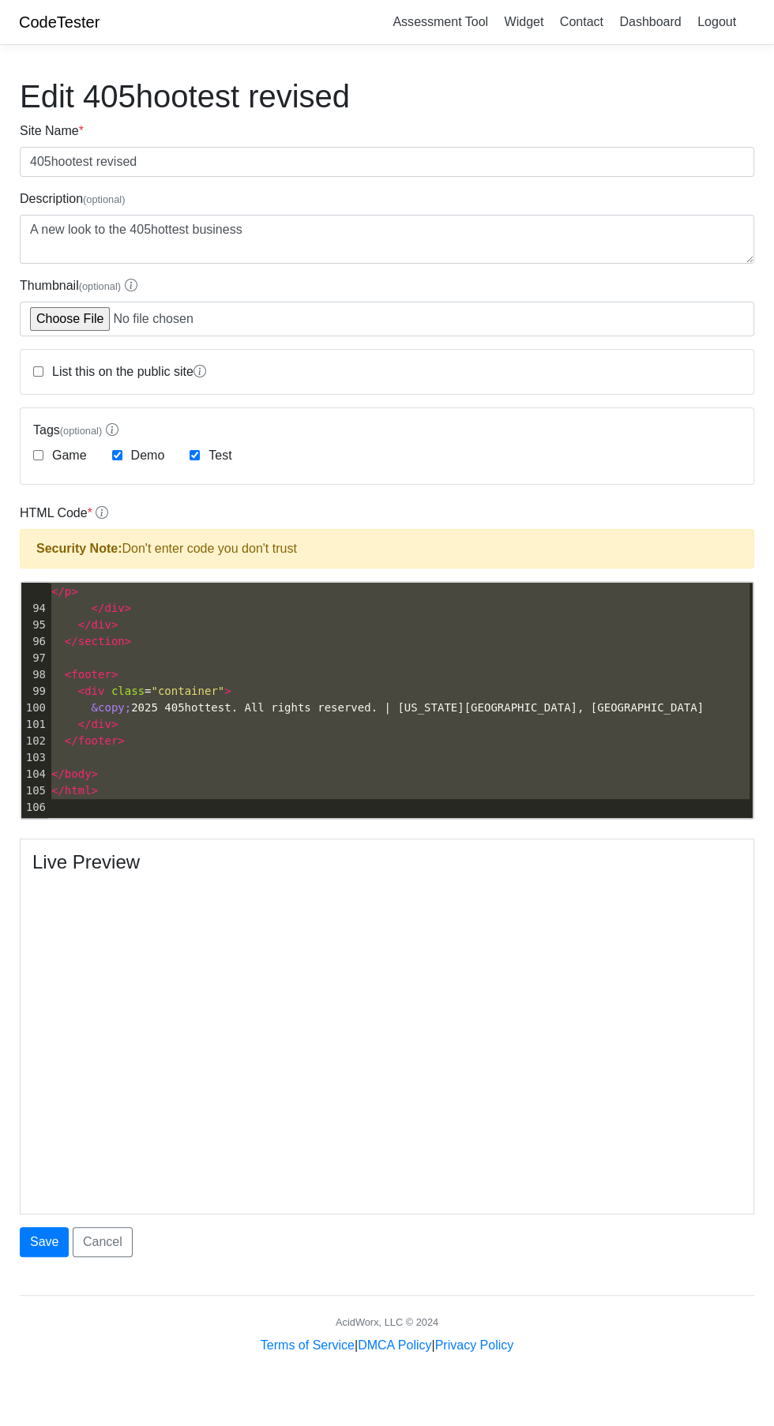
type textarea "​<!DOCTYPE html> <html lang="en"> <head> <meta charset="UTF-8"> <meta name="vie…"
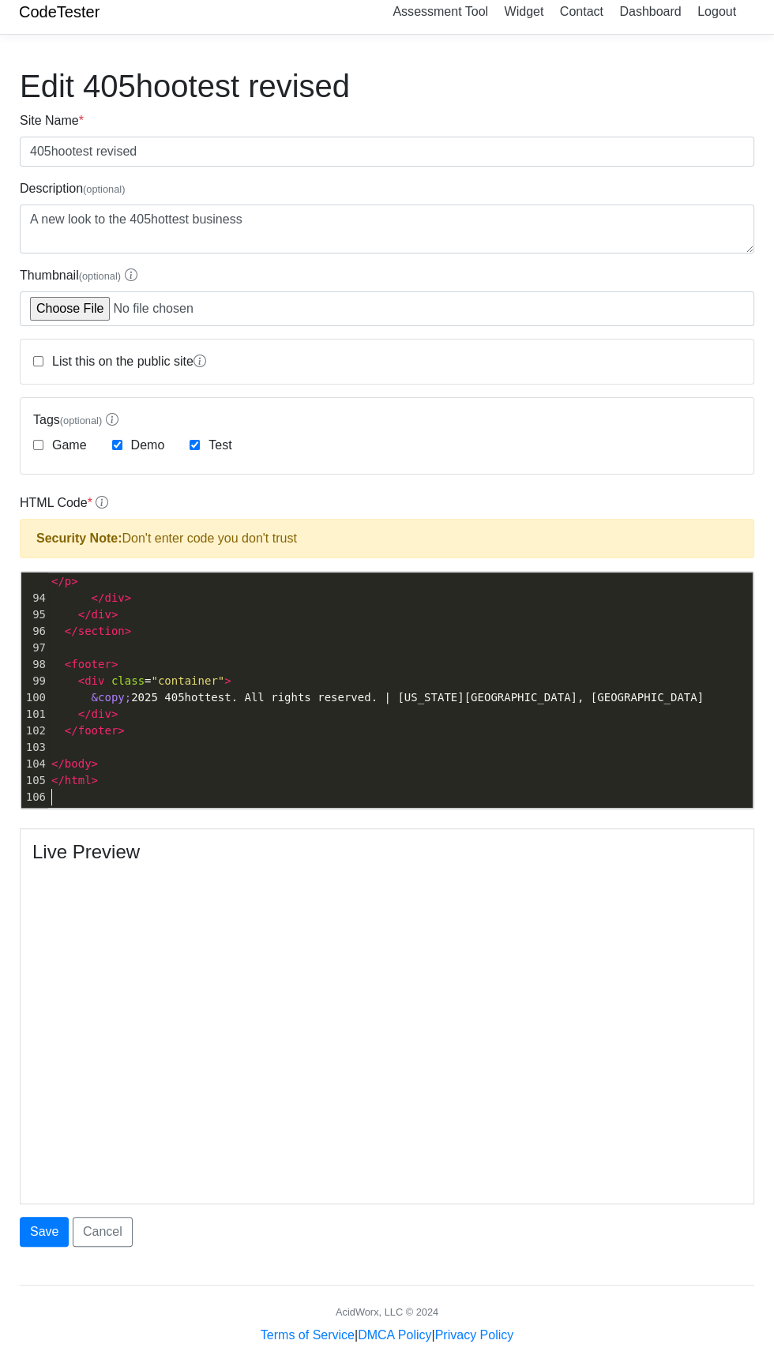
scroll to position [32, 0]
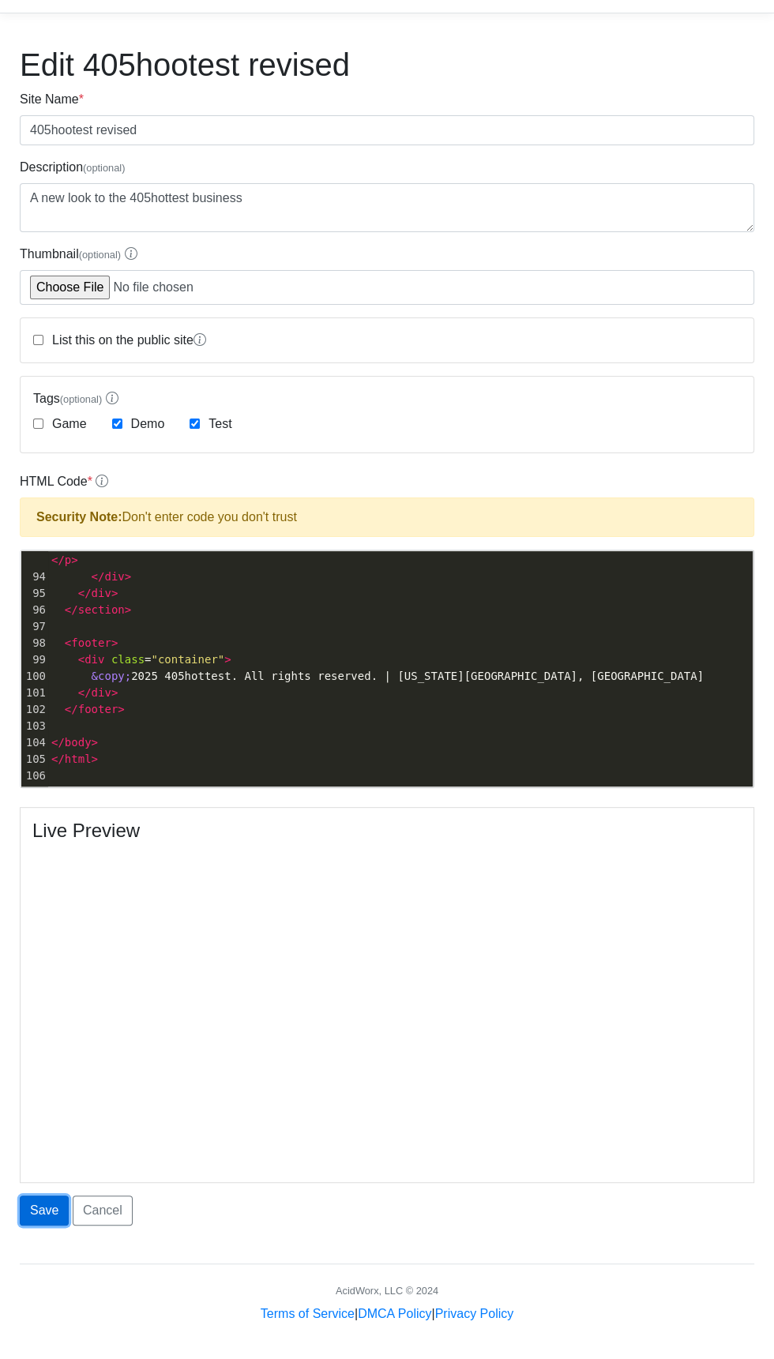
click at [43, 1208] on button "Save" at bounding box center [44, 1210] width 49 height 30
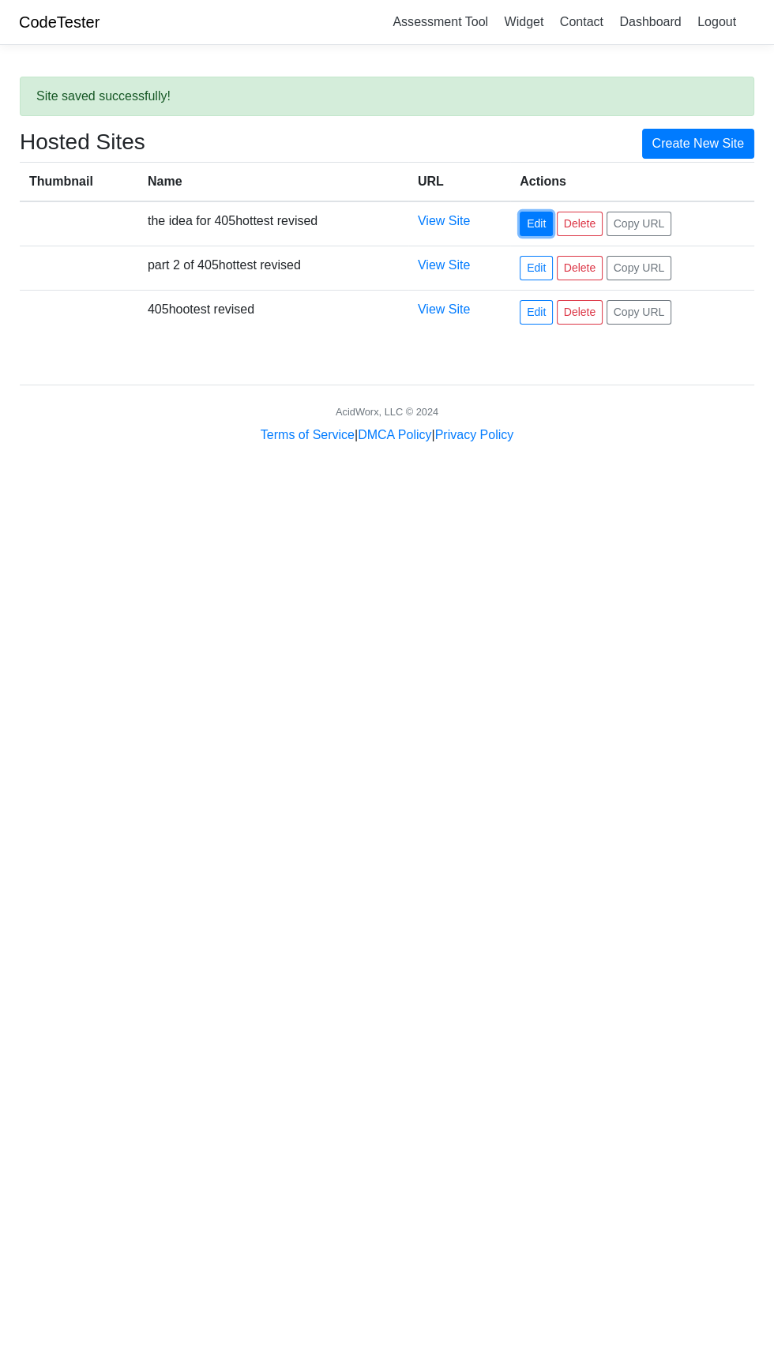
click at [541, 228] on link "Edit" at bounding box center [535, 224] width 33 height 24
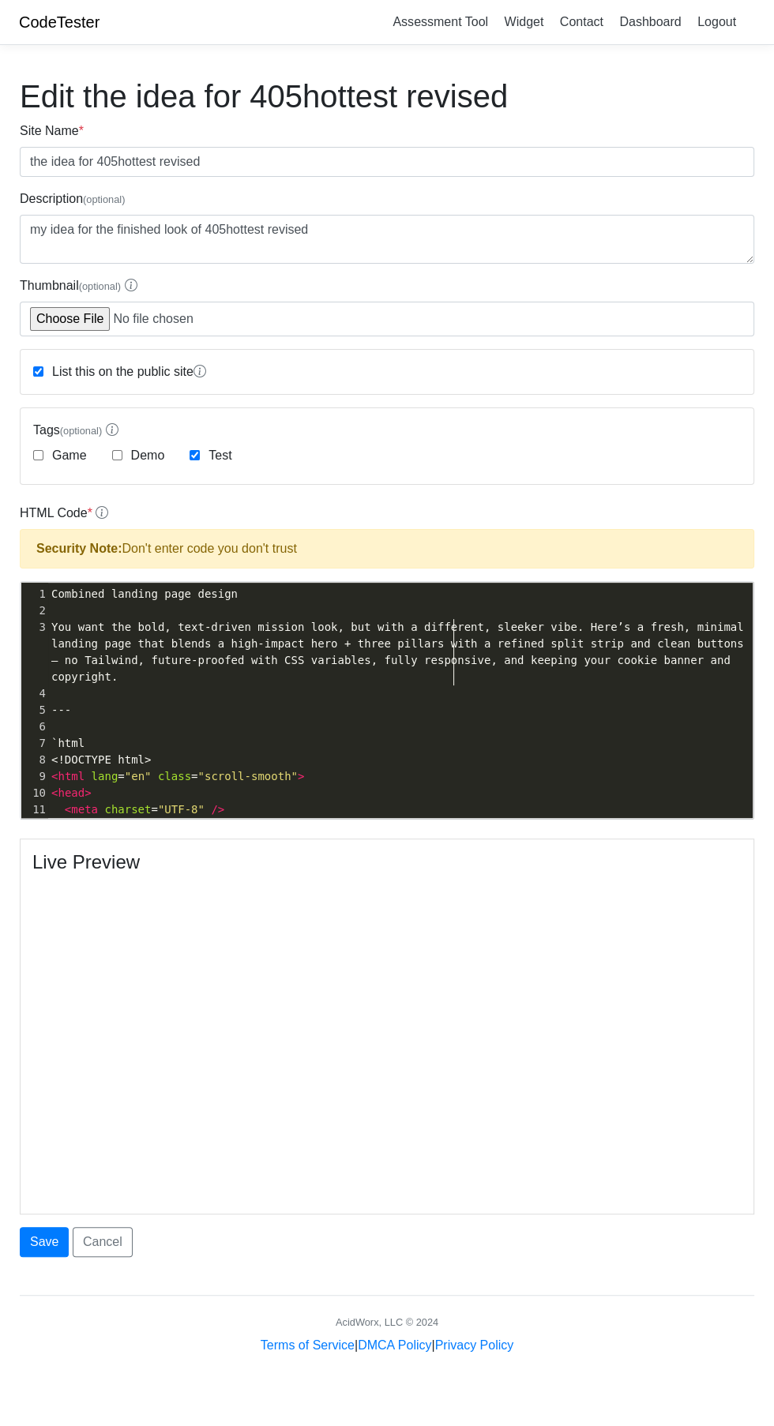
type textarea "Loremips dolorsi amet consec Adi elit sed doei, temp‑incidi utlabor etdo, mag a…"
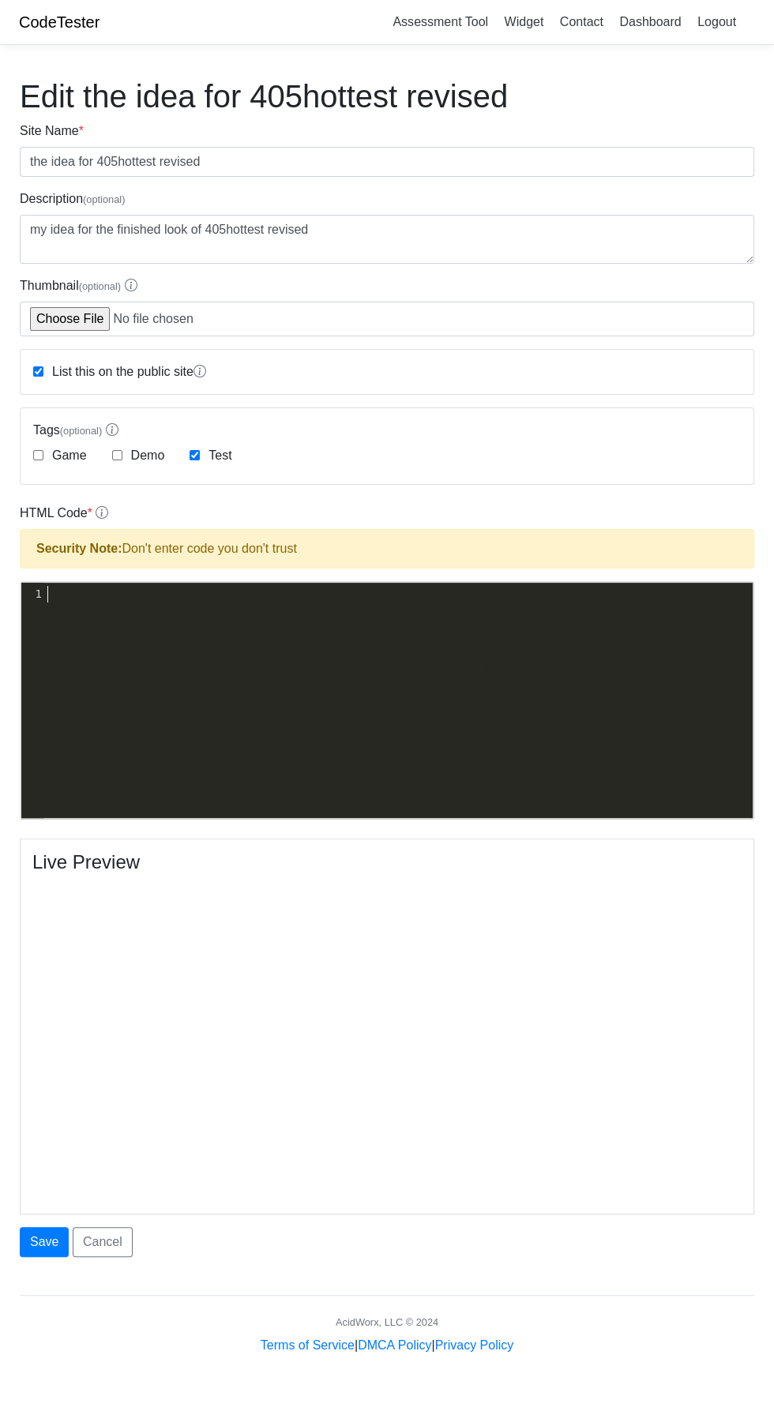
type textarea "​"
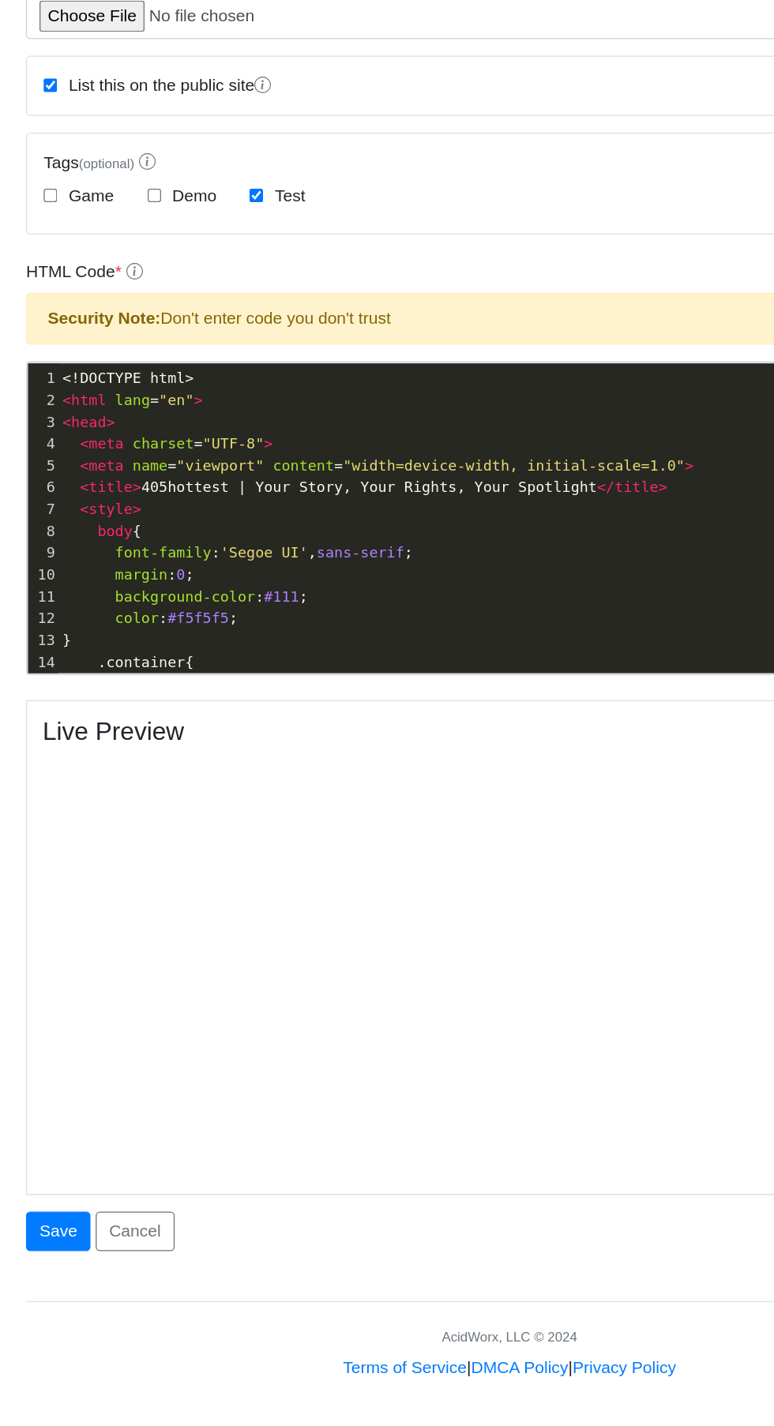
type textarea "<!DOCTYPE html> <html lang="en"> <head> <meta charset="UTF-8"> <meta name="view…"
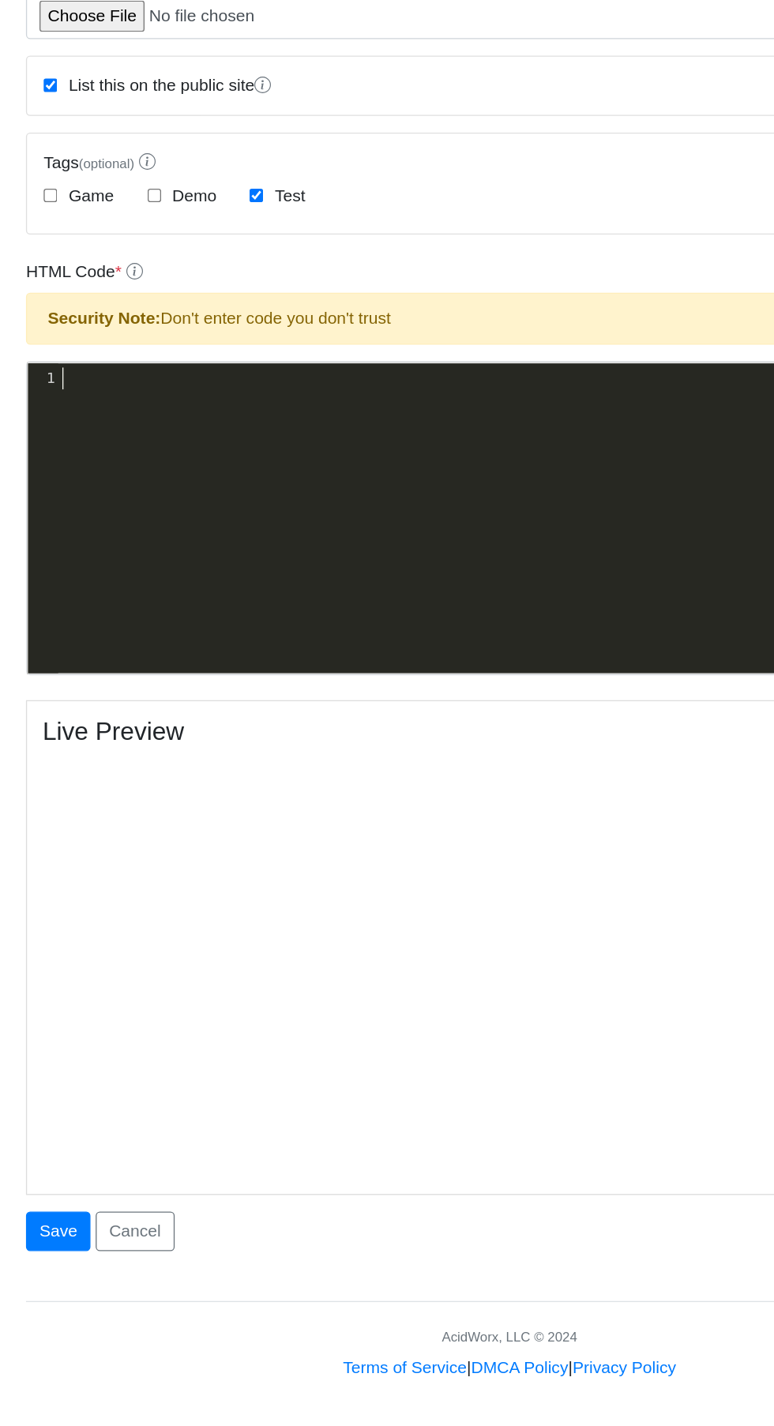
type textarea "​"
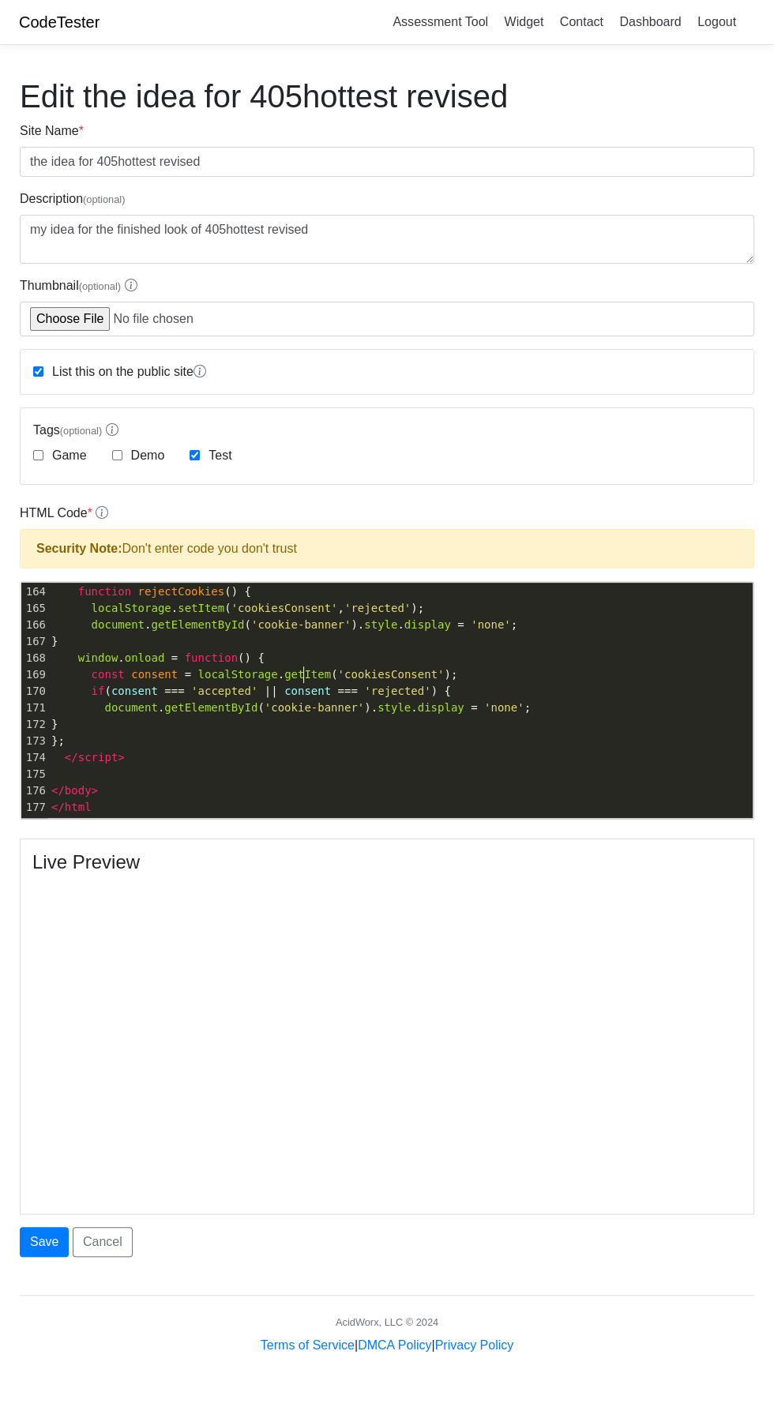
type textarea "html <!DOCTYPE html> <html lang="en"> <head> <meta charset="UTF-8"> <meta name=…"
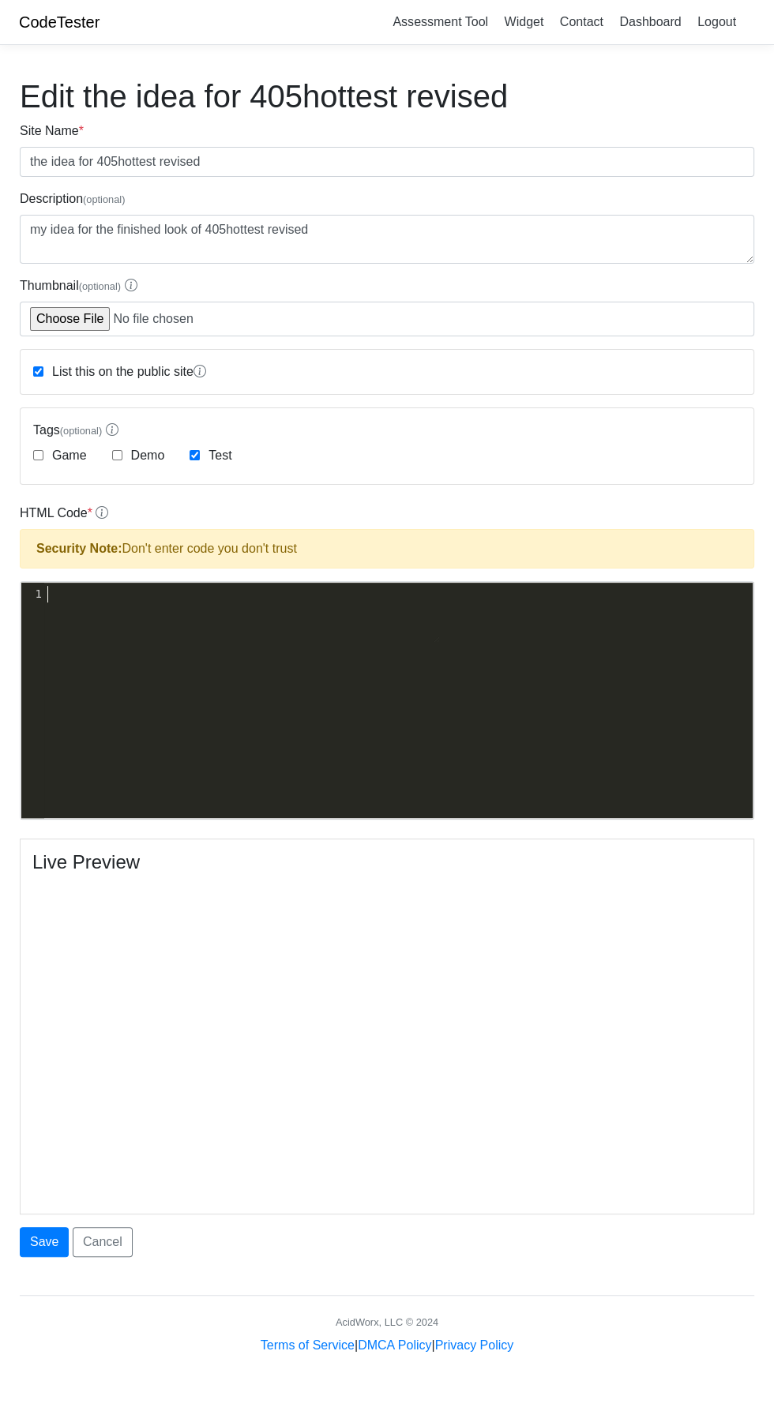
type textarea "​"
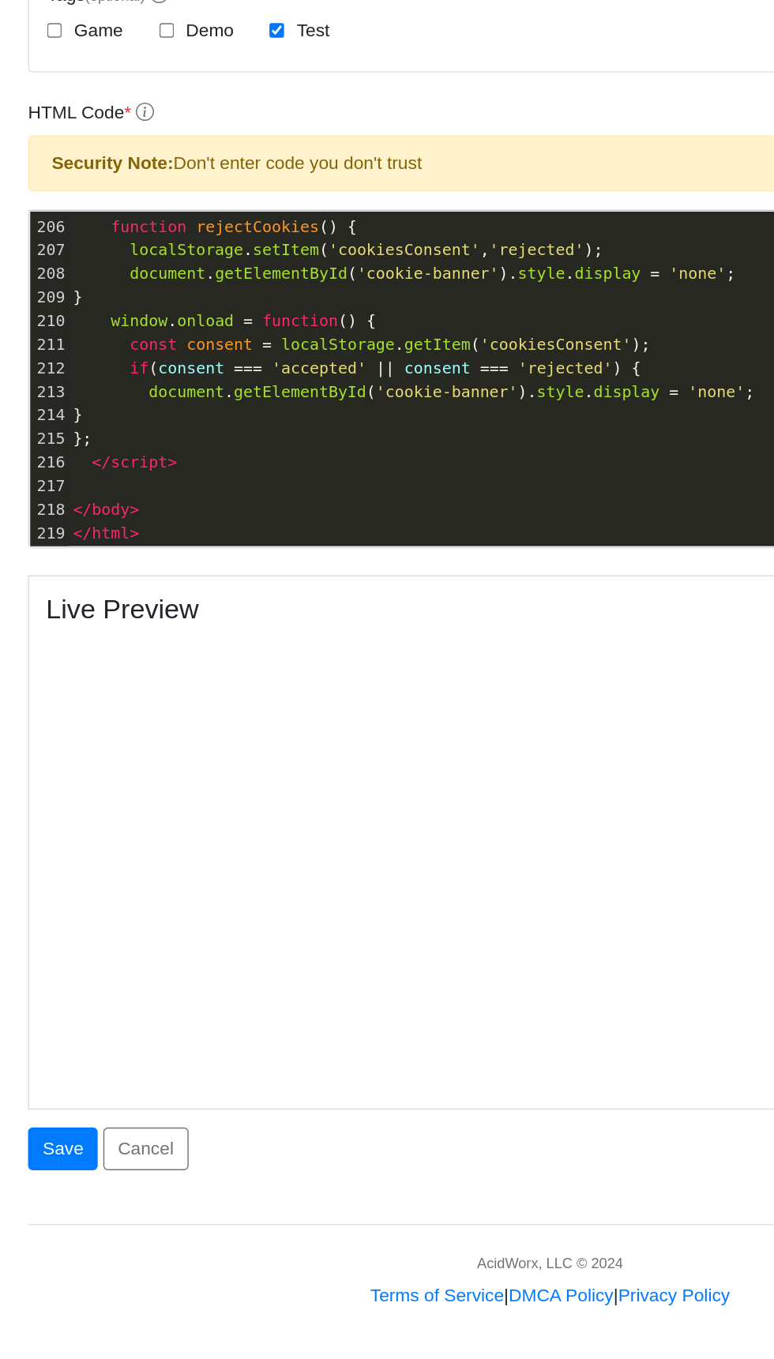
scroll to position [31, 0]
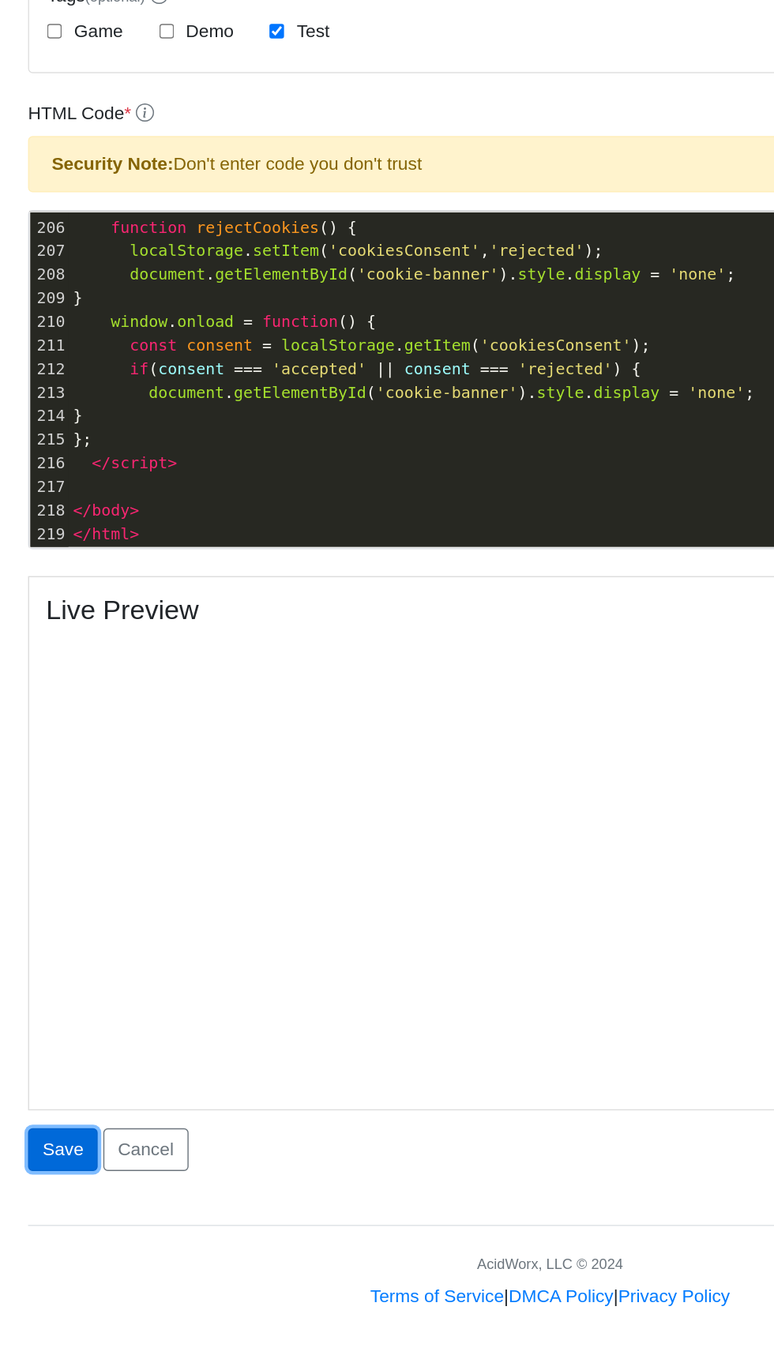
click at [25, 1221] on button "Save" at bounding box center [44, 1211] width 49 height 30
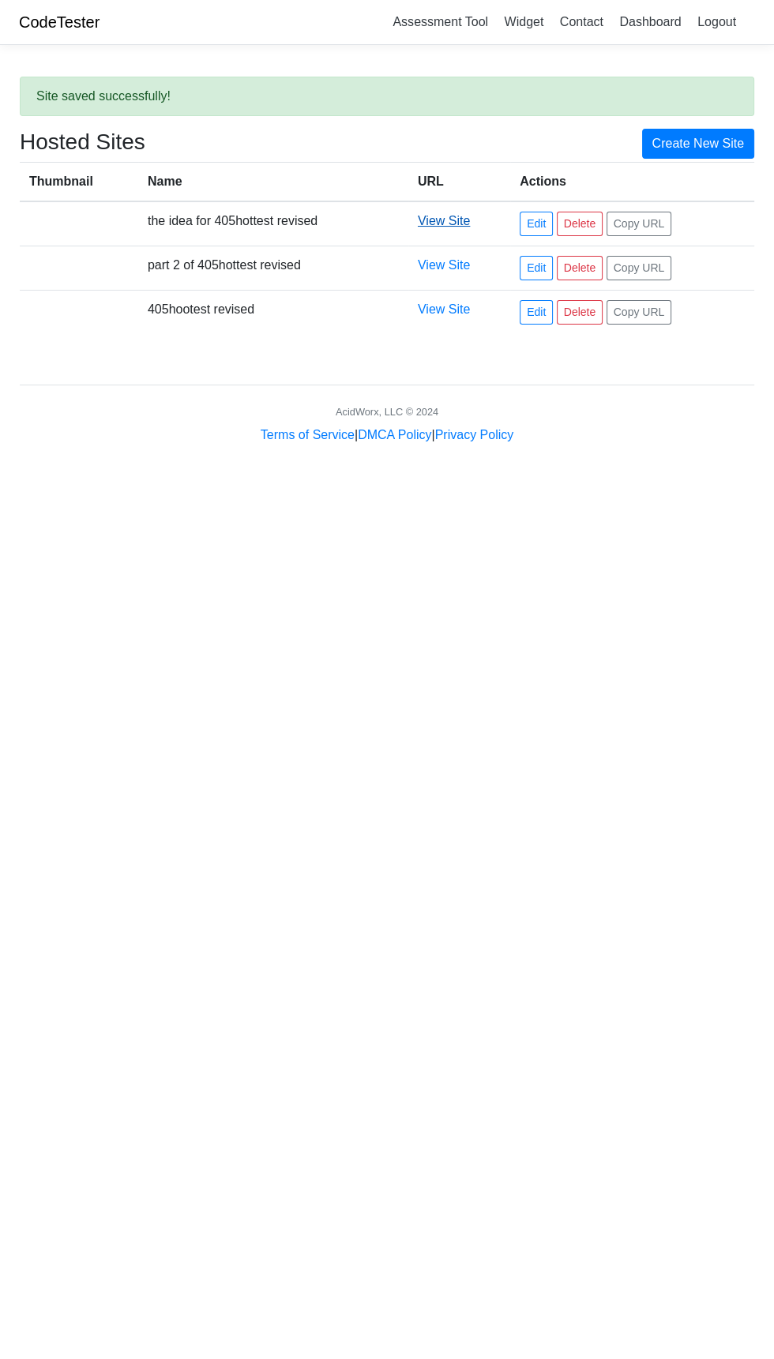
click at [450, 219] on link "View Site" at bounding box center [444, 220] width 52 height 13
click at [538, 216] on link "Edit" at bounding box center [535, 224] width 33 height 24
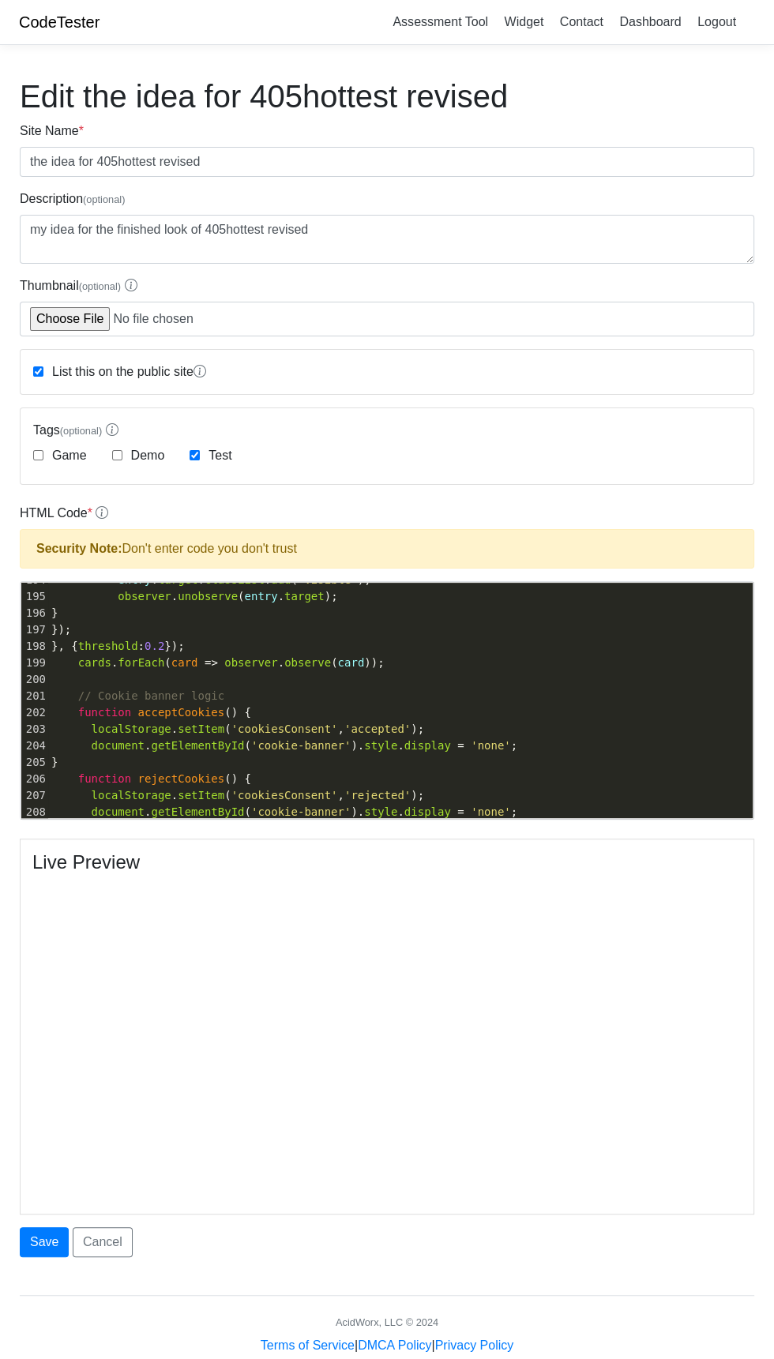
scroll to position [3227, 0]
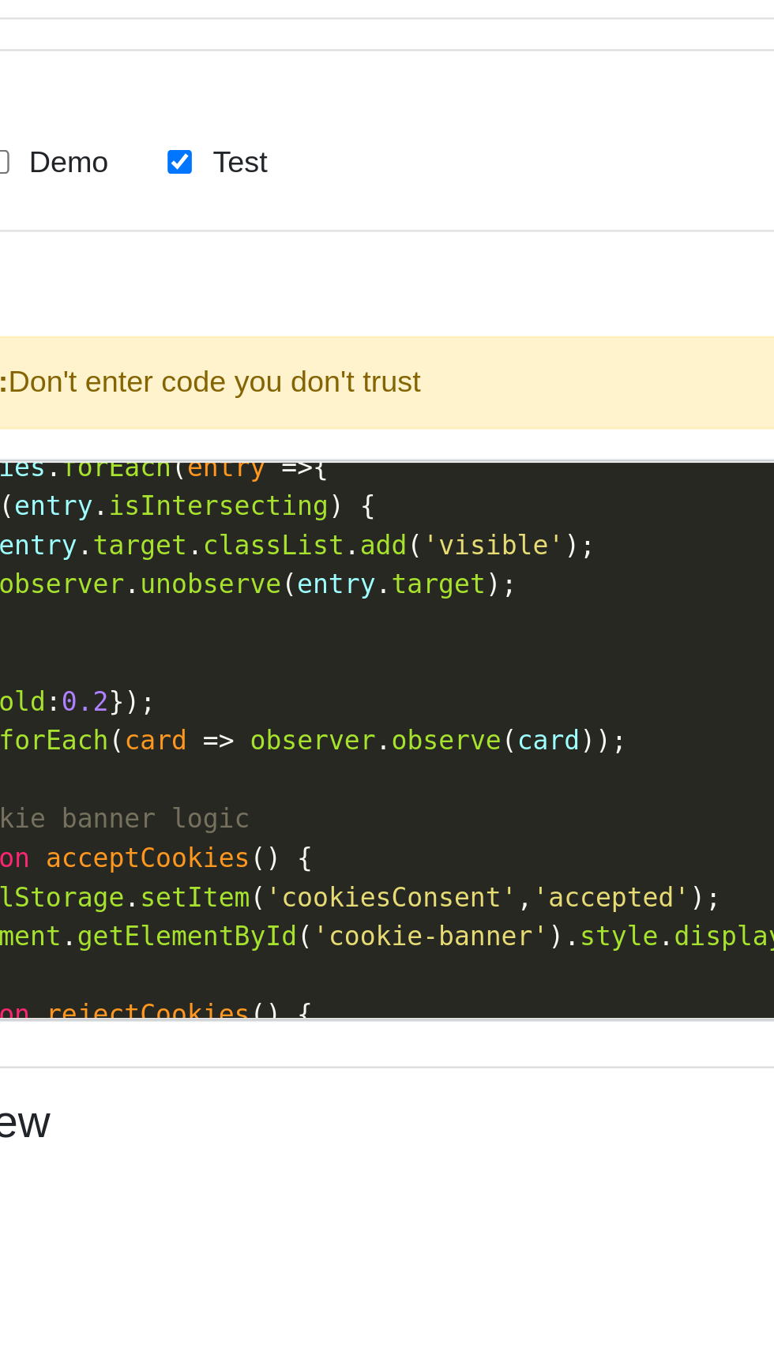
click at [403, 702] on pre "cards . forEach ( card => observer . observe ( card ));" at bounding box center [400, 700] width 704 height 17
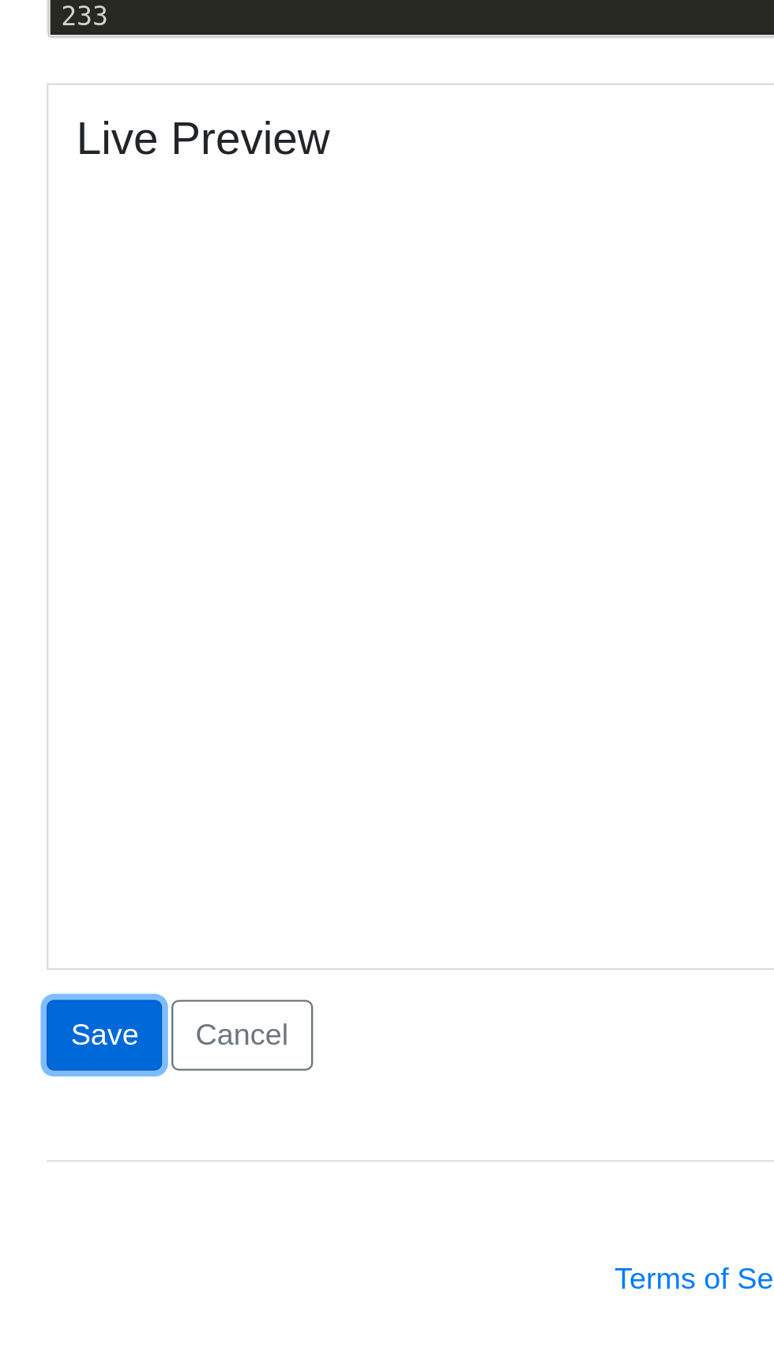
click at [28, 1228] on button "Save" at bounding box center [44, 1221] width 49 height 30
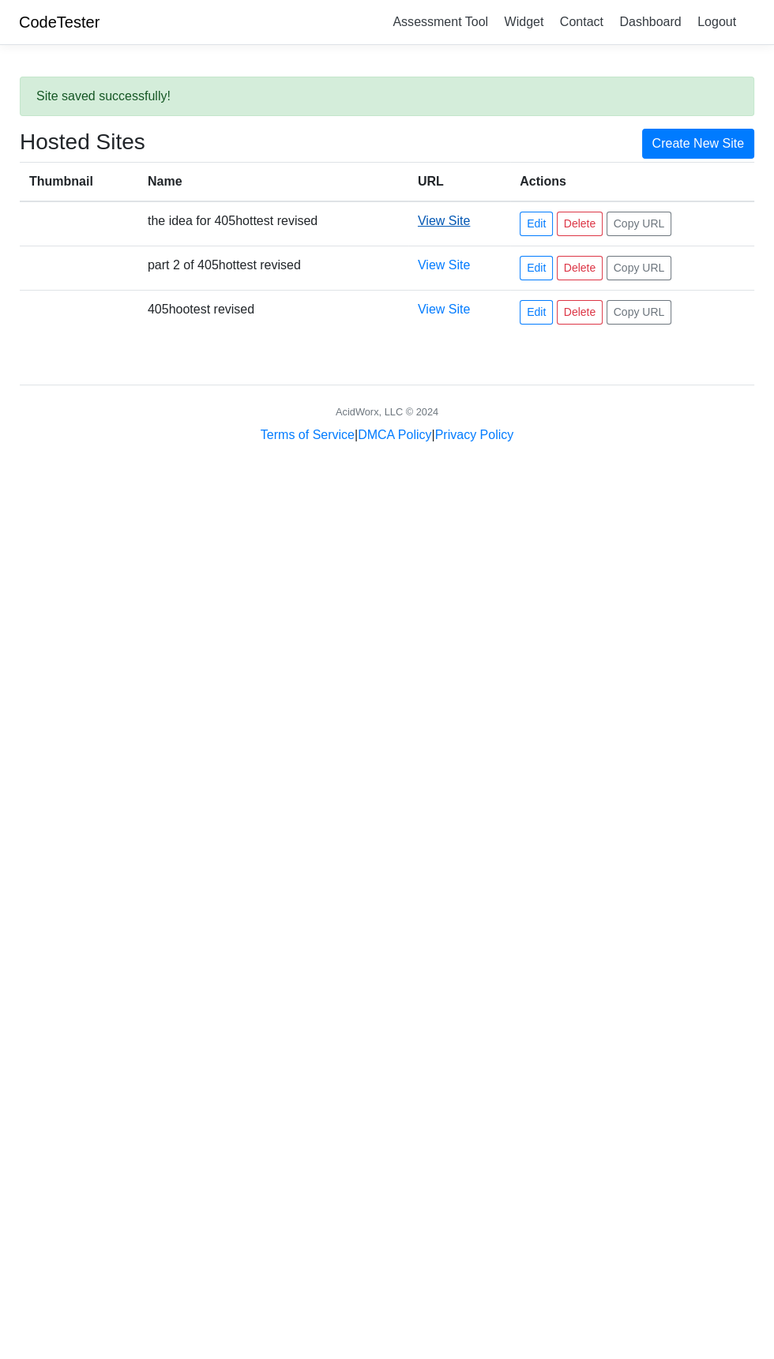
click at [459, 219] on link "View Site" at bounding box center [444, 220] width 52 height 13
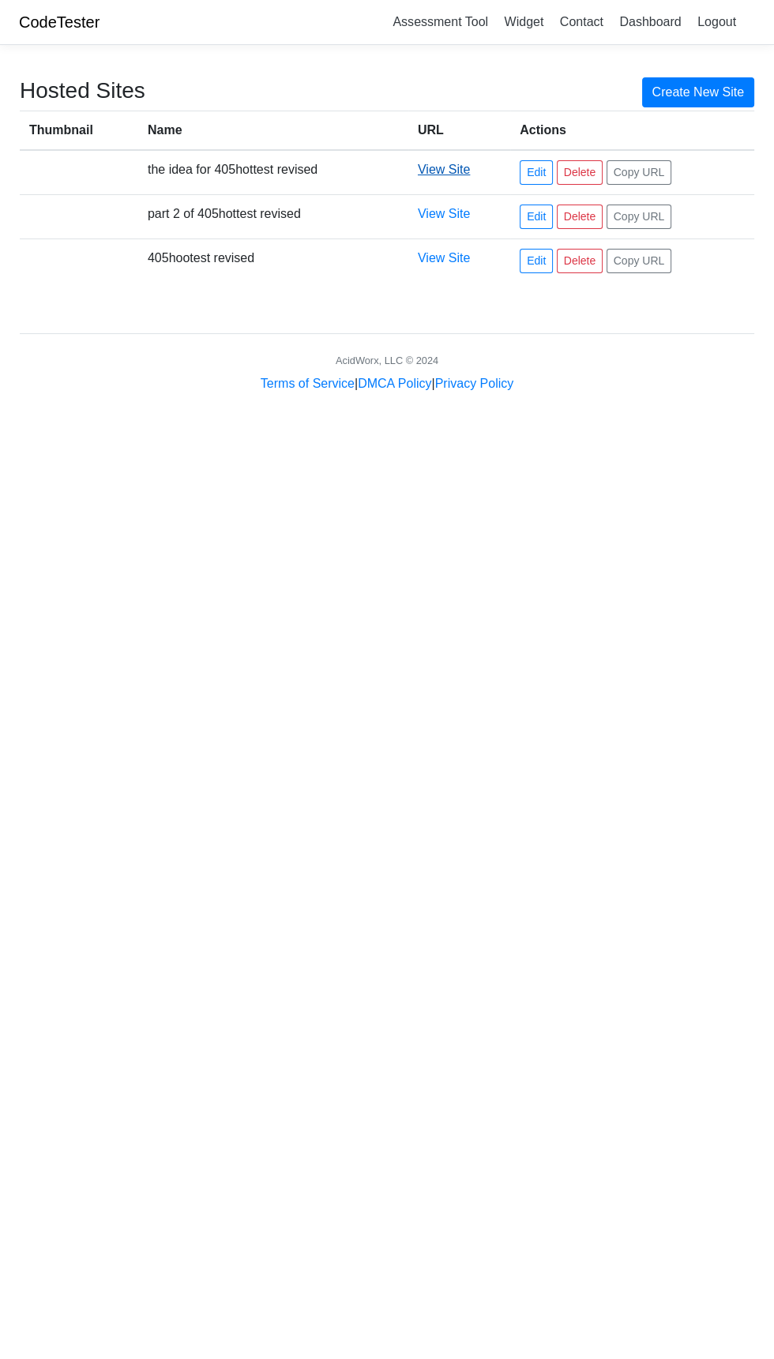
click at [448, 171] on link "View Site" at bounding box center [444, 169] width 52 height 13
click at [540, 171] on link "Edit" at bounding box center [535, 172] width 33 height 24
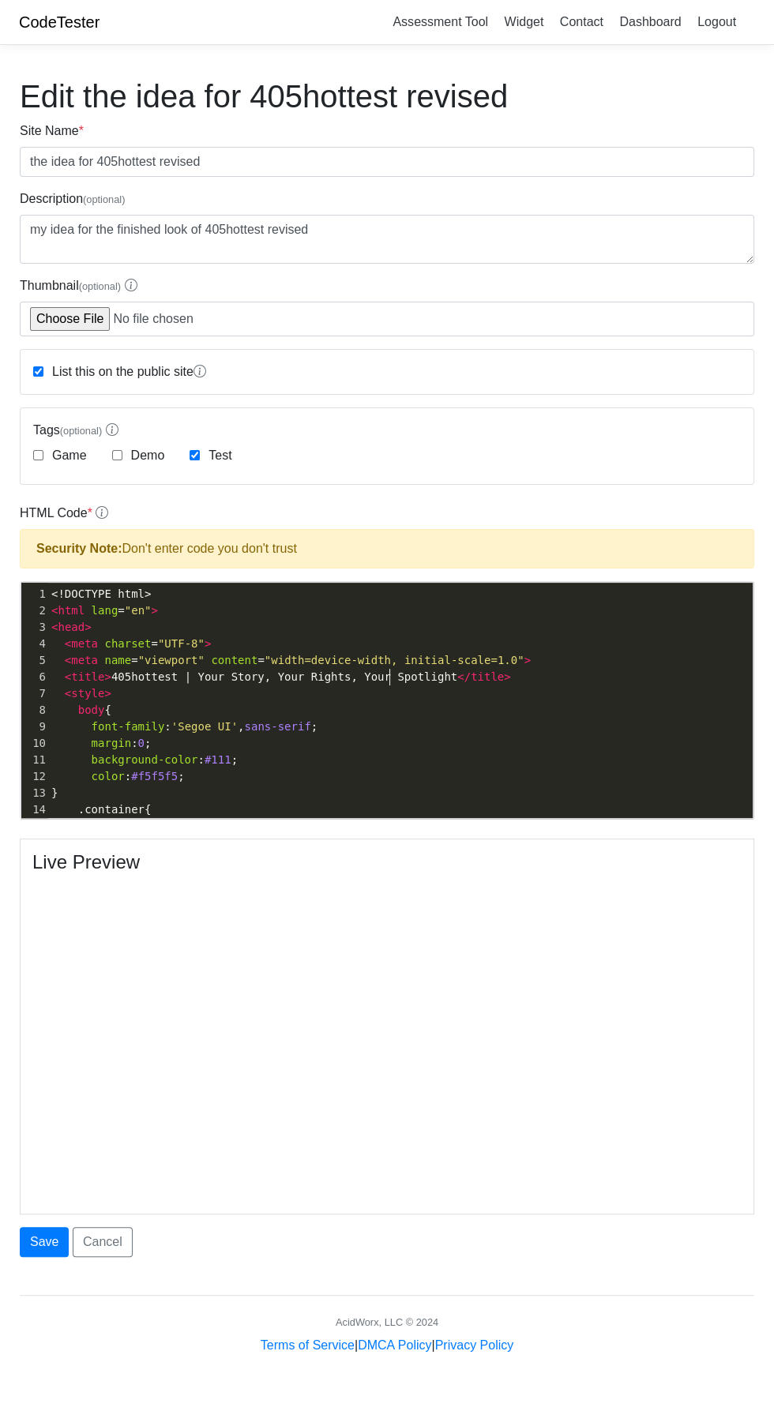
type textarea "<!DOCTYPE html> <html lang="en"> <head> <meta charset="UTF-8"> <meta name="view…"
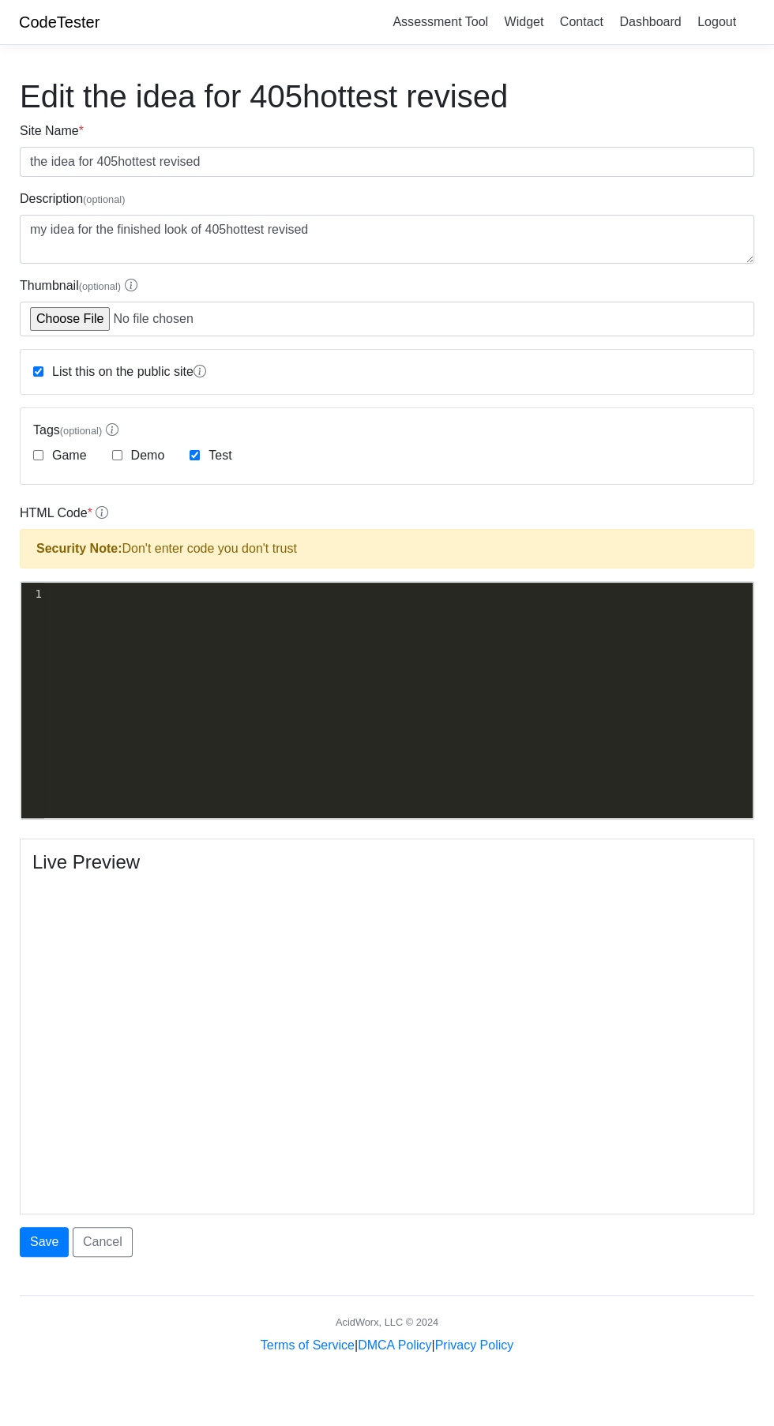
type textarea "​"
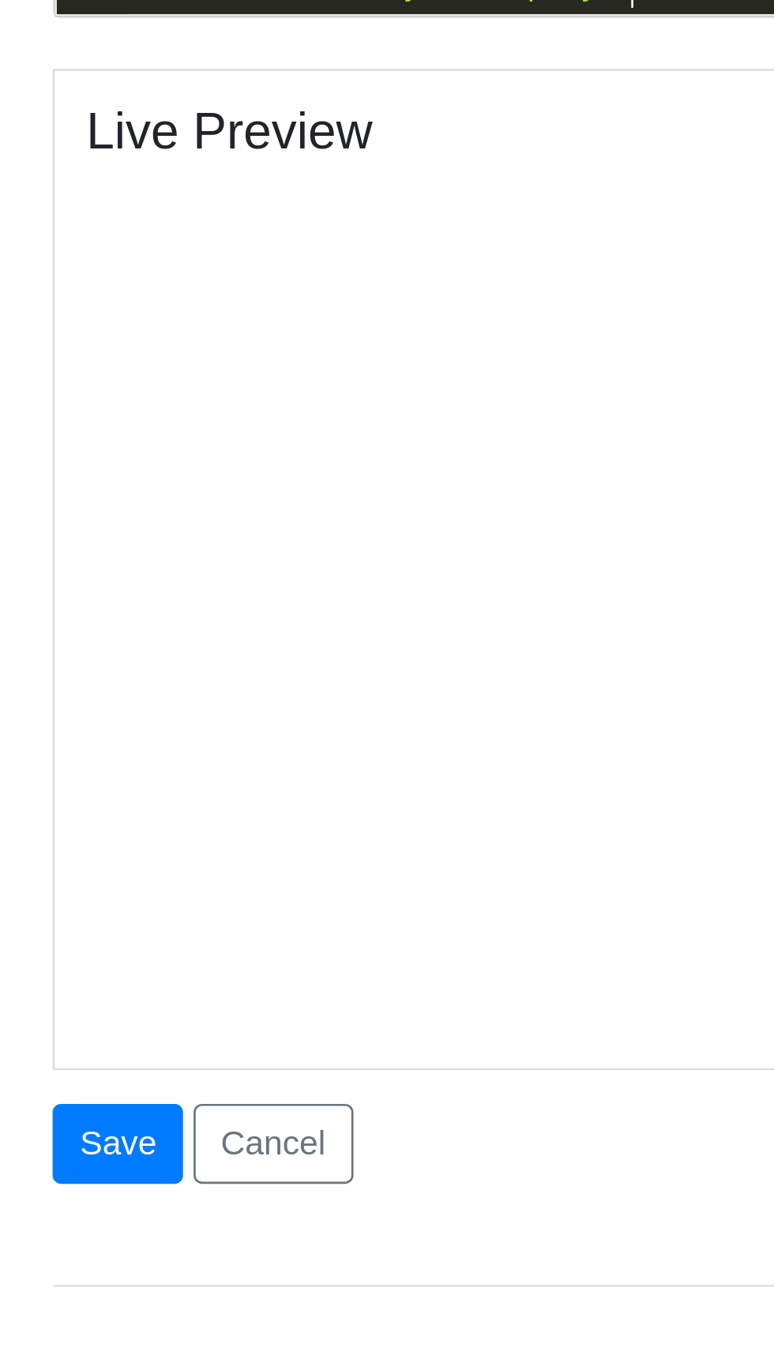
scroll to position [32, 0]
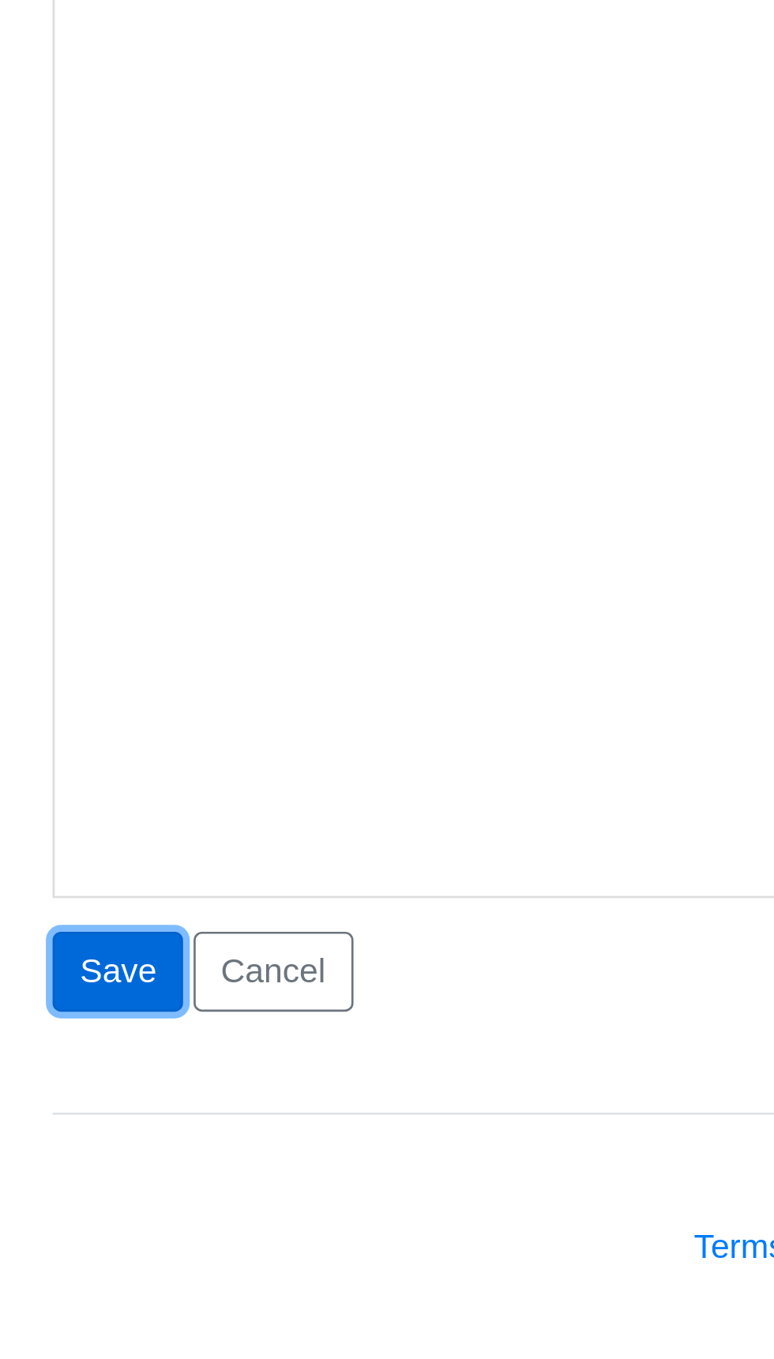
click at [44, 1220] on button "Save" at bounding box center [44, 1210] width 49 height 30
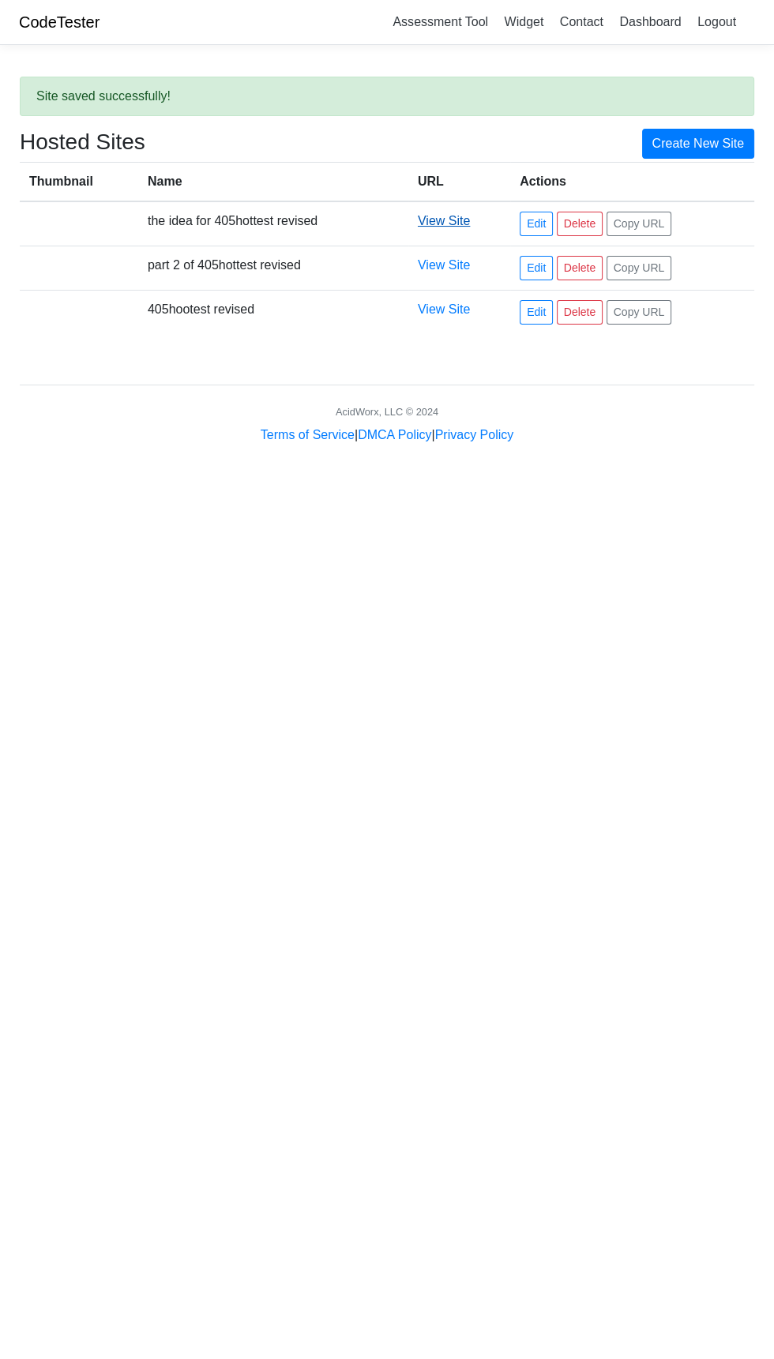
click at [449, 216] on link "View Site" at bounding box center [444, 220] width 52 height 13
